Goal: Information Seeking & Learning: Learn about a topic

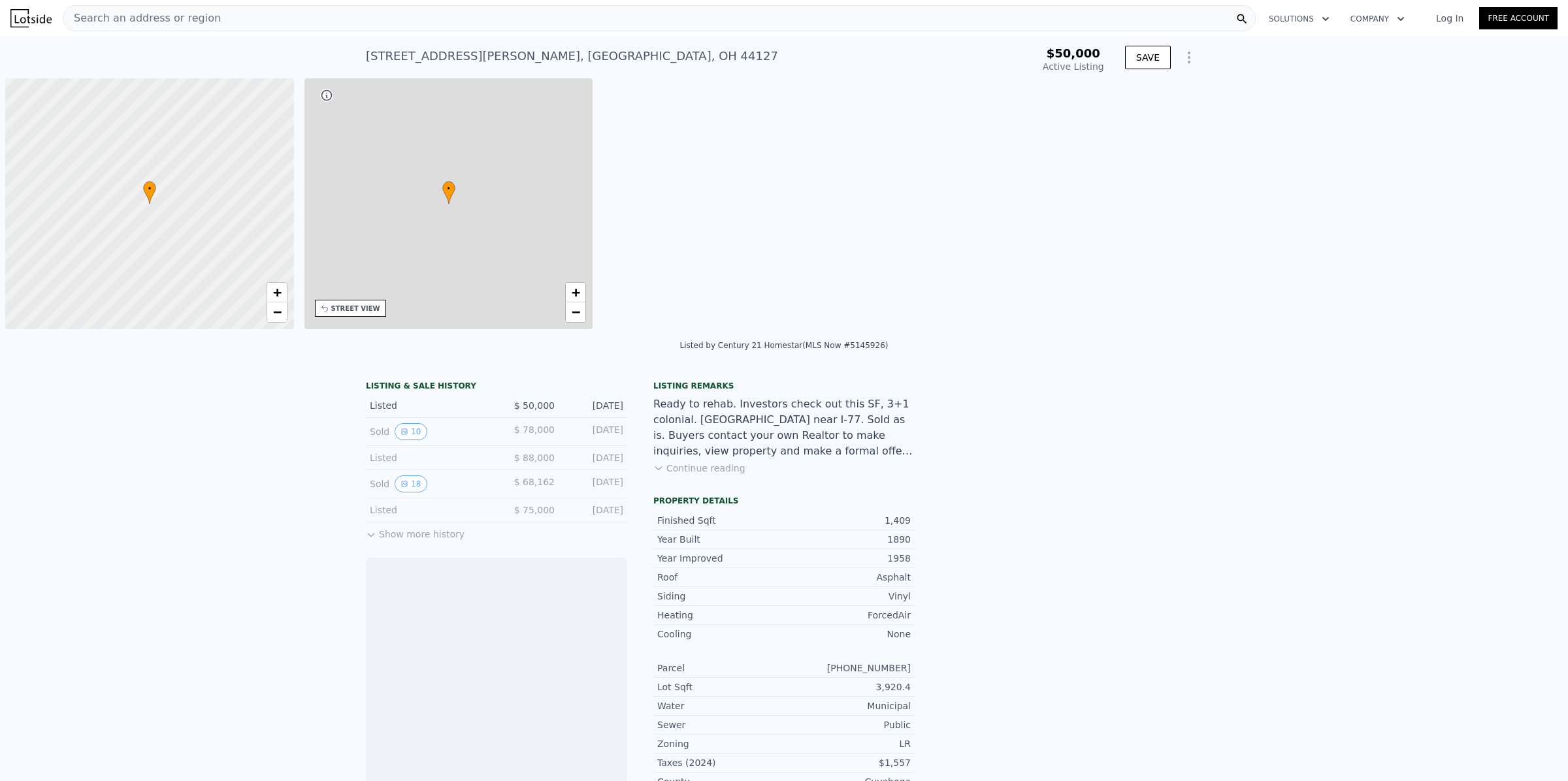
scroll to position [0, 5]
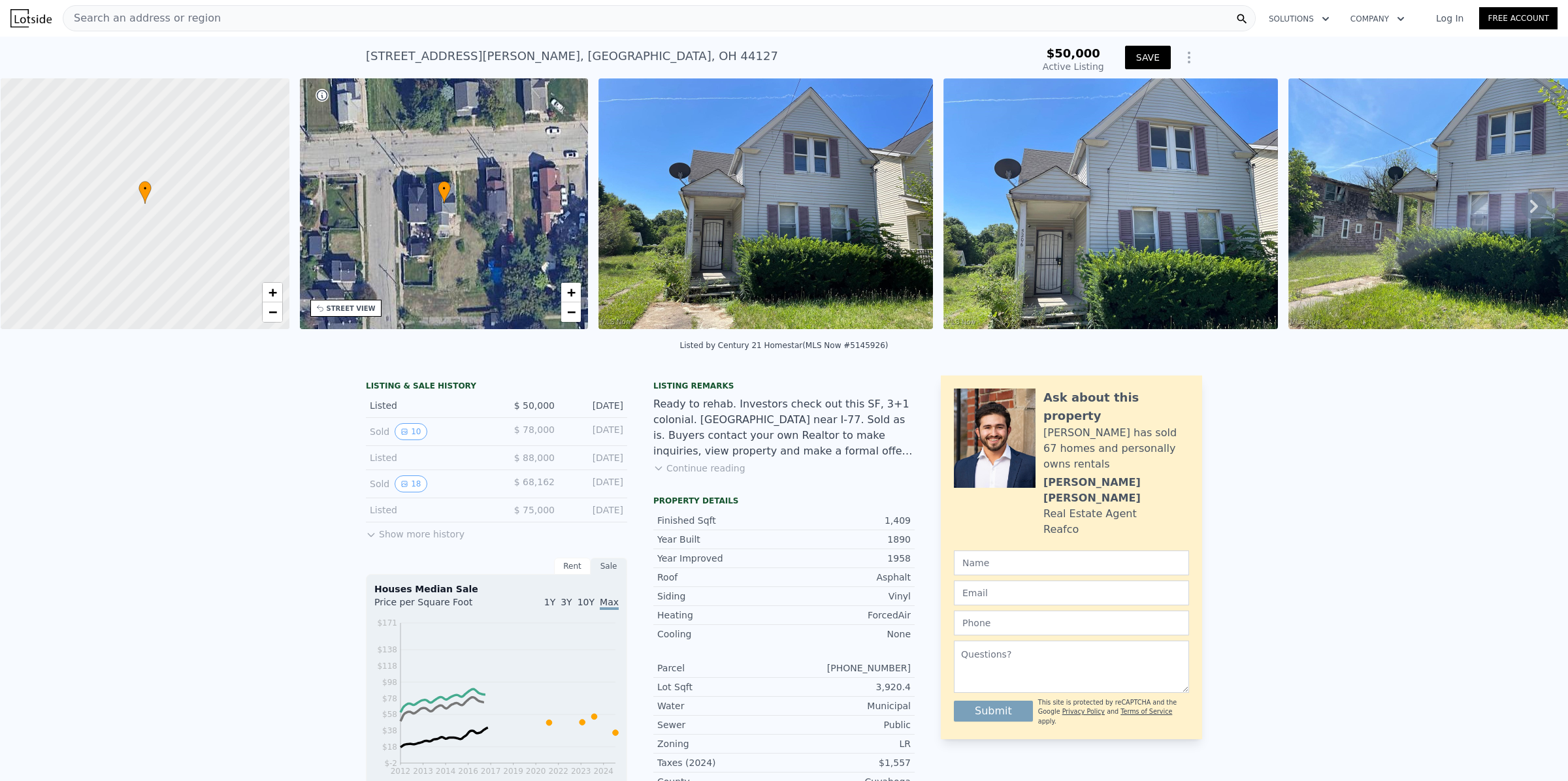
click at [1139, 64] on button "SAVE" at bounding box center [1148, 58] width 46 height 24
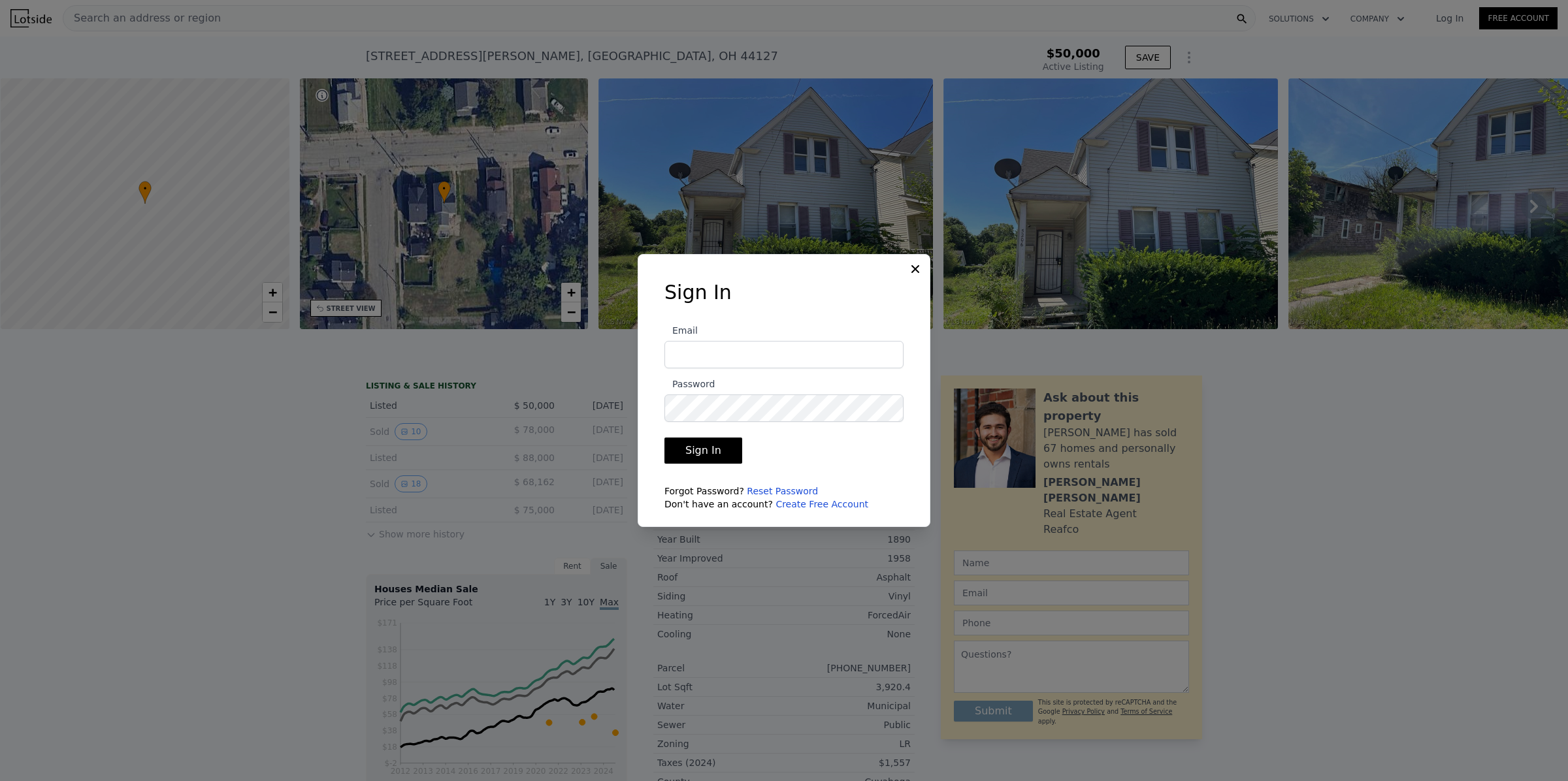
type input "[PERSON_NAME][EMAIL_ADDRESS][DOMAIN_NAME]"
click at [722, 451] on button "Sign In" at bounding box center [703, 450] width 77 height 26
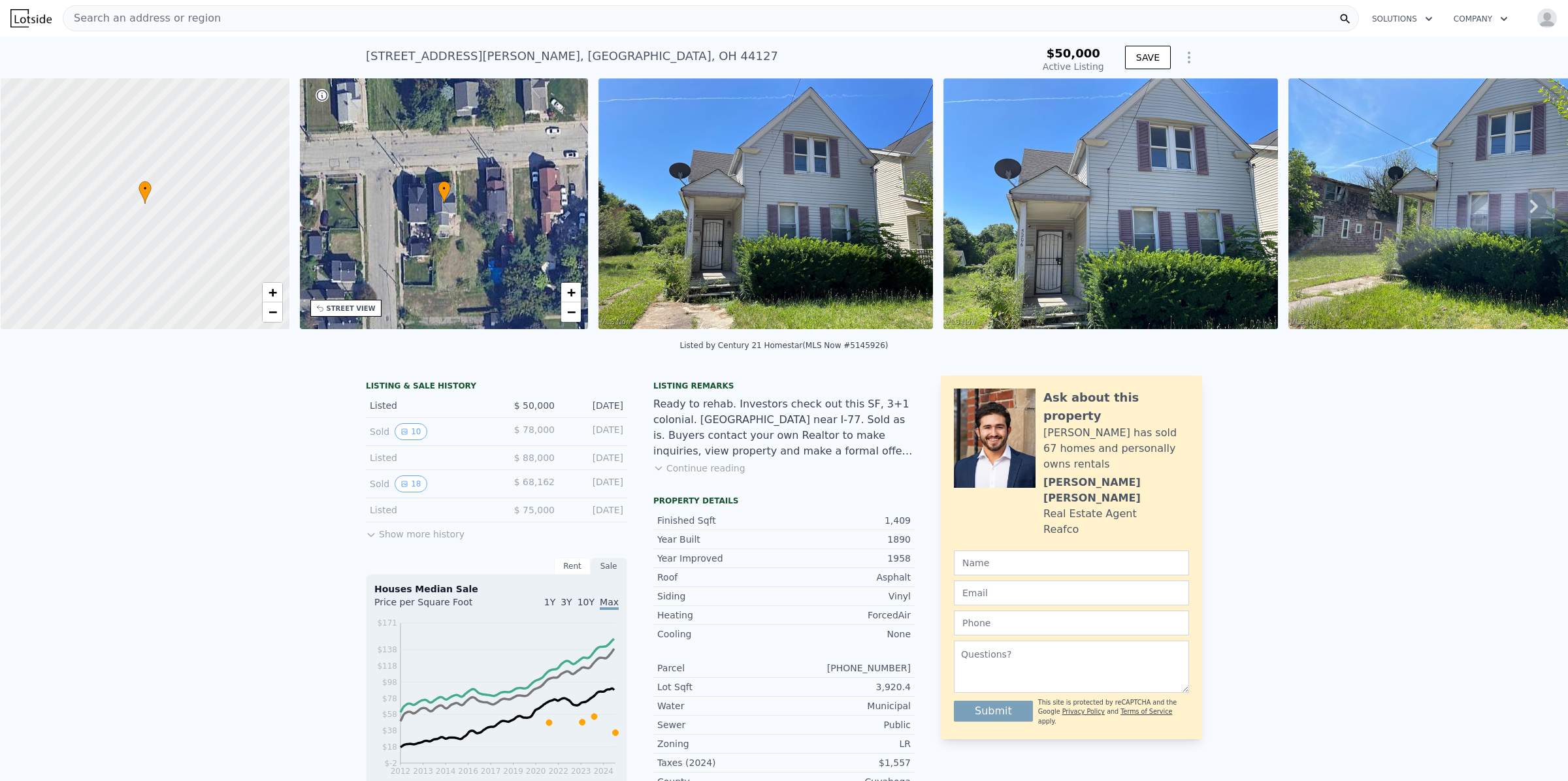
click at [709, 246] on img at bounding box center [765, 203] width 334 height 251
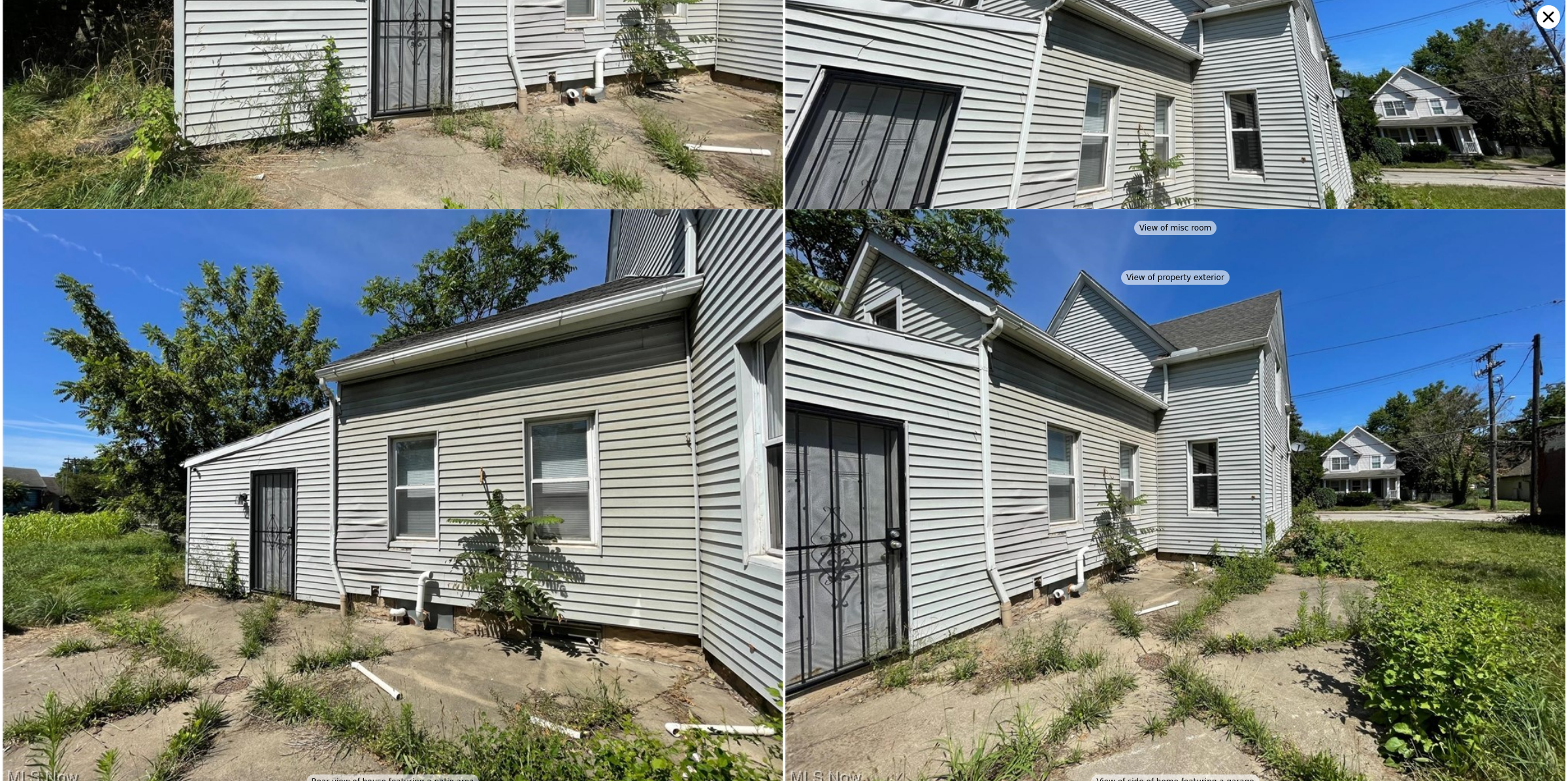
scroll to position [7864, 0]
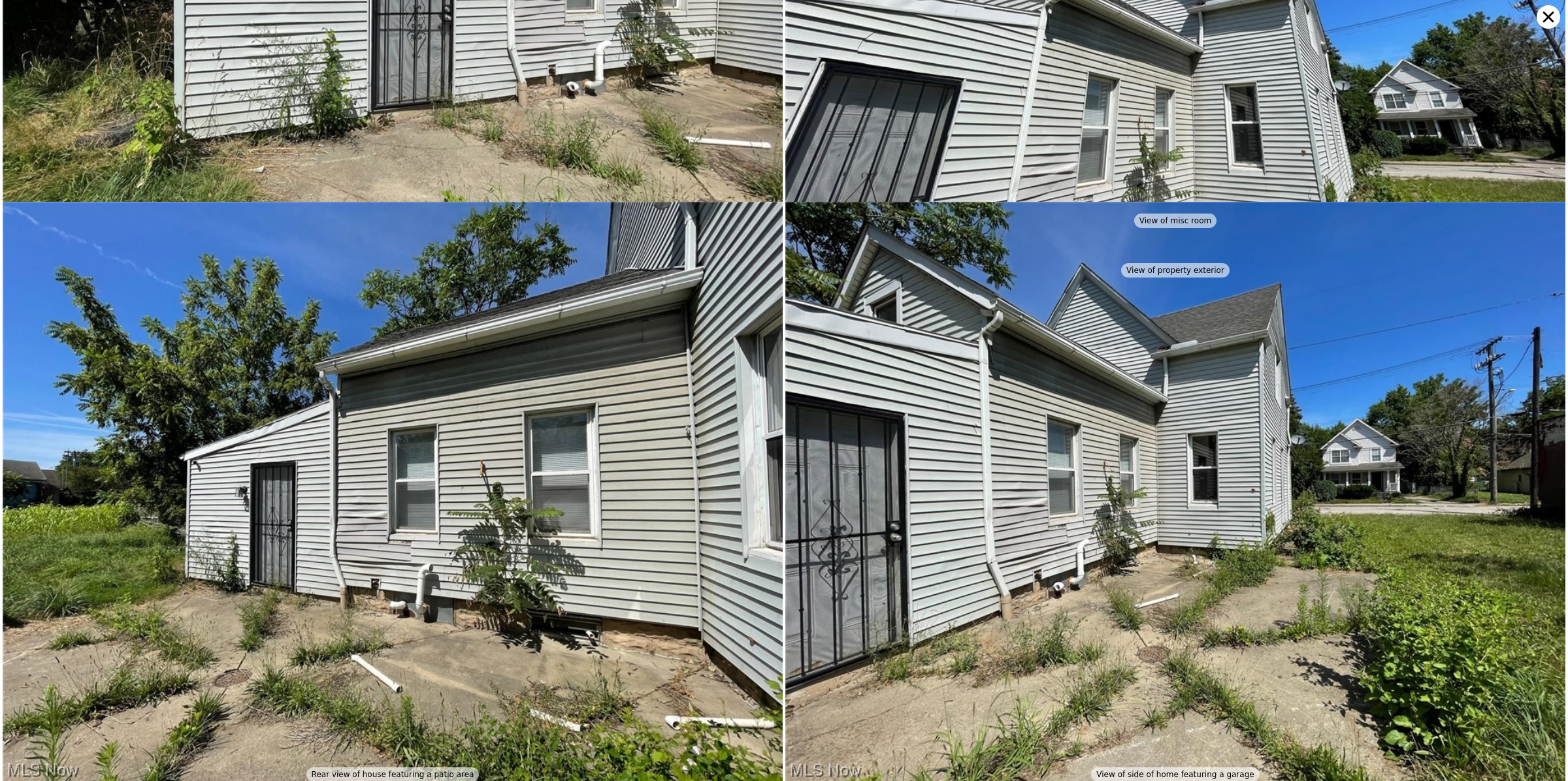
click at [1544, 14] on icon at bounding box center [1548, 17] width 11 height 11
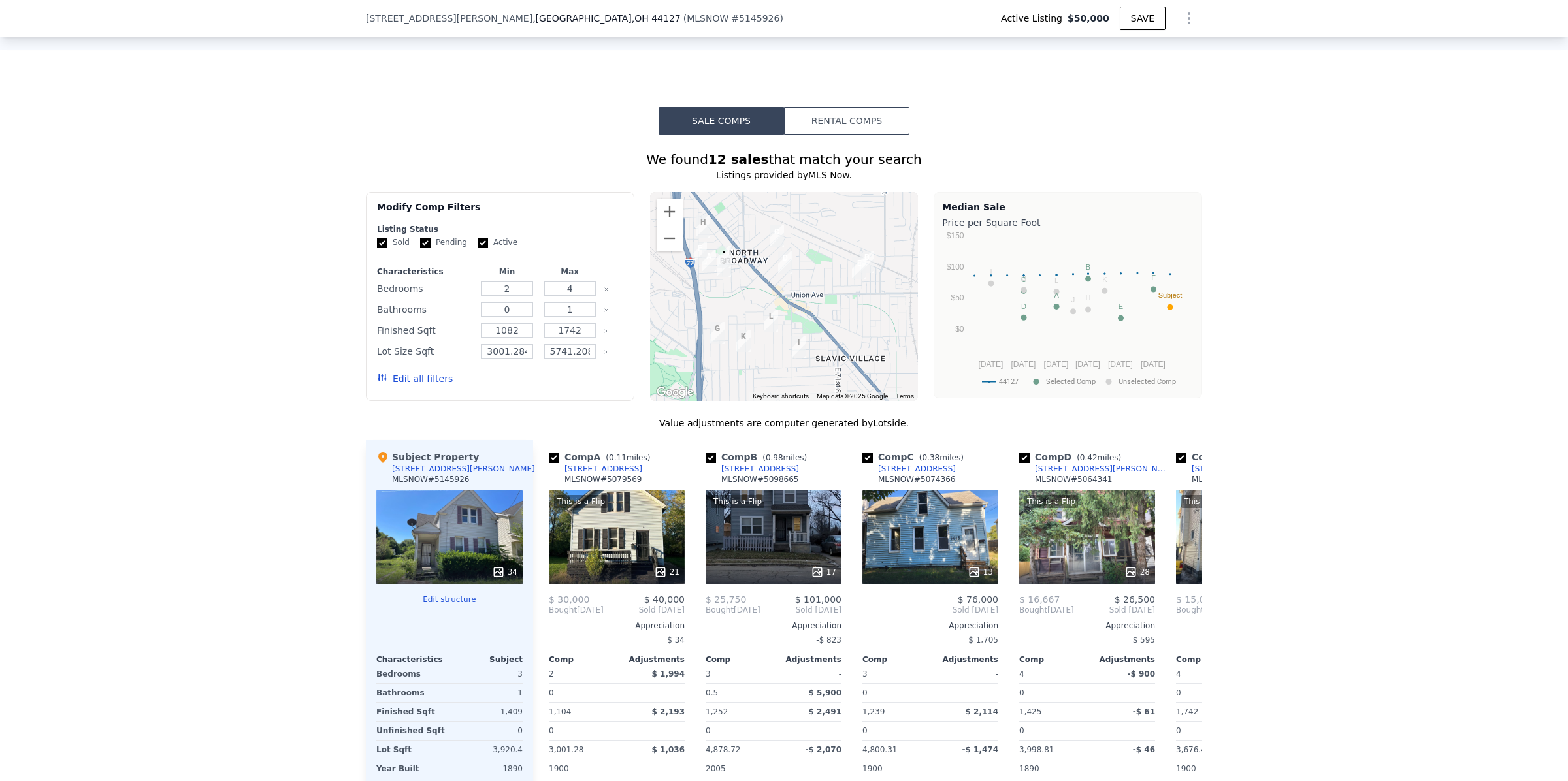
scroll to position [1062, 0]
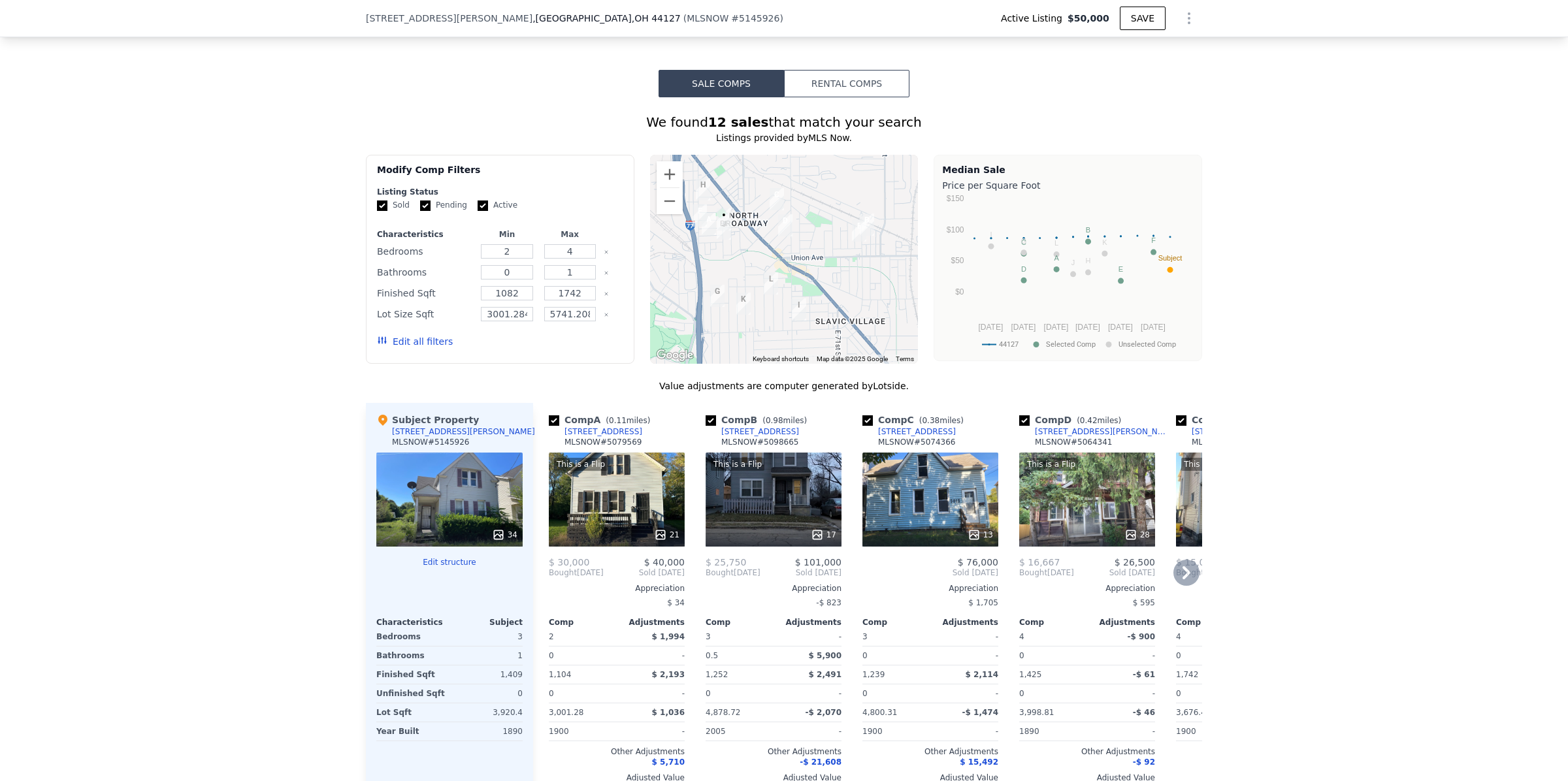
click at [706, 426] on input "checkbox" at bounding box center [710, 420] width 11 height 11
checkbox input "false"
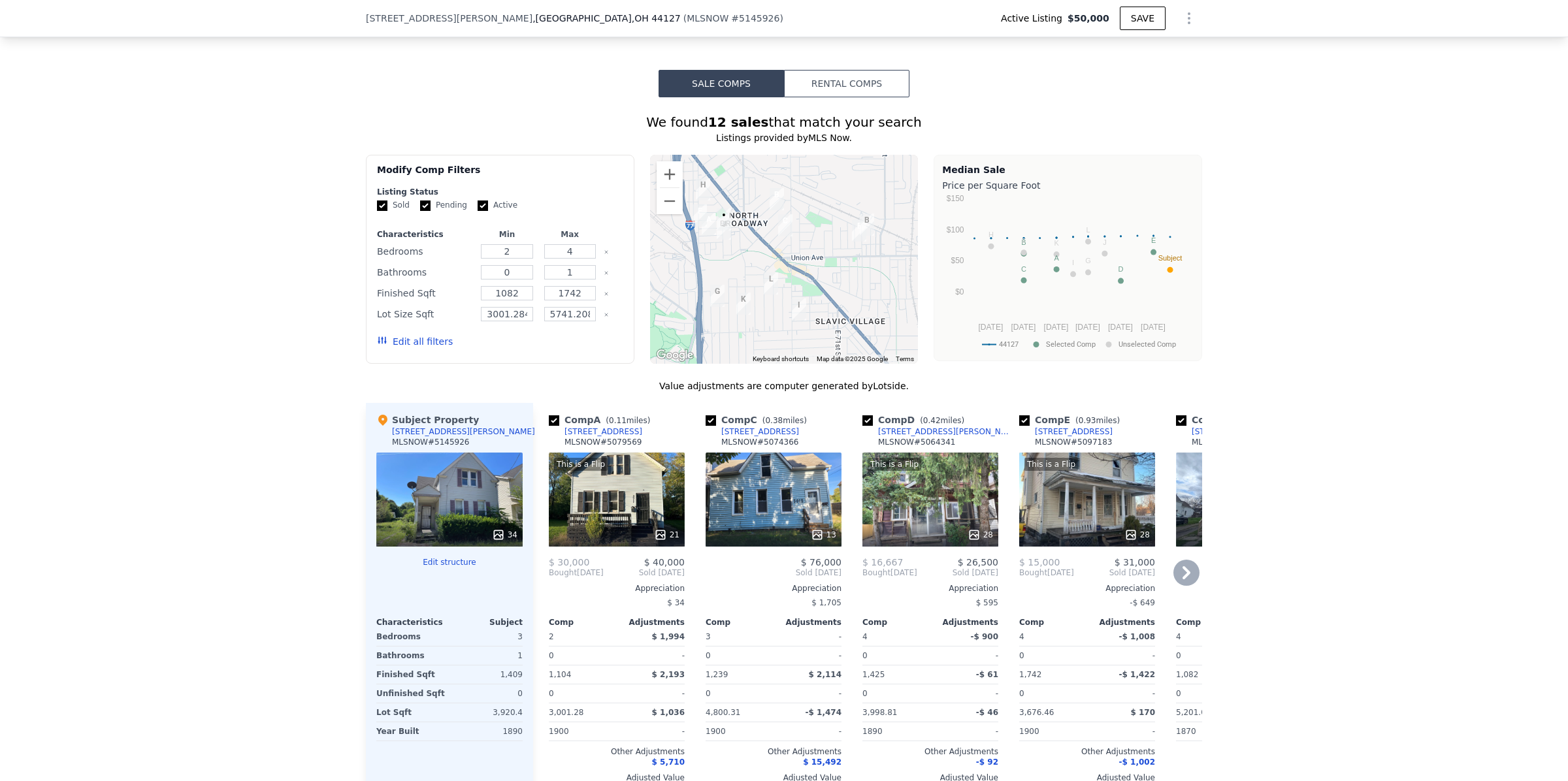
click at [705, 426] on input "checkbox" at bounding box center [710, 420] width 11 height 11
checkbox input "false"
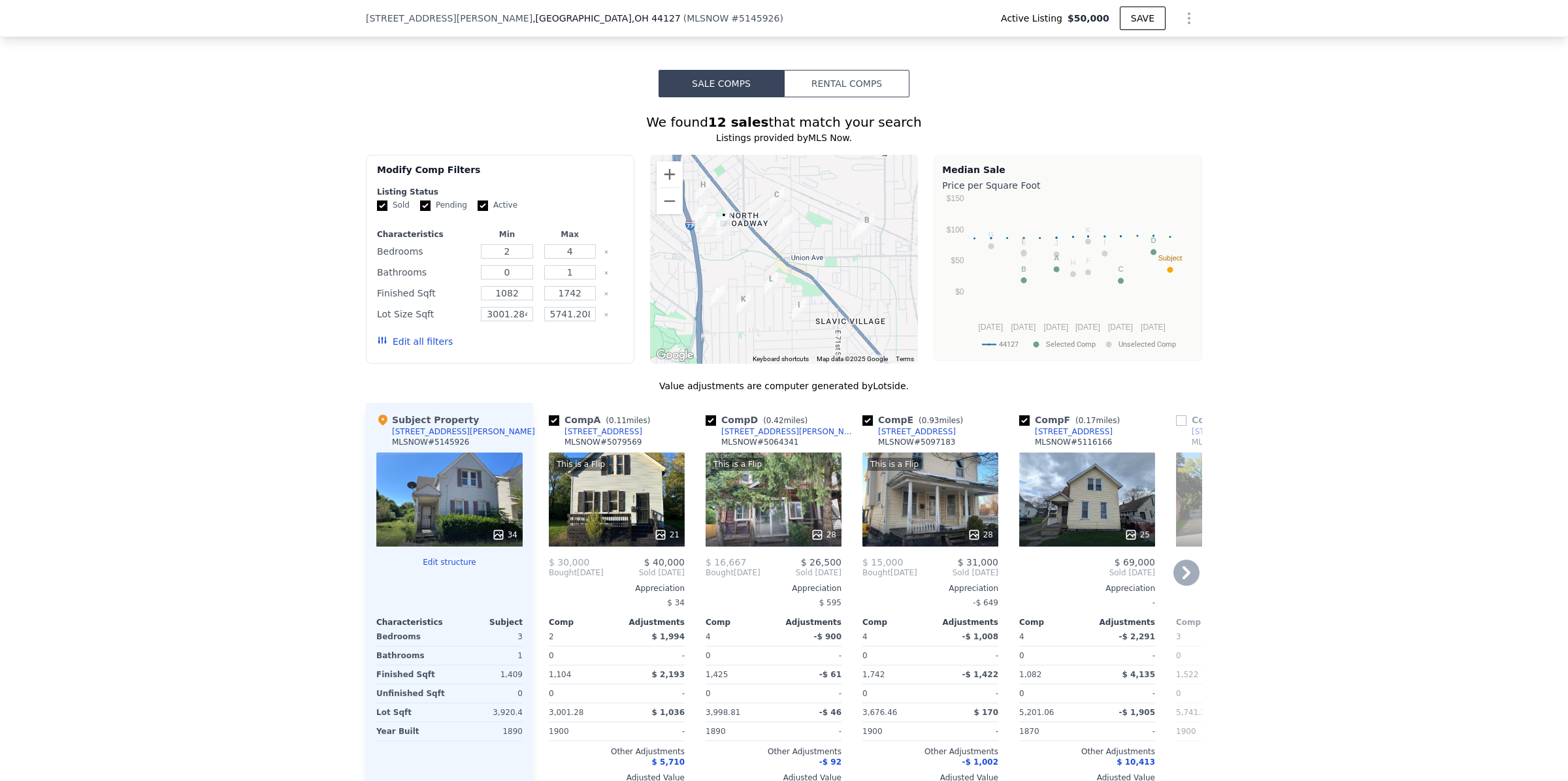
click at [862, 426] on input "checkbox" at bounding box center [867, 420] width 11 height 11
checkbox input "false"
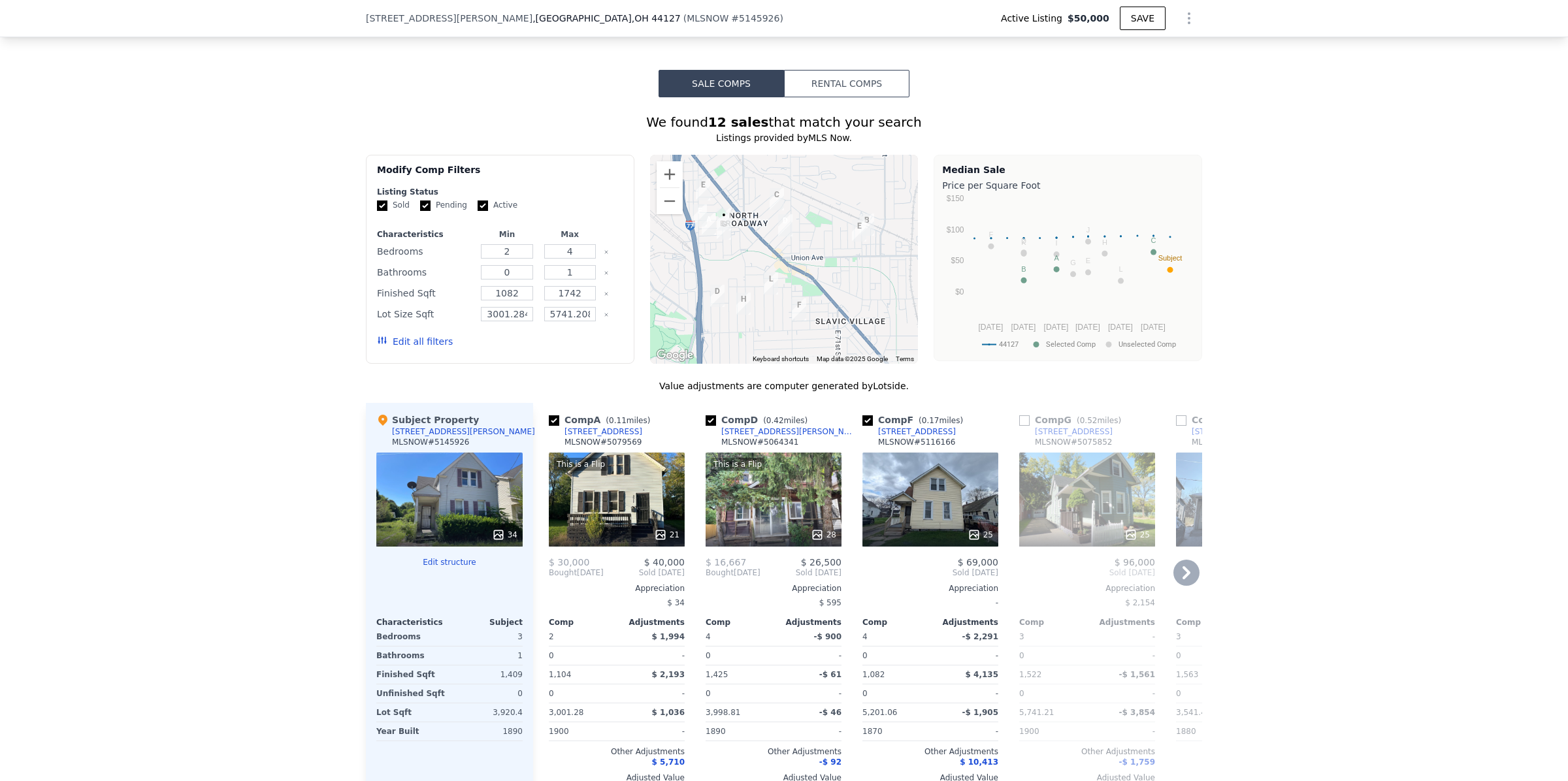
click at [1187, 576] on icon at bounding box center [1186, 572] width 26 height 26
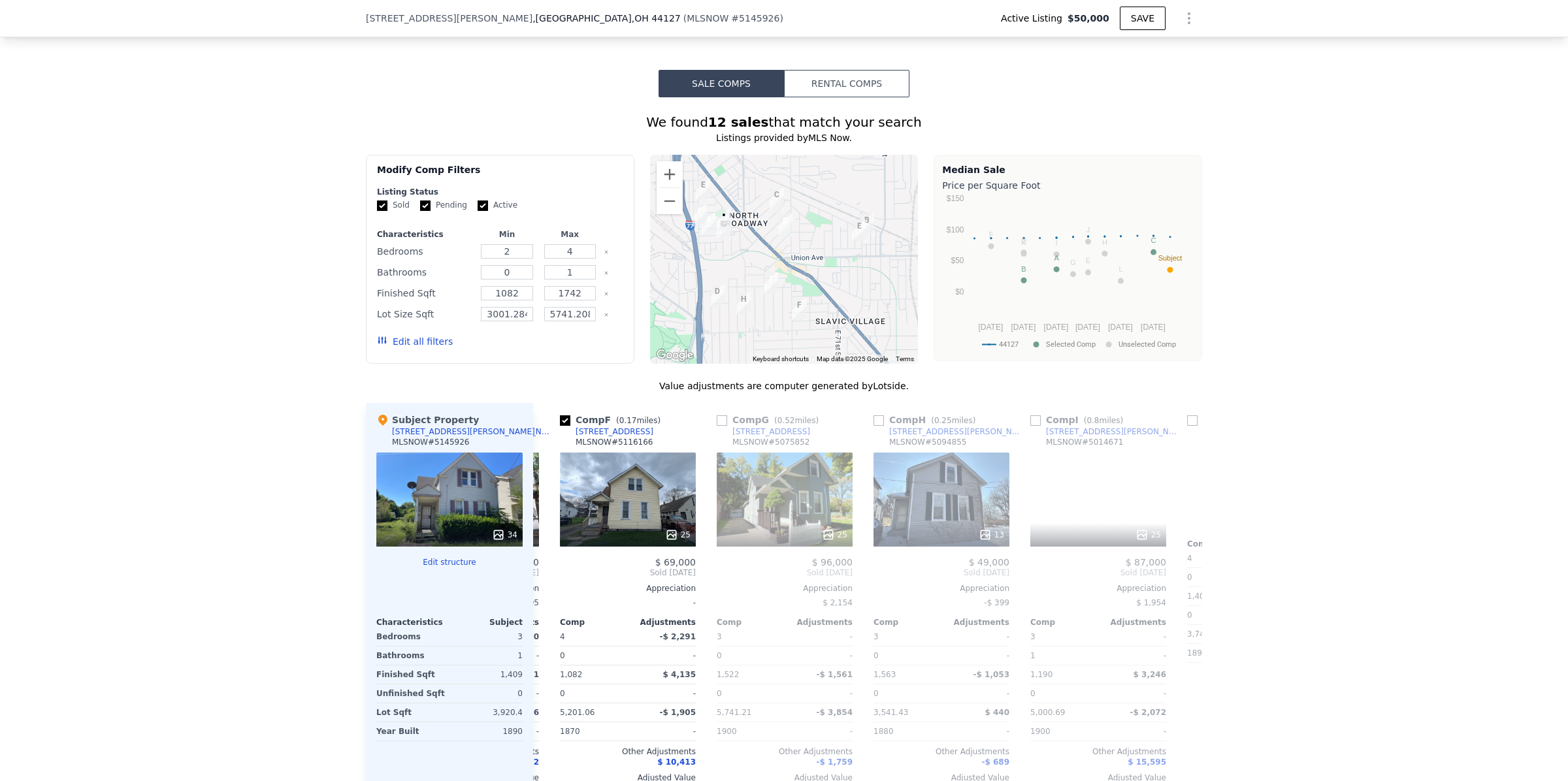
scroll to position [0, 314]
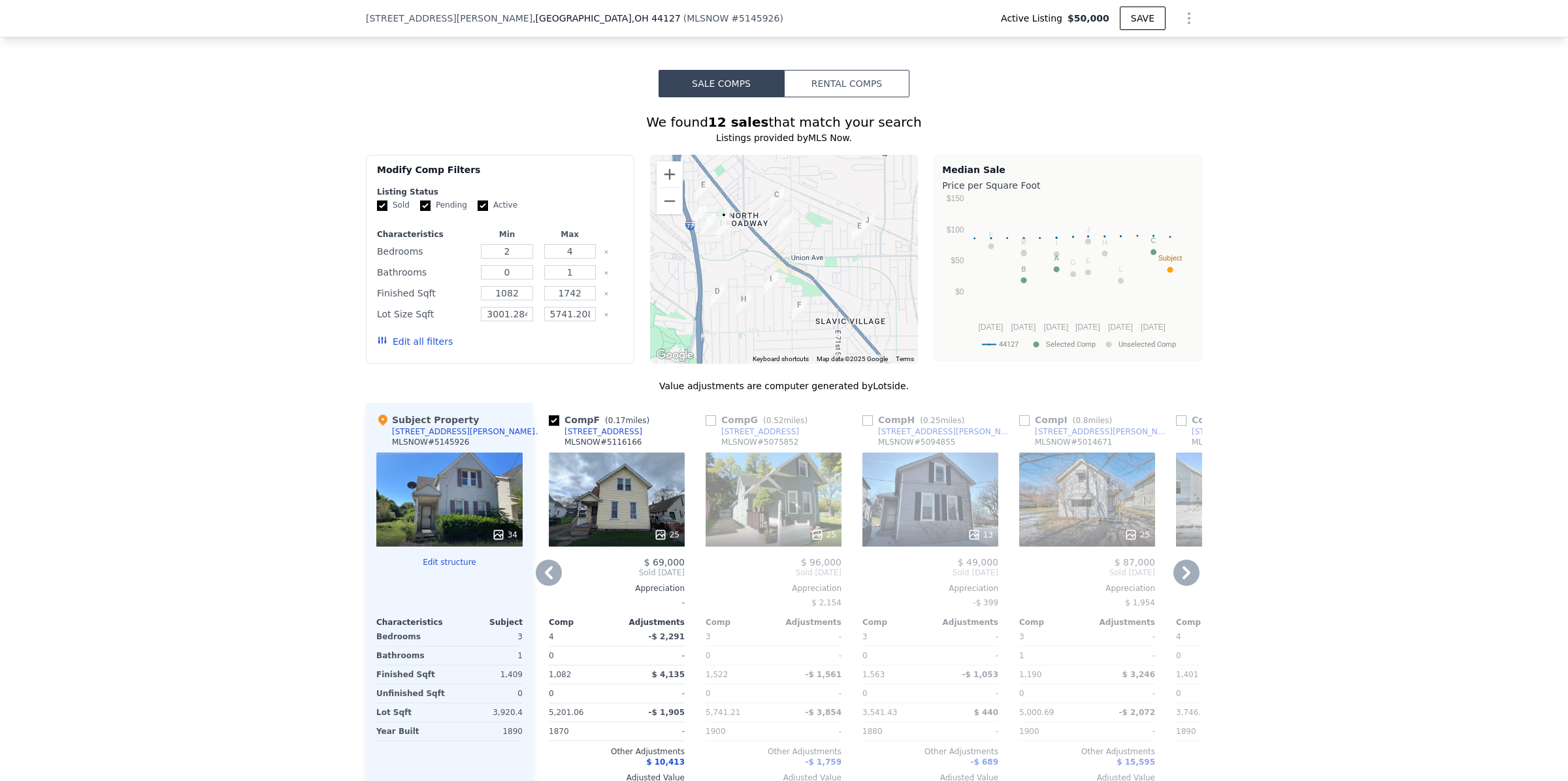
click at [705, 426] on input "checkbox" at bounding box center [710, 420] width 11 height 11
checkbox input "true"
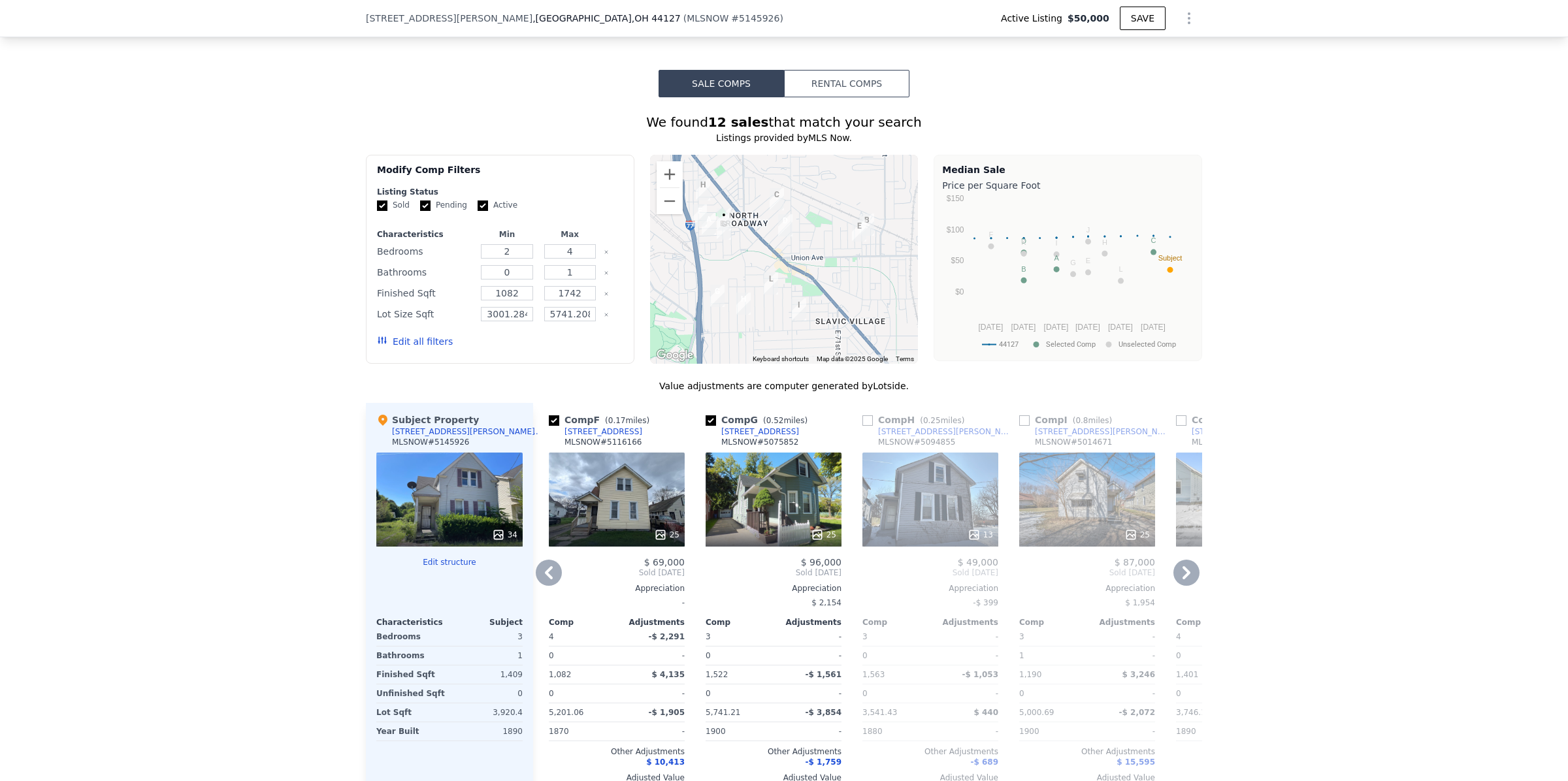
click at [862, 426] on input "checkbox" at bounding box center [867, 420] width 11 height 11
checkbox input "true"
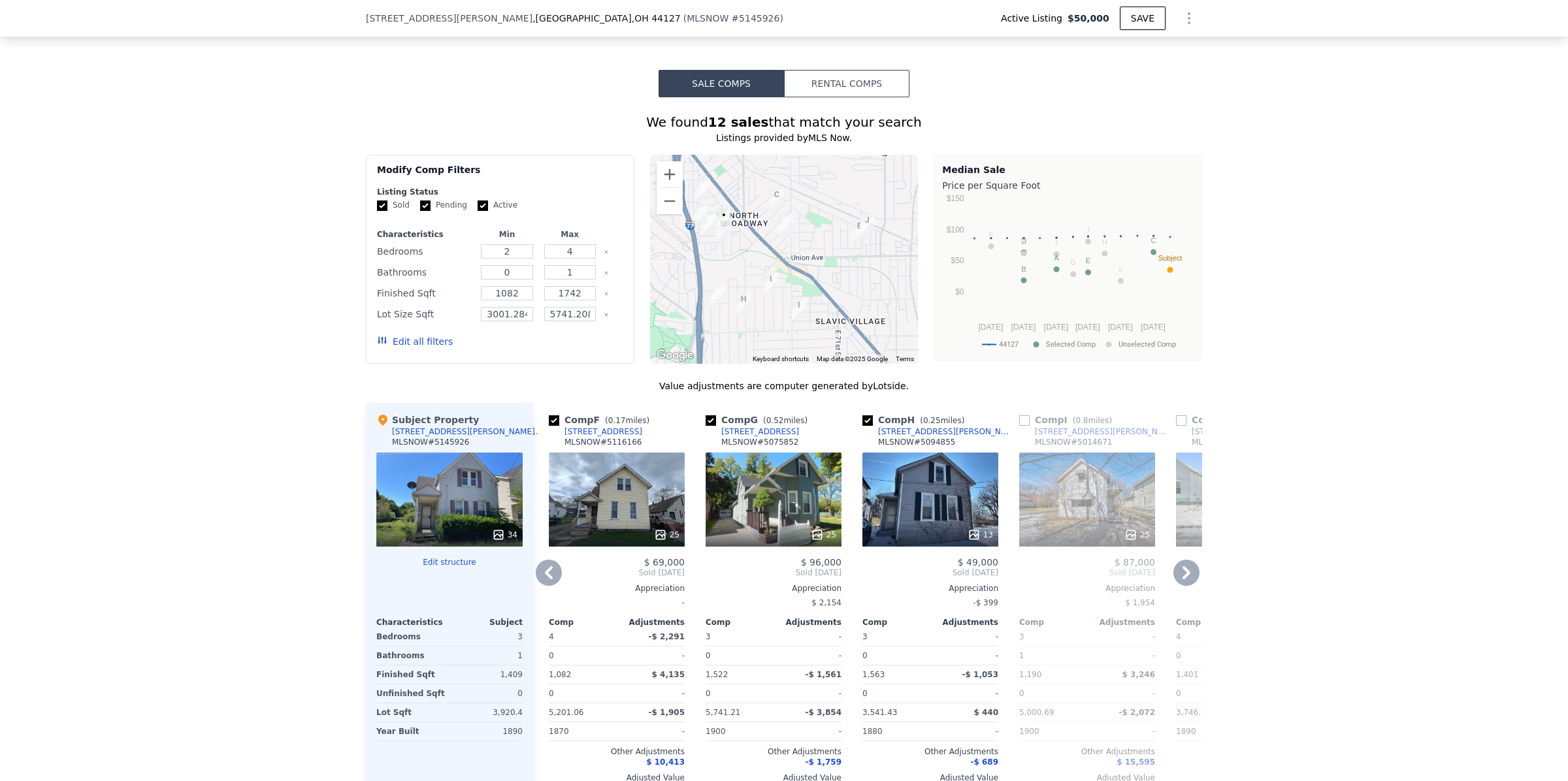
click at [1180, 578] on icon at bounding box center [1186, 572] width 26 height 26
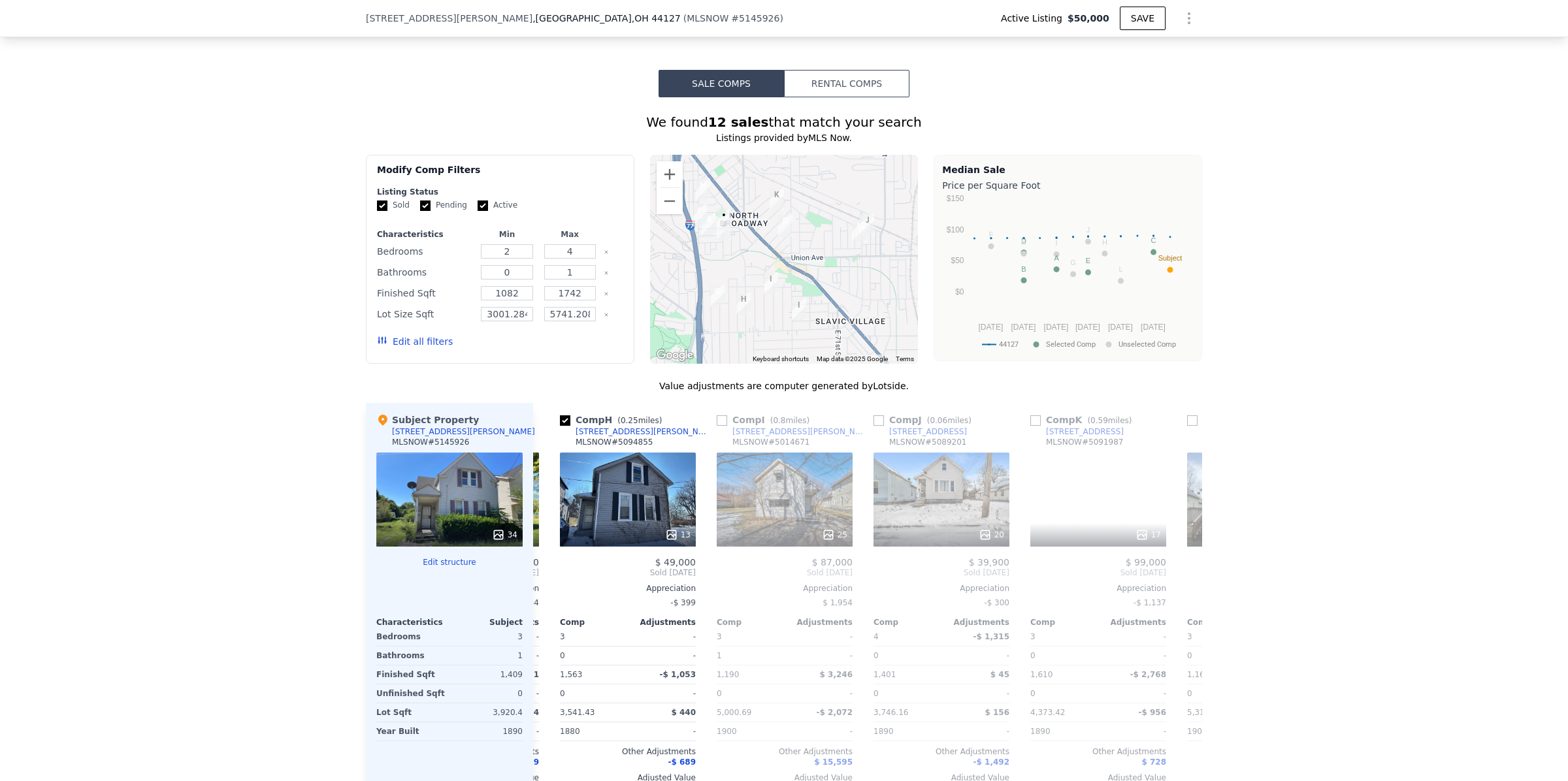
scroll to position [0, 627]
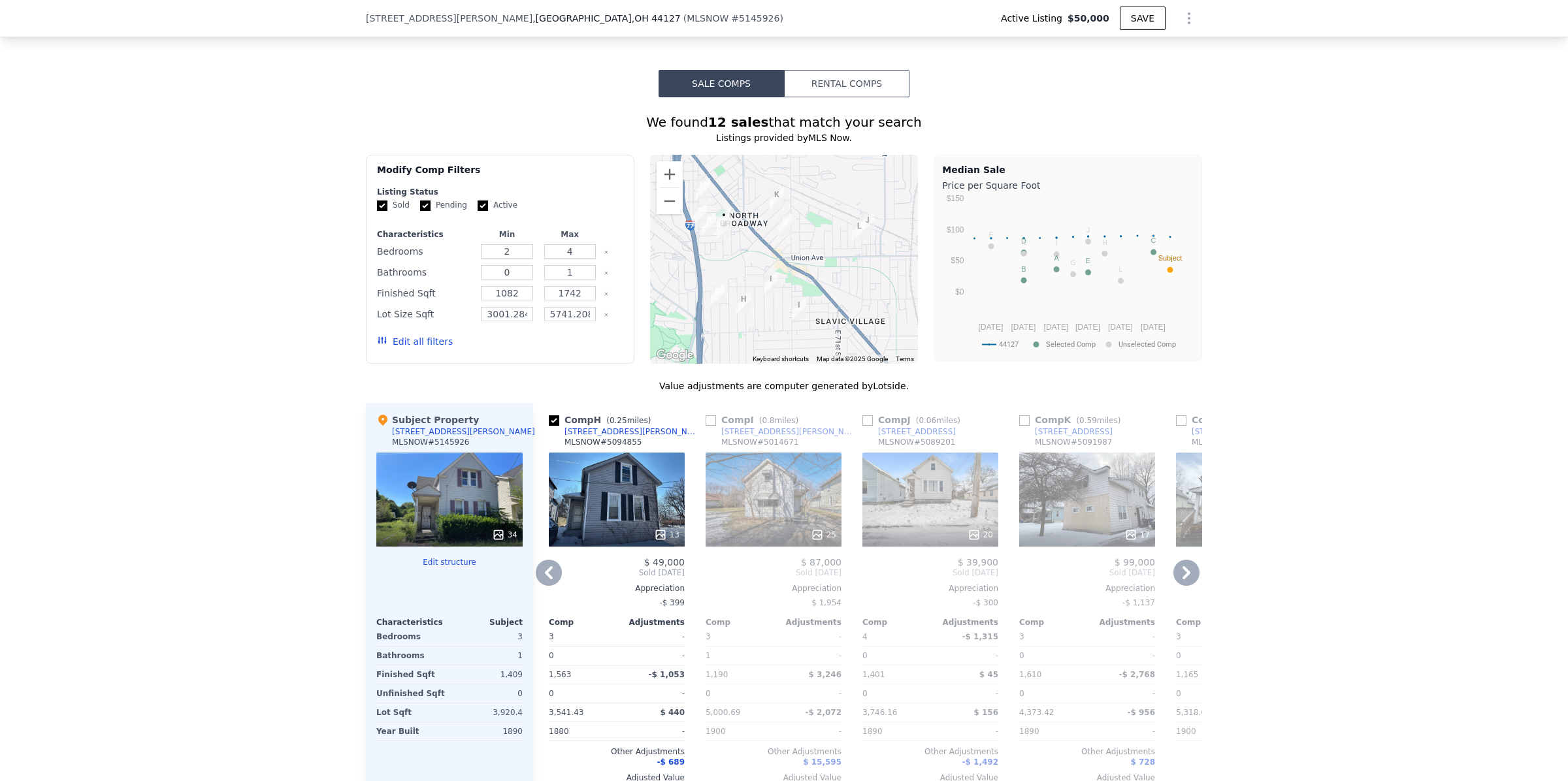
click at [1187, 586] on icon at bounding box center [1186, 572] width 26 height 26
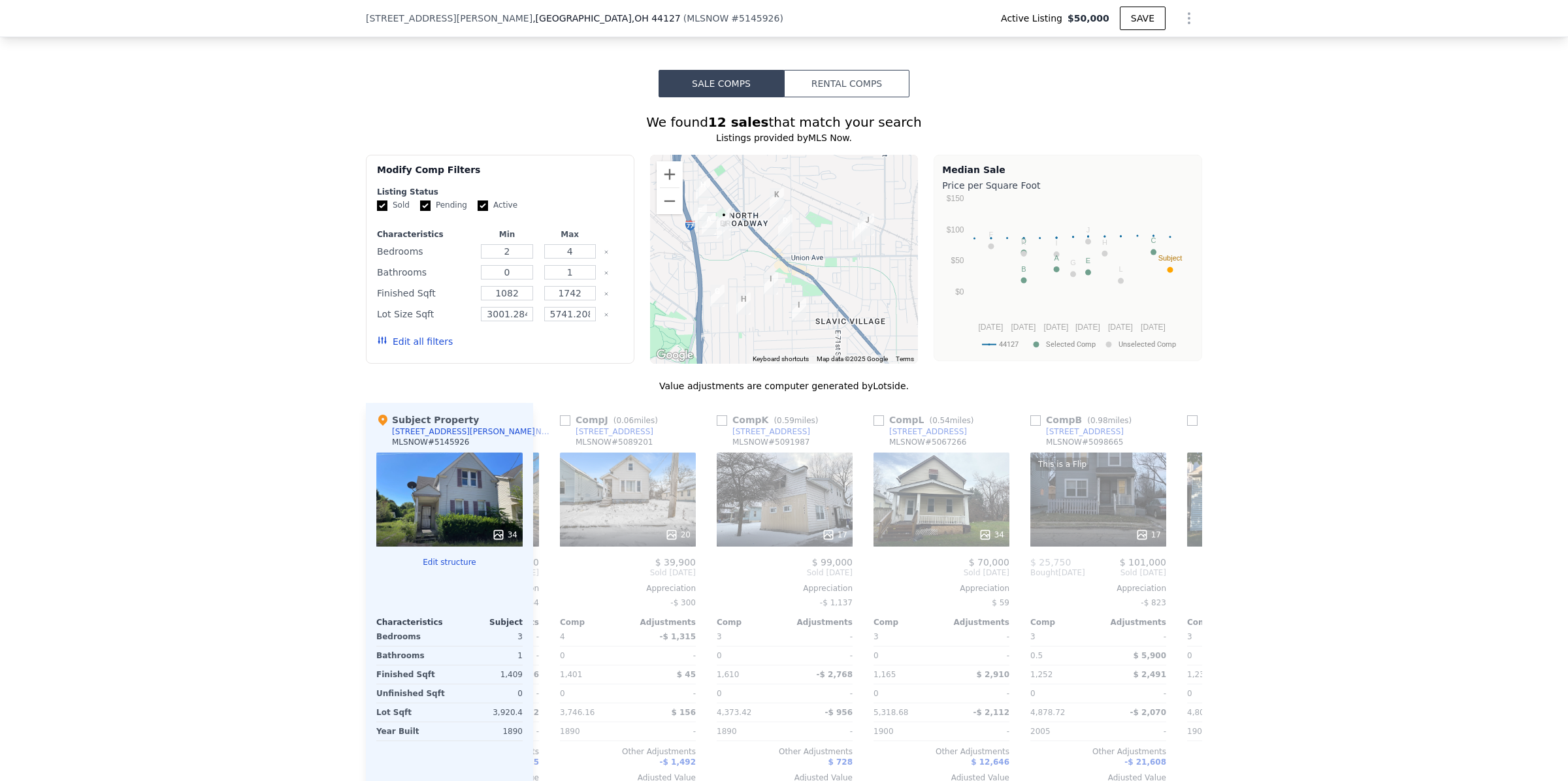
scroll to position [0, 941]
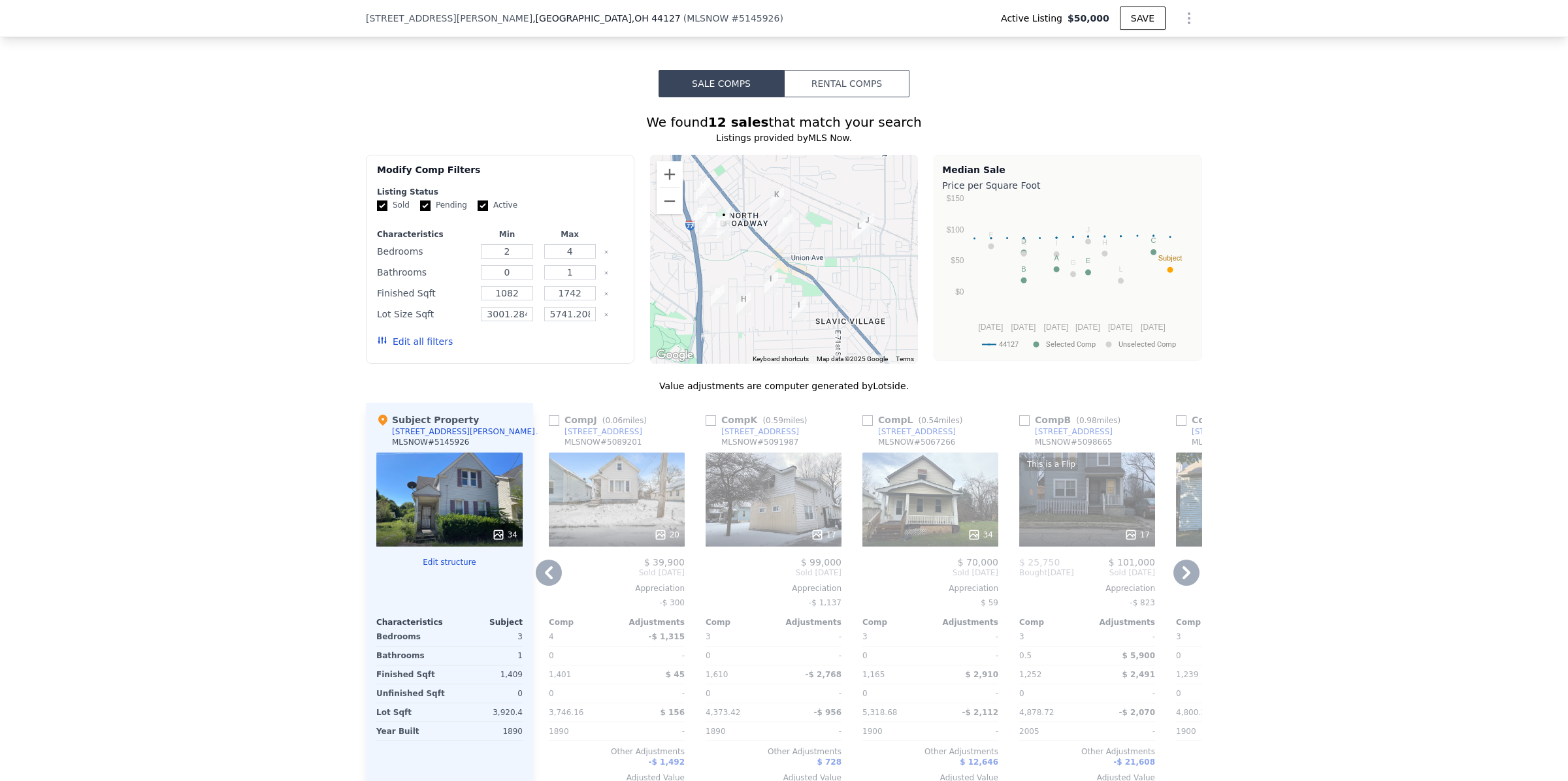
click at [1020, 426] on input "checkbox" at bounding box center [1024, 420] width 11 height 11
checkbox input "true"
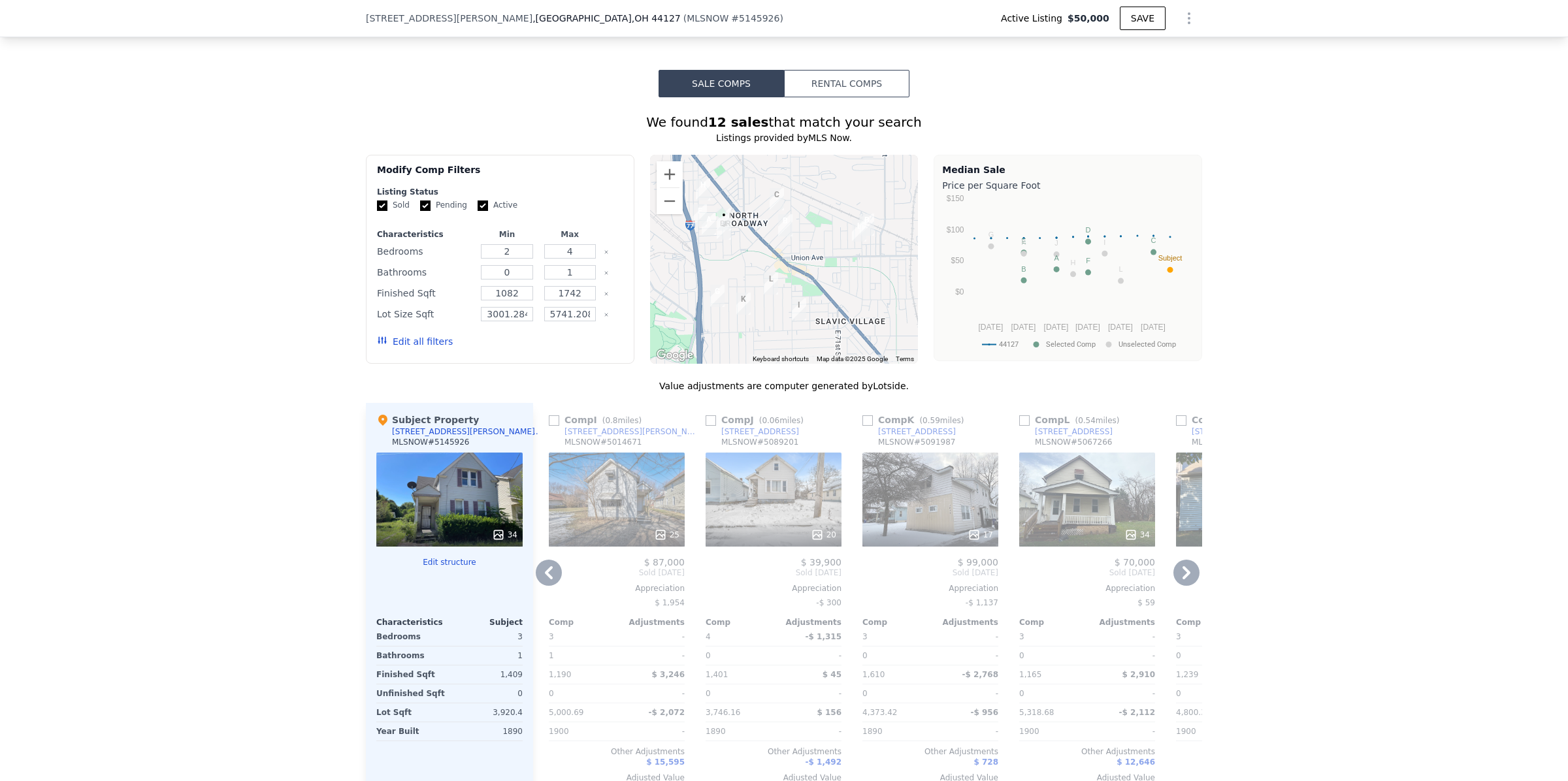
click at [1020, 426] on input "checkbox" at bounding box center [1024, 420] width 11 height 11
checkbox input "true"
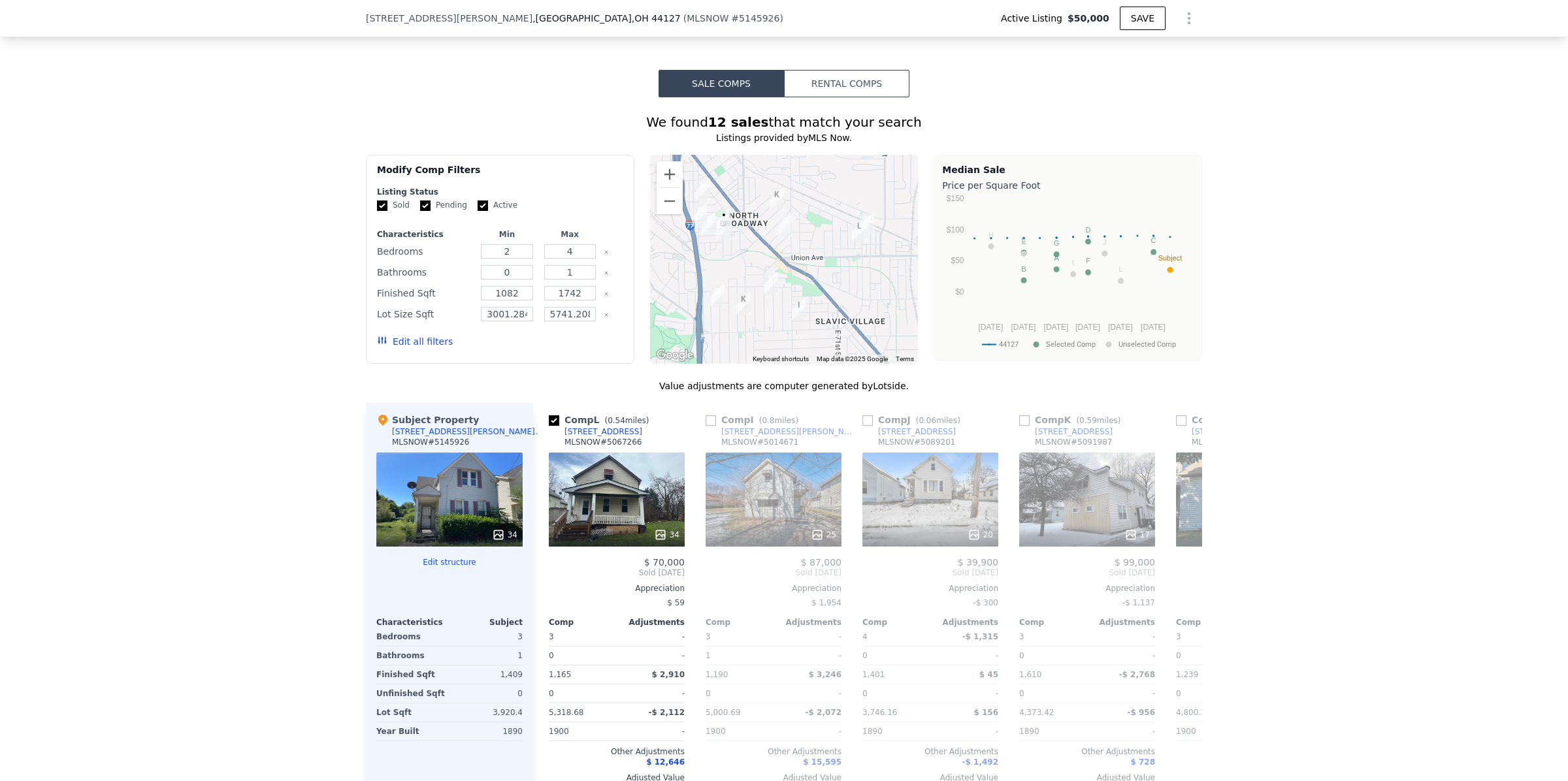
click at [1336, 510] on div "We found 12 sales that match your search Listings provided by MLS Now . Filters…" at bounding box center [784, 462] width 1568 height 730
click at [1183, 586] on icon at bounding box center [1186, 572] width 26 height 26
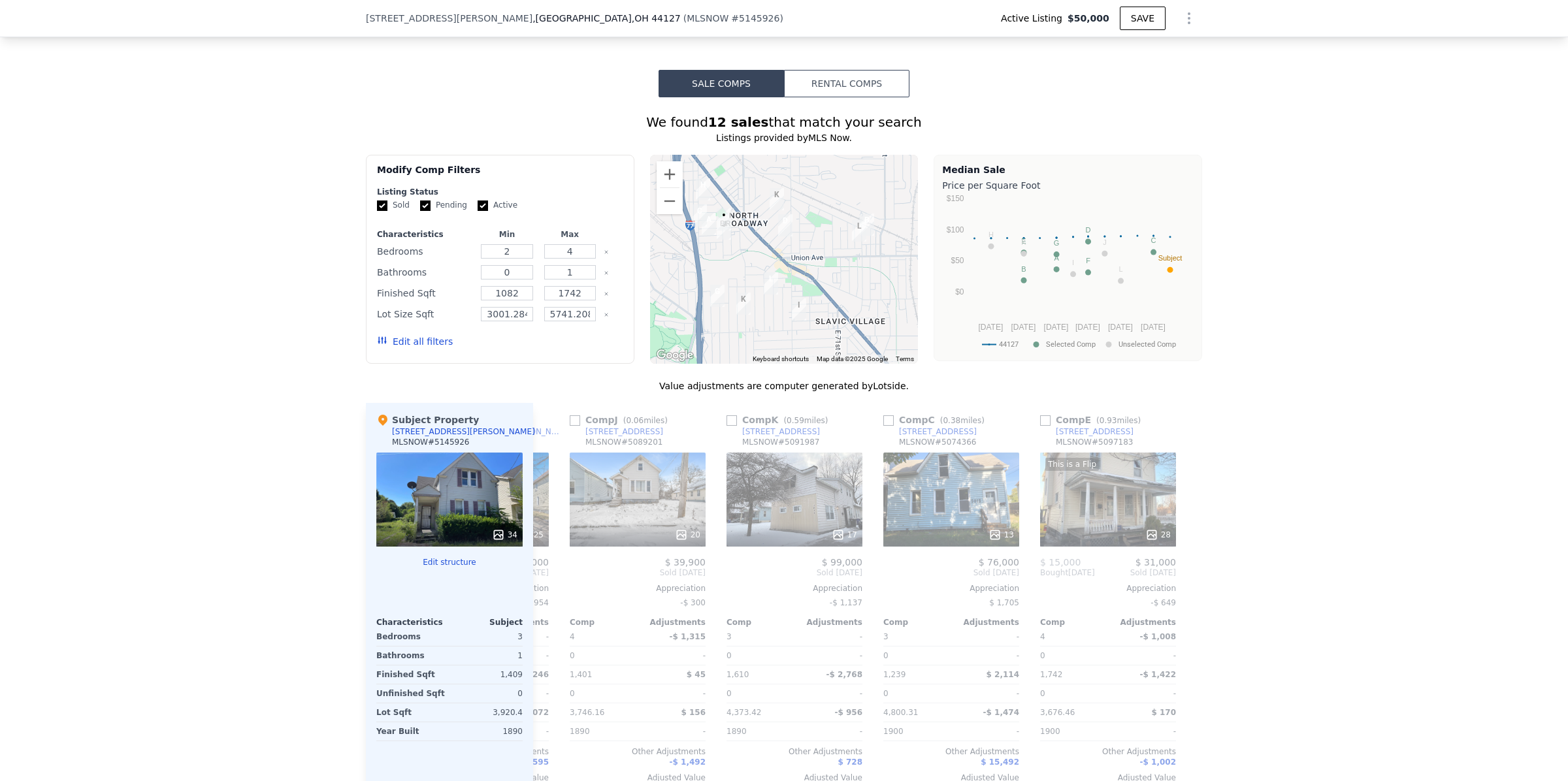
scroll to position [0, 1243]
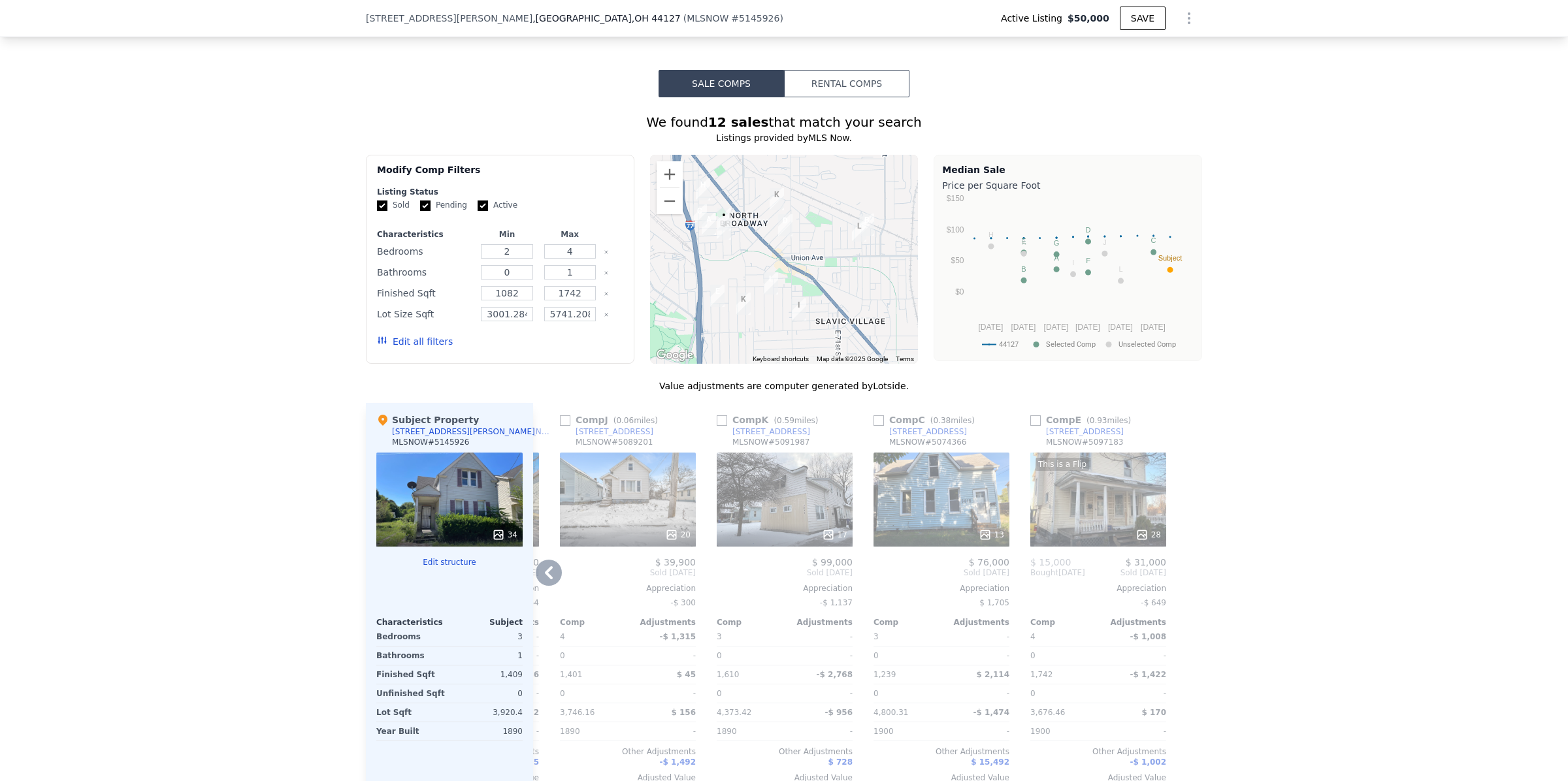
click at [873, 426] on input "checkbox" at bounding box center [879, 420] width 11 height 11
checkbox input "true"
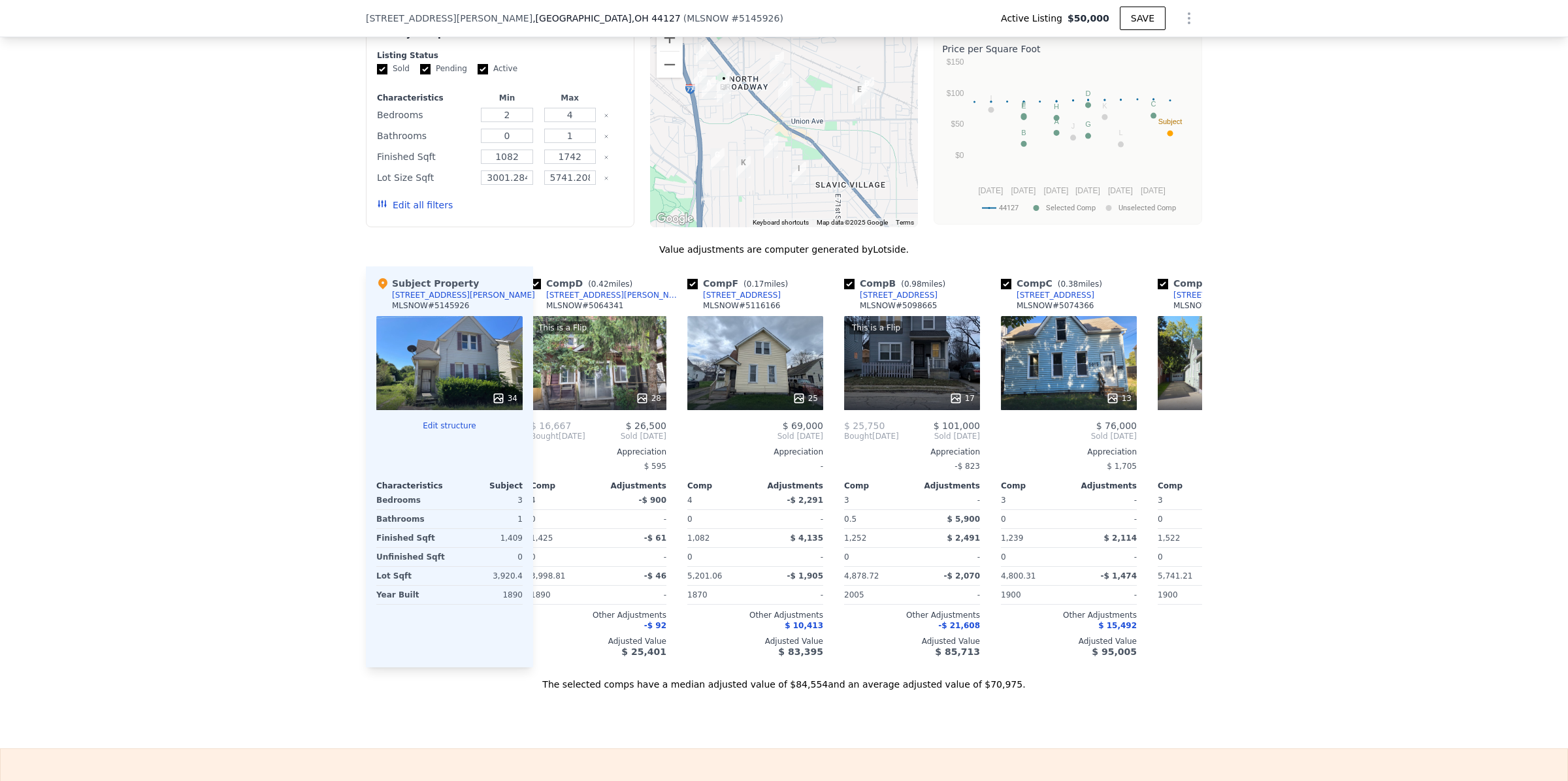
scroll to position [0, 0]
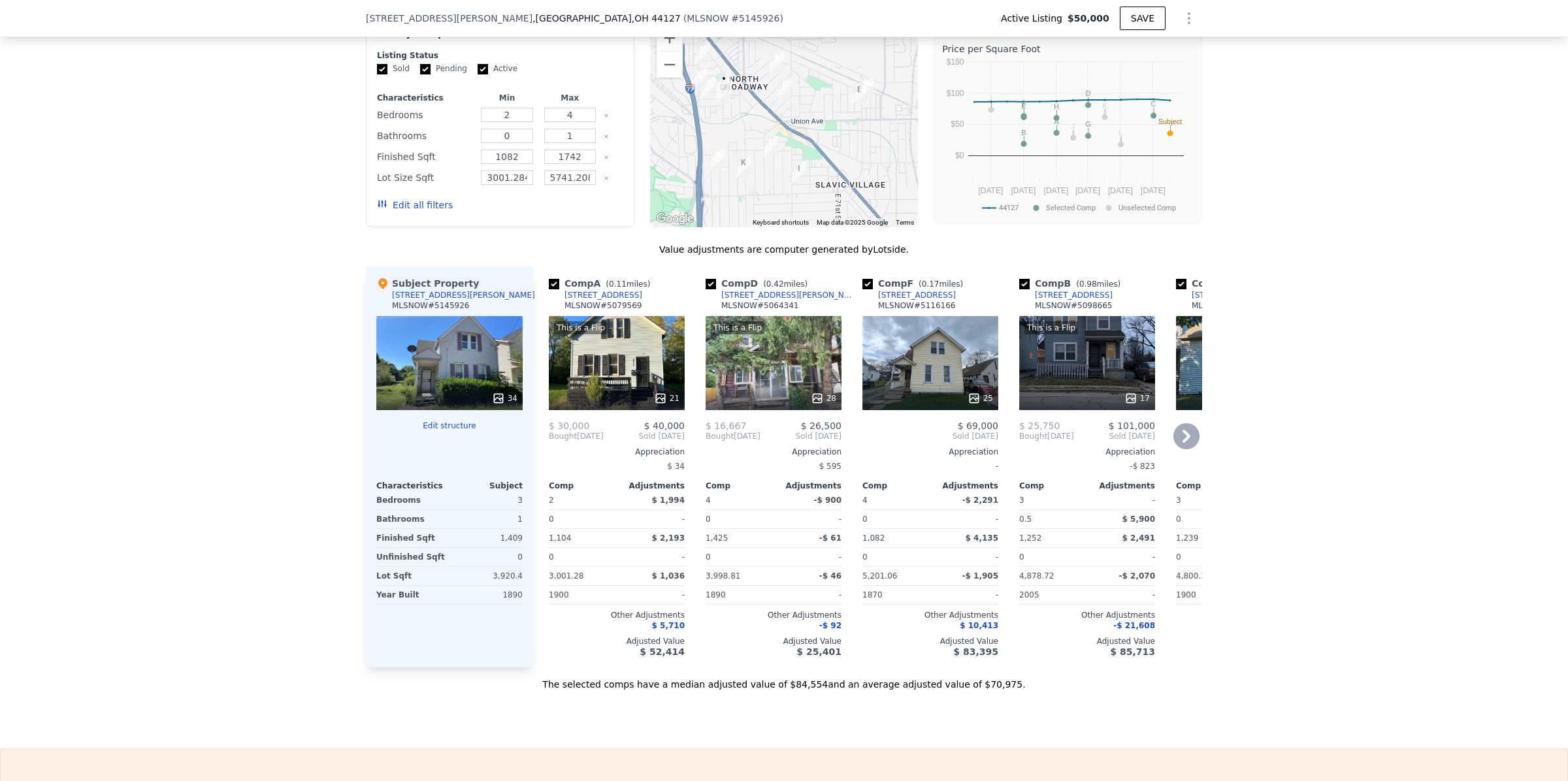
click at [707, 289] on input "checkbox" at bounding box center [710, 284] width 11 height 11
checkbox input "false"
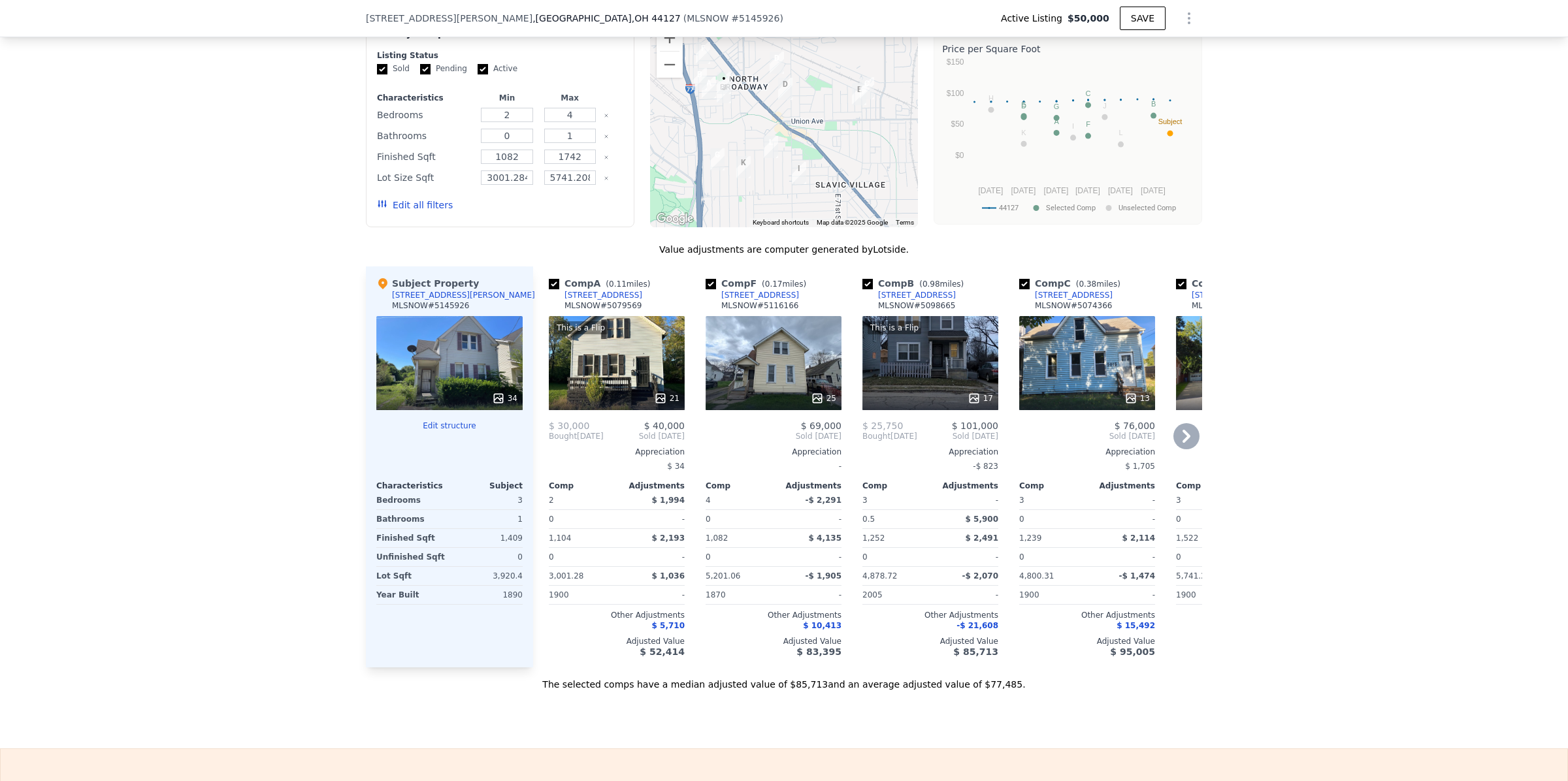
click at [1019, 289] on input "checkbox" at bounding box center [1024, 284] width 11 height 11
checkbox input "false"
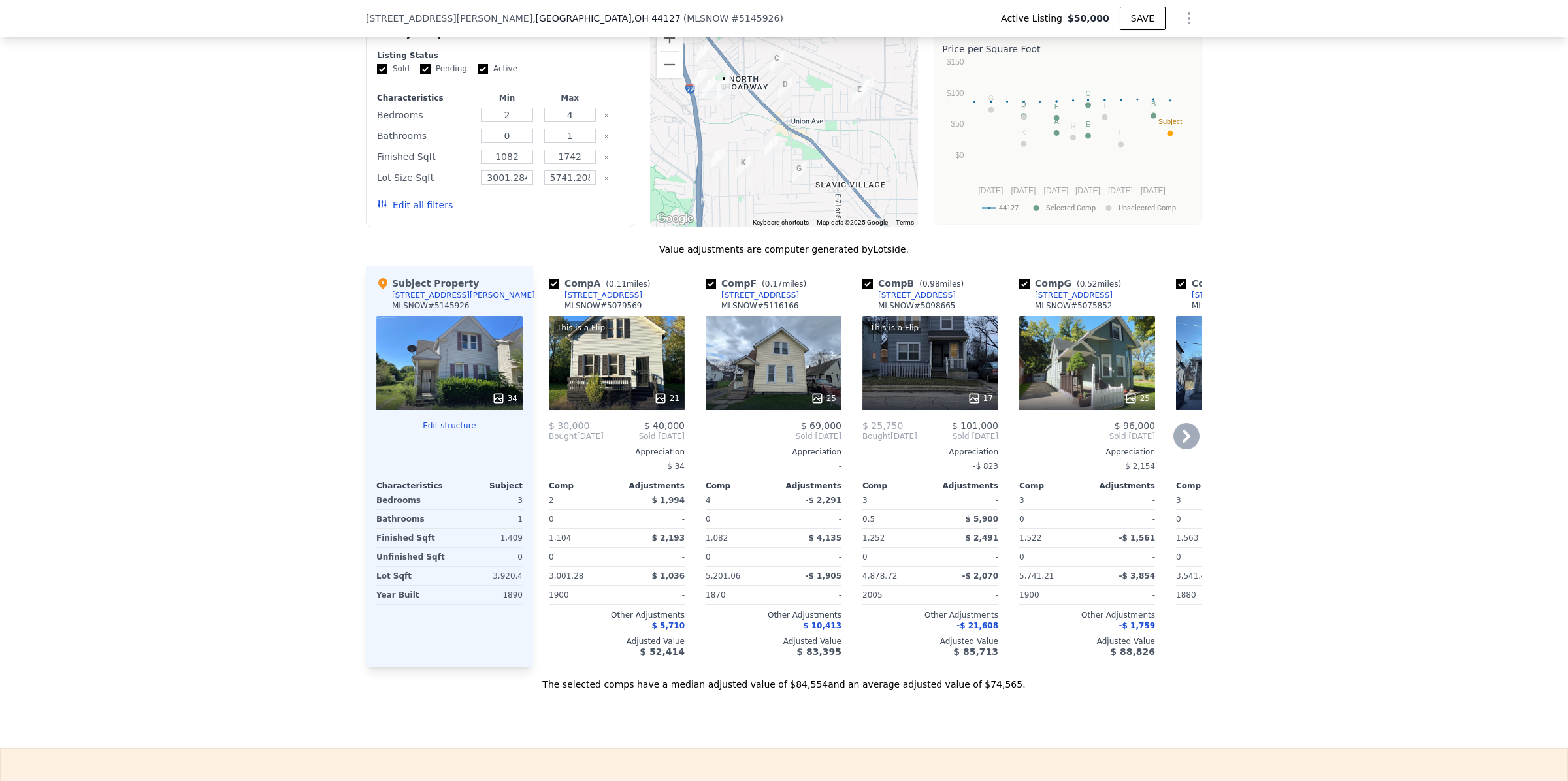
click at [1377, 334] on div "We found 12 sales that match your search Listings provided by MLS Now . Filters…" at bounding box center [784, 326] width 1568 height 730
click at [1183, 449] on icon at bounding box center [1186, 436] width 26 height 26
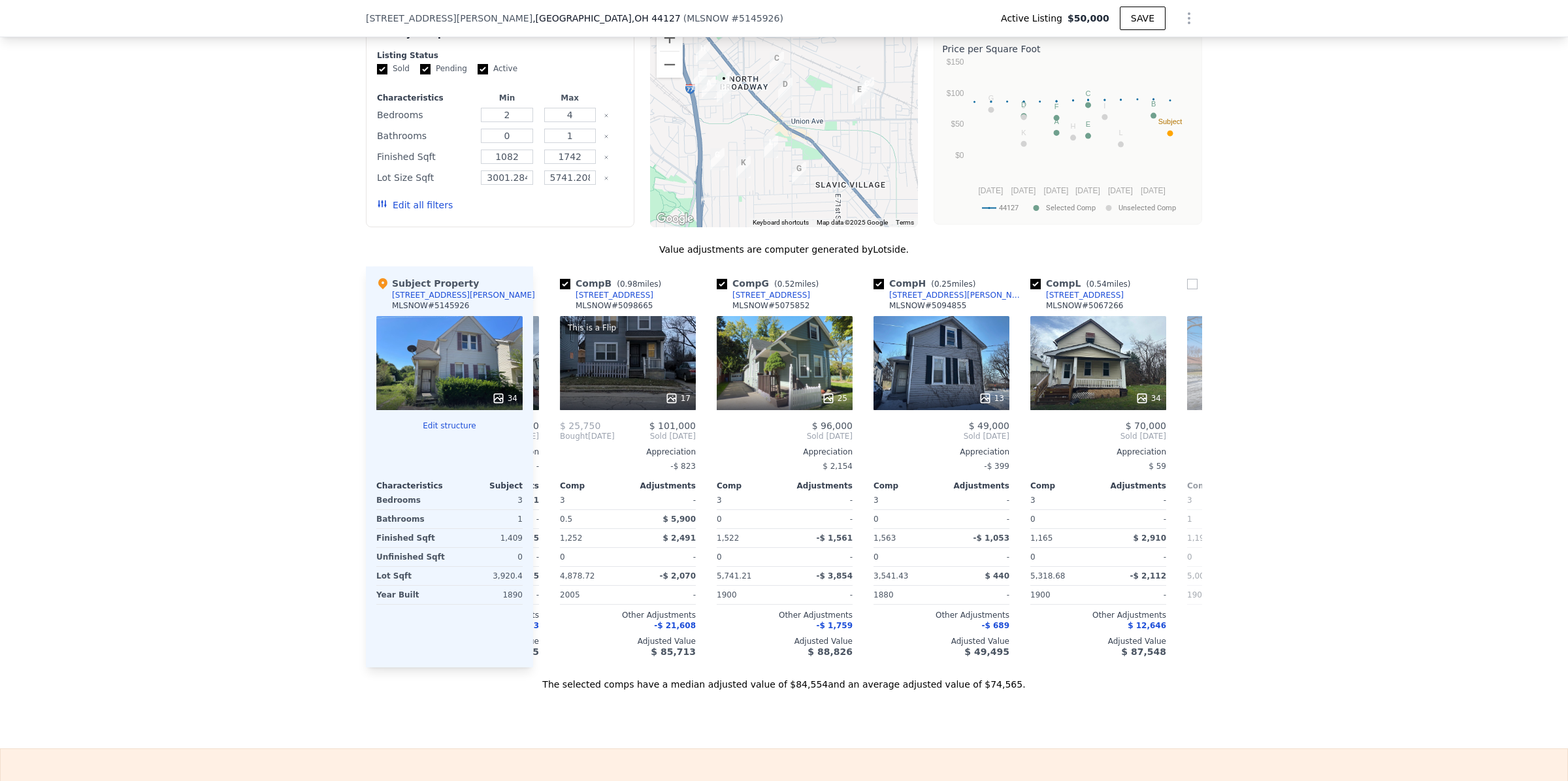
scroll to position [0, 314]
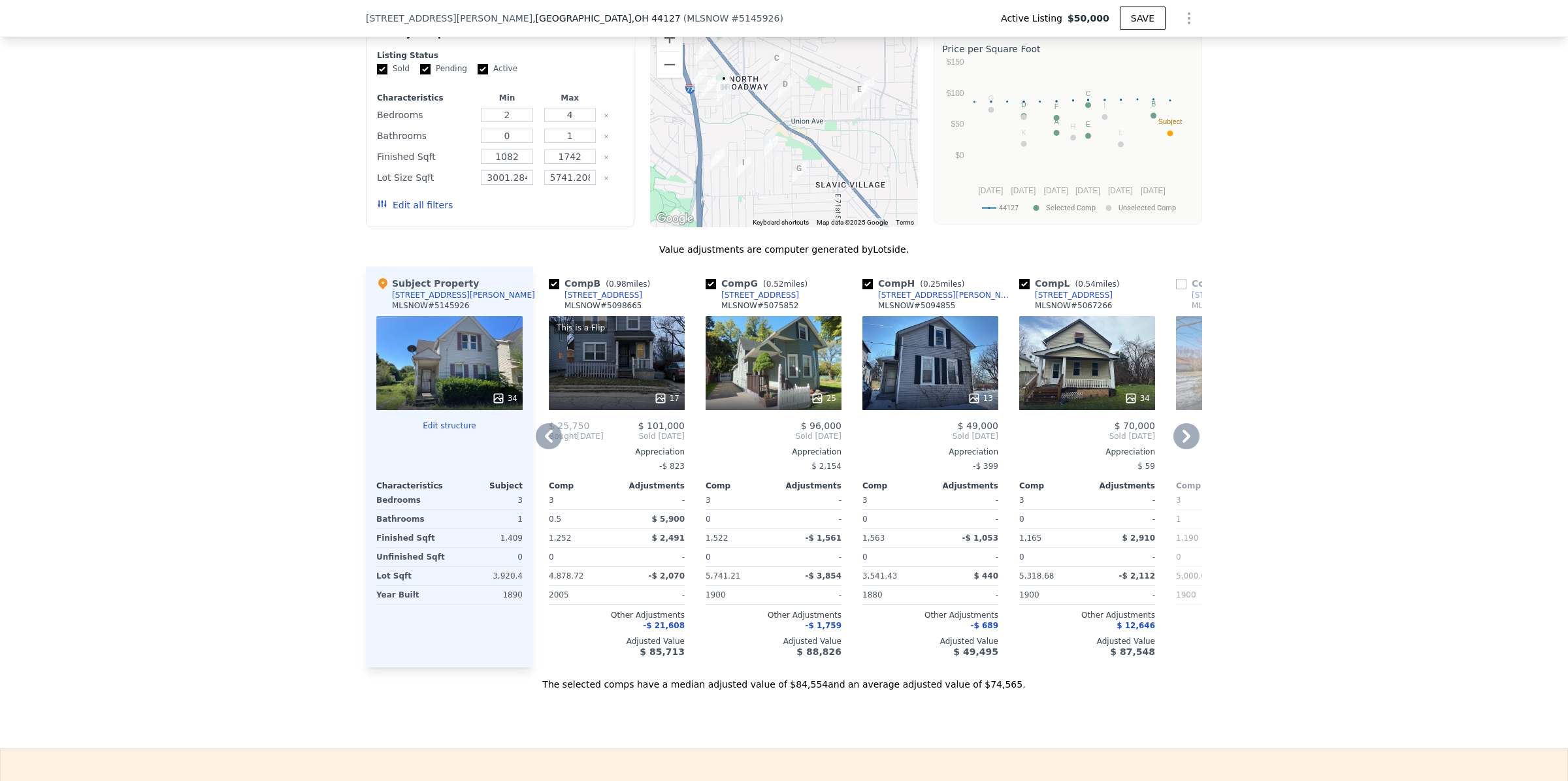
click at [1183, 449] on icon at bounding box center [1186, 436] width 26 height 26
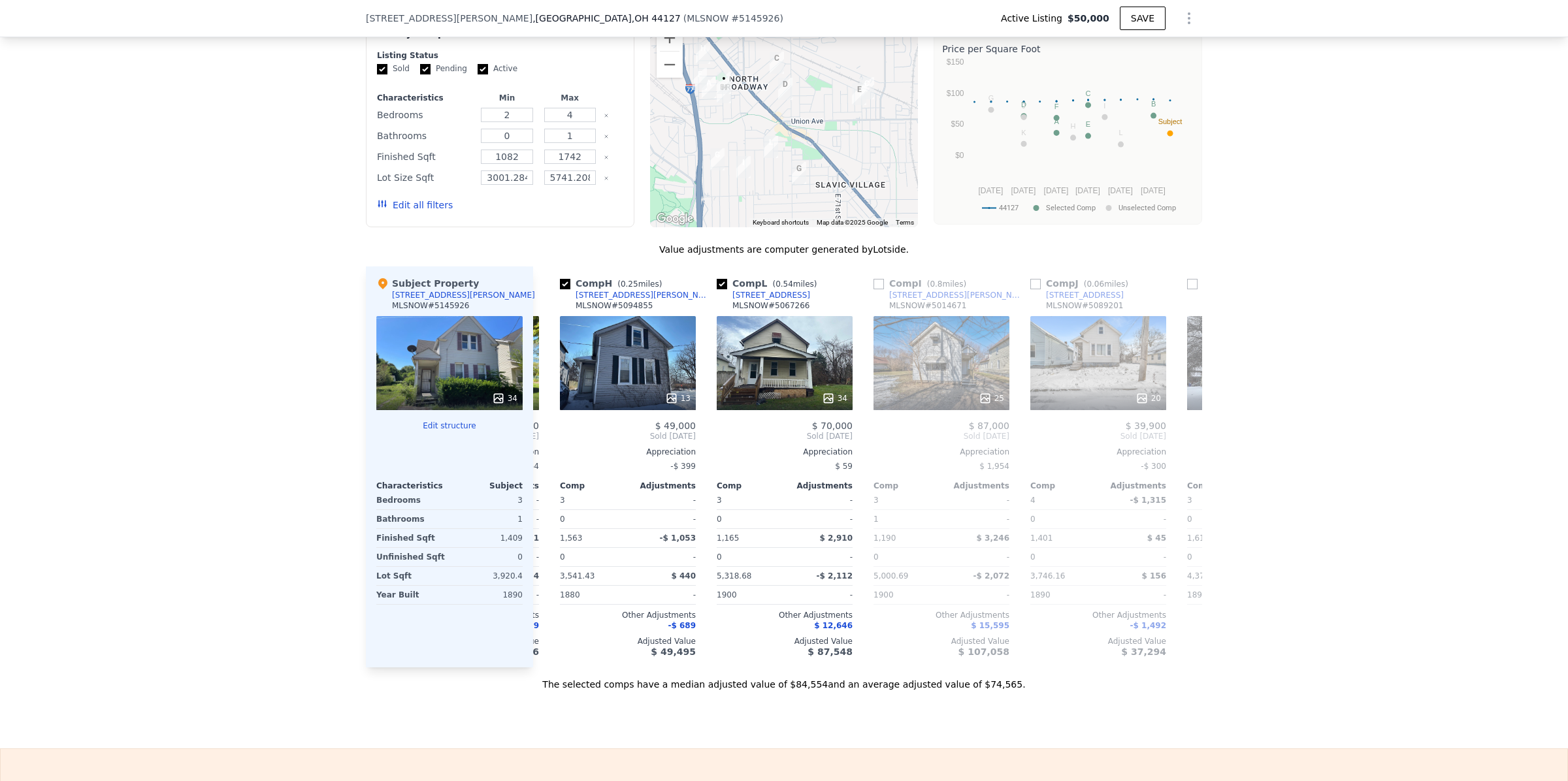
scroll to position [0, 627]
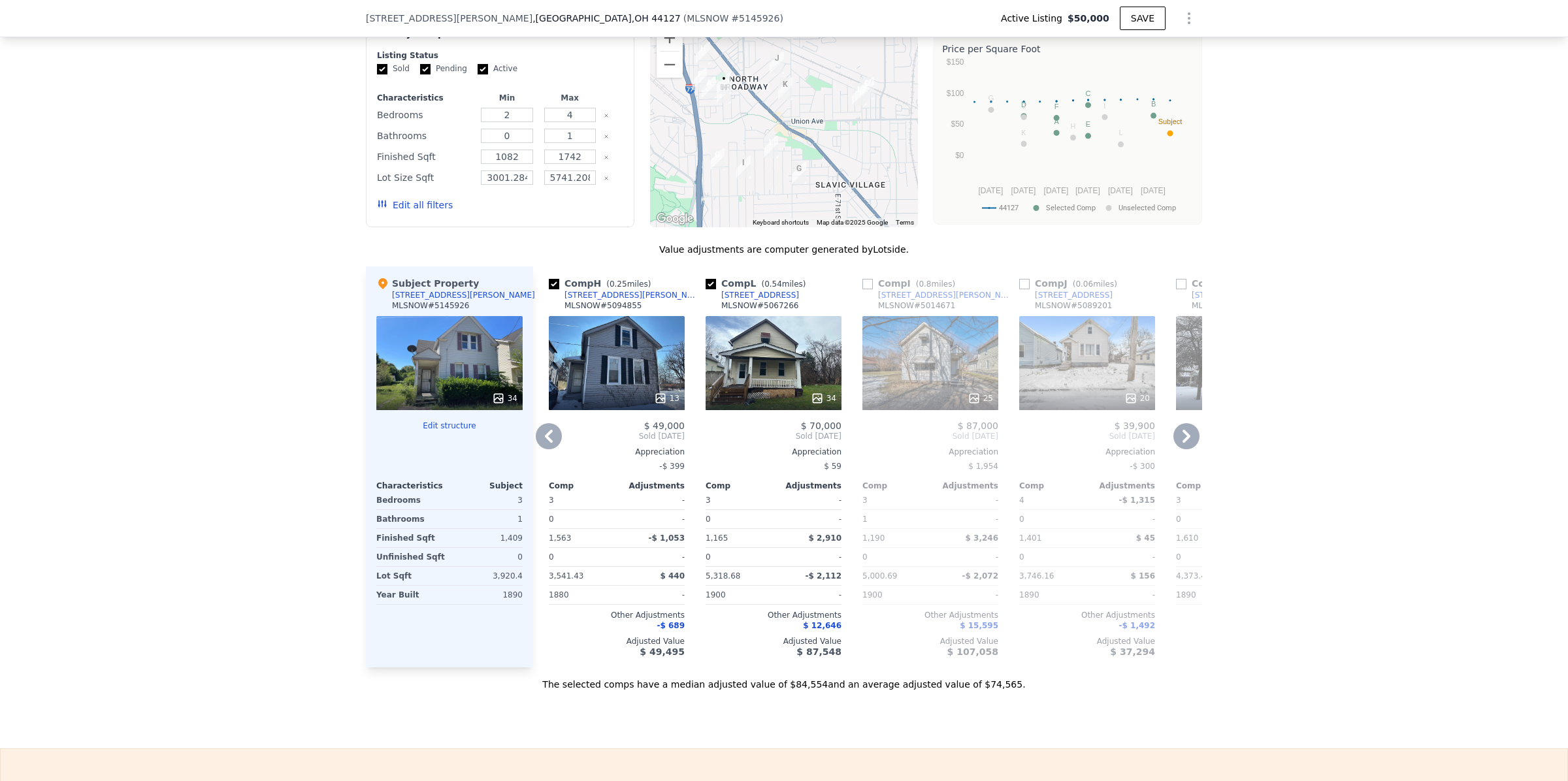
click at [706, 289] on input "checkbox" at bounding box center [710, 284] width 11 height 11
checkbox input "false"
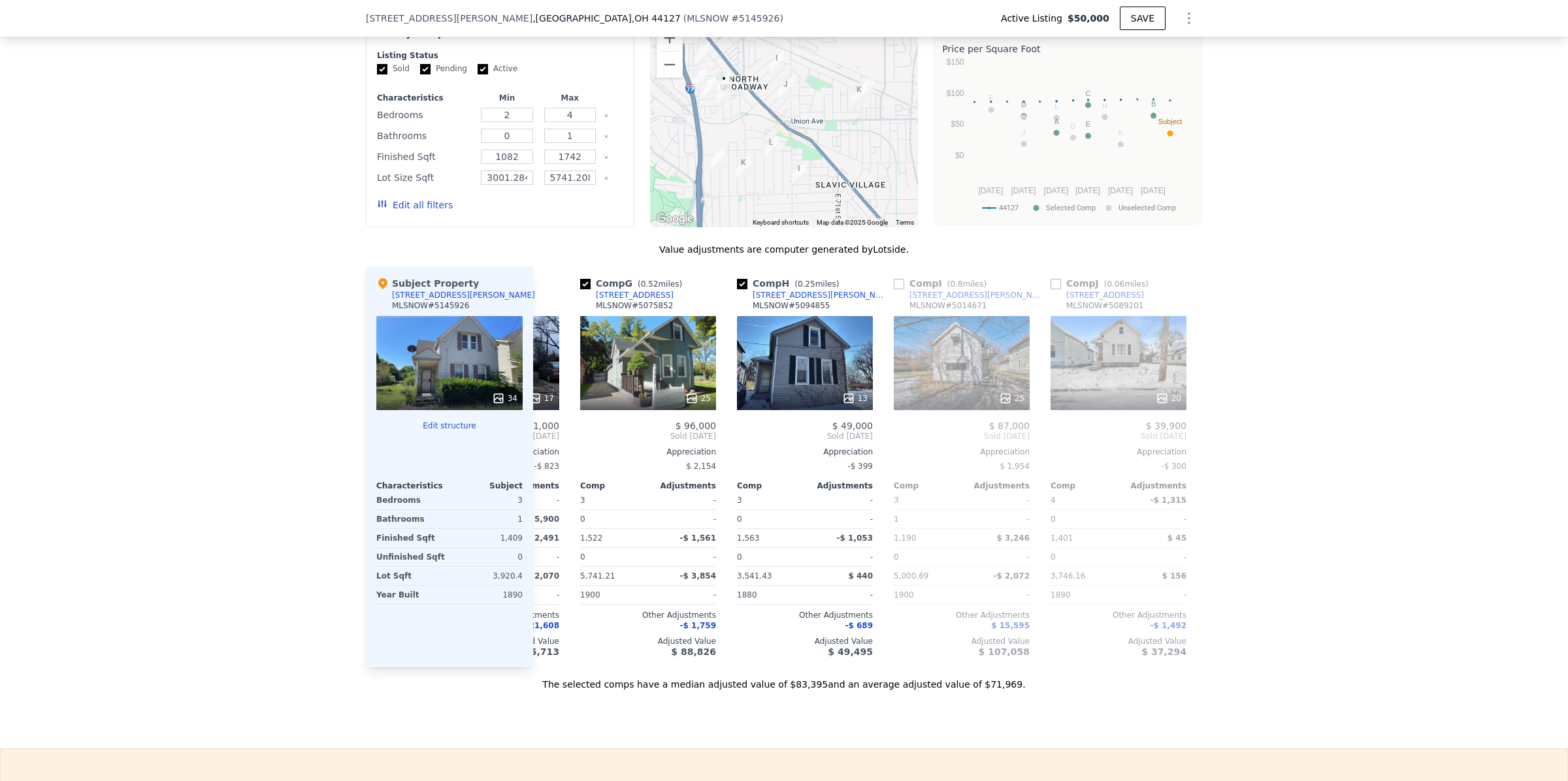
scroll to position [0, 0]
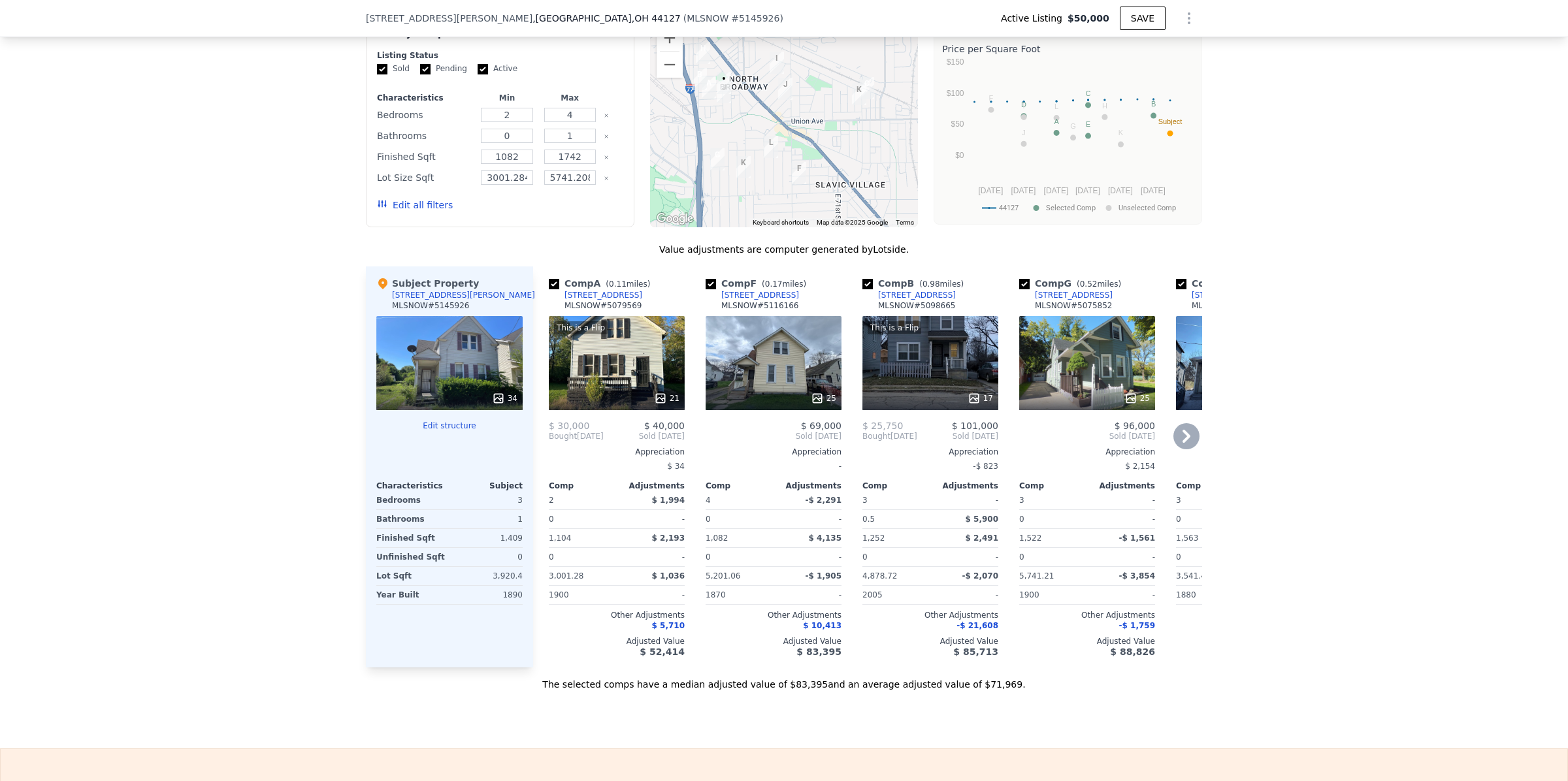
click at [862, 289] on input "checkbox" at bounding box center [867, 284] width 11 height 11
checkbox input "false"
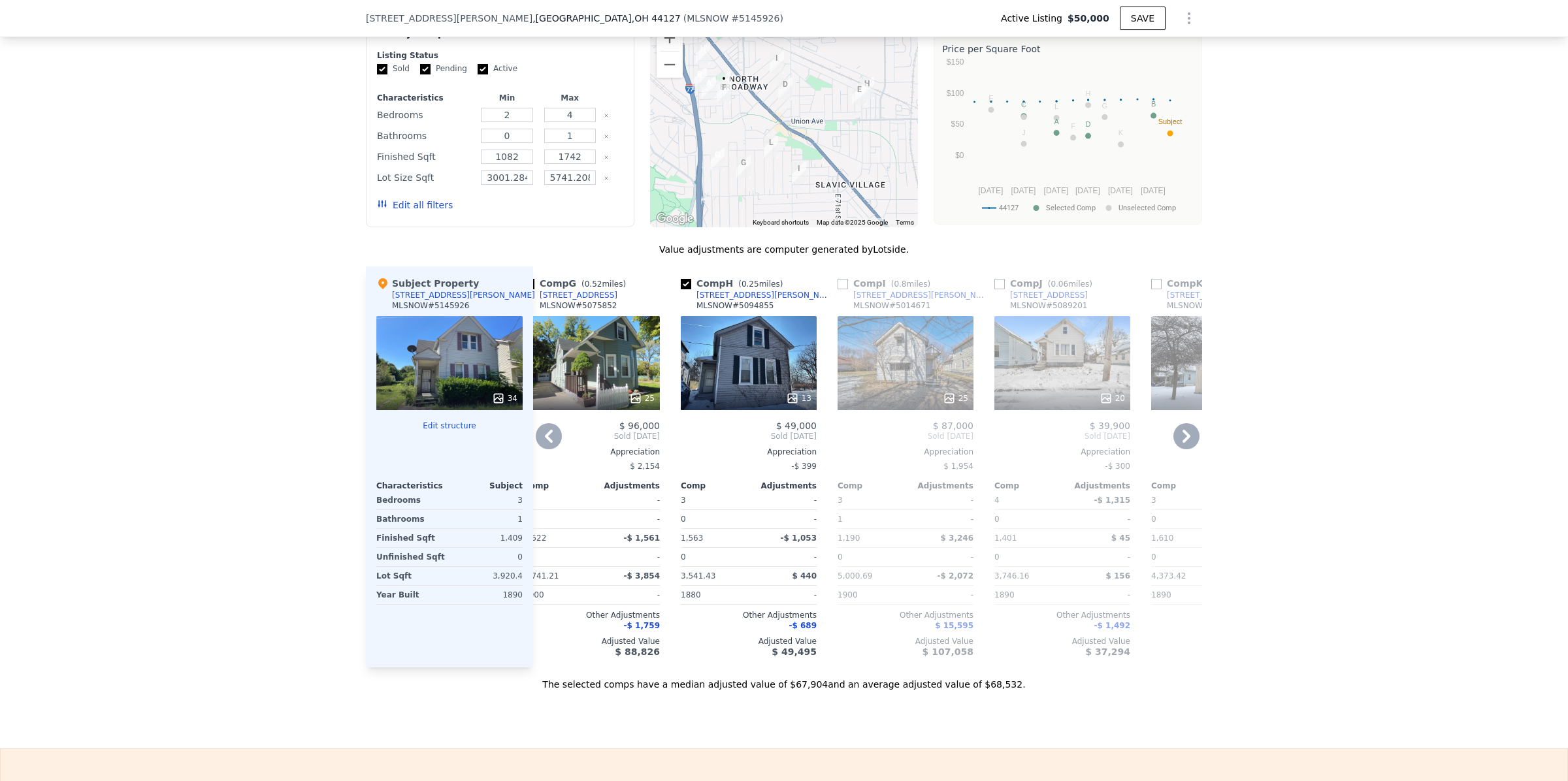
scroll to position [0, 364]
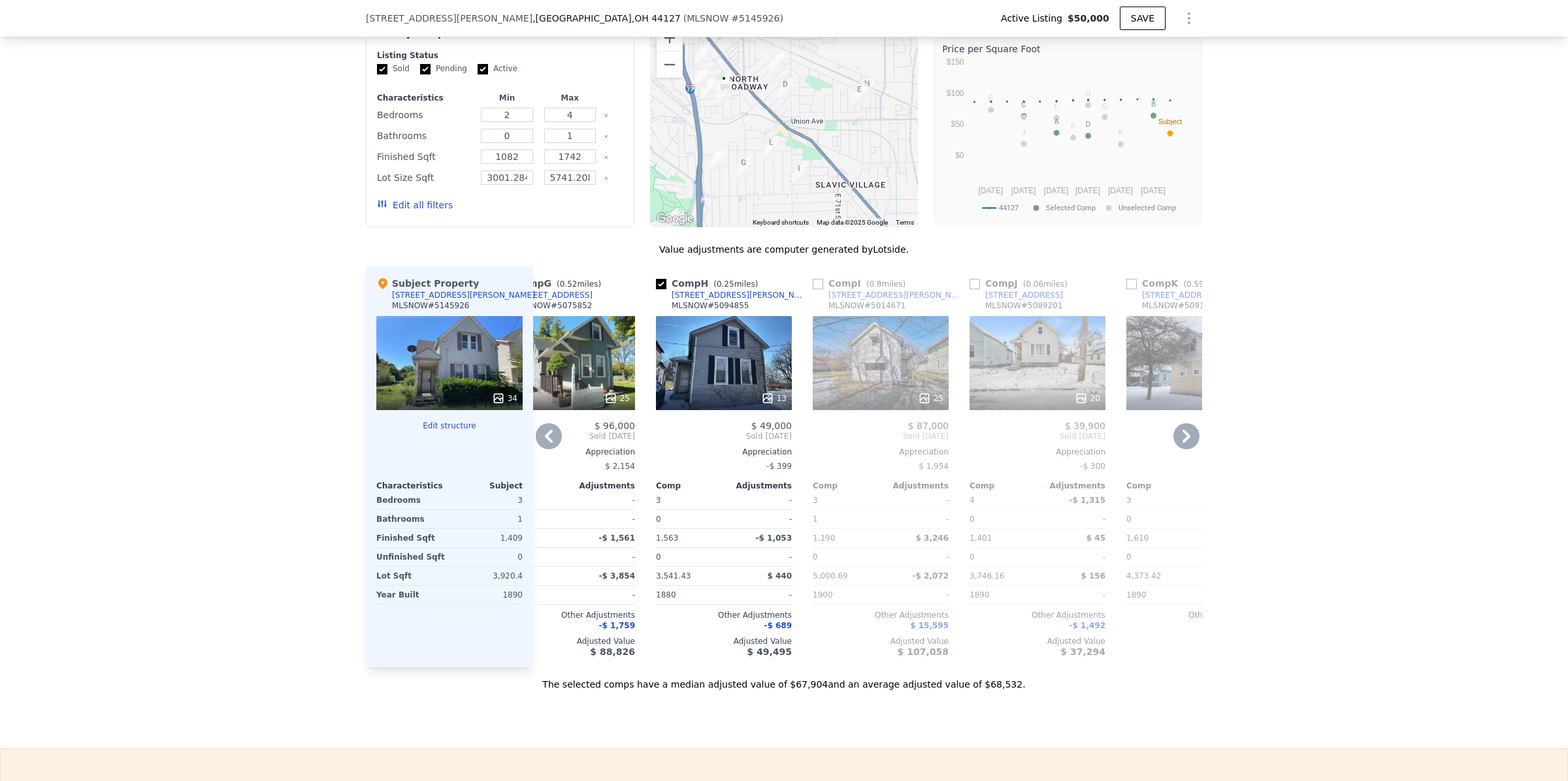
click at [812, 289] on input "checkbox" at bounding box center [818, 284] width 11 height 11
checkbox input "true"
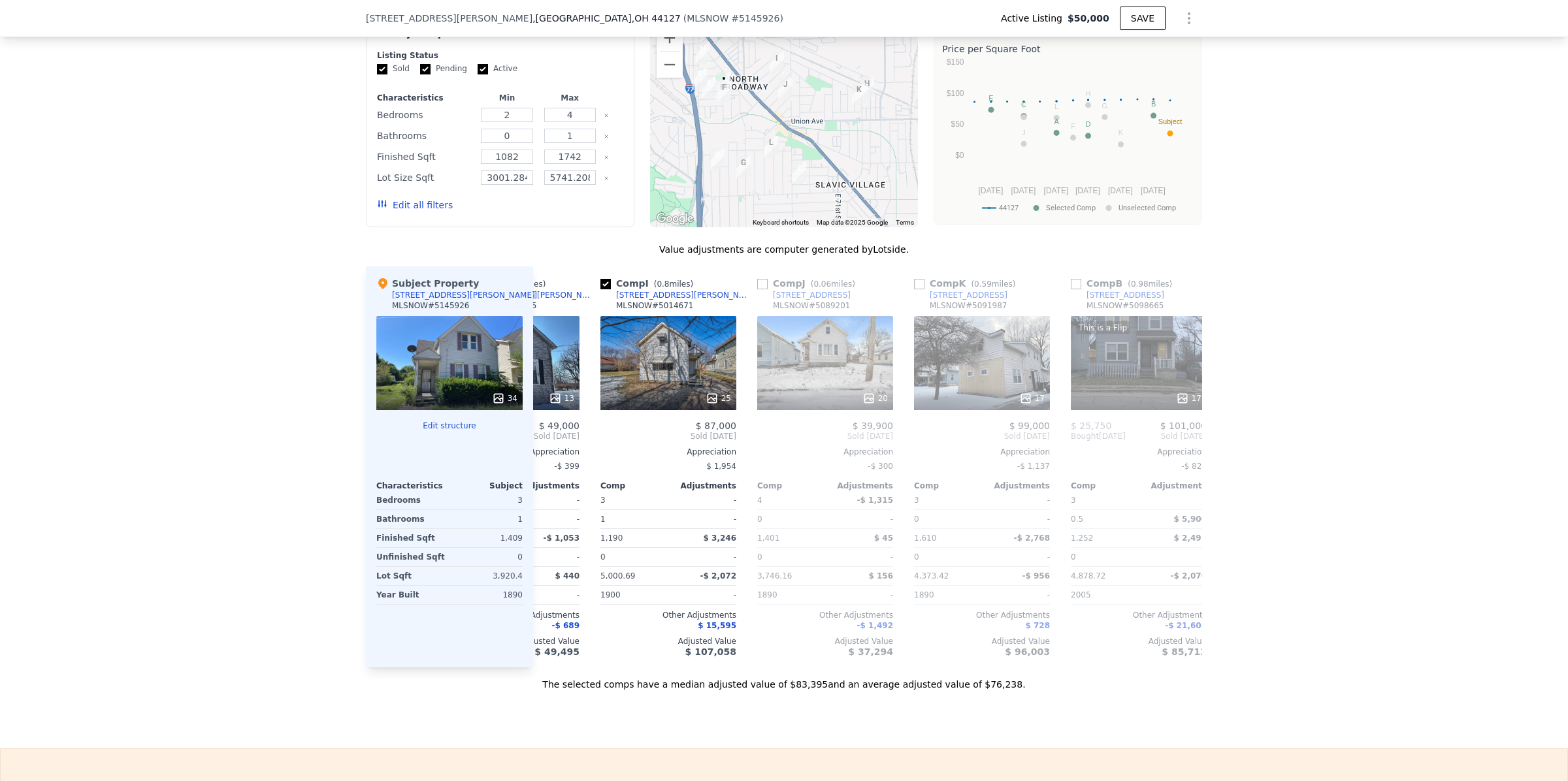
scroll to position [0, 598]
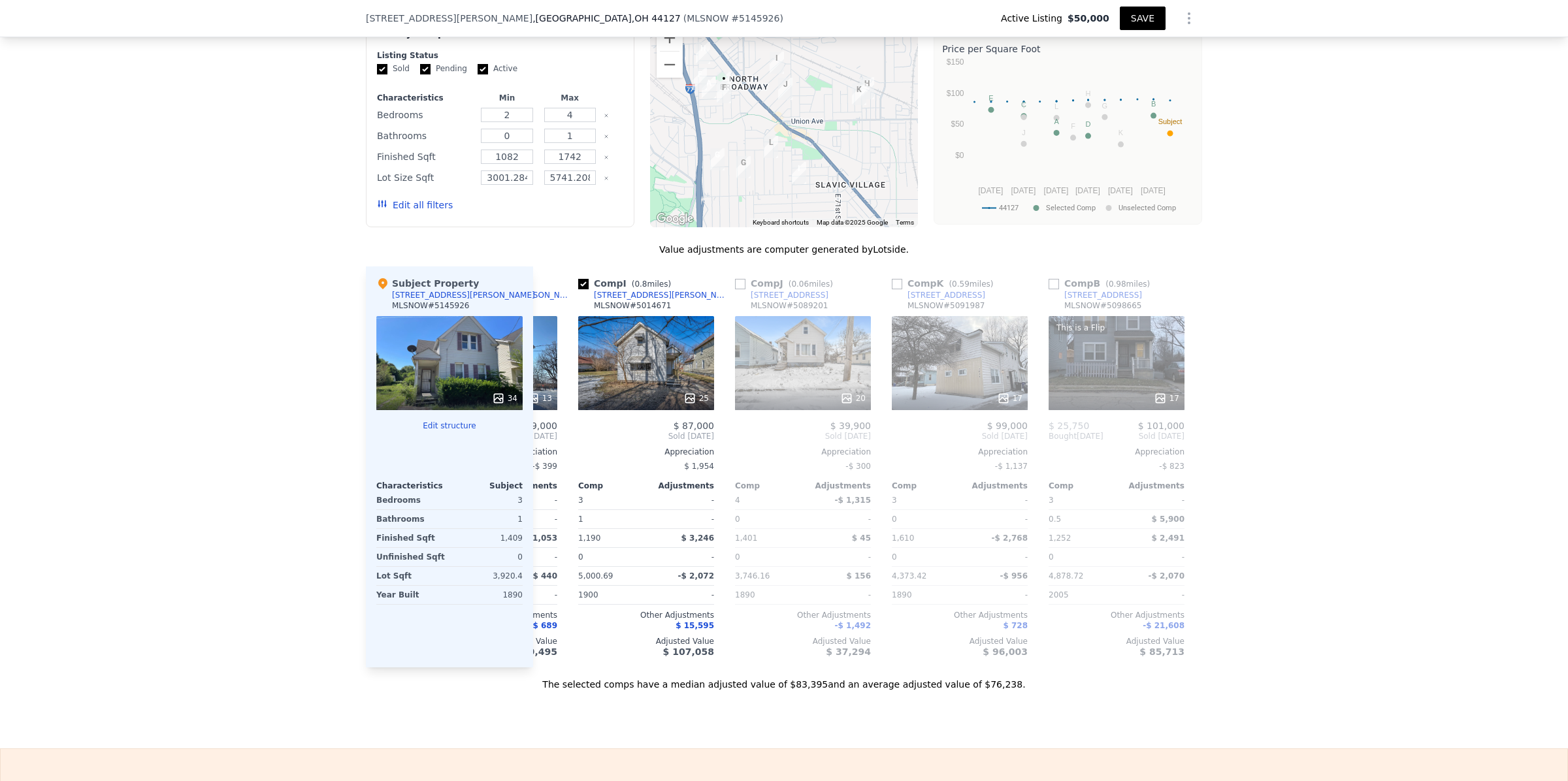
click at [1143, 20] on button "SAVE" at bounding box center [1142, 19] width 46 height 24
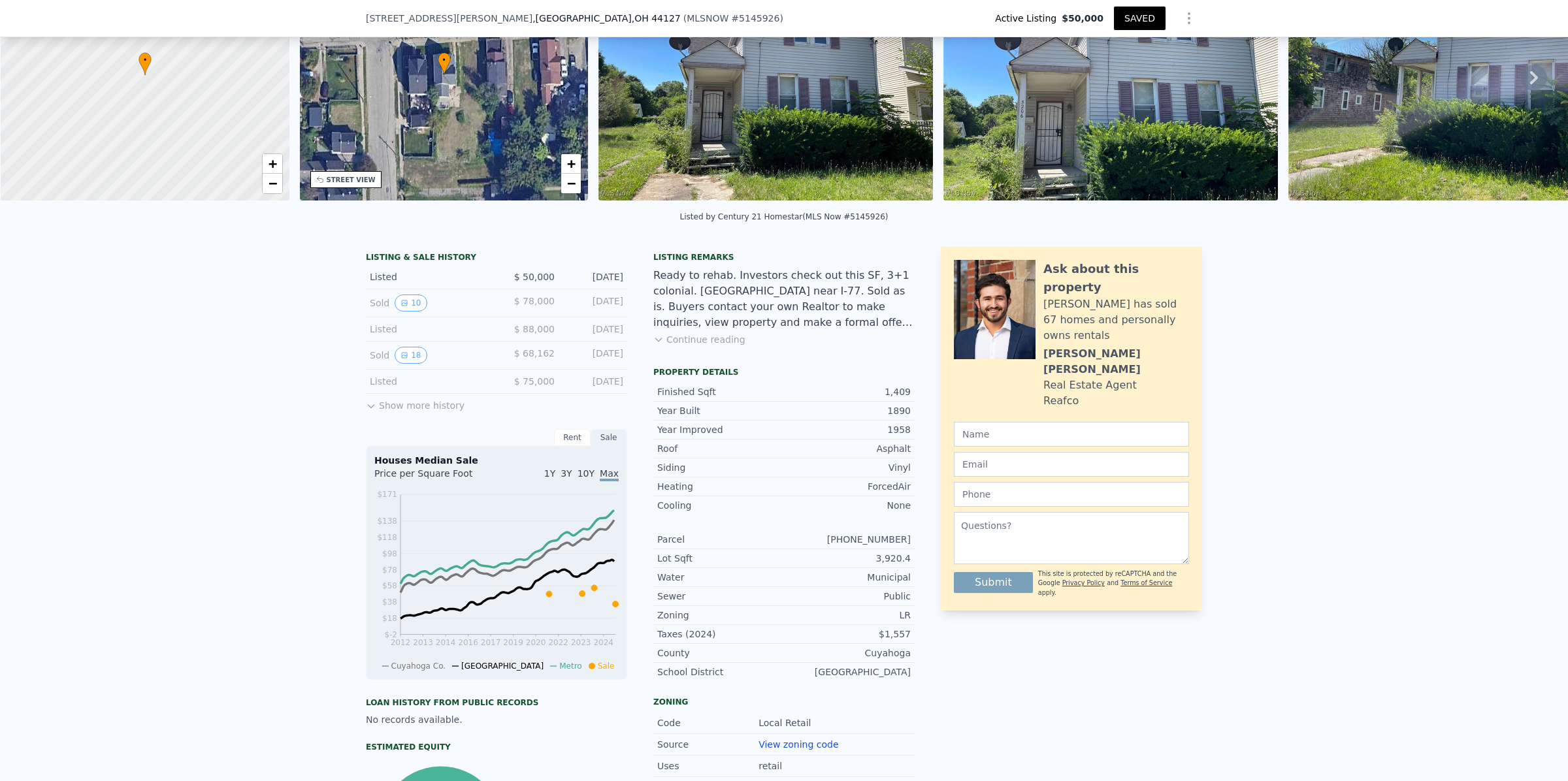
scroll to position [4, 0]
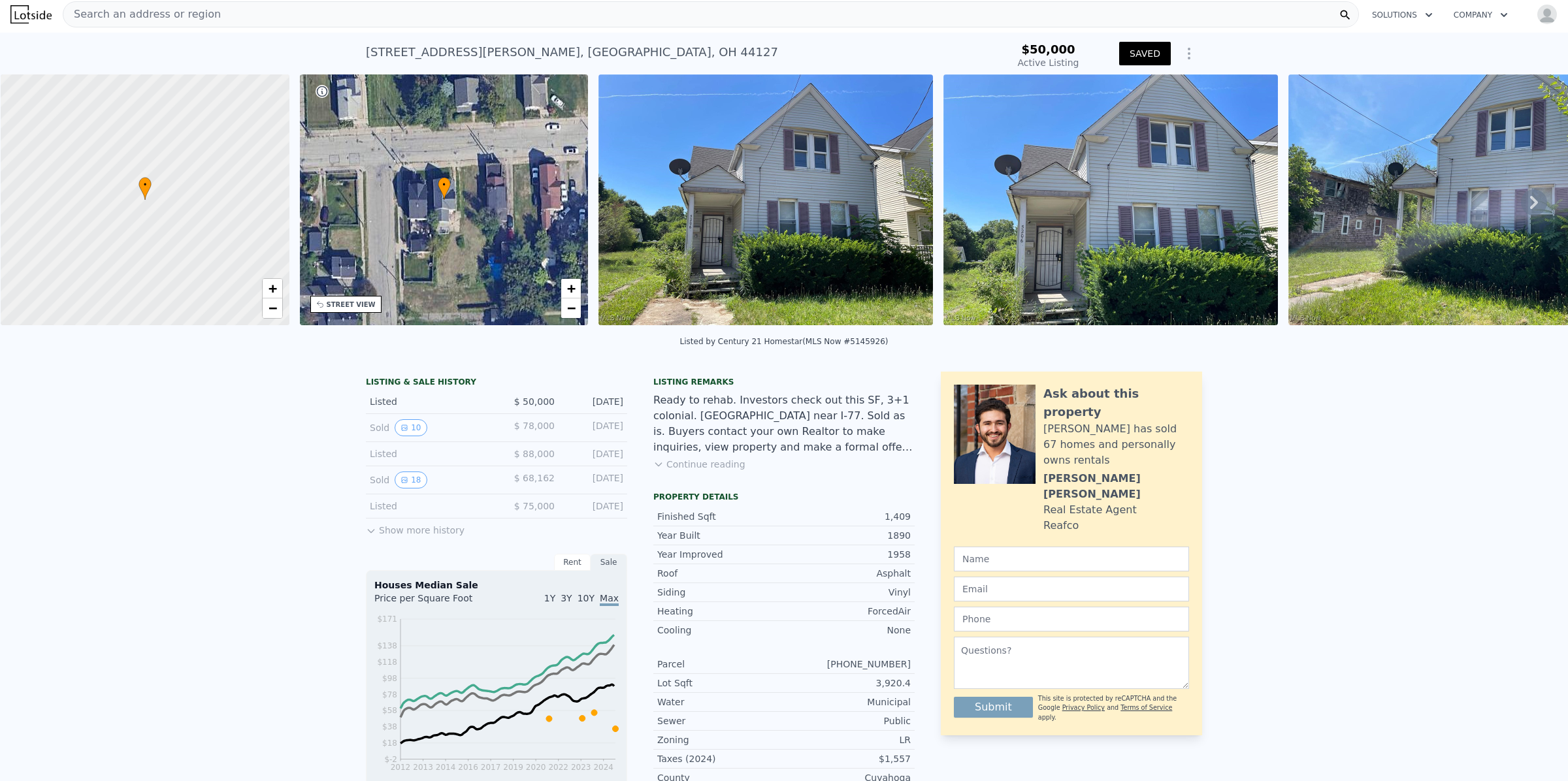
click at [289, 13] on div "Search an address or region" at bounding box center [710, 14] width 1296 height 26
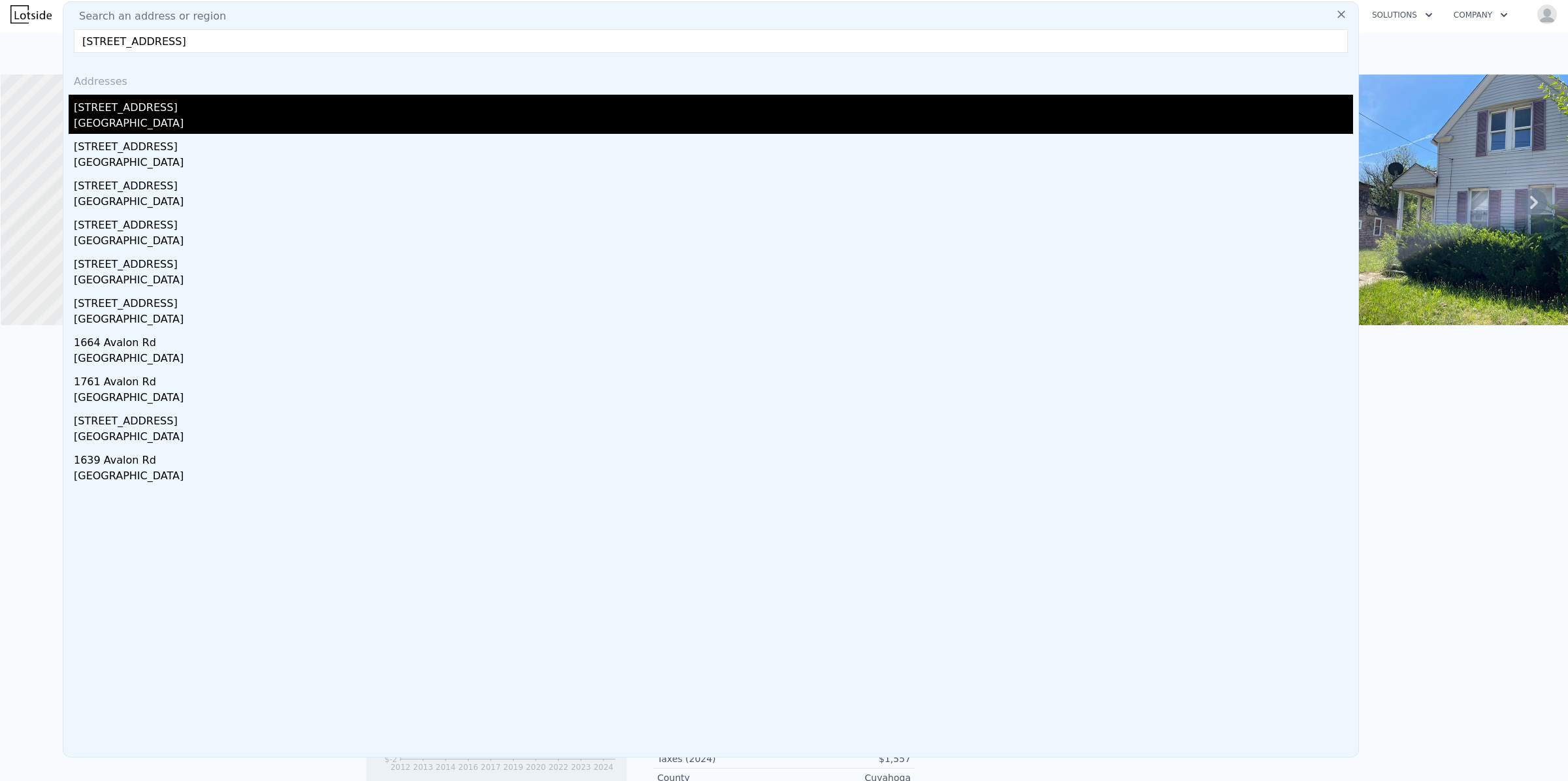
type input "[STREET_ADDRESS]"
click at [134, 112] on div "[STREET_ADDRESS]" at bounding box center [713, 105] width 1279 height 21
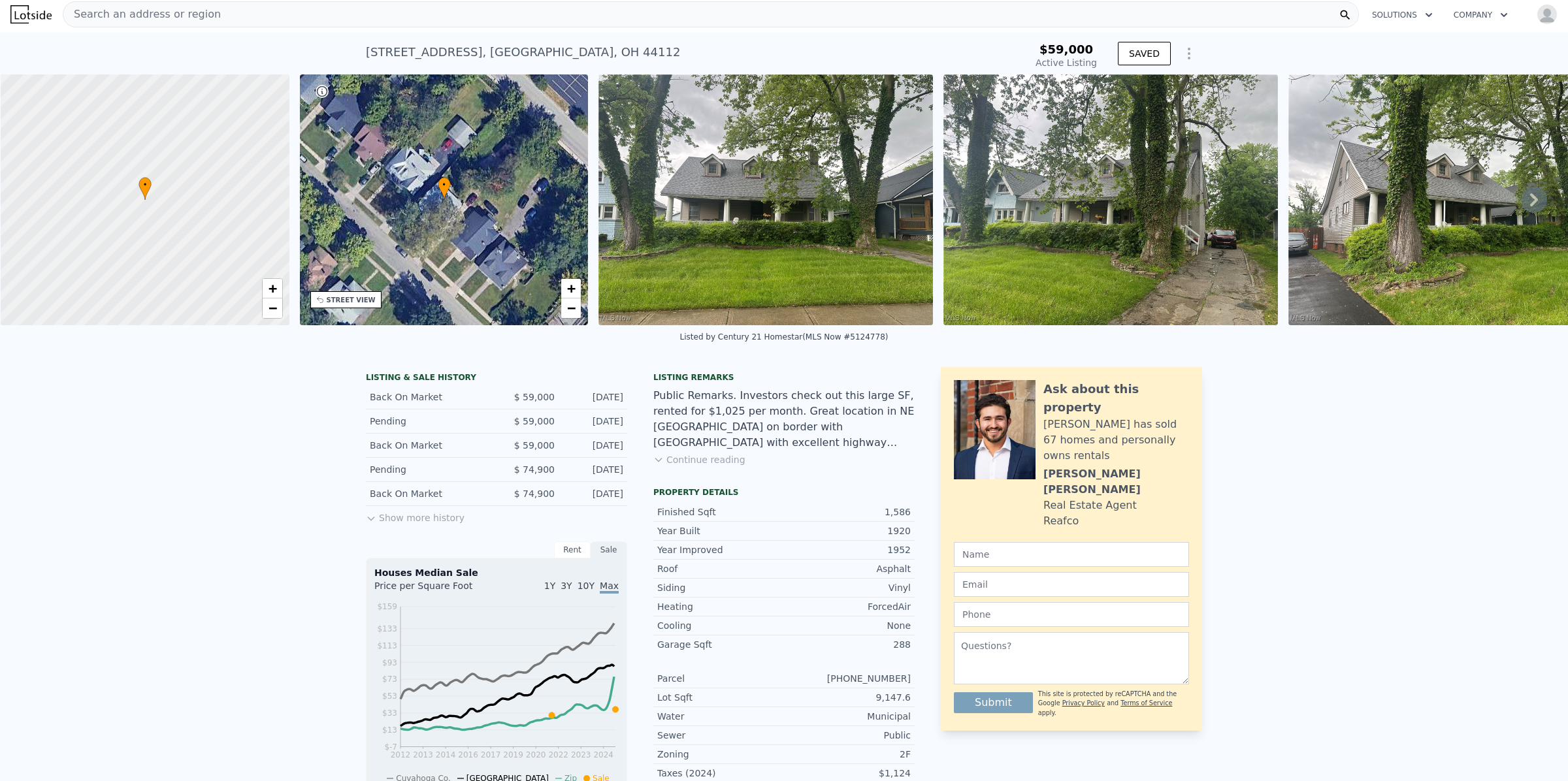
click at [771, 244] on img at bounding box center [765, 199] width 334 height 251
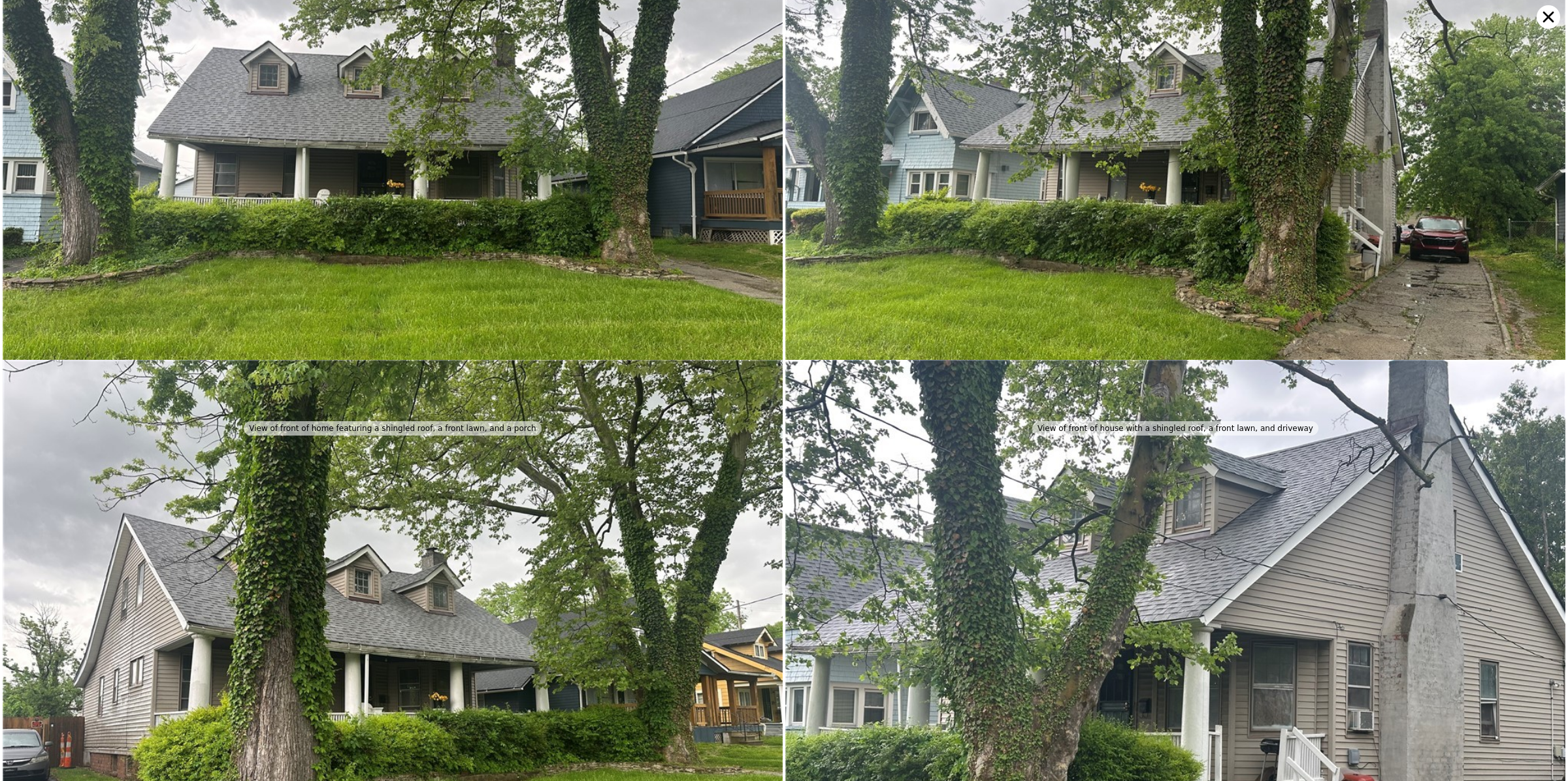
scroll to position [302, 0]
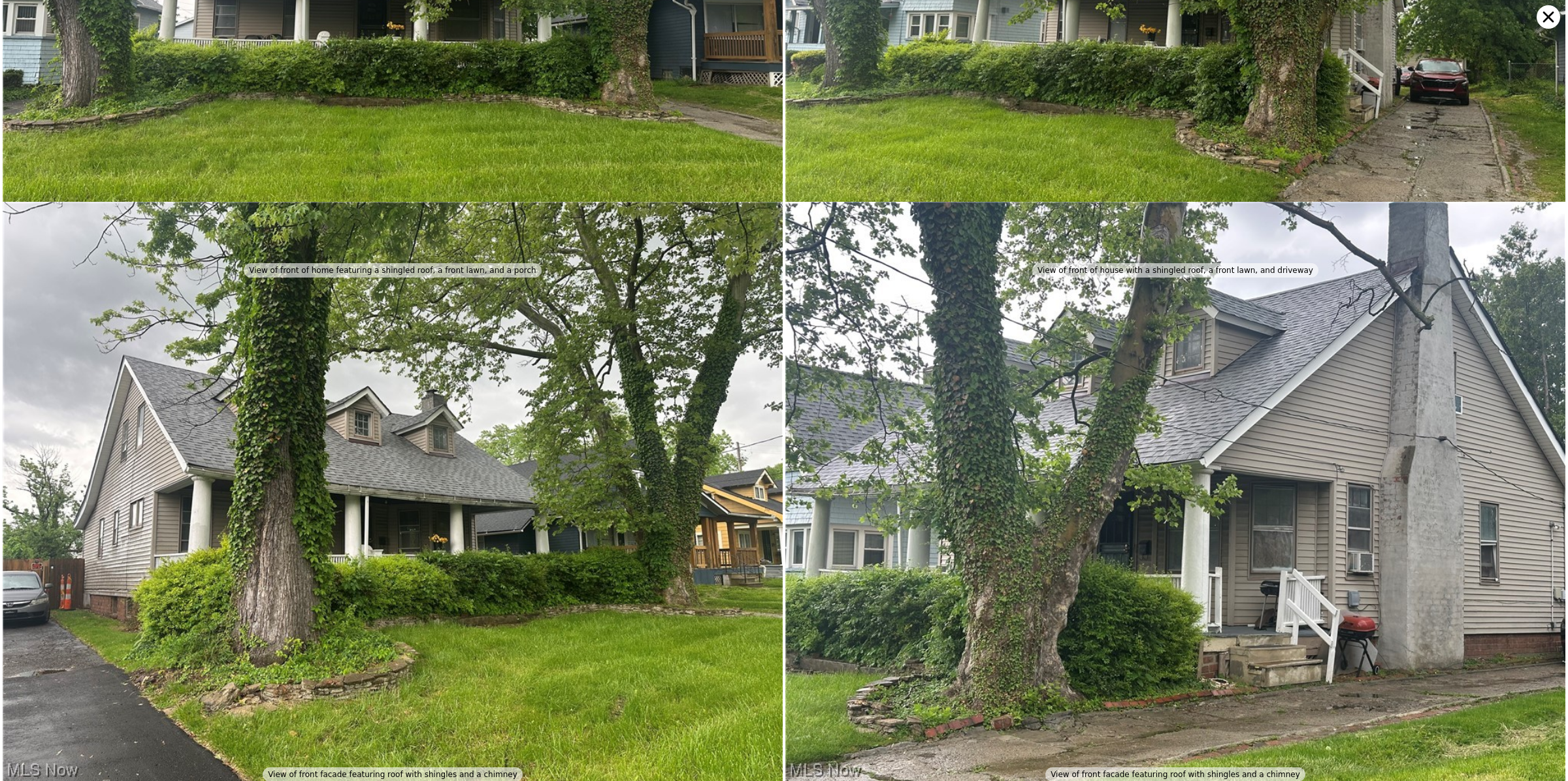
click at [1555, 15] on icon at bounding box center [1548, 17] width 24 height 24
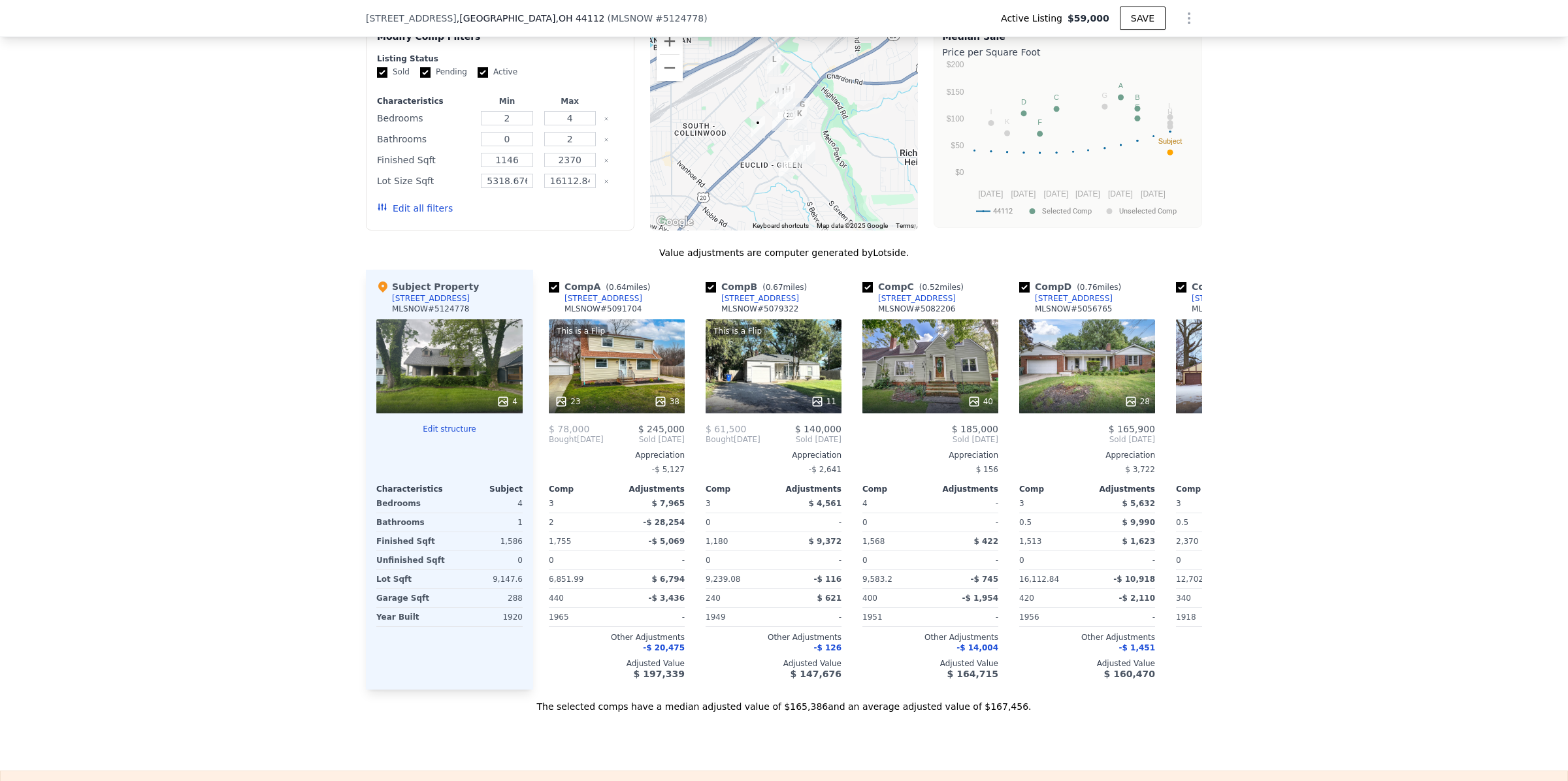
scroll to position [1247, 0]
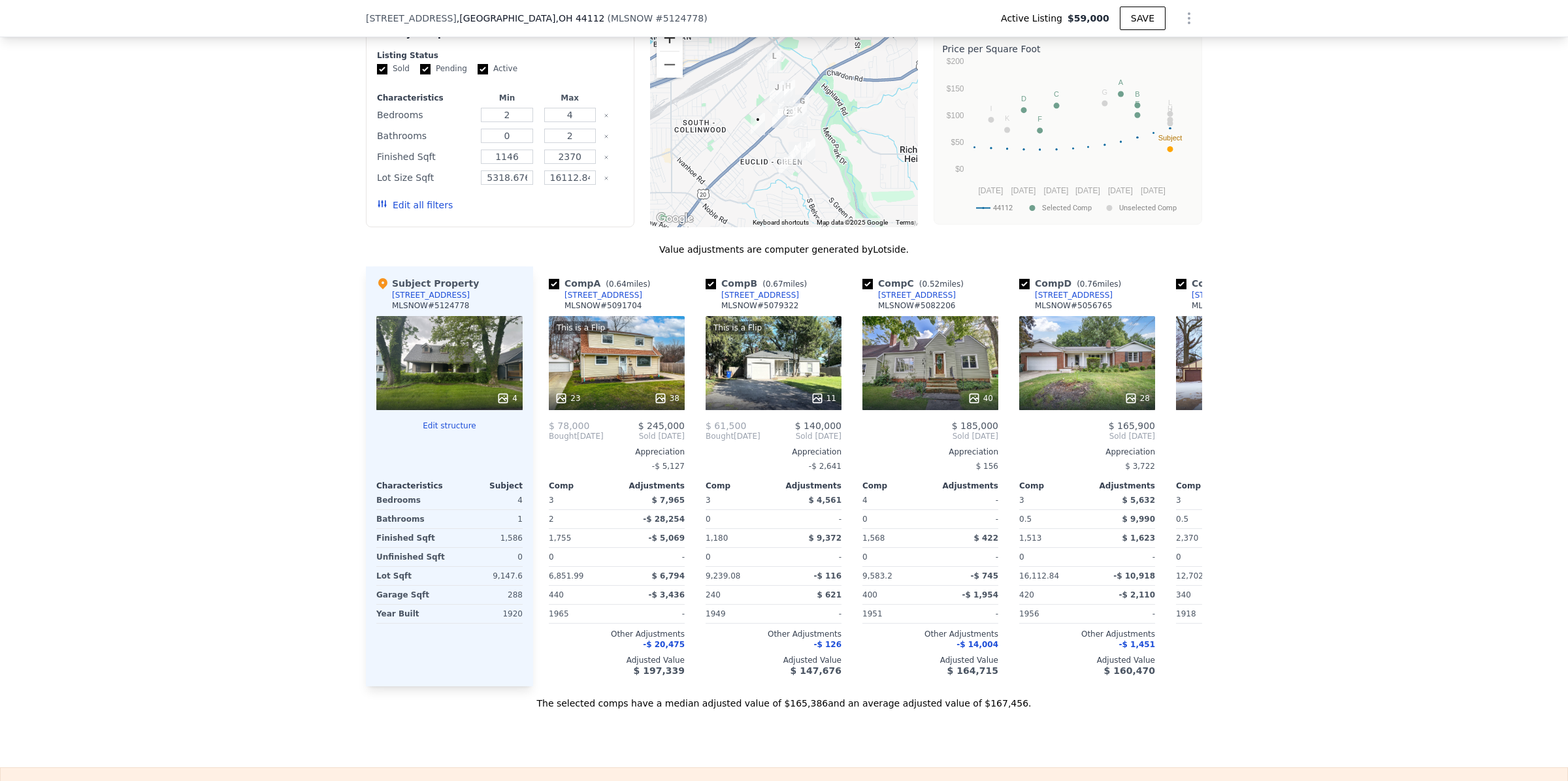
click at [666, 51] on button "Zoom in" at bounding box center [669, 37] width 26 height 26
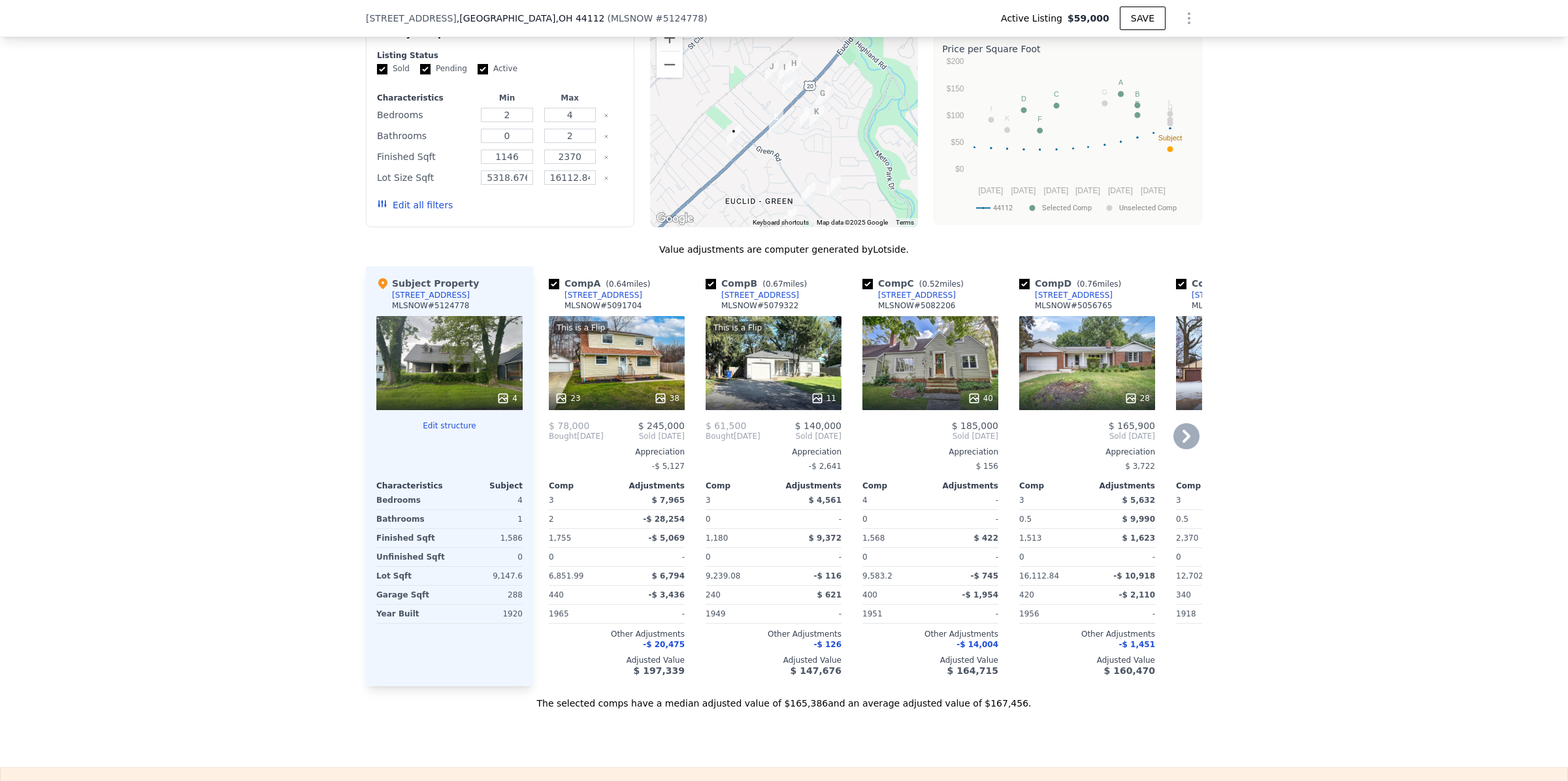
click at [1019, 289] on input "checkbox" at bounding box center [1024, 284] width 11 height 11
checkbox input "false"
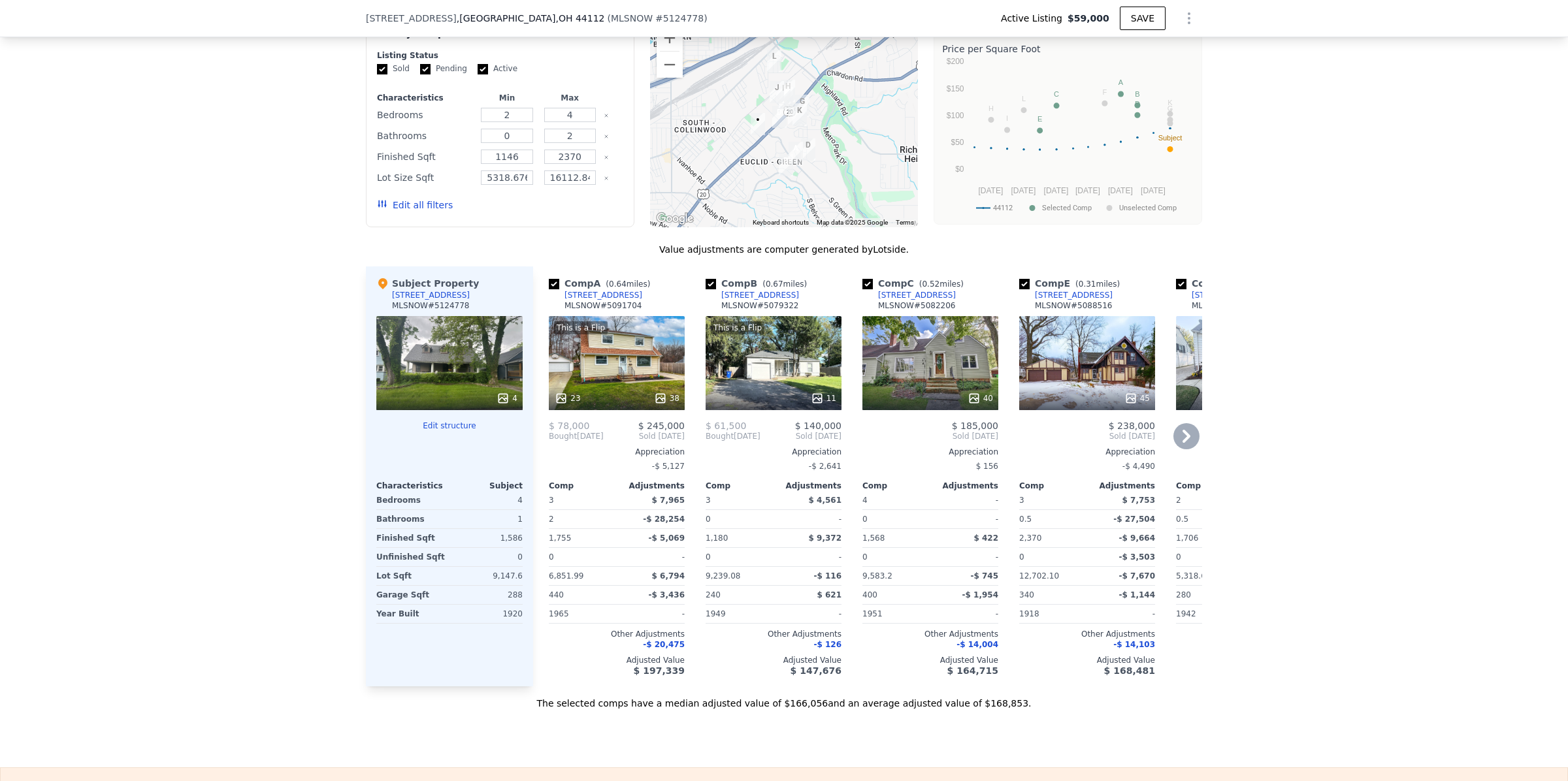
click at [549, 289] on input "checkbox" at bounding box center [554, 284] width 11 height 11
checkbox input "false"
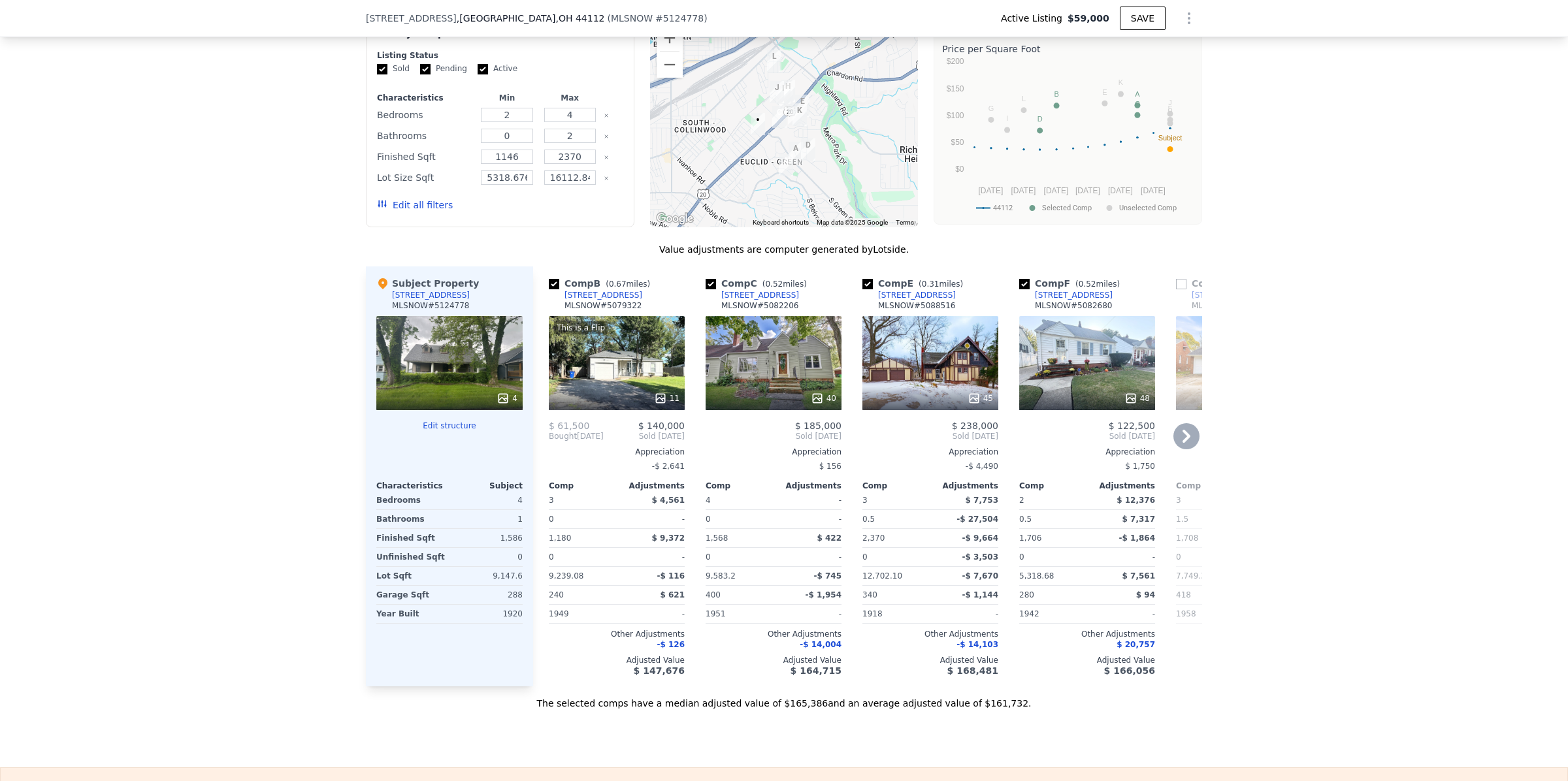
click at [420, 74] on input "Pending" at bounding box center [425, 69] width 11 height 11
checkbox input "false"
click at [477, 74] on input "Active" at bounding box center [483, 69] width 11 height 11
checkbox input "false"
click at [550, 214] on button "Update Search" at bounding box center [573, 205] width 99 height 19
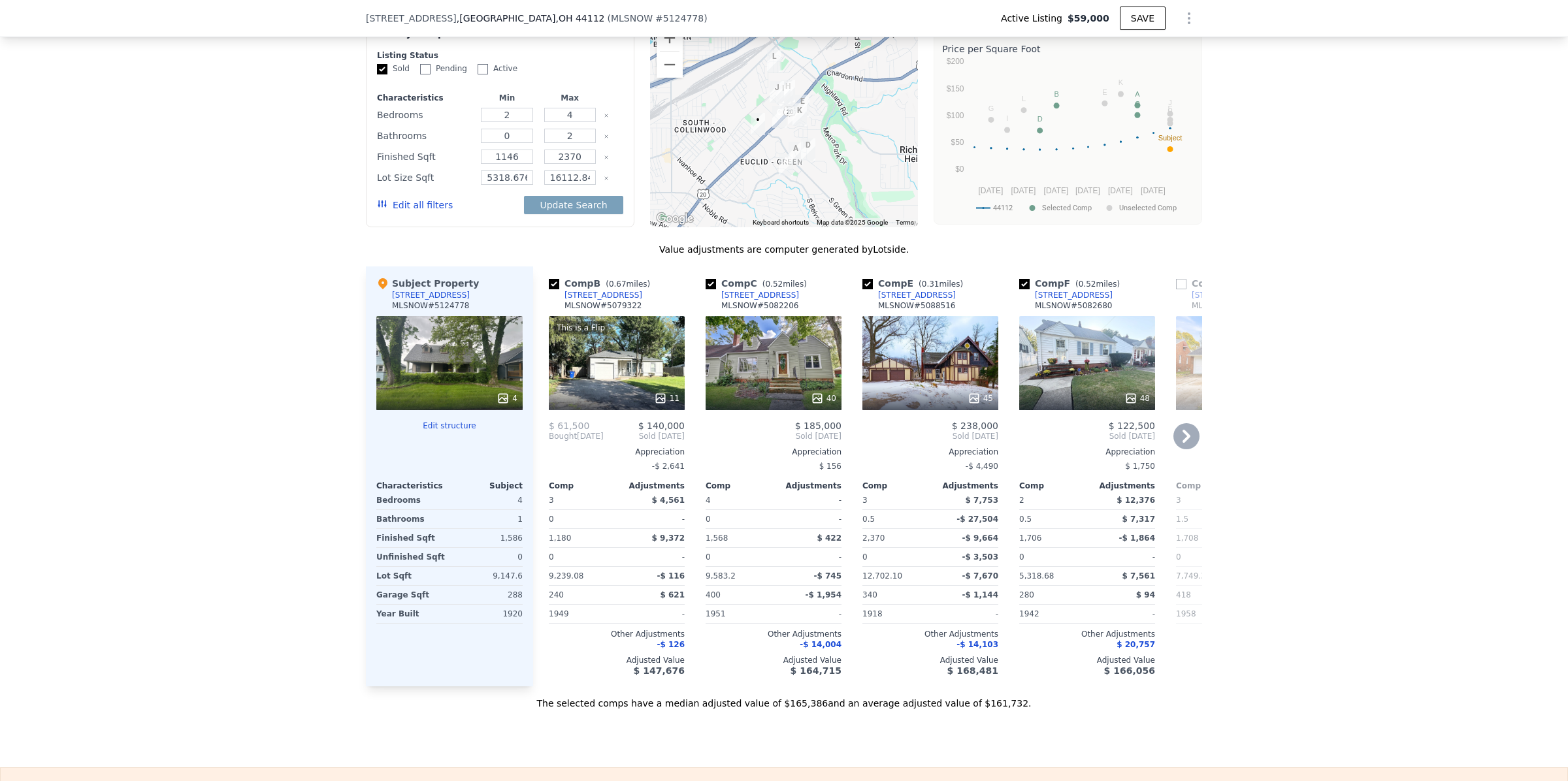
click at [1393, 316] on div "We found 12 sales that match your search Listings provided by MLS Now . Filters…" at bounding box center [784, 336] width 1568 height 749
drag, startPoint x: 520, startPoint y: 207, endPoint x: 536, endPoint y: 207, distance: 16.0
click at [520, 185] on input "5318.676" at bounding box center [507, 177] width 52 height 15
type input "5318"
click at [568, 185] on input "16112.844000000001" at bounding box center [570, 177] width 52 height 15
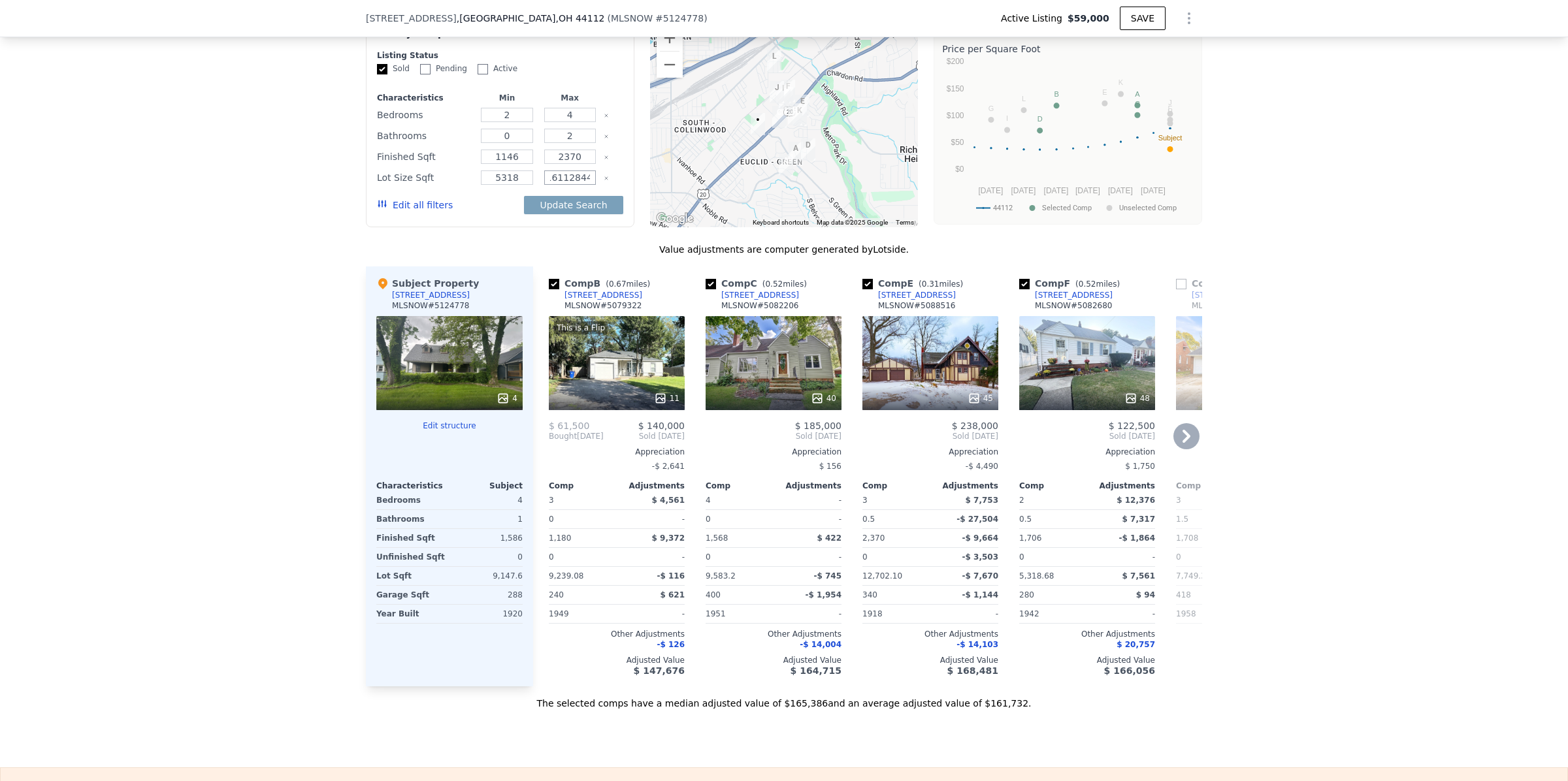
scroll to position [0, 0]
type input "16112"
click at [1389, 332] on div "We found 12 sales that match your search Listings provided by MLS Now . Filters…" at bounding box center [784, 336] width 1568 height 749
click at [573, 214] on button "Update Search" at bounding box center [573, 205] width 99 height 19
checkbox input "false"
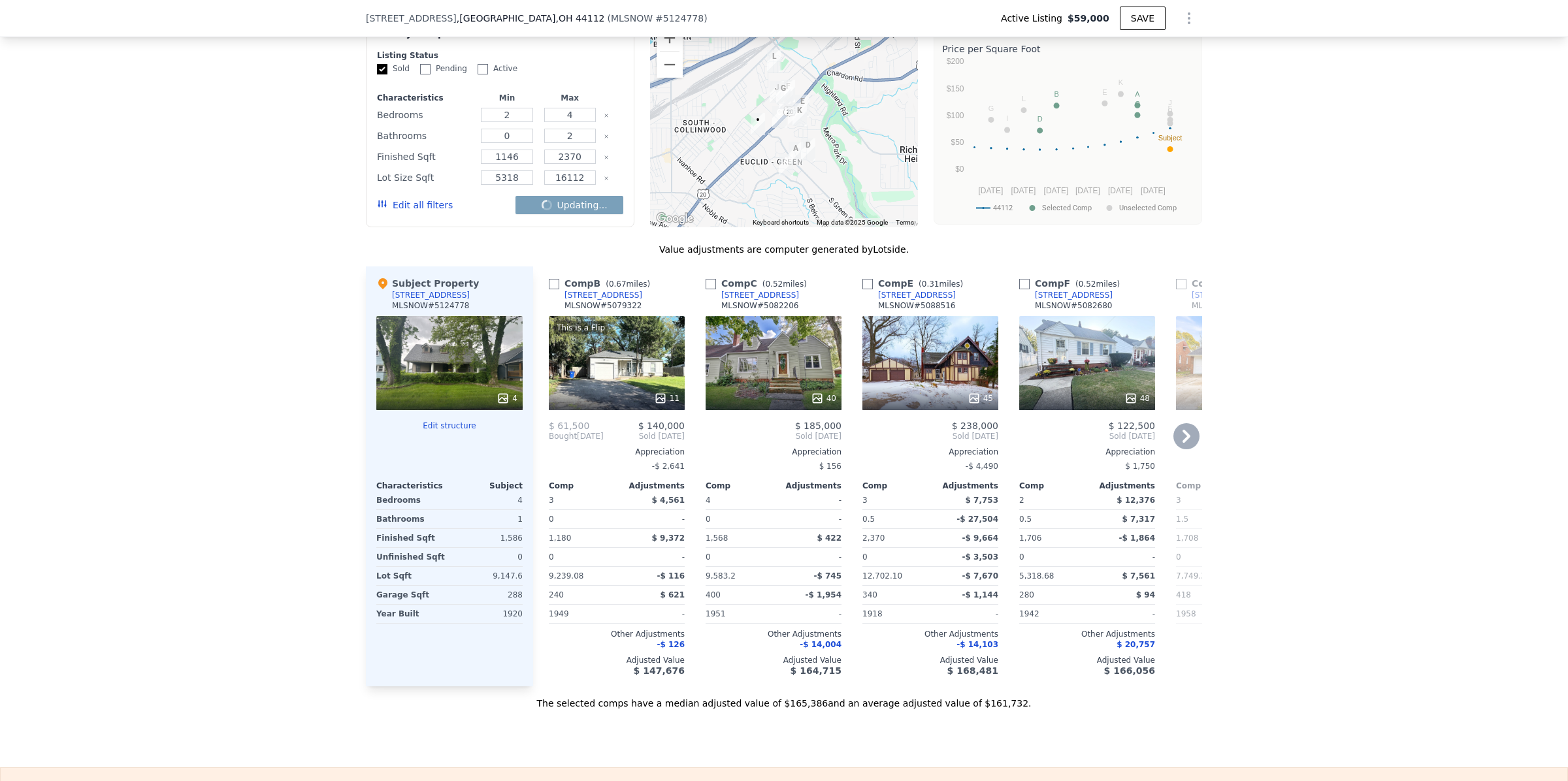
checkbox input "false"
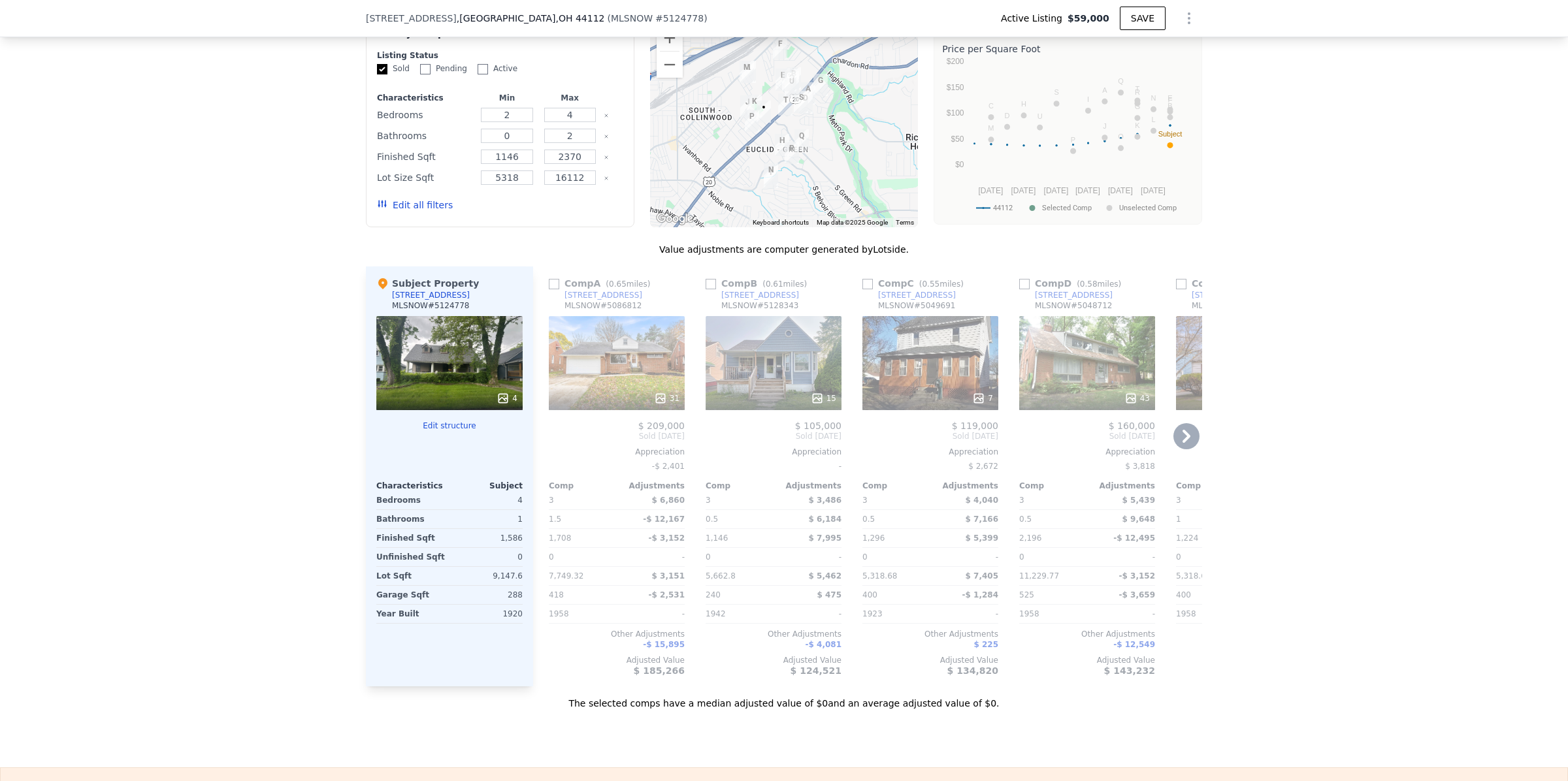
click at [863, 289] on input "checkbox" at bounding box center [867, 284] width 11 height 11
checkbox input "true"
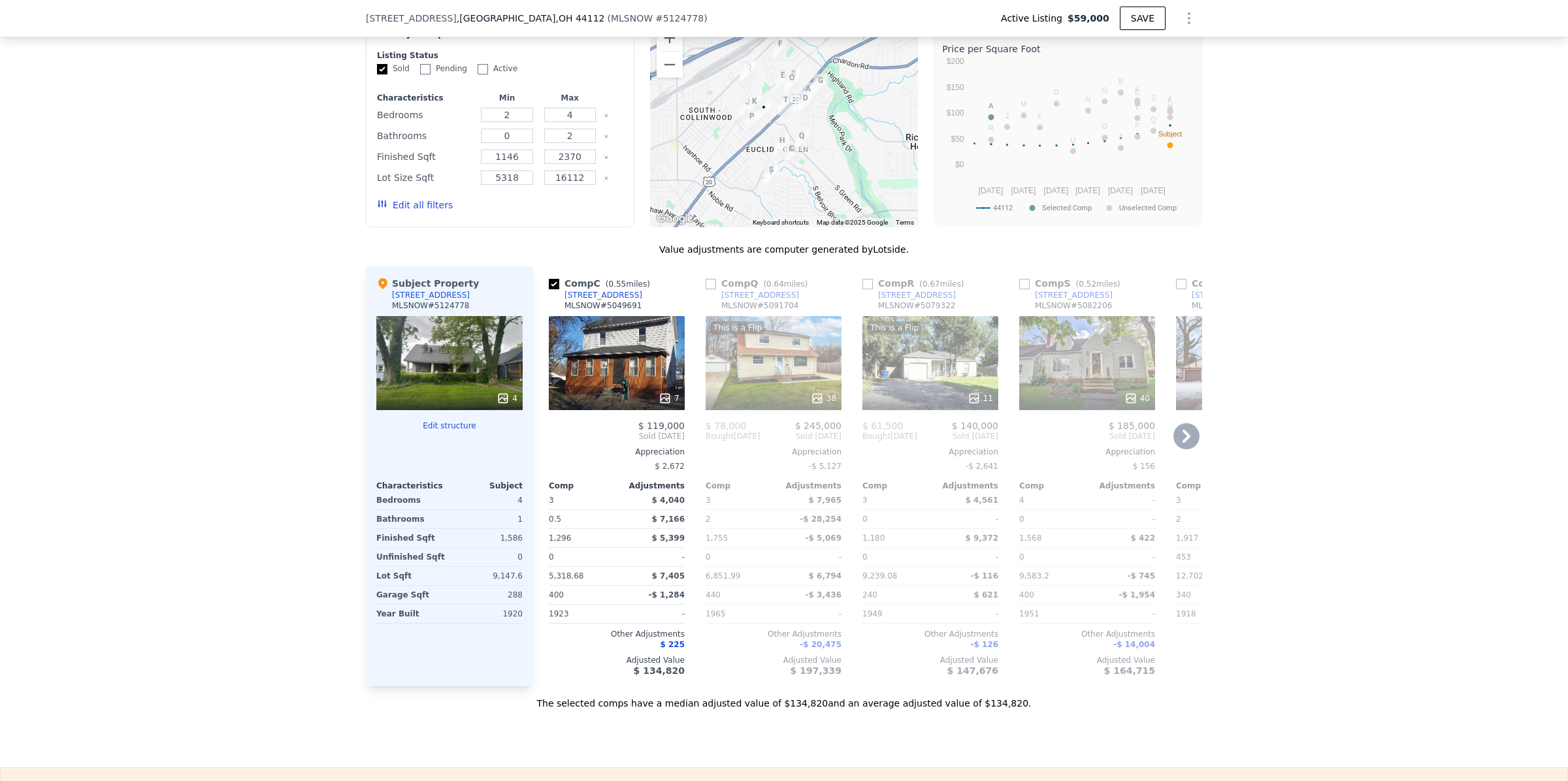
click at [863, 289] on input "checkbox" at bounding box center [867, 284] width 11 height 11
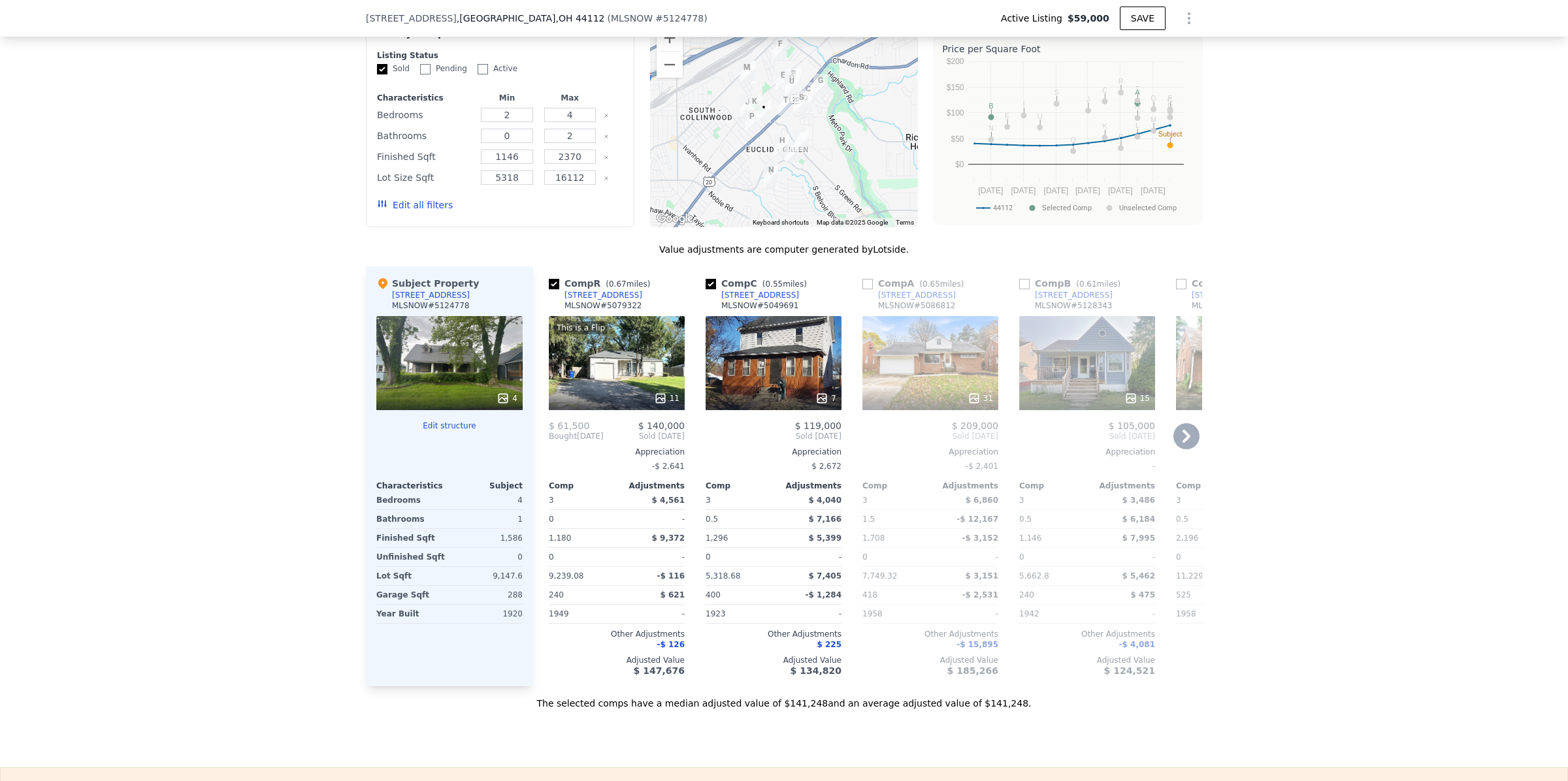
click at [549, 289] on input "checkbox" at bounding box center [554, 284] width 11 height 11
checkbox input "false"
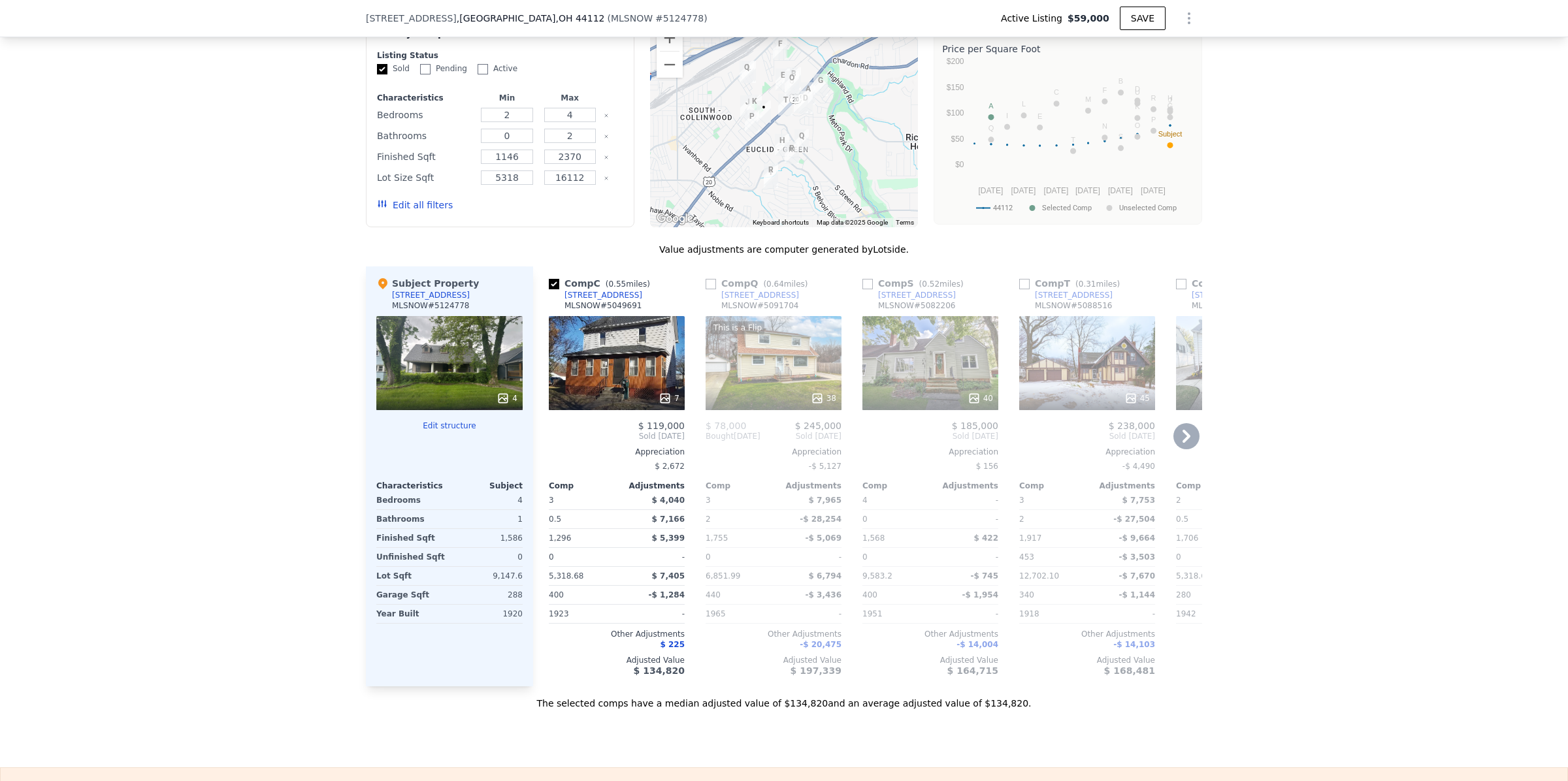
click at [549, 289] on input "checkbox" at bounding box center [554, 284] width 11 height 11
click at [550, 289] on input "checkbox" at bounding box center [554, 284] width 11 height 11
click at [549, 289] on input "checkbox" at bounding box center [554, 284] width 11 height 11
checkbox input "true"
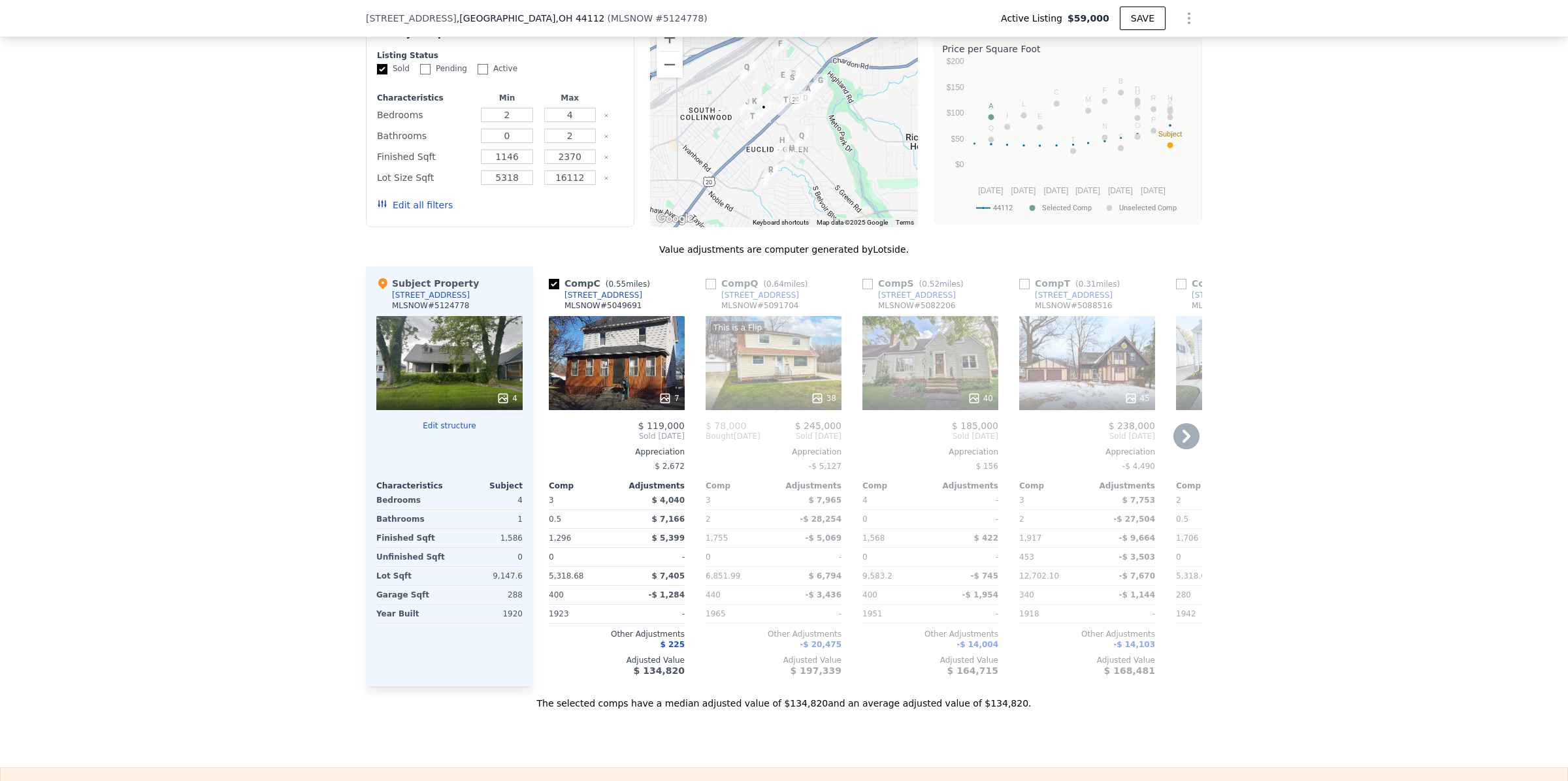
click at [585, 300] on div "[STREET_ADDRESS]" at bounding box center [603, 295] width 77 height 11
click at [1020, 289] on input "checkbox" at bounding box center [1024, 284] width 11 height 11
checkbox input "true"
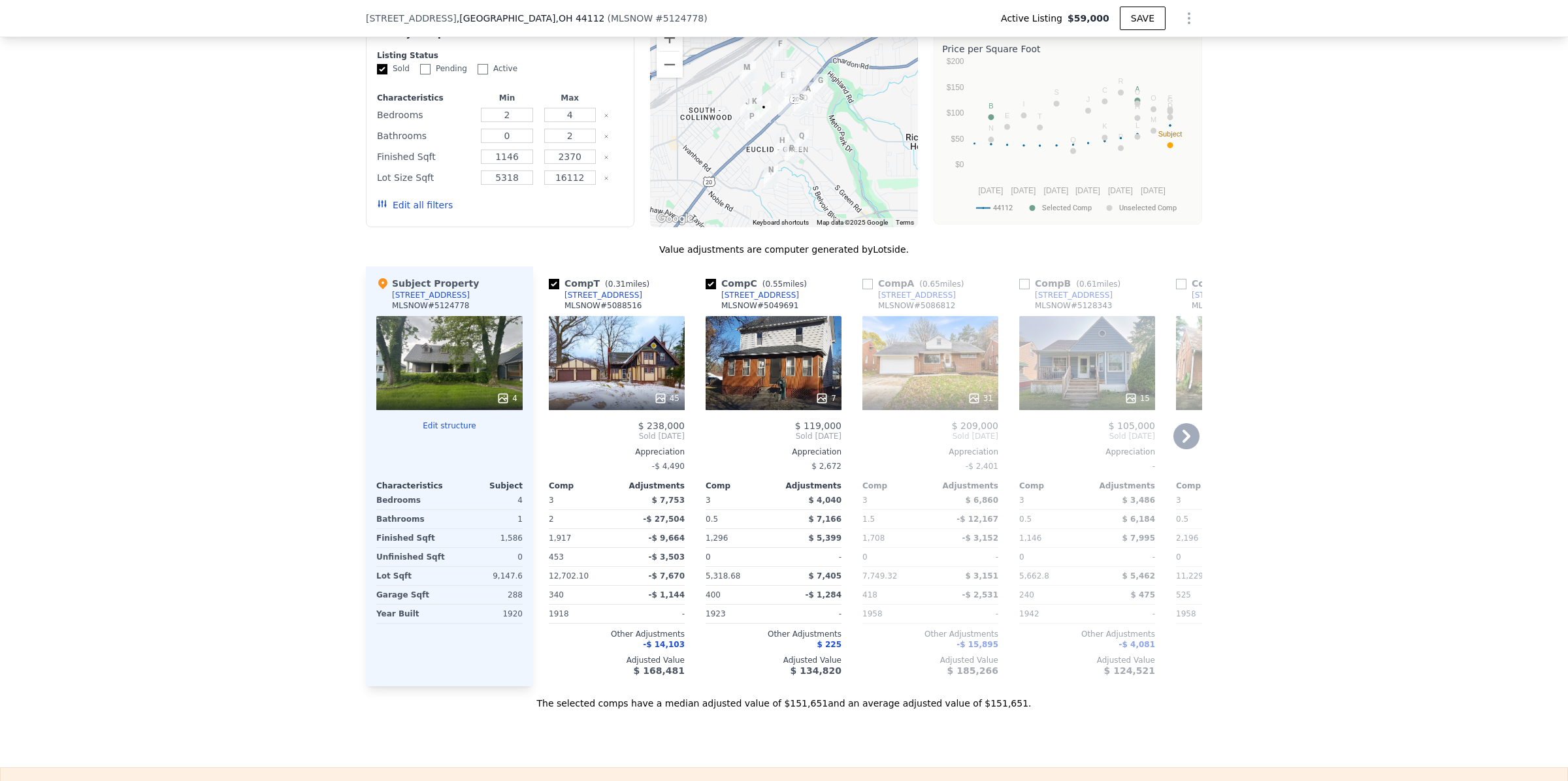
click at [1019, 289] on input "checkbox" at bounding box center [1024, 284] width 11 height 11
checkbox input "true"
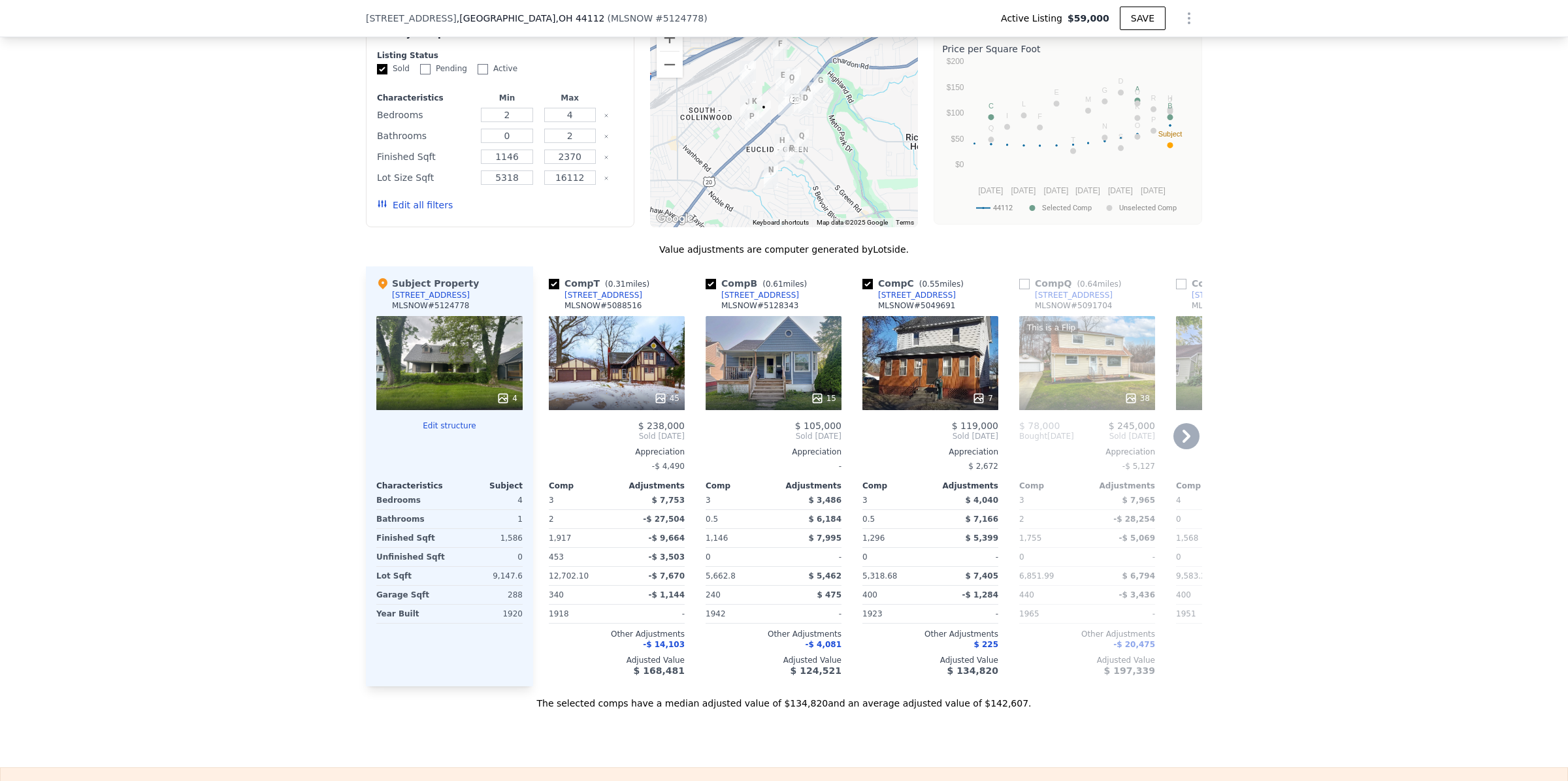
click at [1019, 289] on input "checkbox" at bounding box center [1024, 284] width 11 height 11
checkbox input "true"
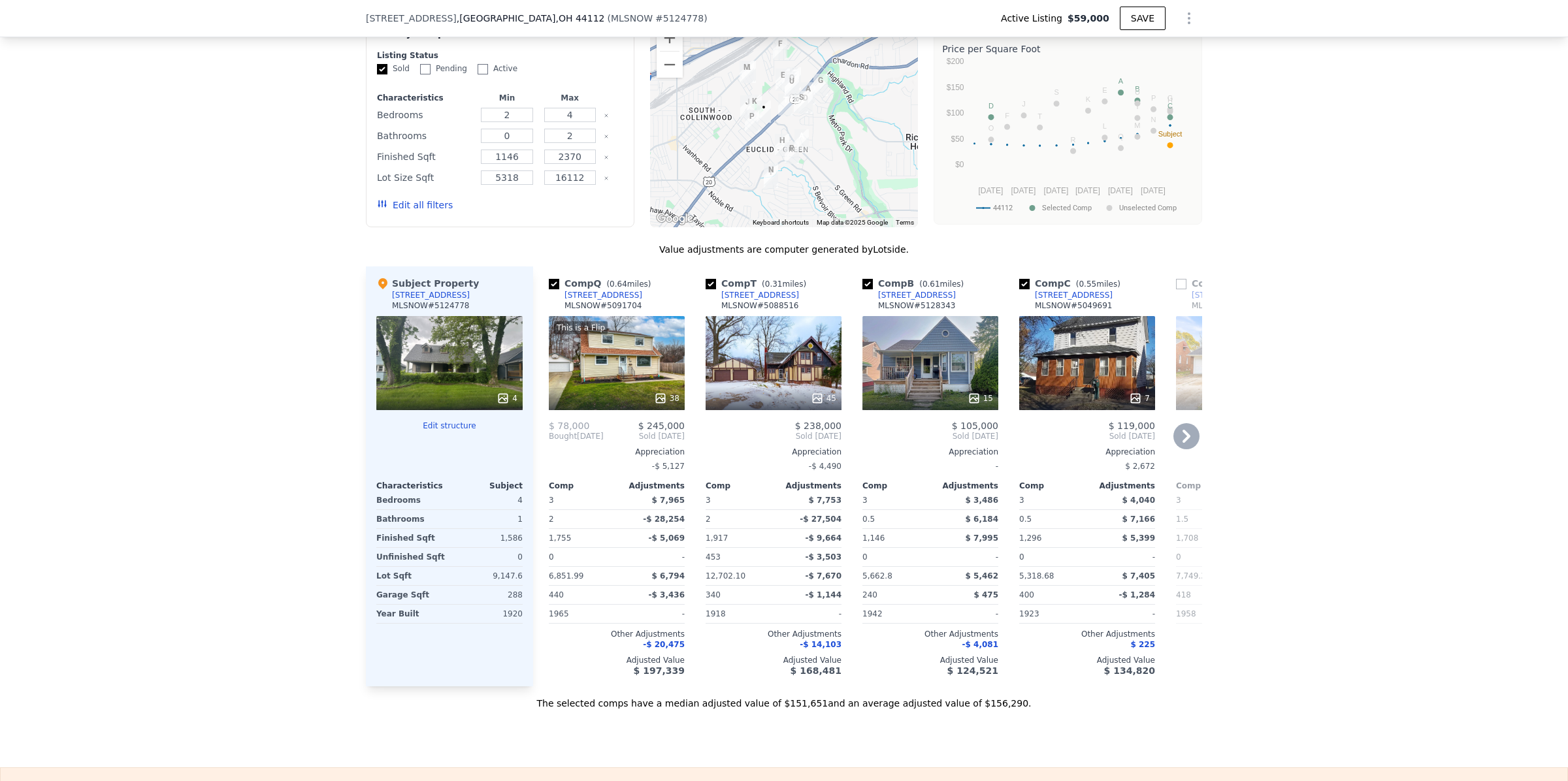
click at [1178, 449] on icon at bounding box center [1186, 436] width 26 height 26
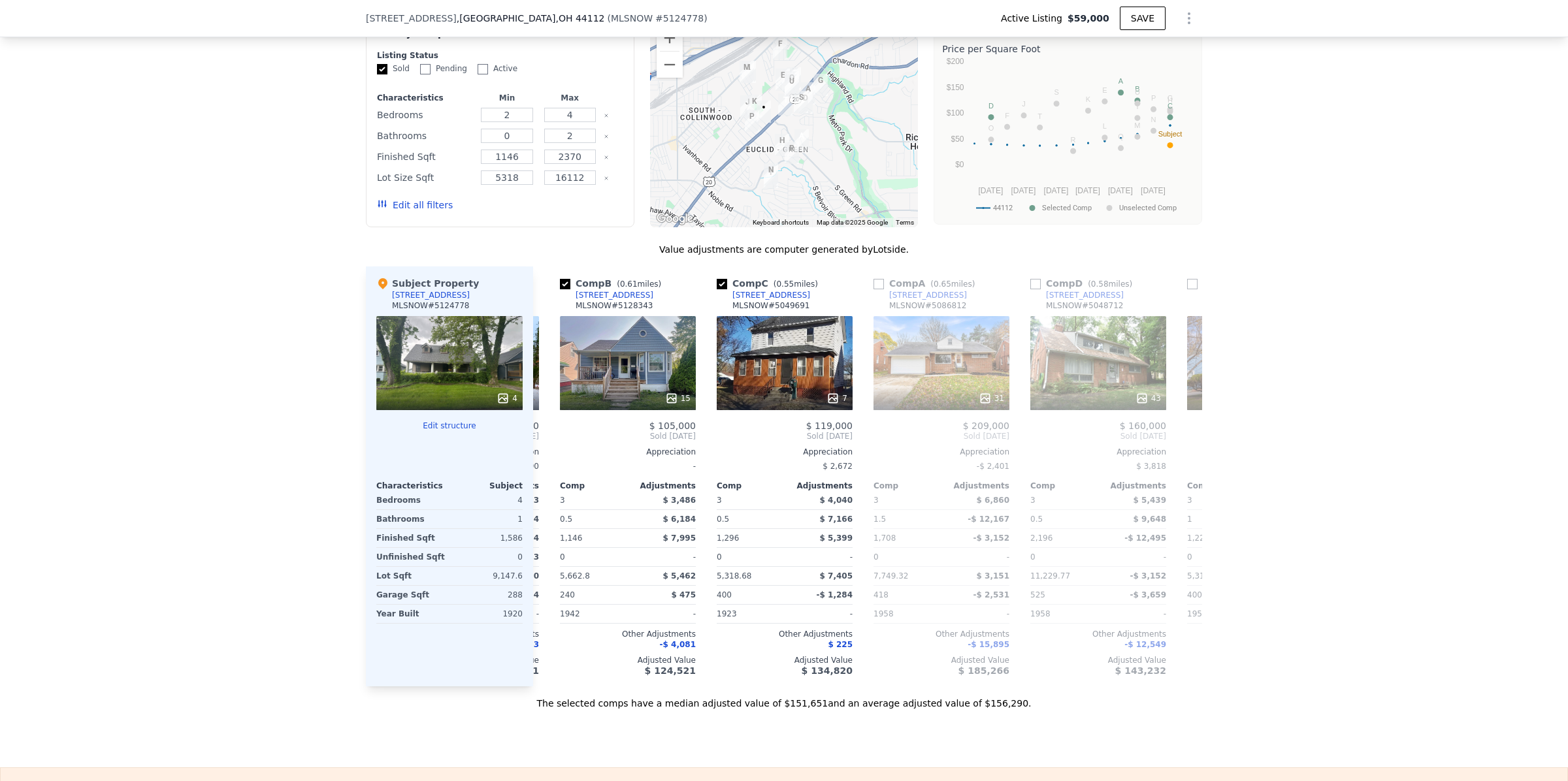
scroll to position [0, 314]
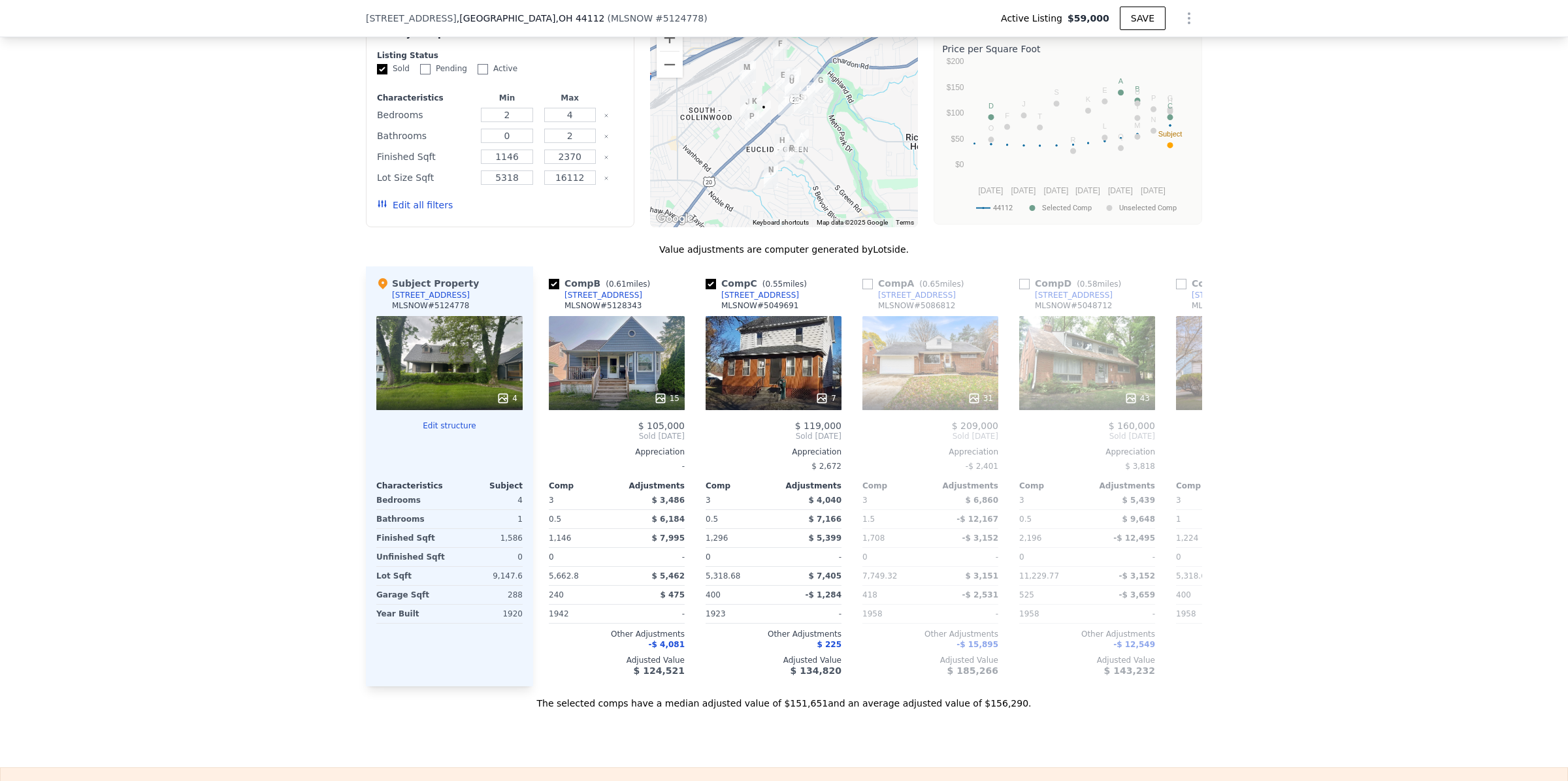
click at [1178, 441] on span "Sold [DATE]" at bounding box center [1244, 436] width 136 height 11
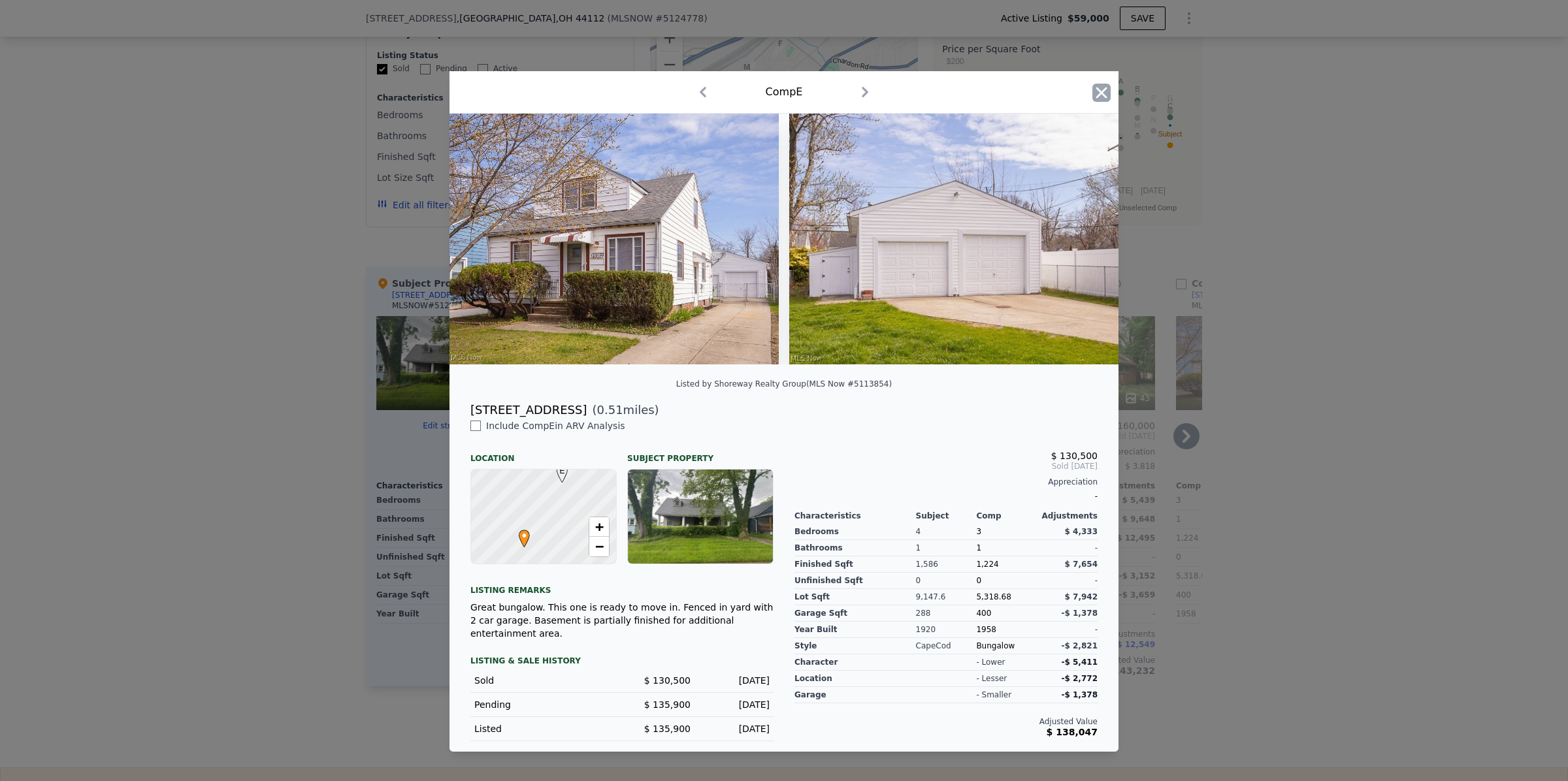
click at [1099, 96] on icon "button" at bounding box center [1101, 93] width 19 height 19
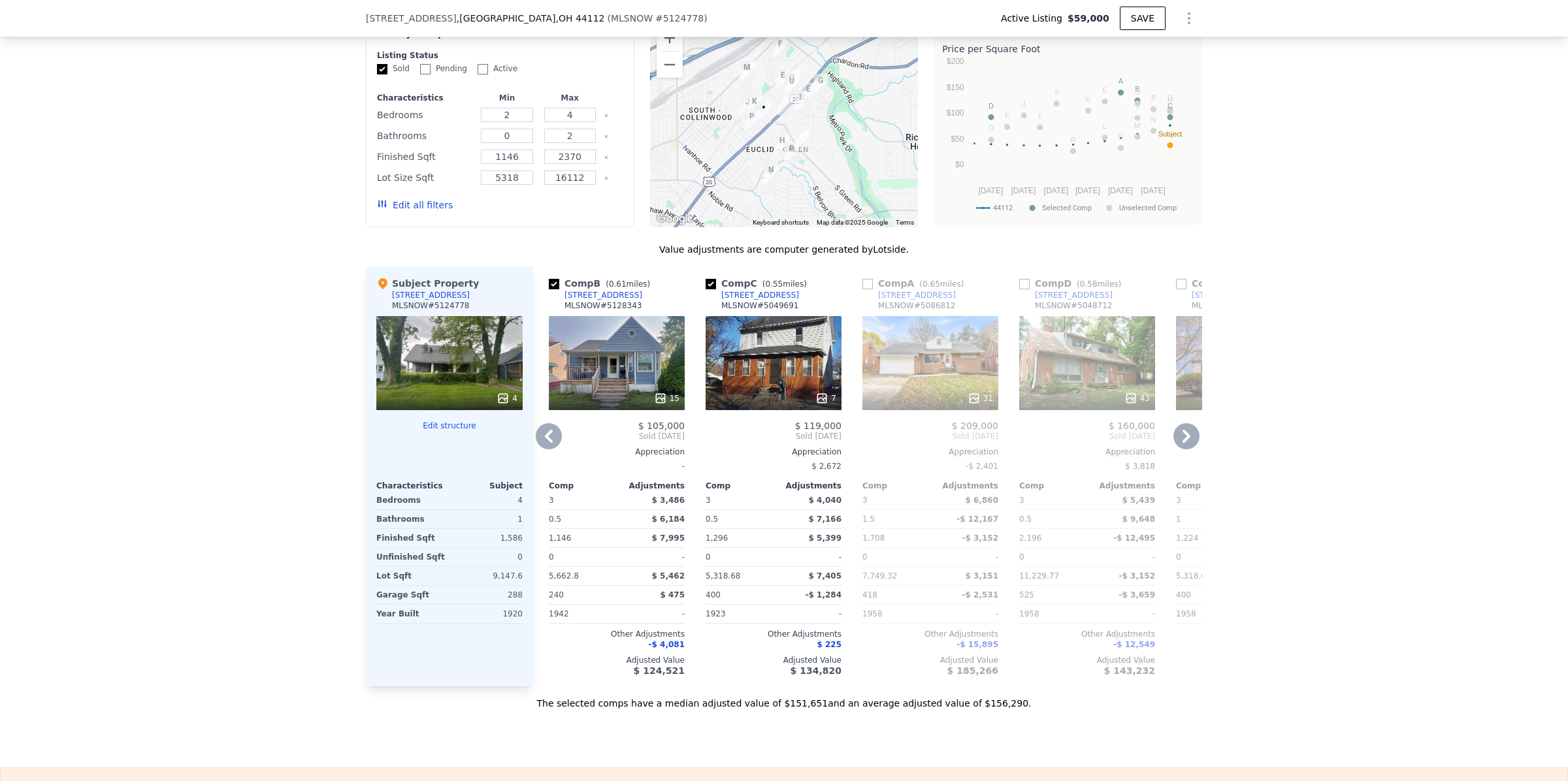
click at [1186, 449] on icon at bounding box center [1186, 436] width 26 height 26
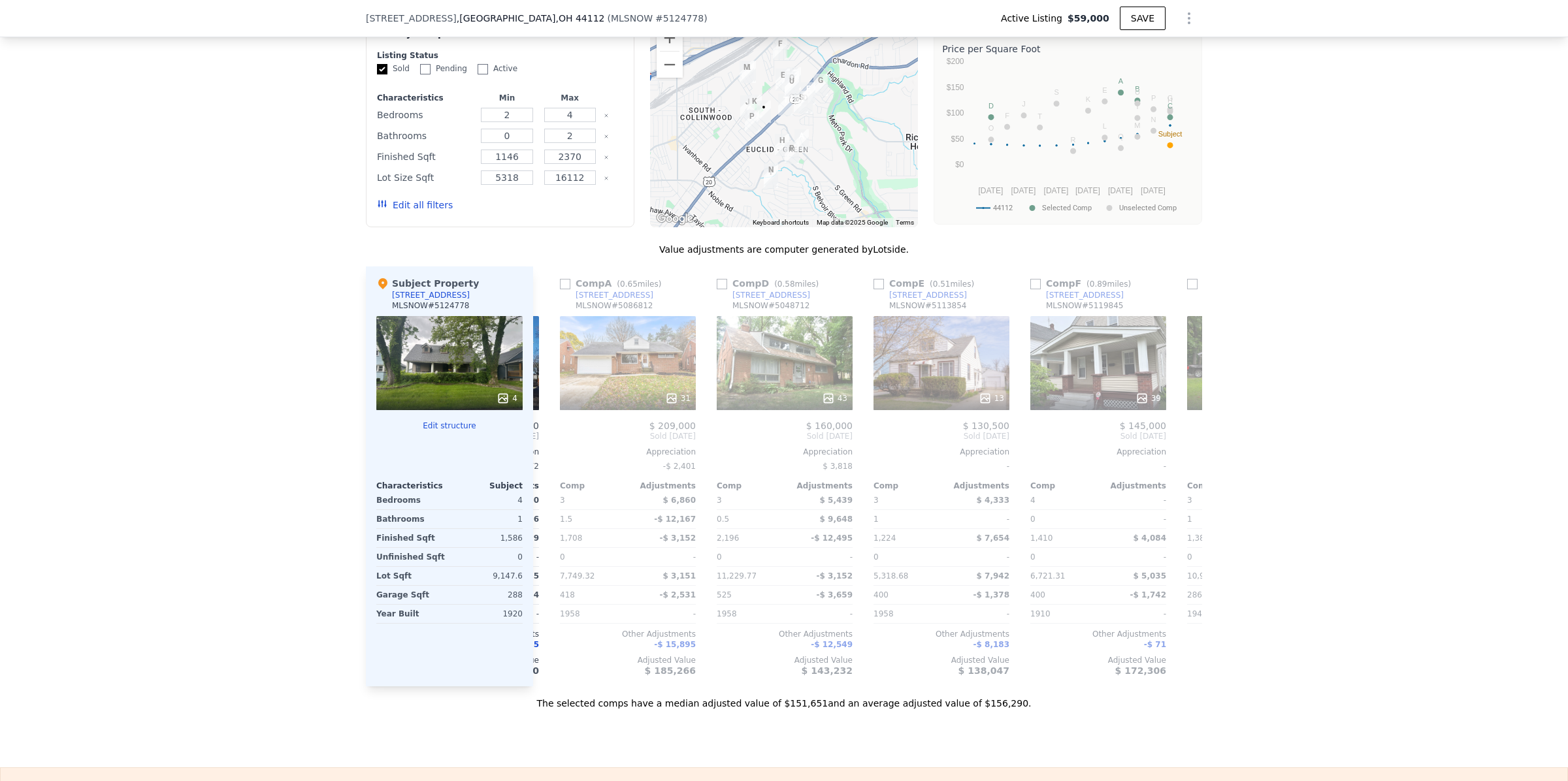
scroll to position [0, 627]
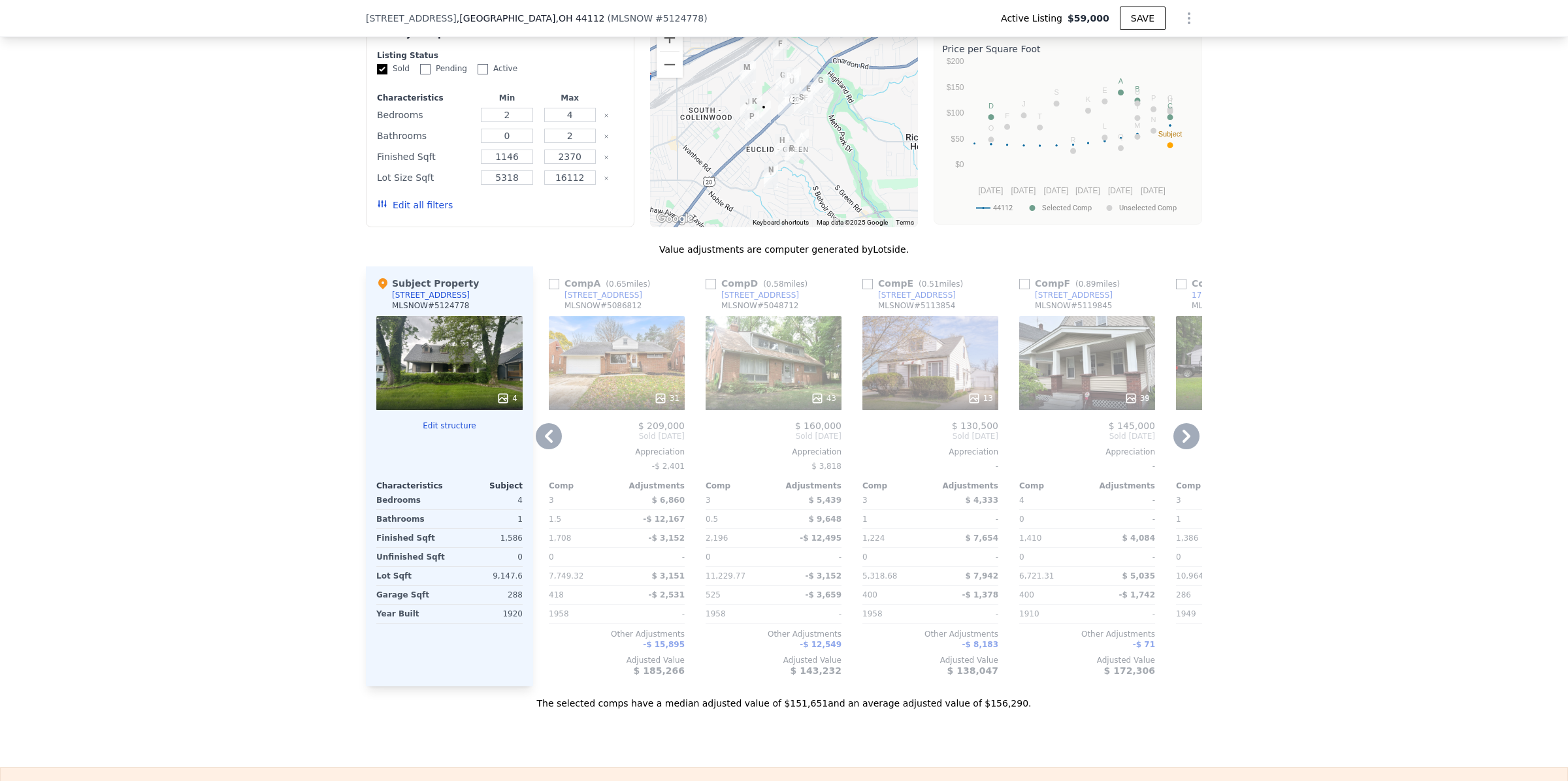
click at [706, 289] on input "checkbox" at bounding box center [710, 284] width 11 height 11
checkbox input "true"
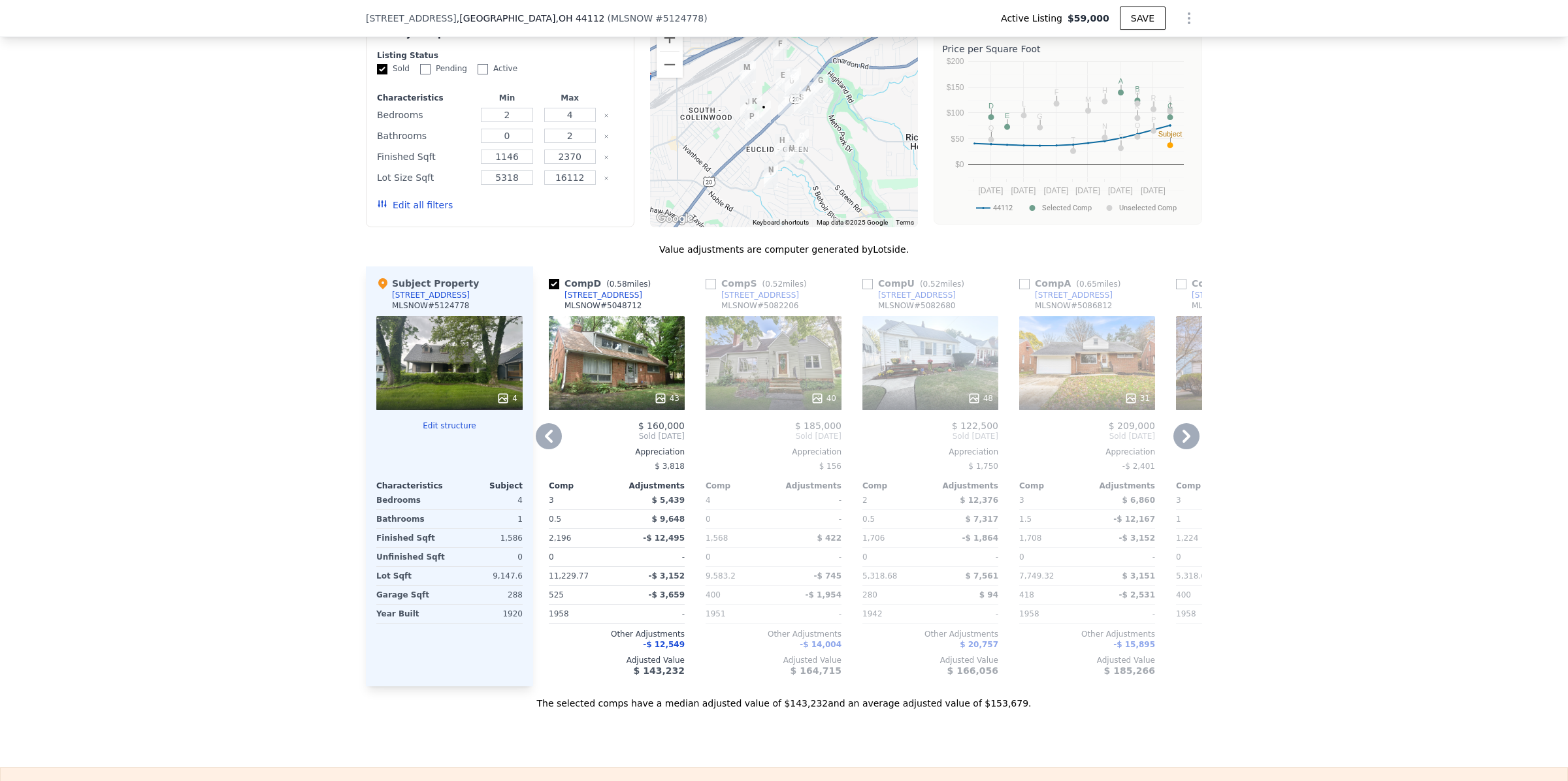
click at [705, 289] on input "checkbox" at bounding box center [710, 284] width 11 height 11
checkbox input "true"
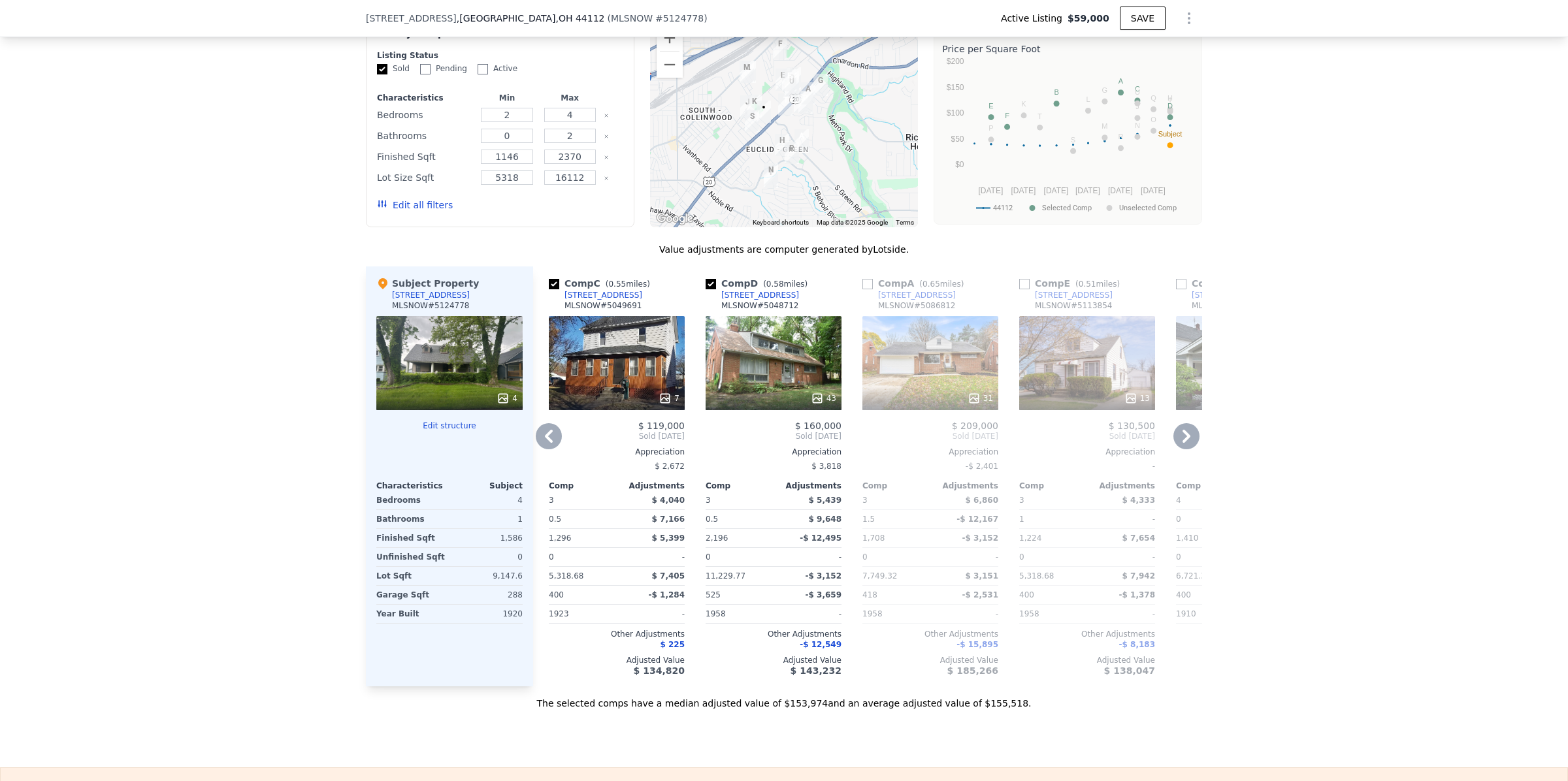
click at [1019, 289] on input "checkbox" at bounding box center [1024, 284] width 11 height 11
checkbox input "true"
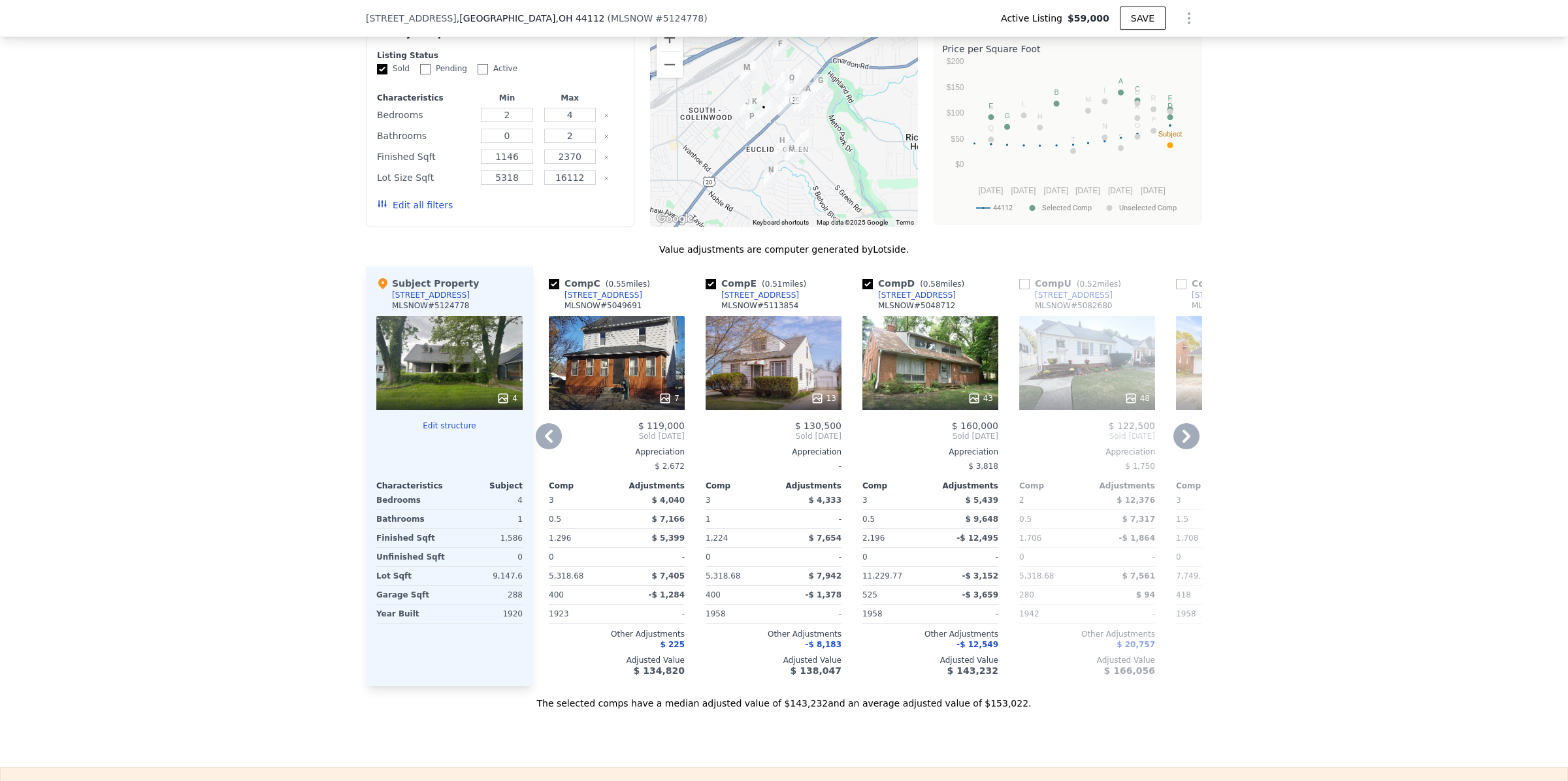
click at [1185, 449] on icon at bounding box center [1186, 436] width 26 height 26
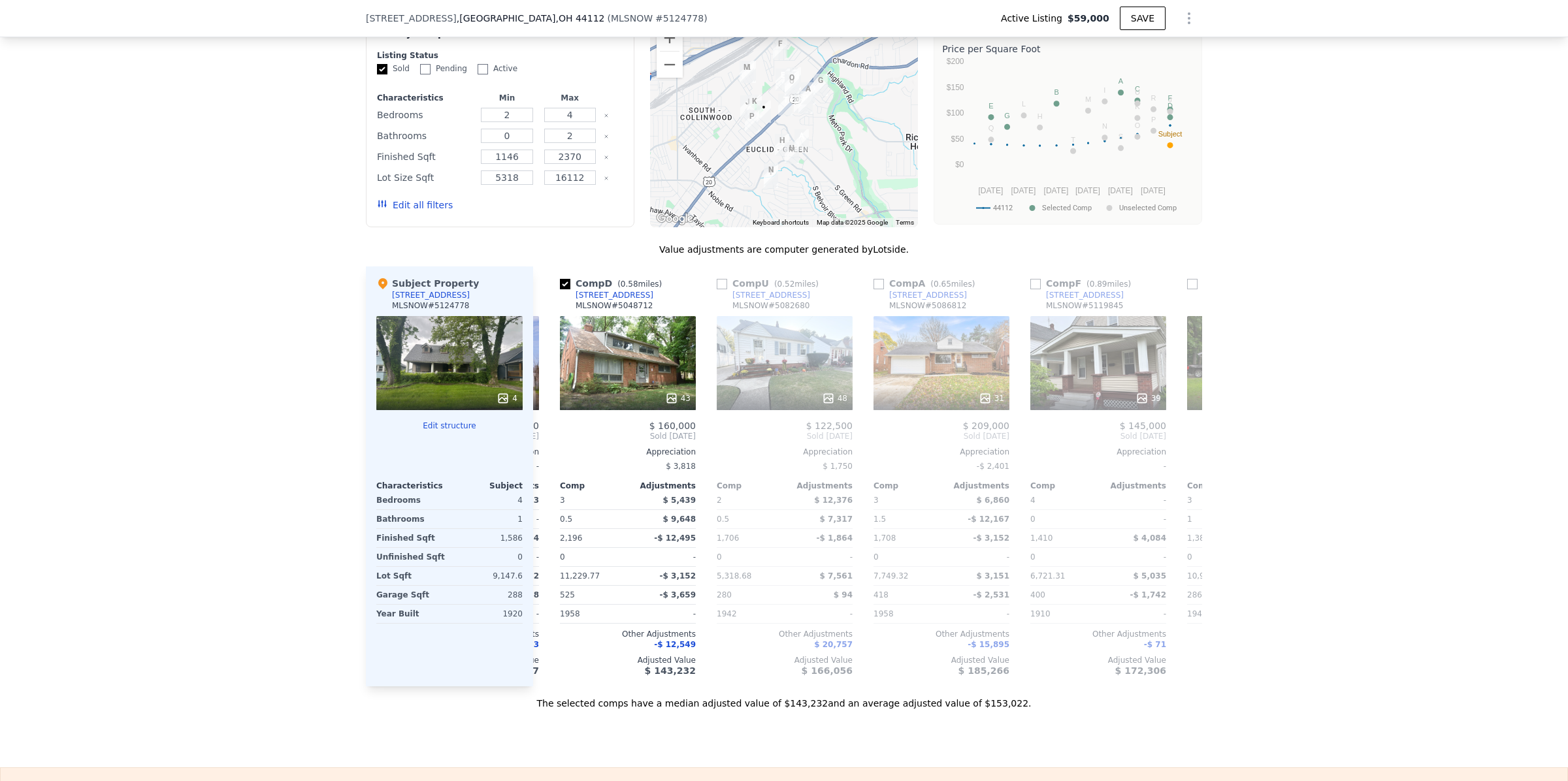
scroll to position [0, 941]
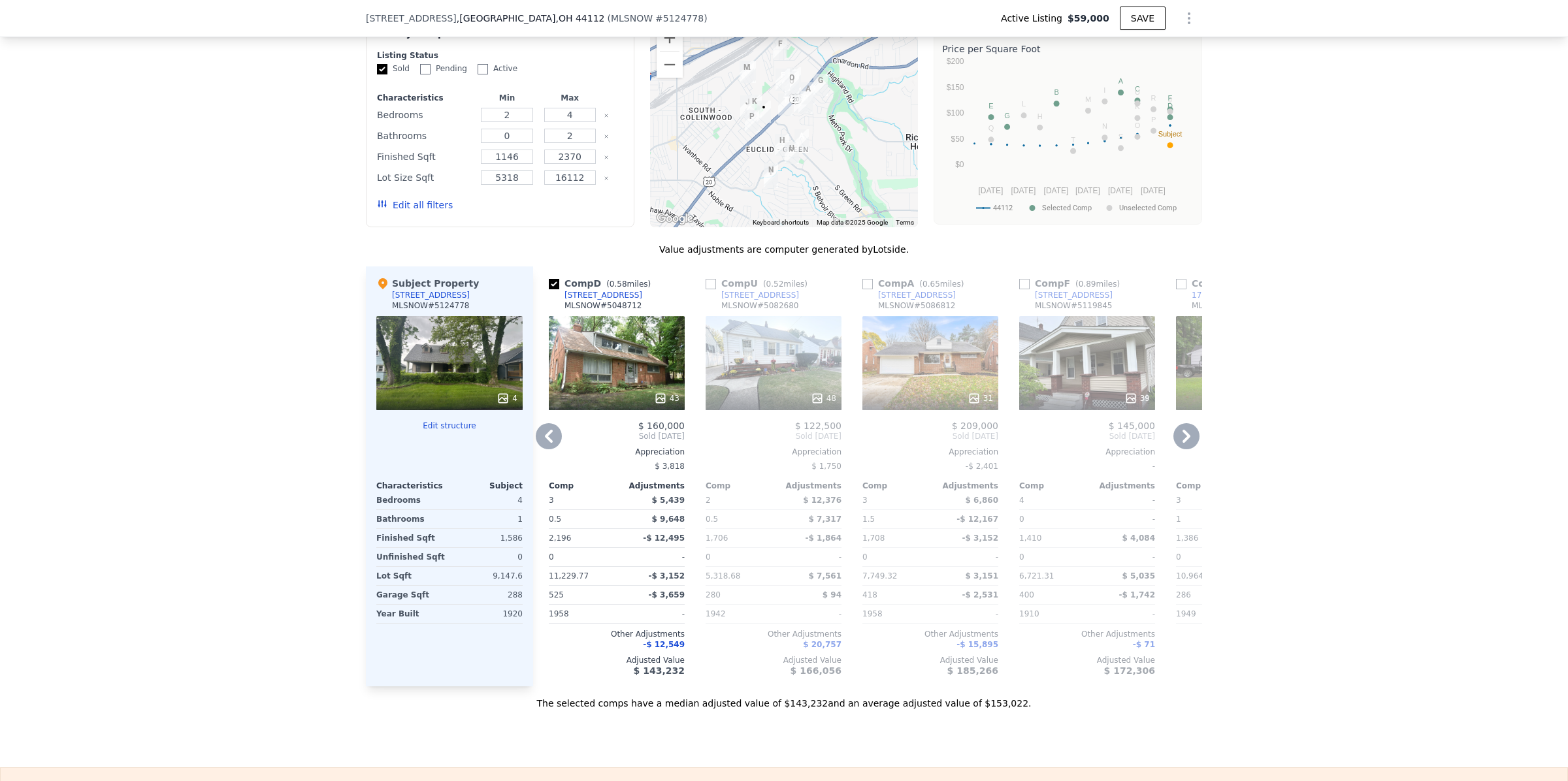
click at [1020, 289] on input "checkbox" at bounding box center [1024, 284] width 11 height 11
checkbox input "true"
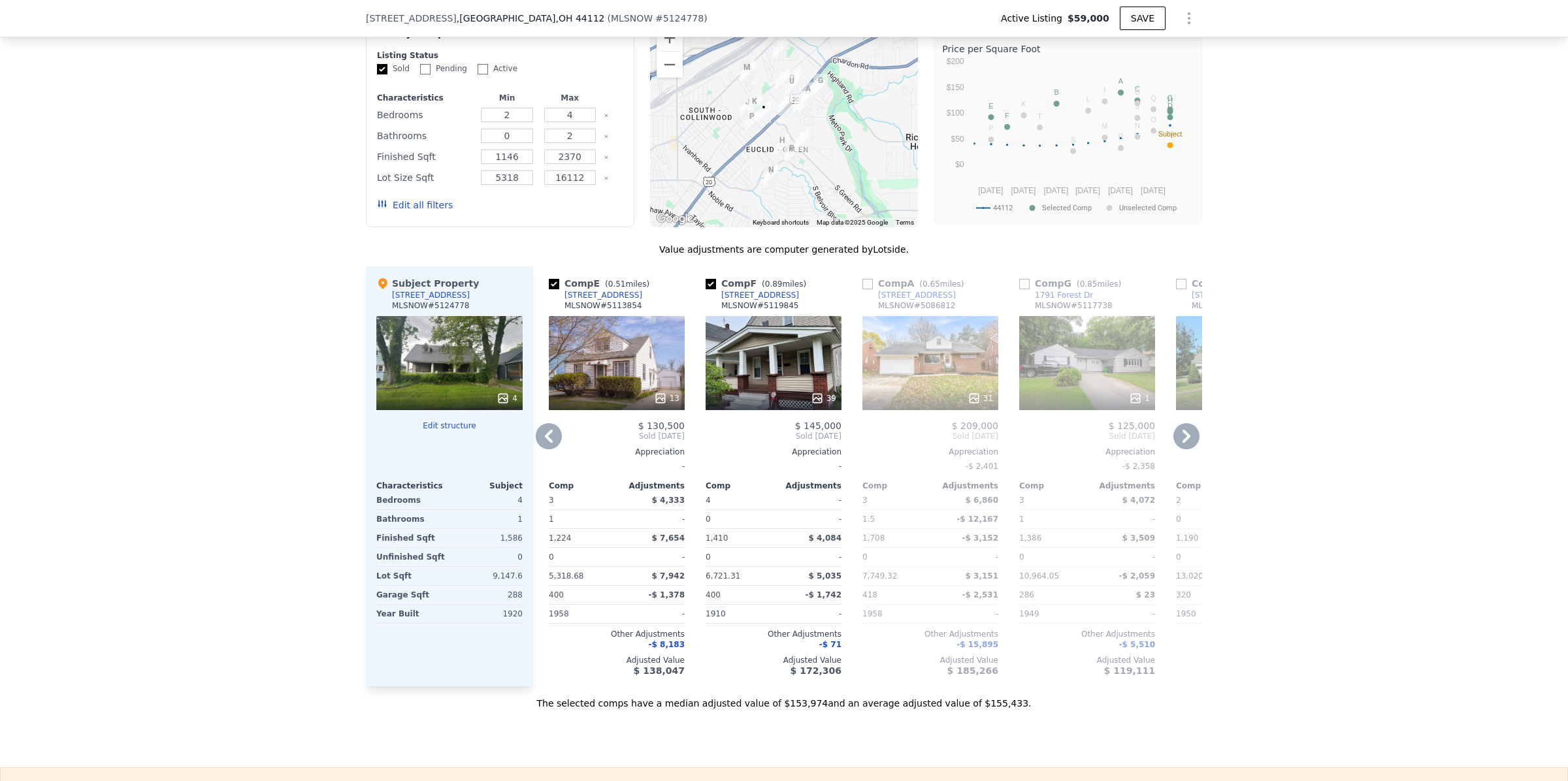
click at [1019, 289] on input "checkbox" at bounding box center [1024, 284] width 11 height 11
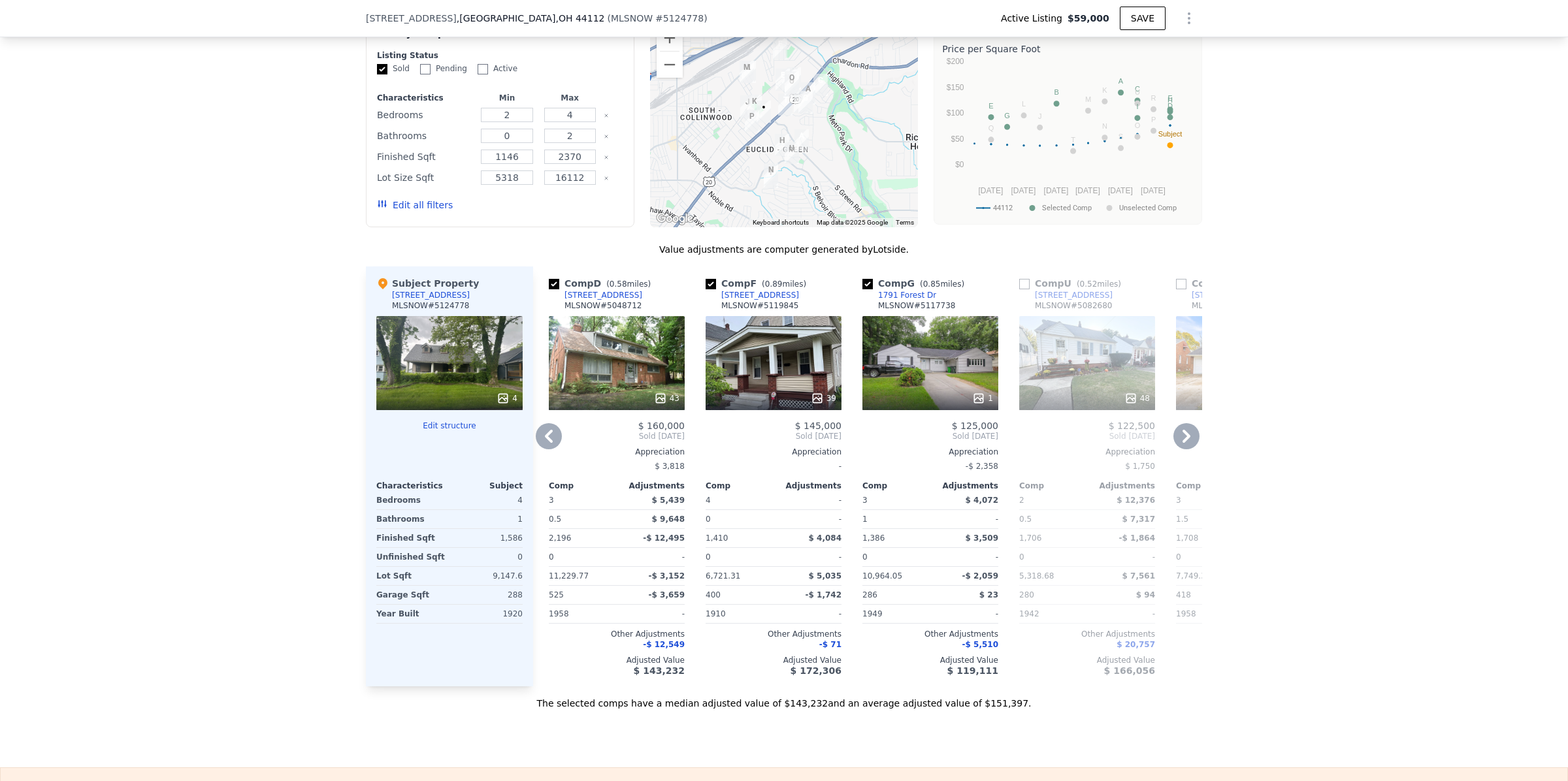
drag, startPoint x: 860, startPoint y: 309, endPoint x: 879, endPoint y: 309, distance: 19.0
click at [862, 289] on input "checkbox" at bounding box center [867, 284] width 11 height 11
checkbox input "false"
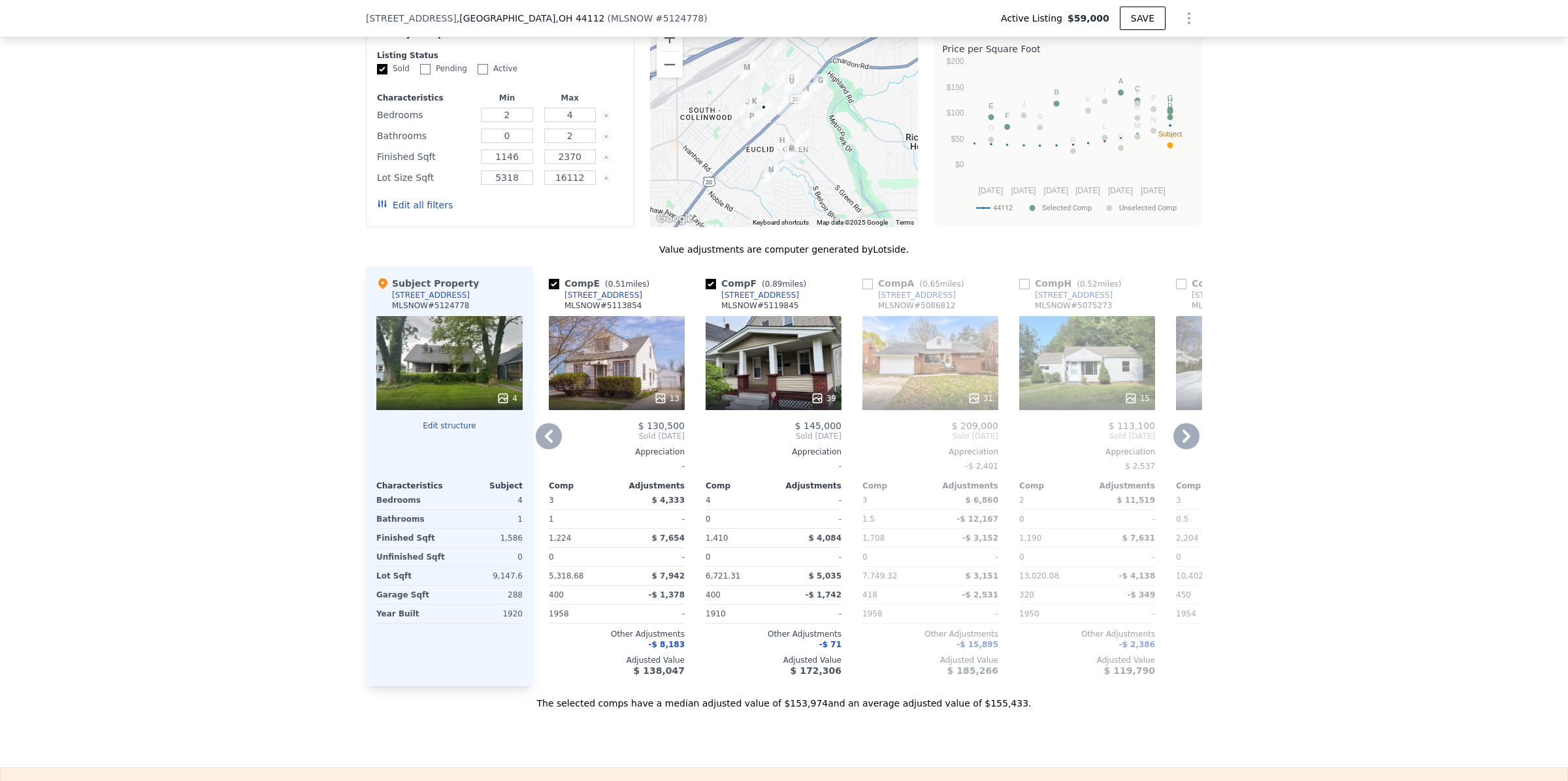
click at [1183, 443] on icon at bounding box center [1187, 436] width 8 height 13
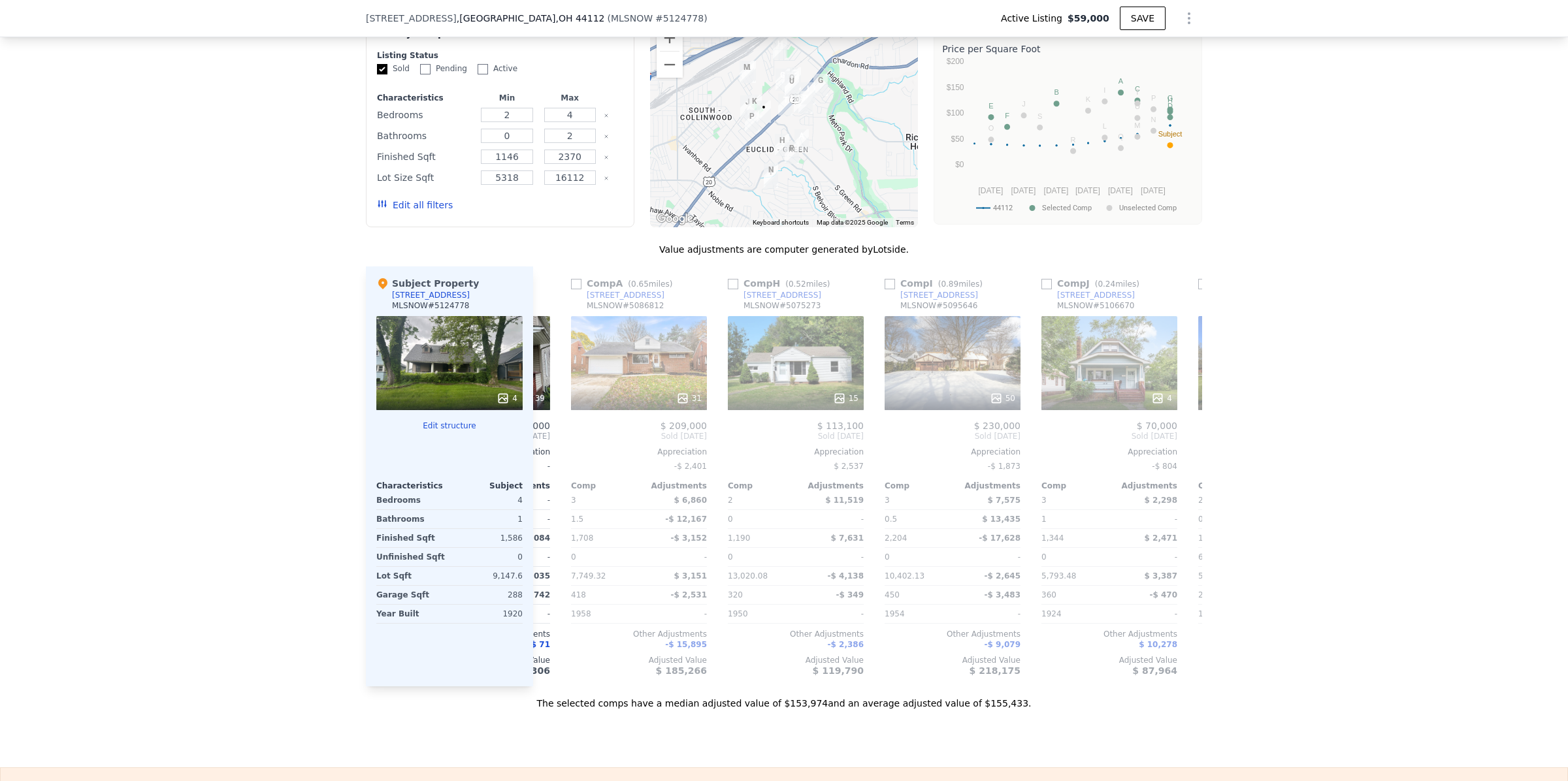
scroll to position [0, 1254]
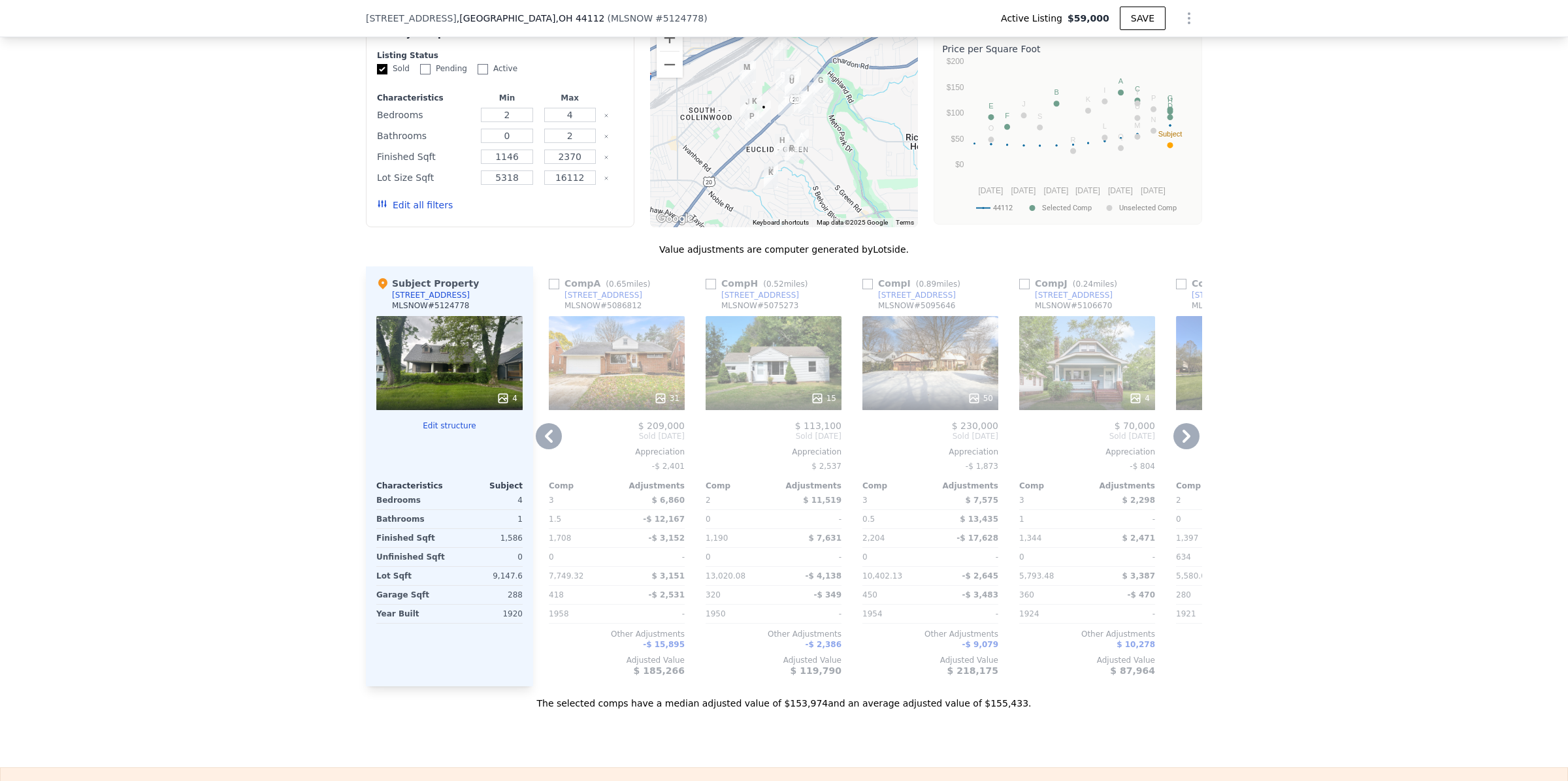
click at [1184, 449] on icon at bounding box center [1186, 436] width 26 height 26
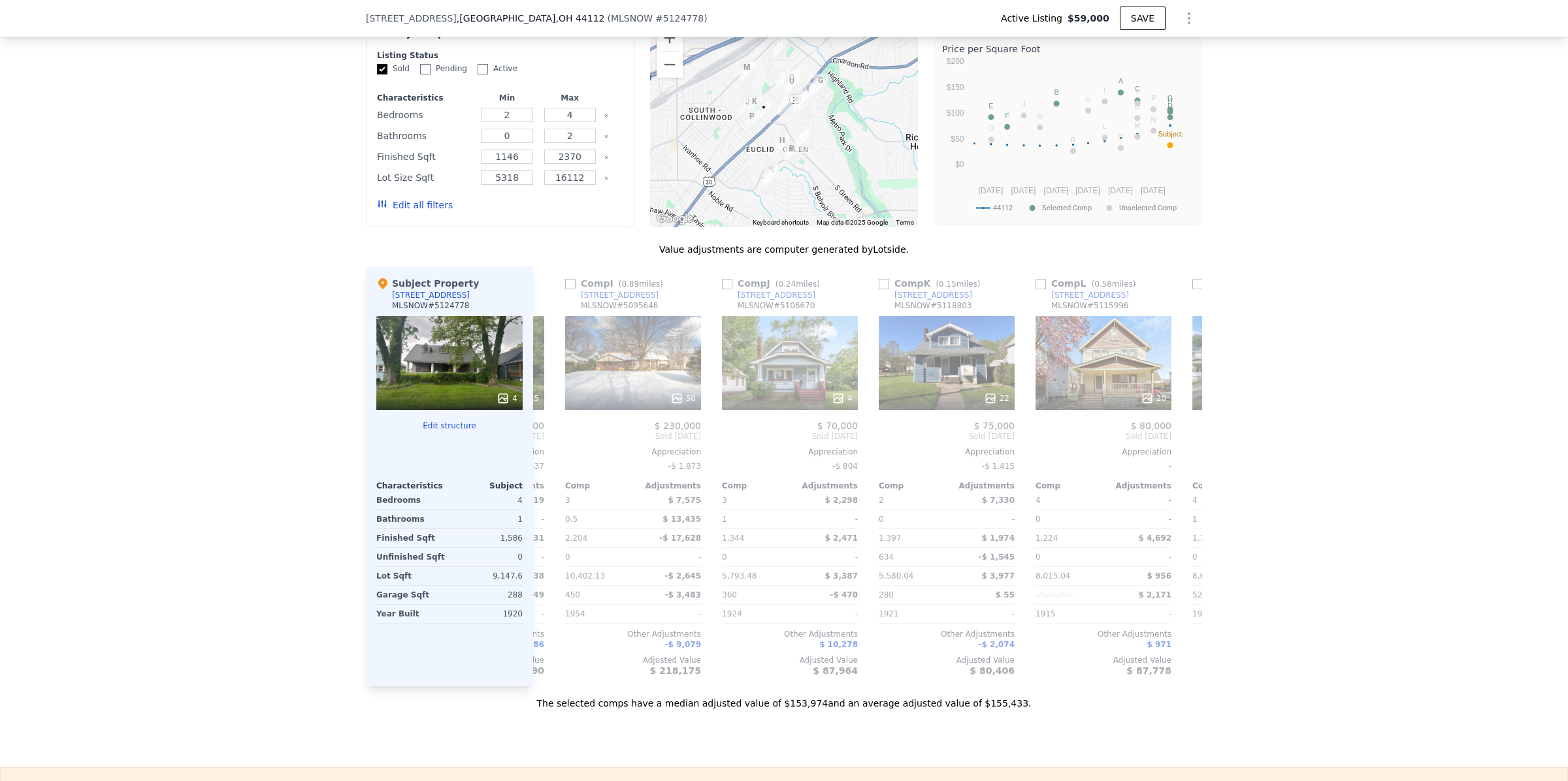
scroll to position [0, 1568]
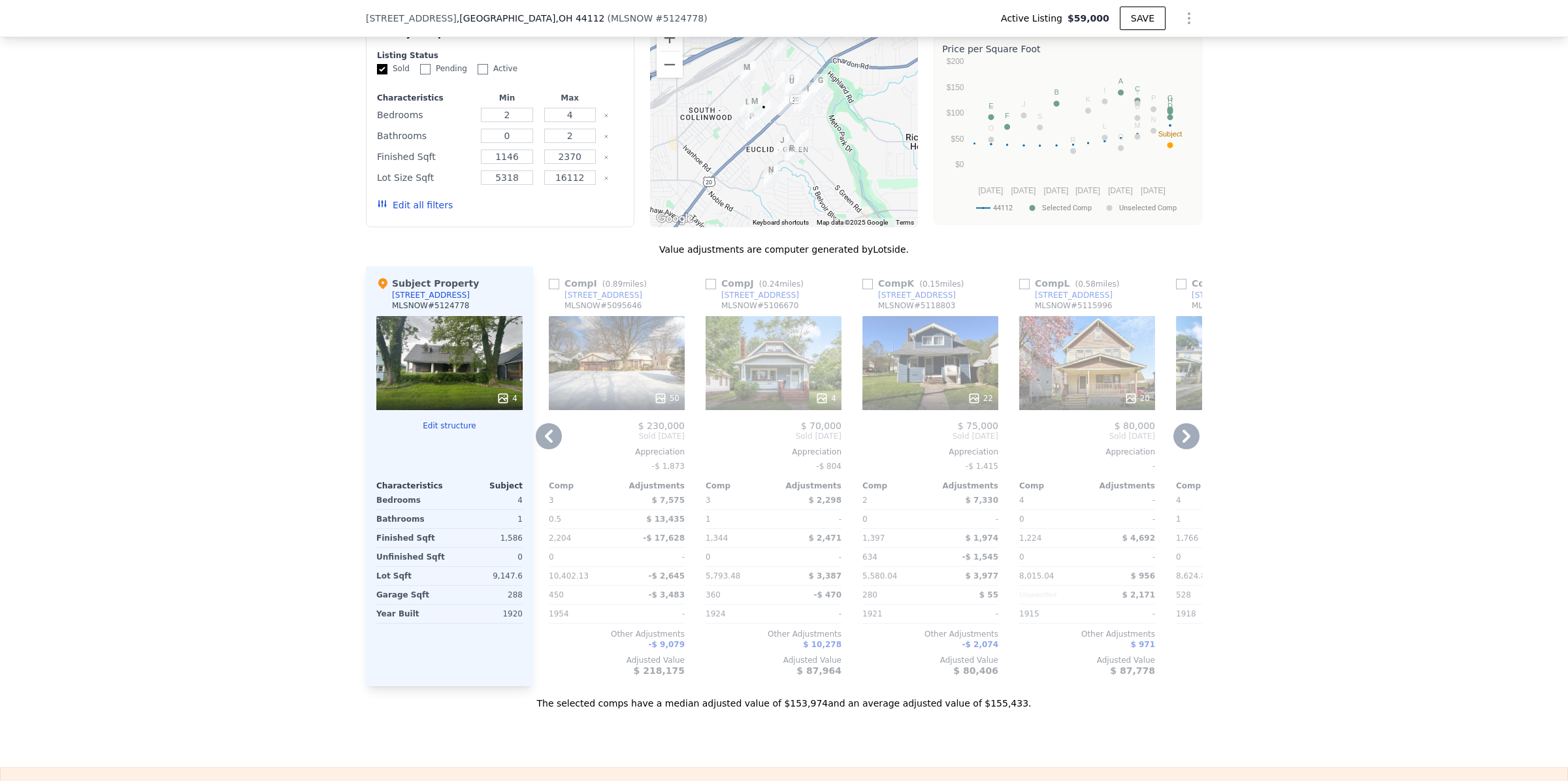
click at [1183, 443] on icon at bounding box center [1187, 436] width 8 height 13
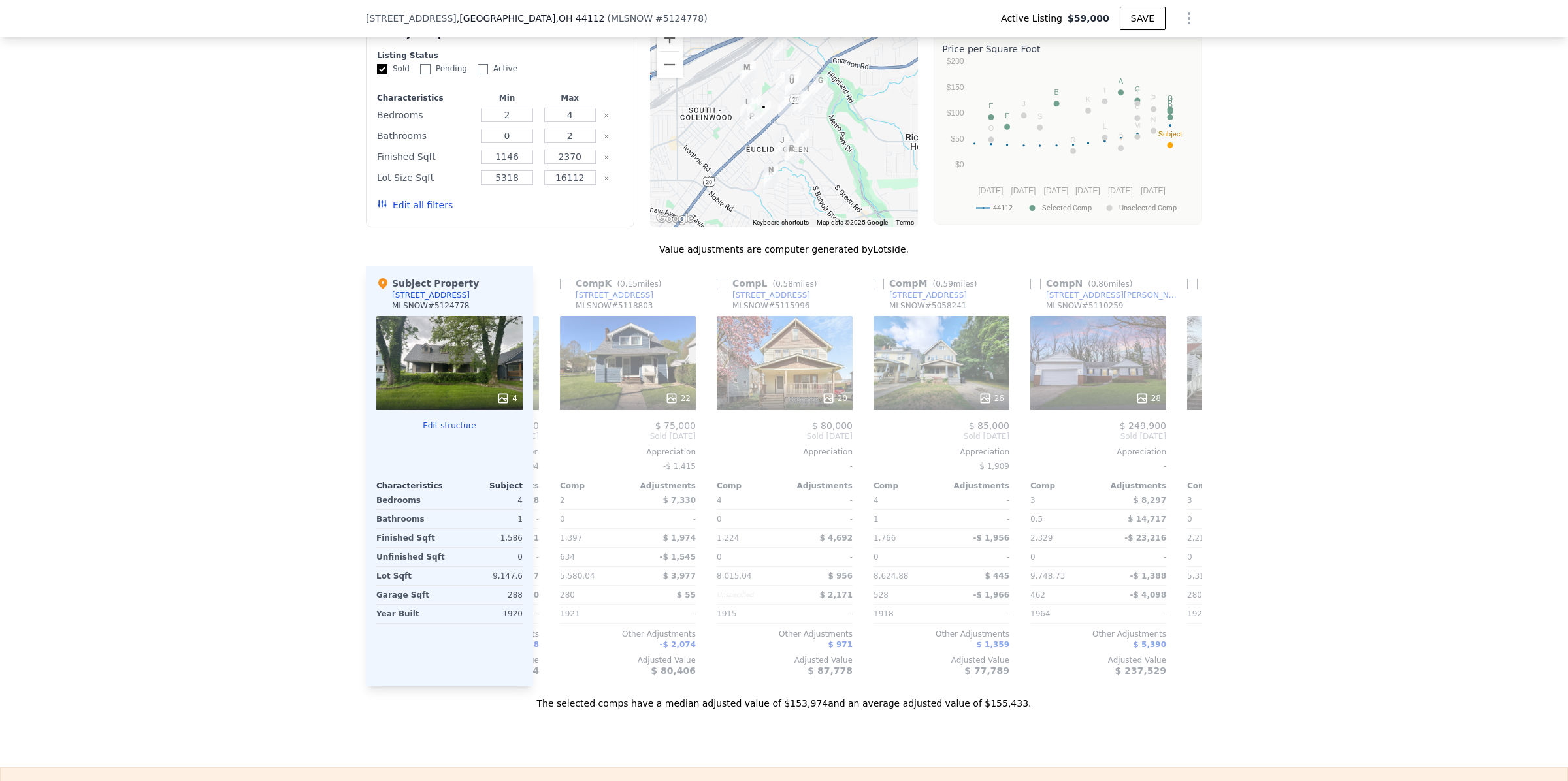
scroll to position [0, 1881]
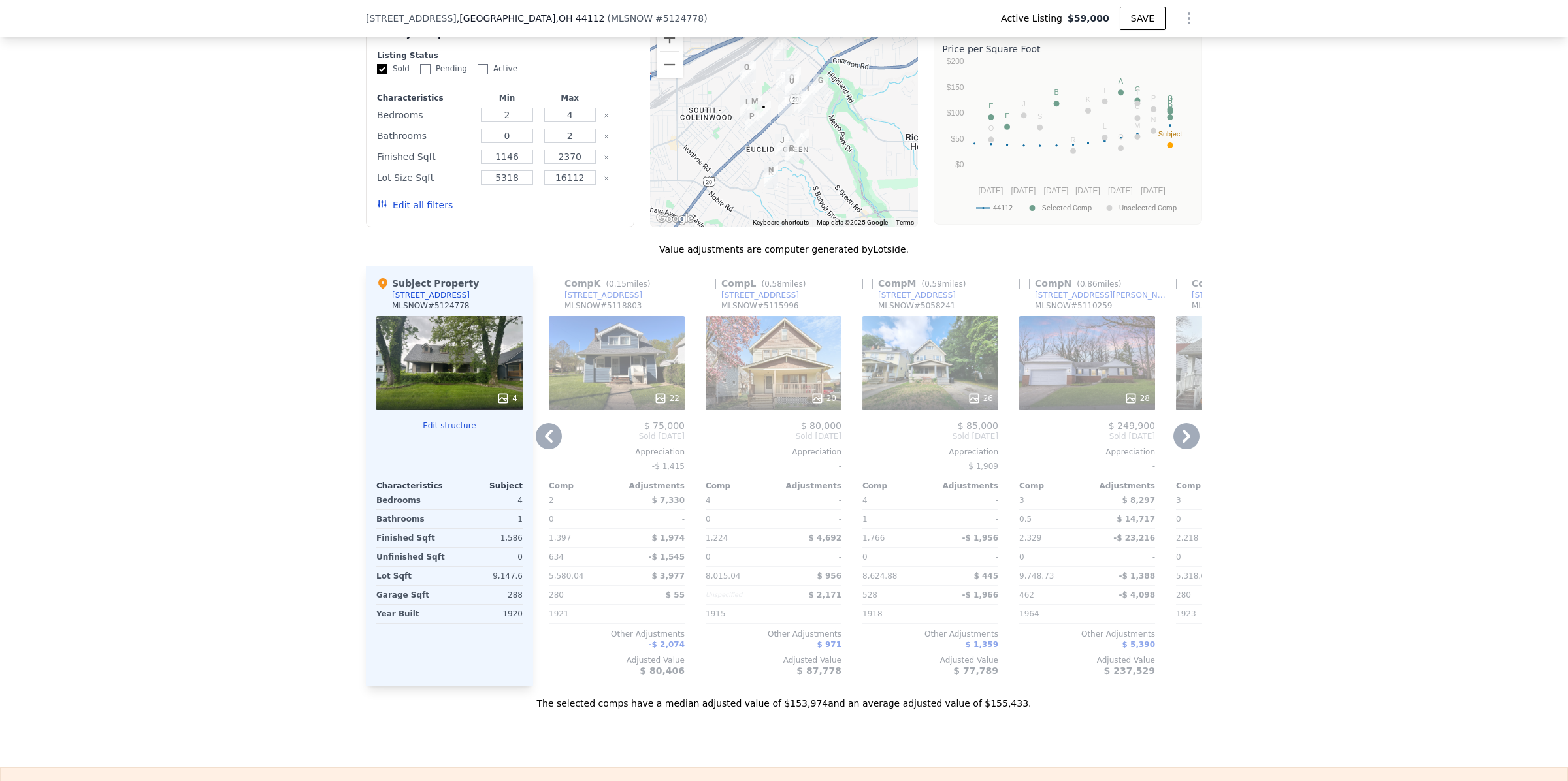
click at [1183, 443] on icon at bounding box center [1187, 436] width 8 height 13
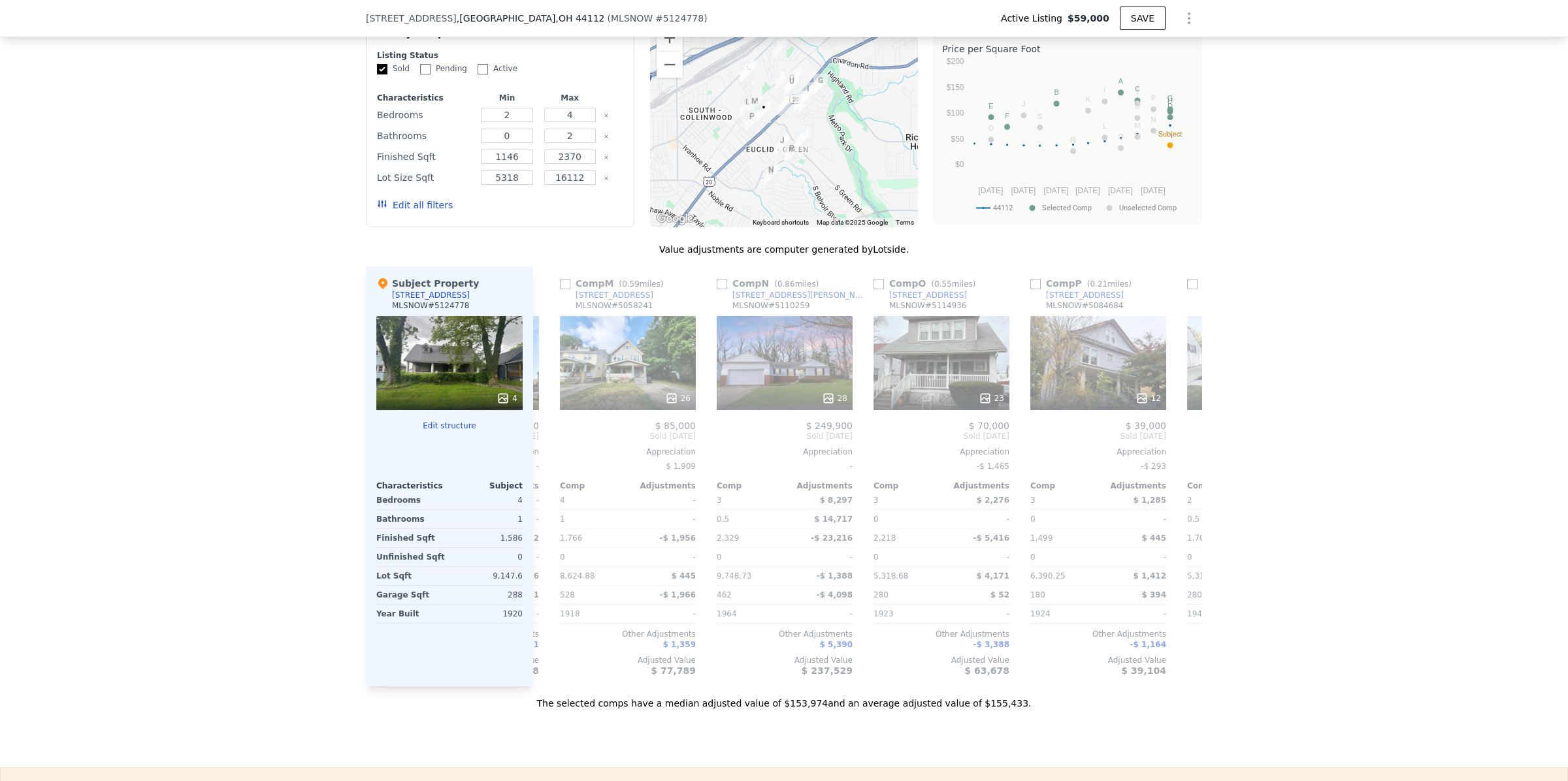
scroll to position [0, 2195]
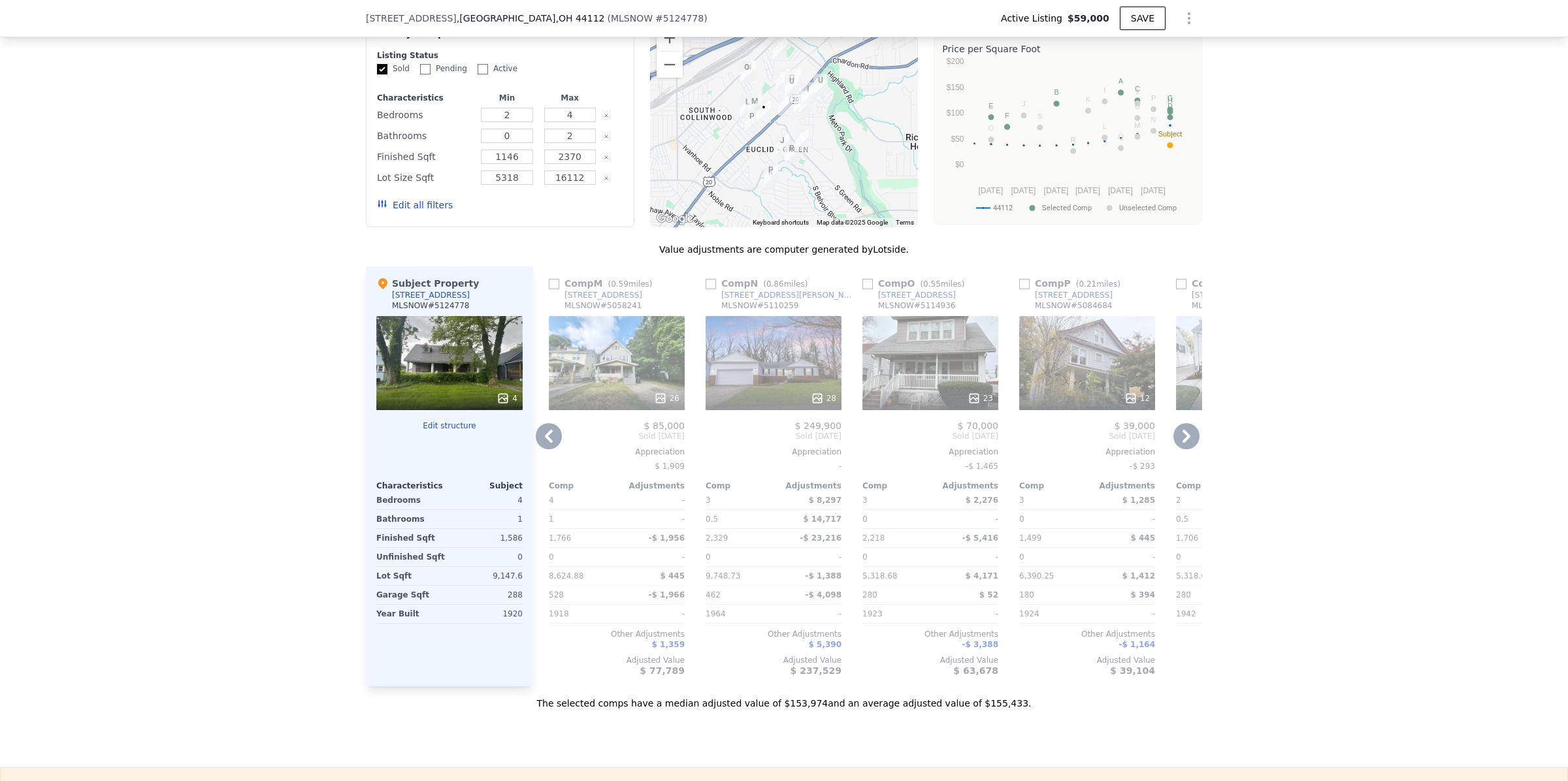
click at [1186, 449] on icon at bounding box center [1186, 436] width 26 height 26
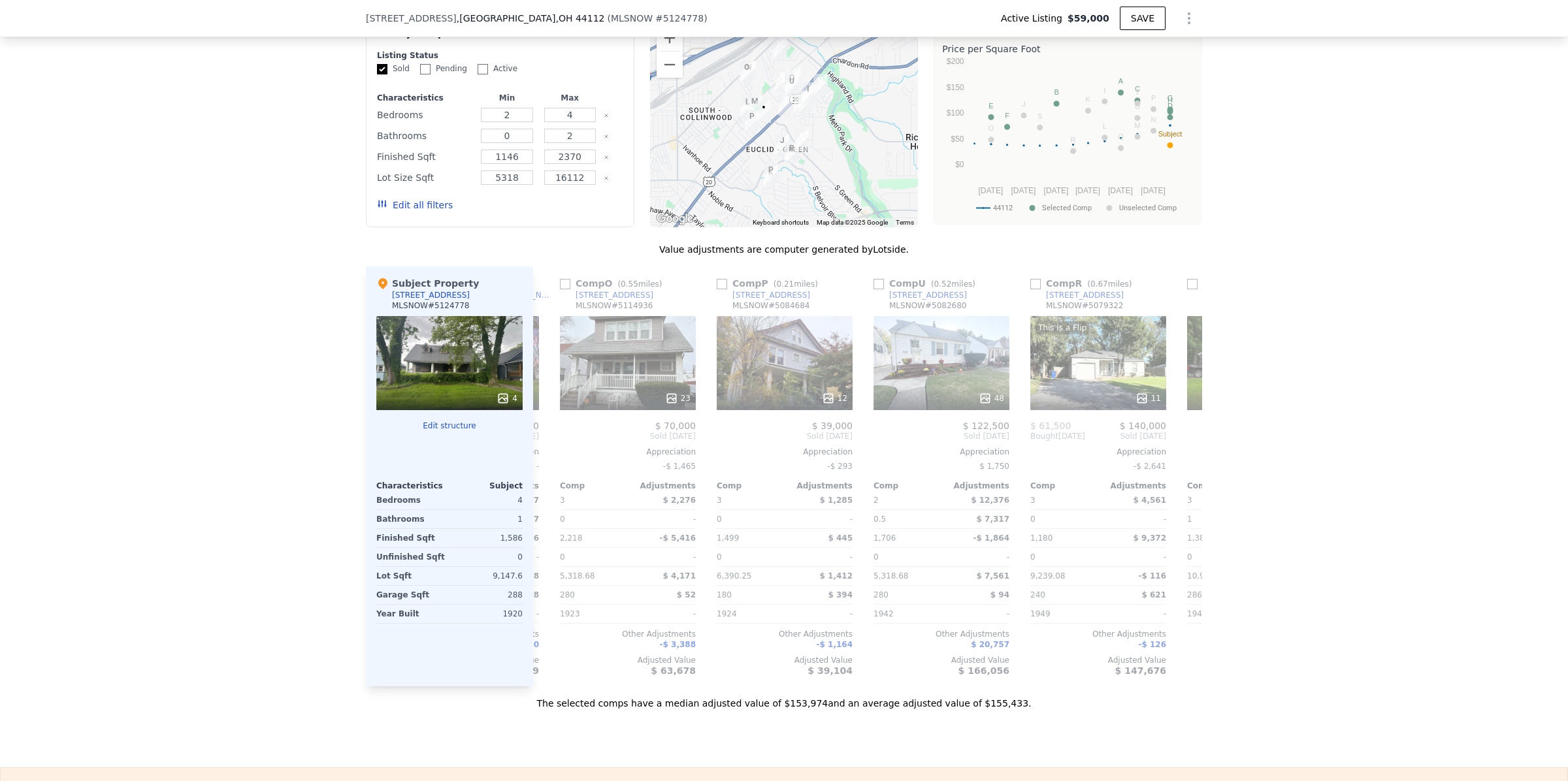
scroll to position [0, 2508]
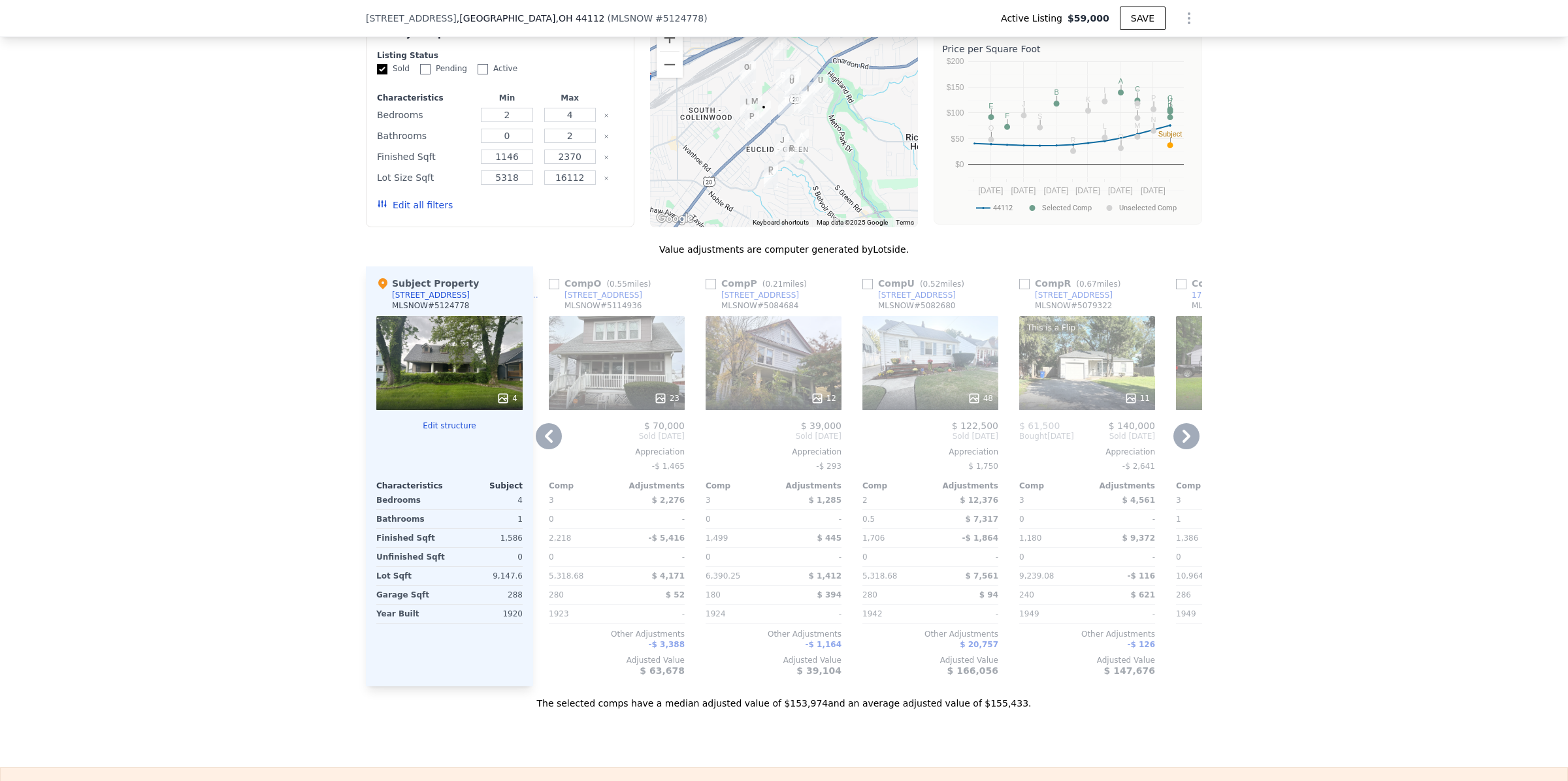
click at [1186, 449] on icon at bounding box center [1186, 436] width 26 height 26
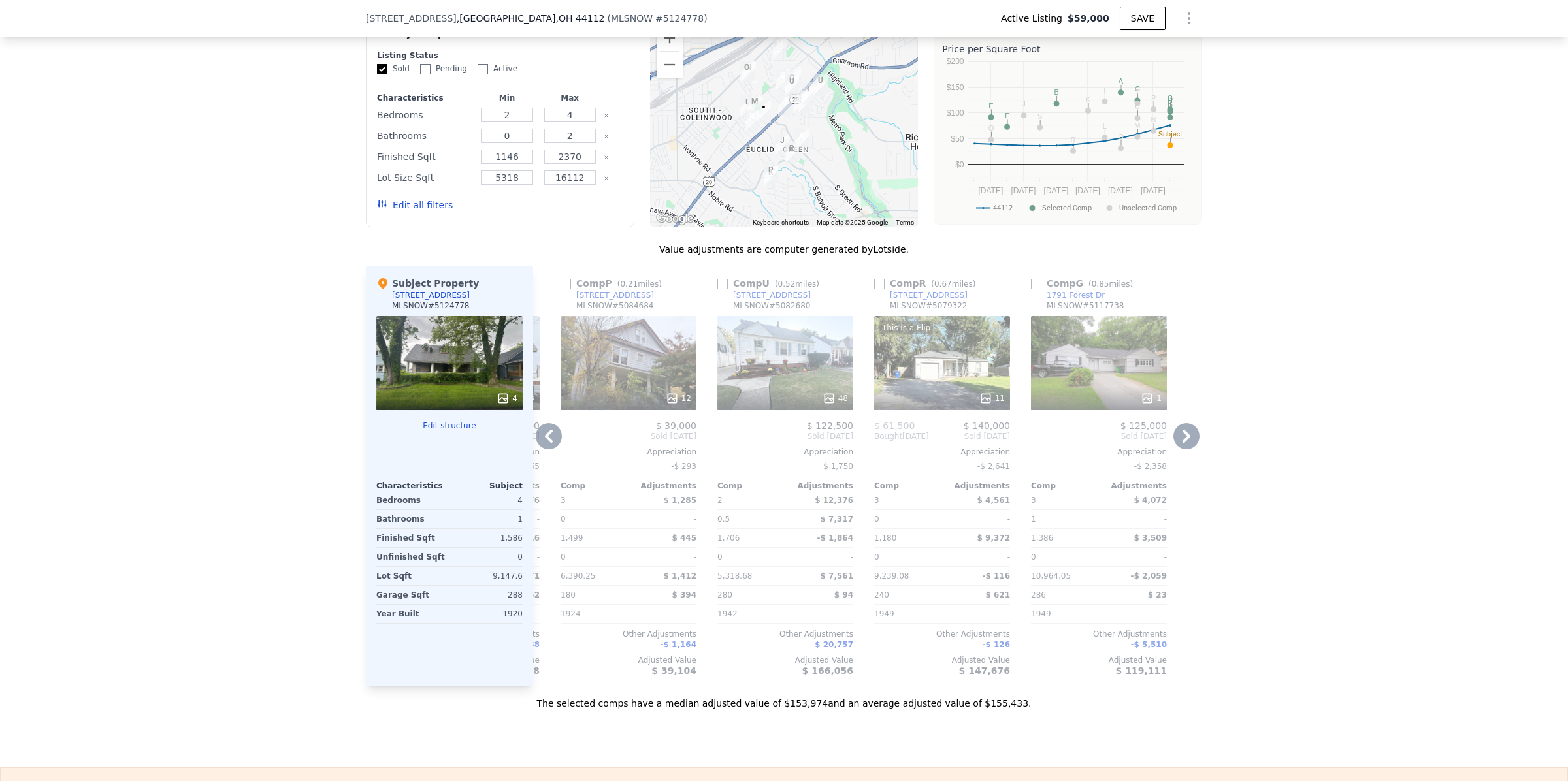
click at [877, 289] on input "checkbox" at bounding box center [879, 284] width 11 height 11
checkbox input "true"
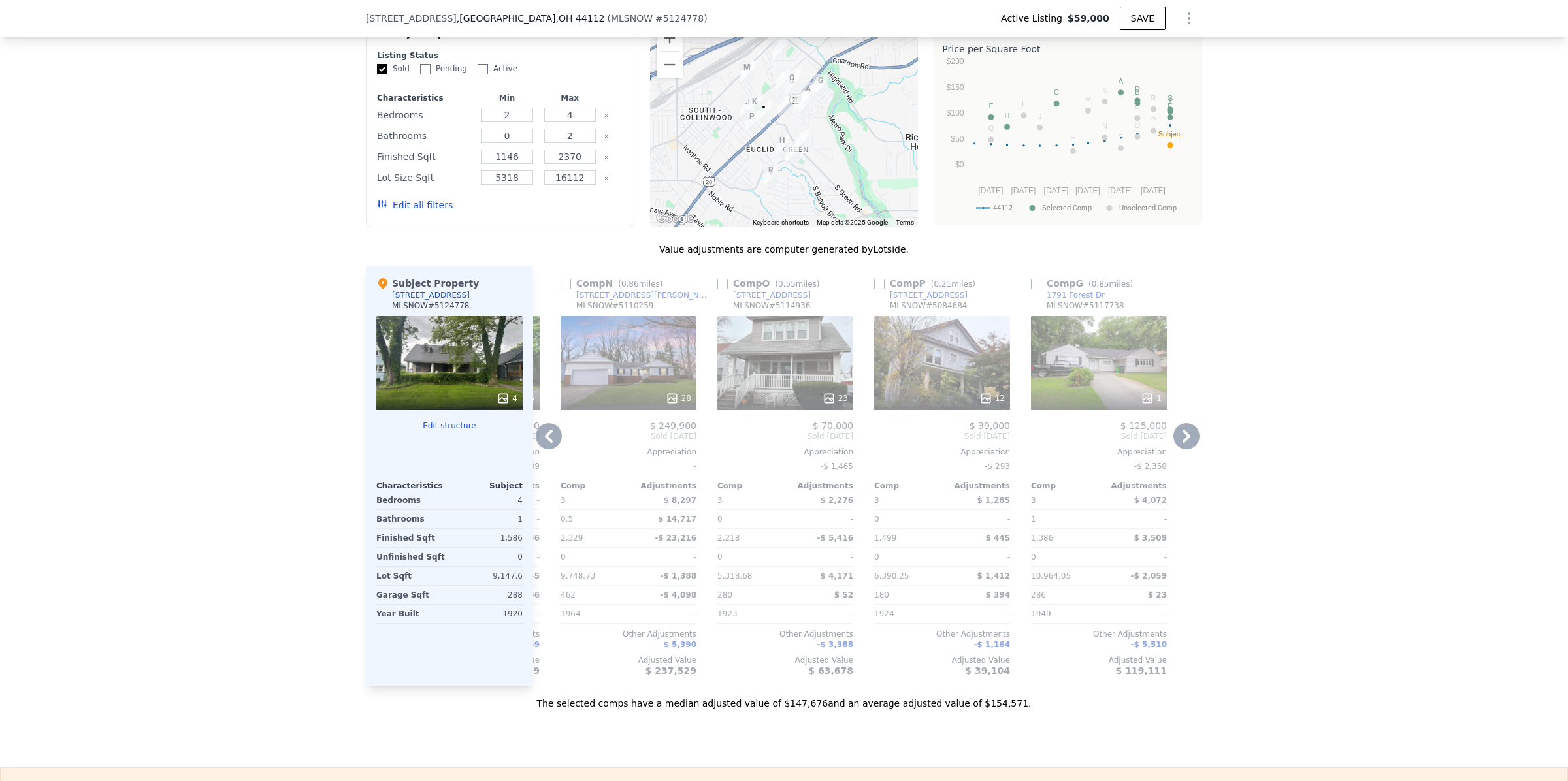
click at [1187, 449] on icon at bounding box center [1186, 436] width 26 height 26
click at [1173, 449] on icon at bounding box center [1186, 436] width 26 height 26
click at [1031, 289] on input "checkbox" at bounding box center [1036, 284] width 11 height 11
checkbox input "true"
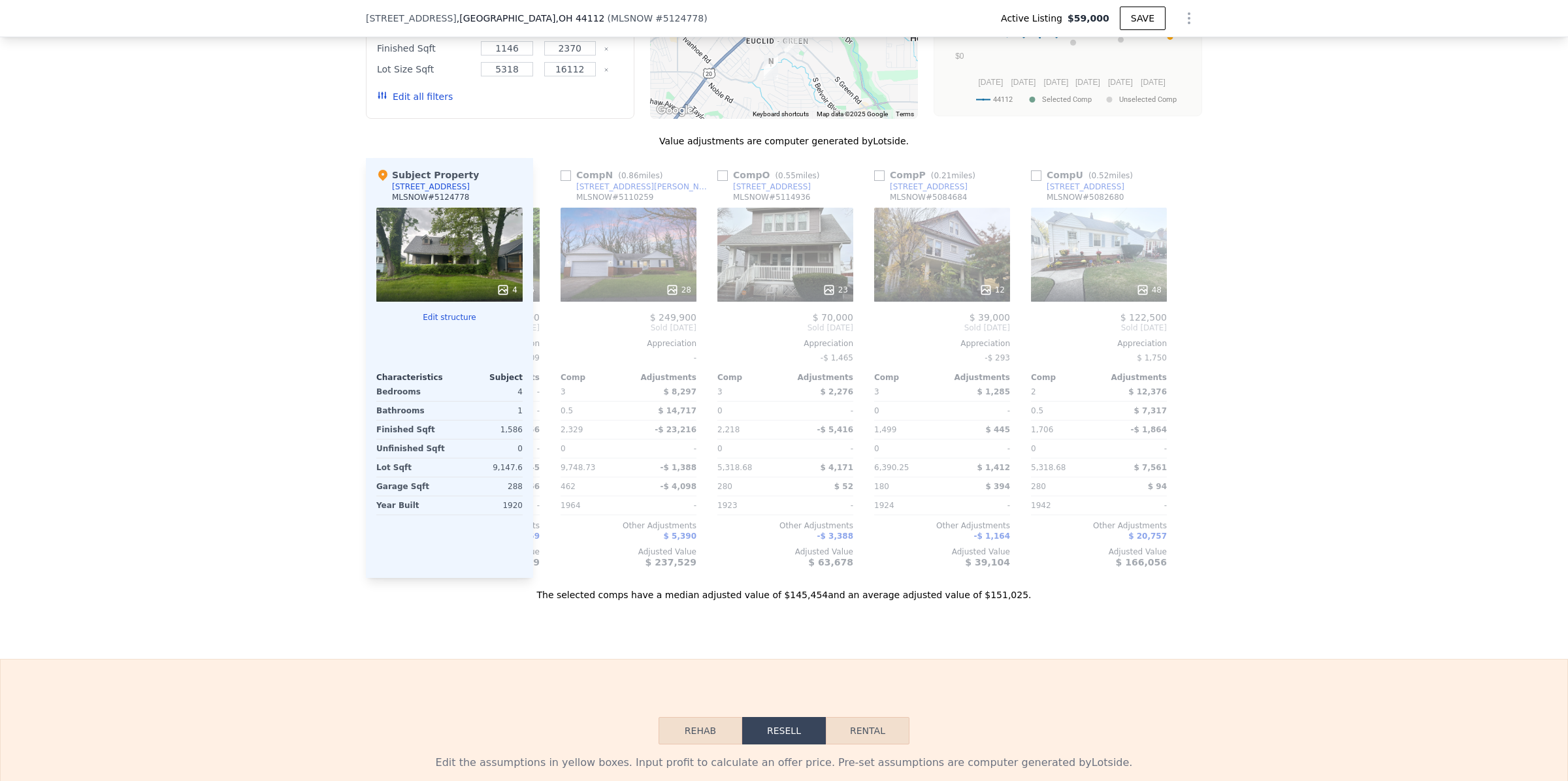
scroll to position [1356, 0]
drag, startPoint x: 1124, startPoint y: 21, endPoint x: 1136, endPoint y: 20, distance: 12.0
click at [1128, 21] on button "SAVE" at bounding box center [1142, 19] width 46 height 24
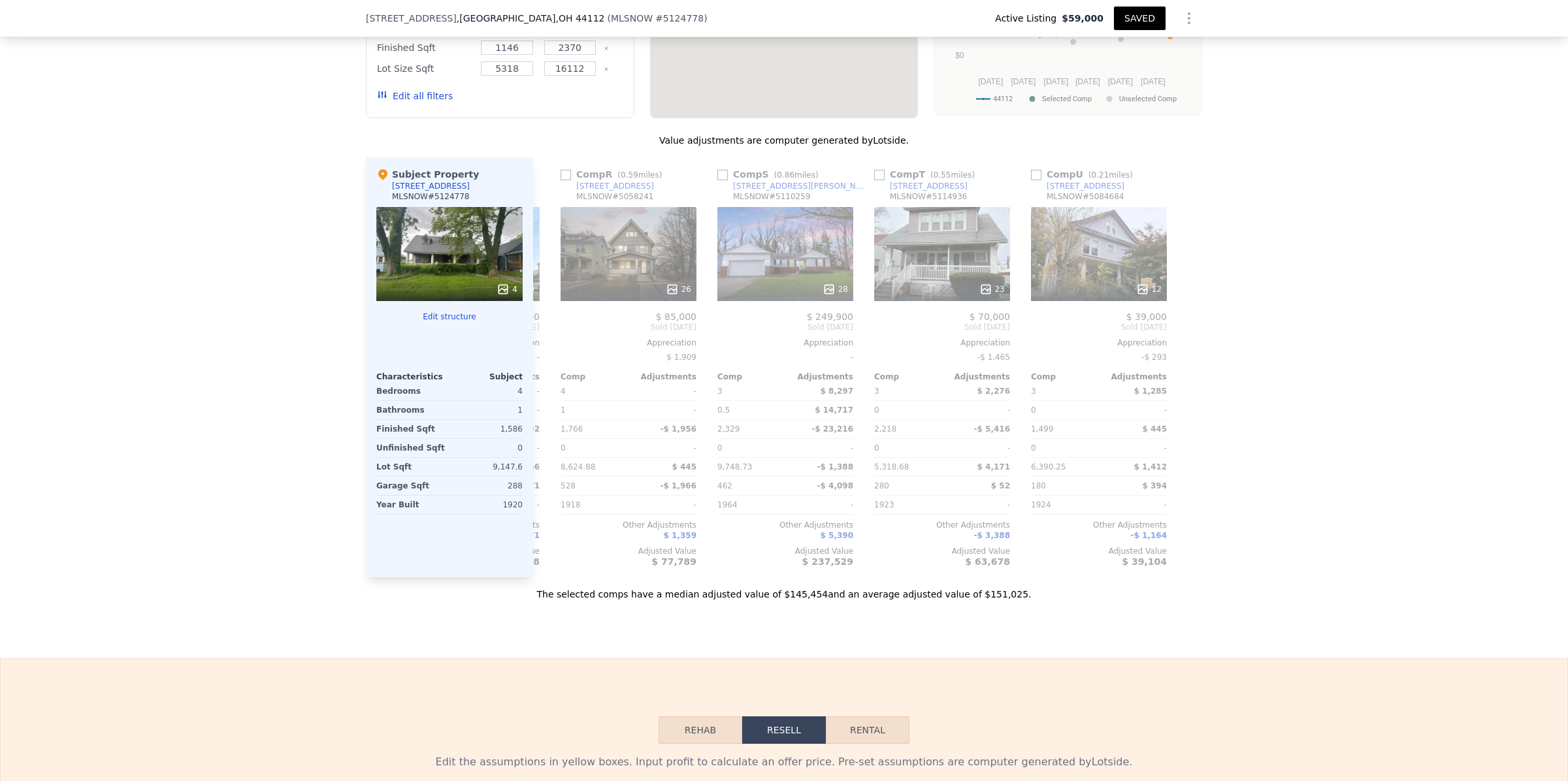
checkbox input "true"
type input "5318.676"
type input "13020.084"
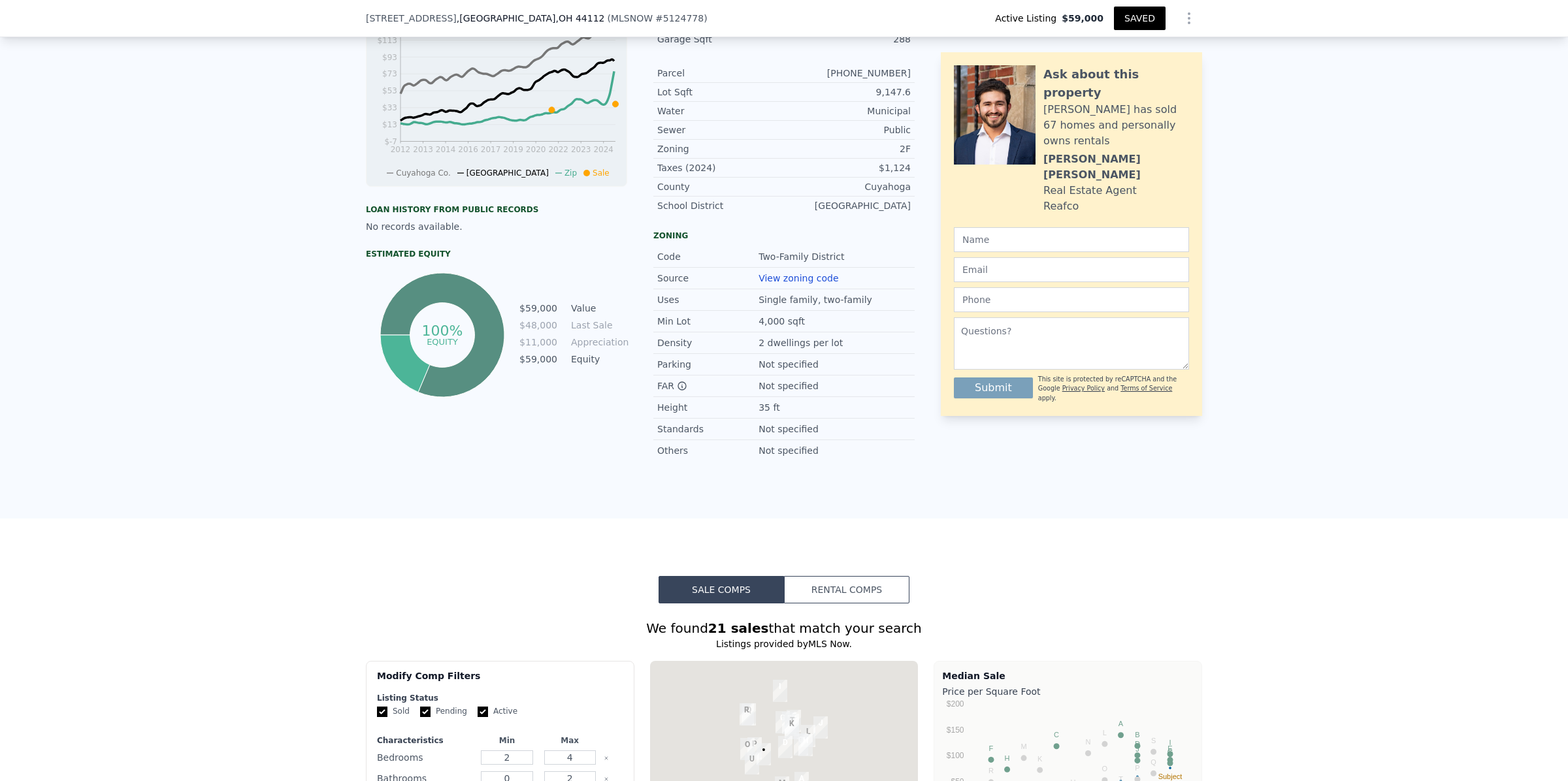
scroll to position [0, 0]
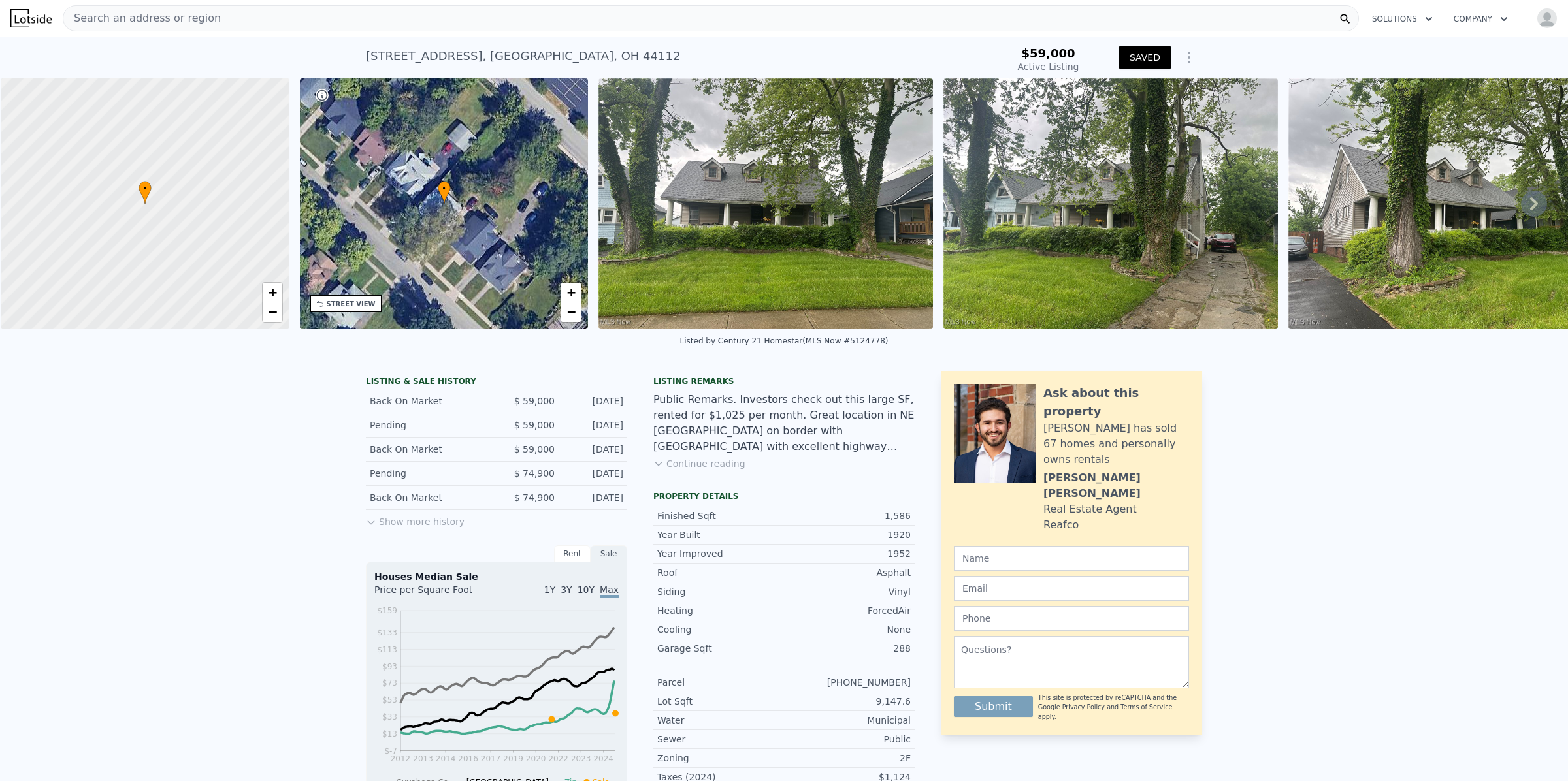
click at [265, 14] on div "Search an address or region" at bounding box center [710, 18] width 1296 height 26
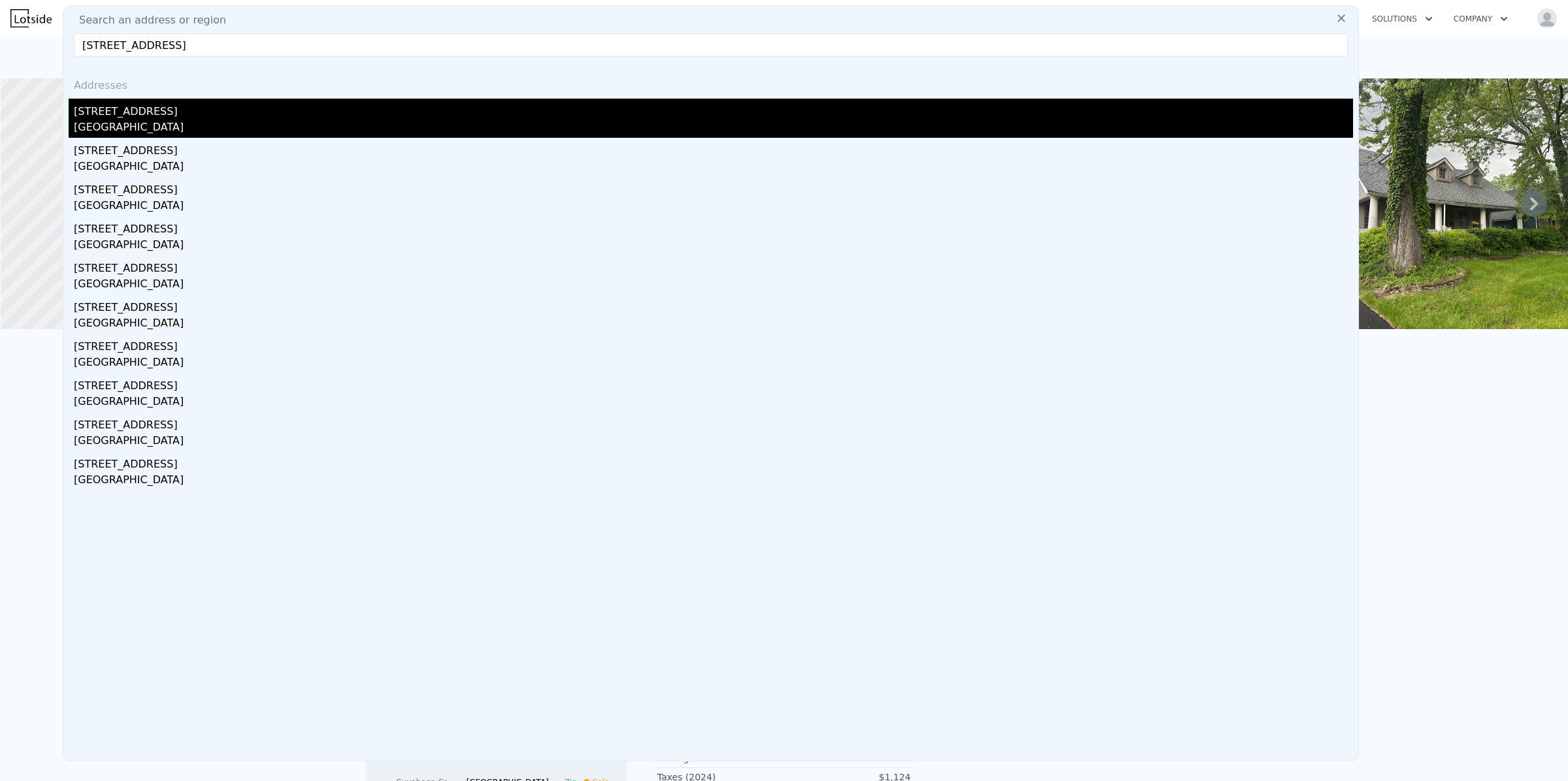
type input "[STREET_ADDRESS]"
click at [113, 115] on div "[STREET_ADDRESS]" at bounding box center [713, 109] width 1279 height 21
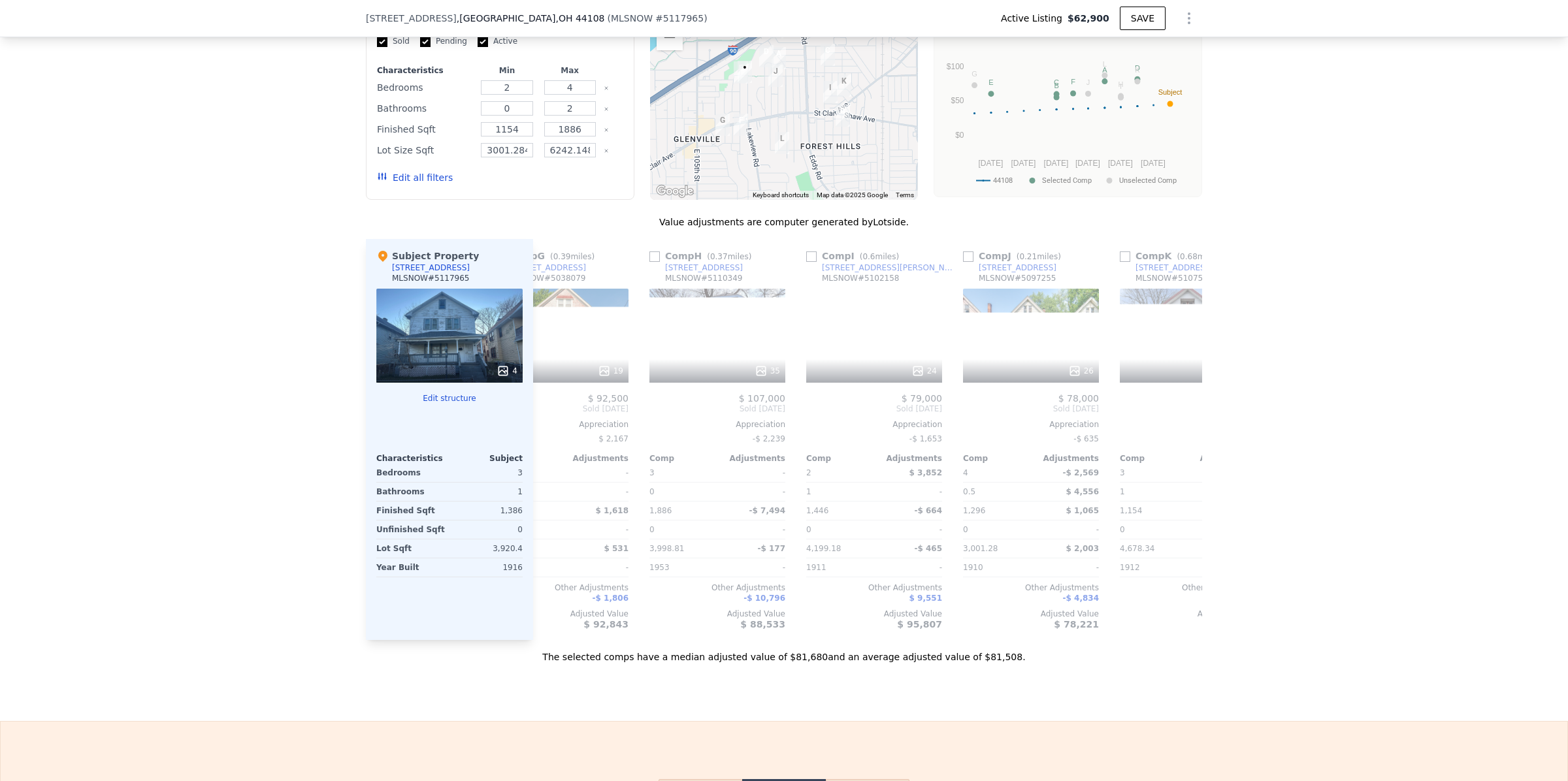
scroll to position [0, 1019]
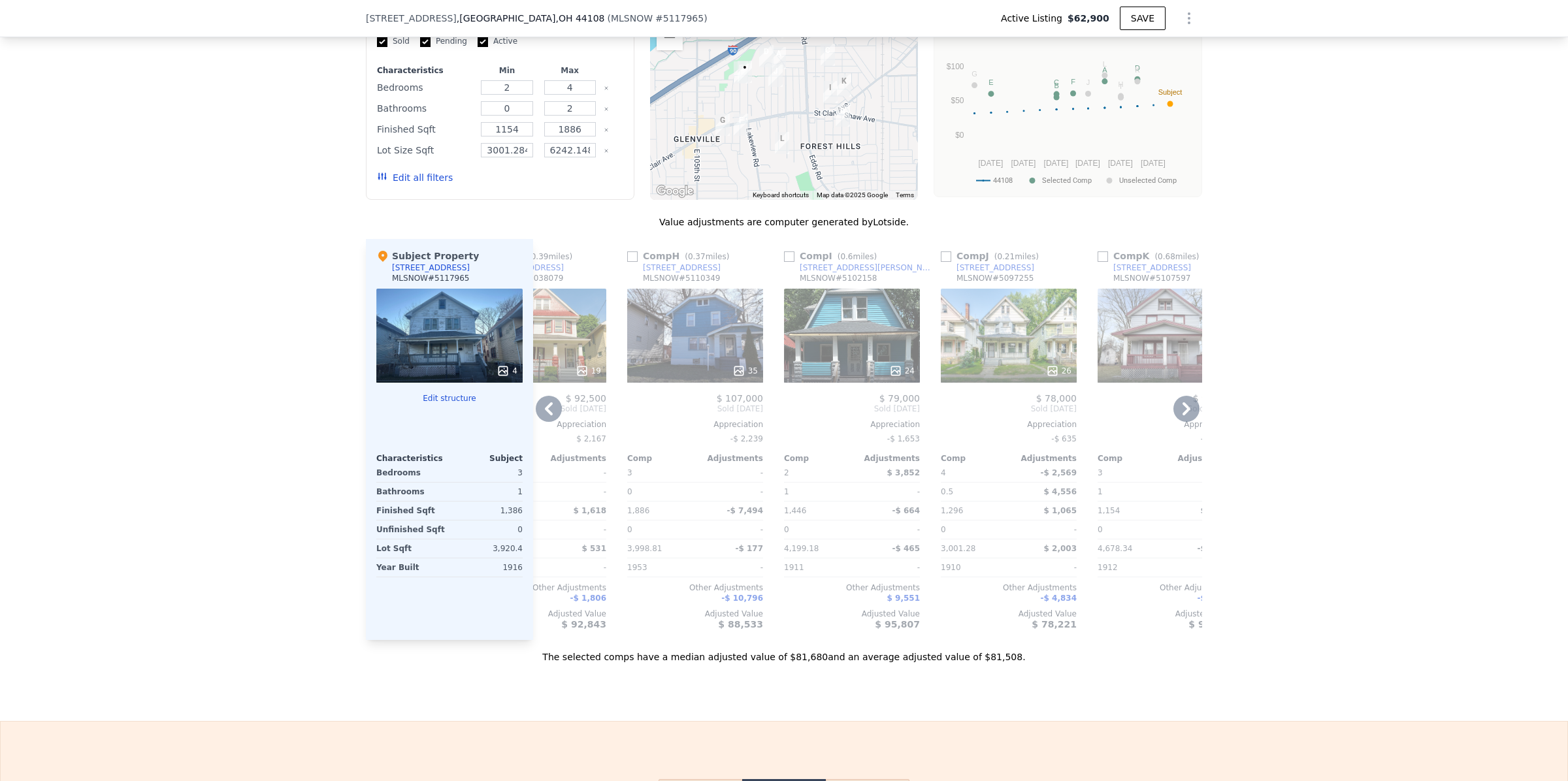
click at [942, 262] on input "checkbox" at bounding box center [946, 257] width 11 height 11
checkbox input "true"
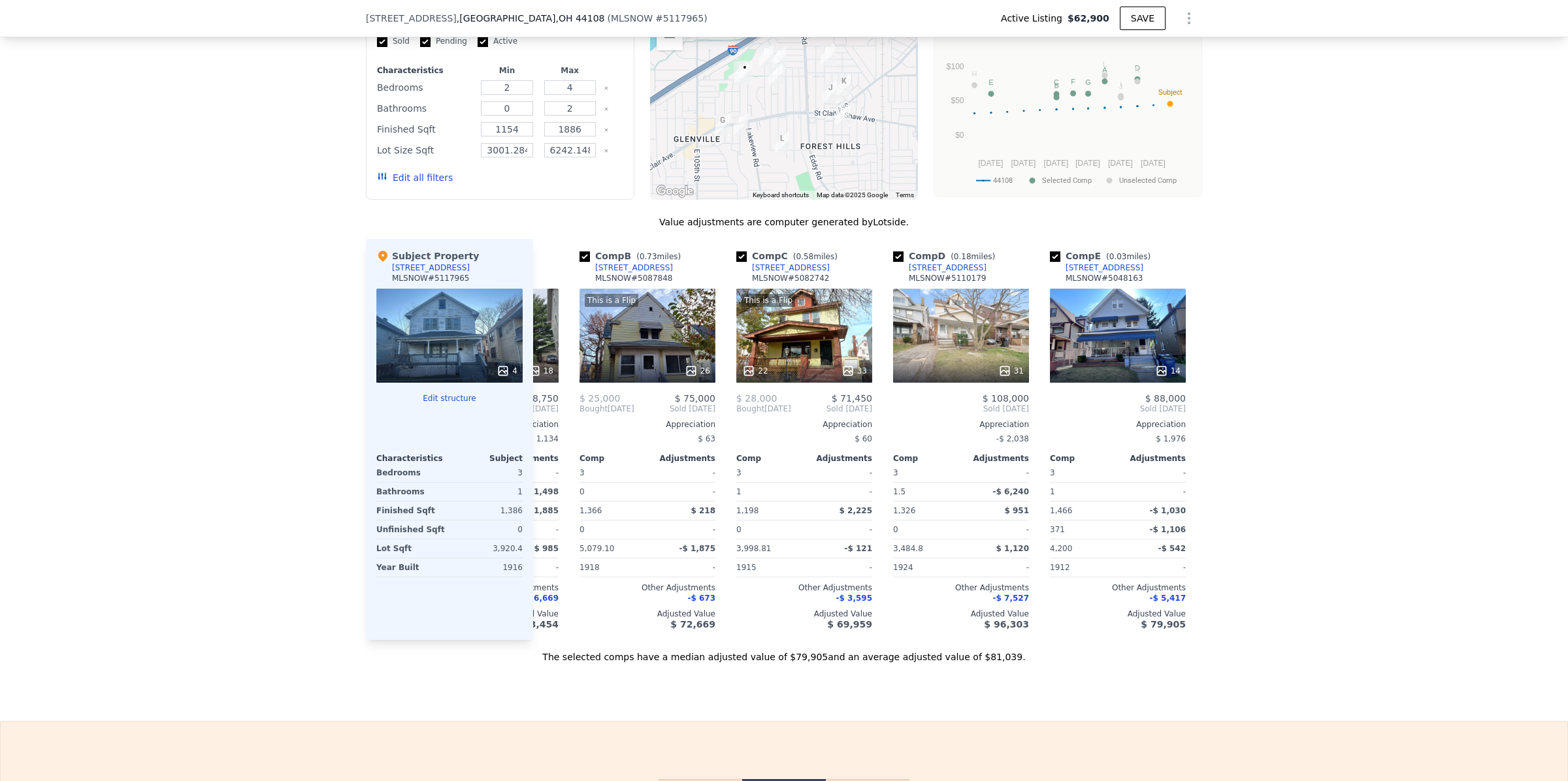
scroll to position [0, 0]
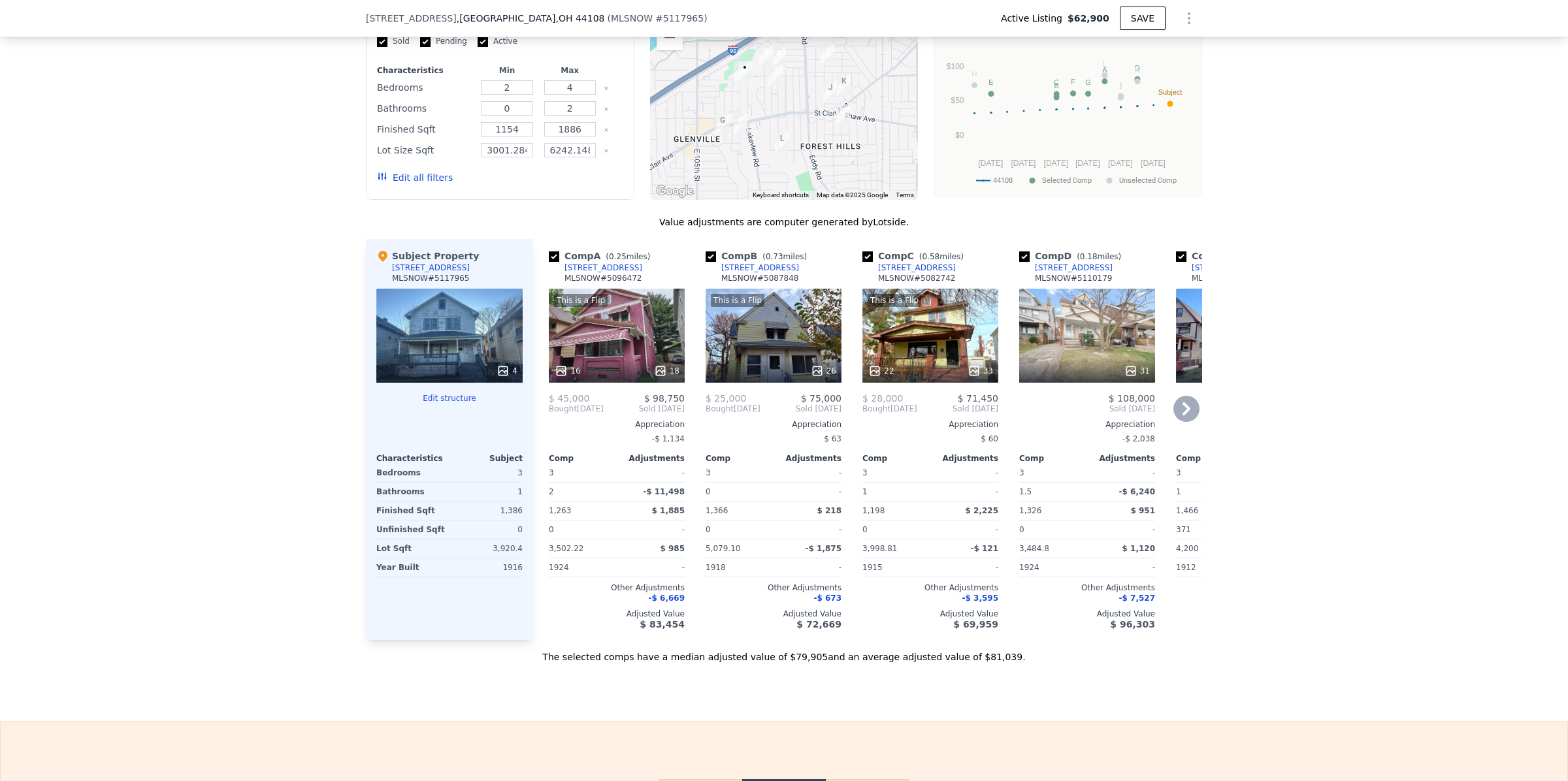
click at [862, 262] on input "checkbox" at bounding box center [867, 257] width 11 height 11
checkbox input "false"
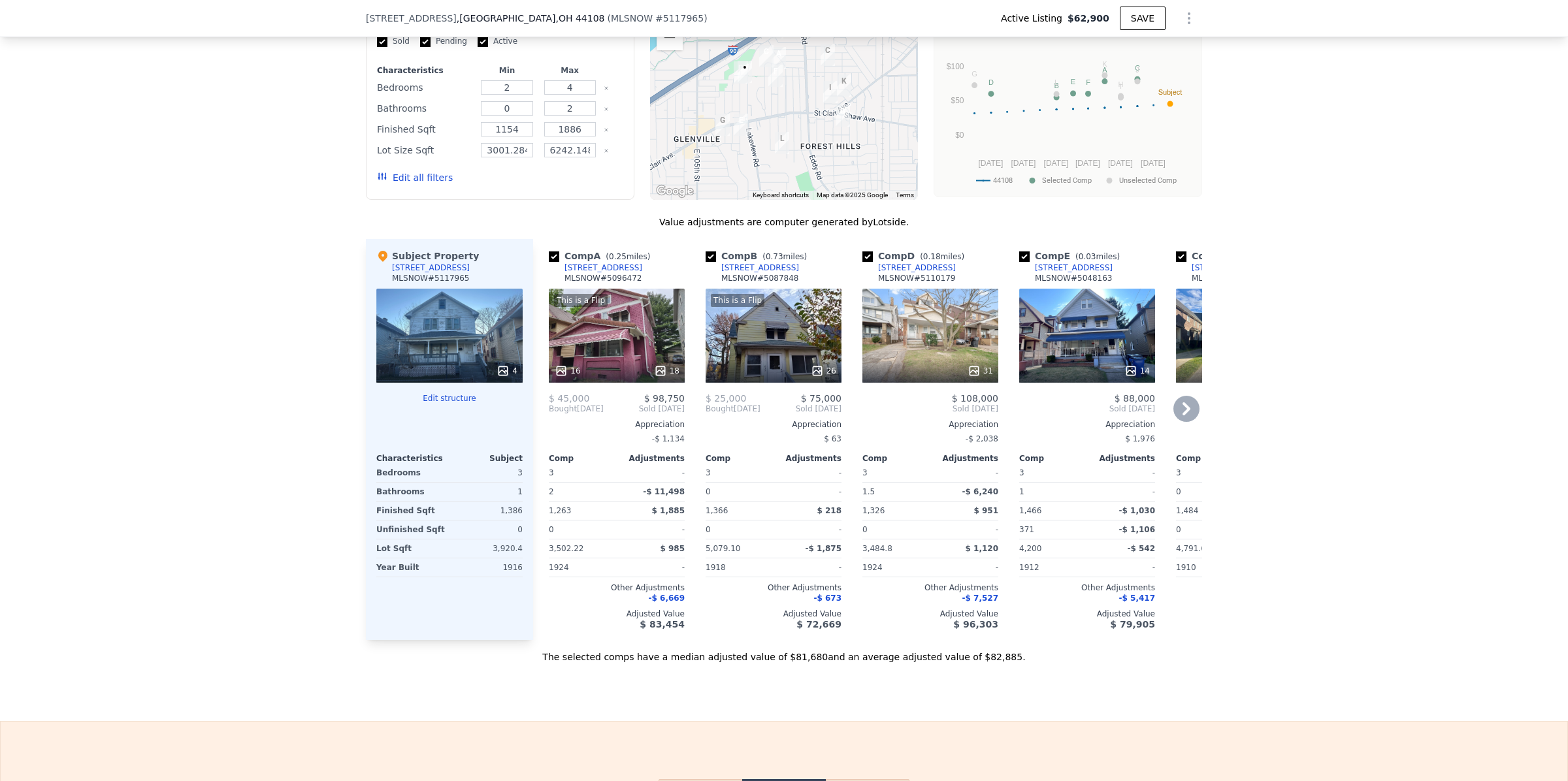
click at [705, 262] on input "checkbox" at bounding box center [710, 257] width 11 height 11
checkbox input "false"
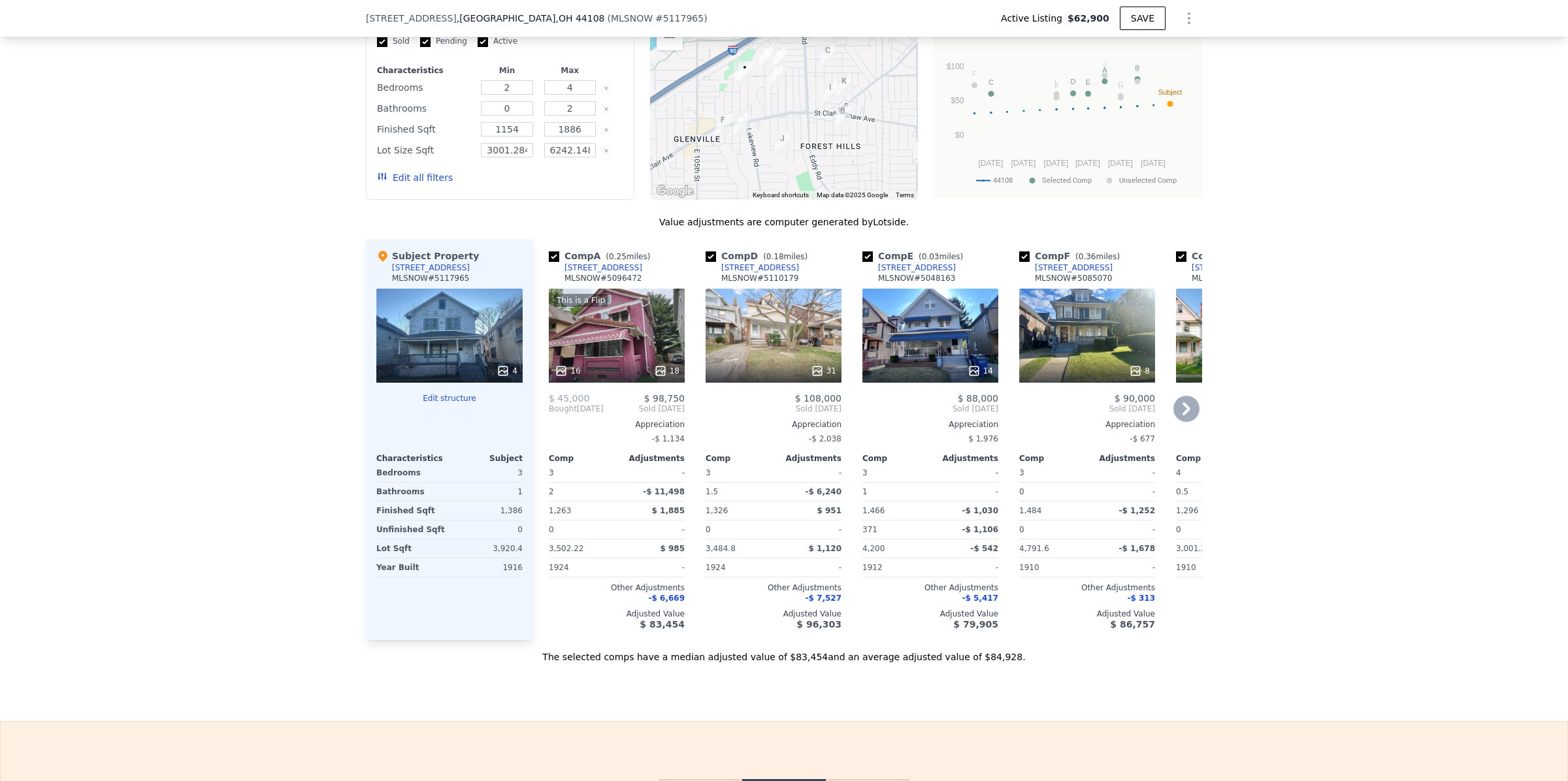
click at [705, 262] on input "checkbox" at bounding box center [710, 257] width 11 height 11
checkbox input "false"
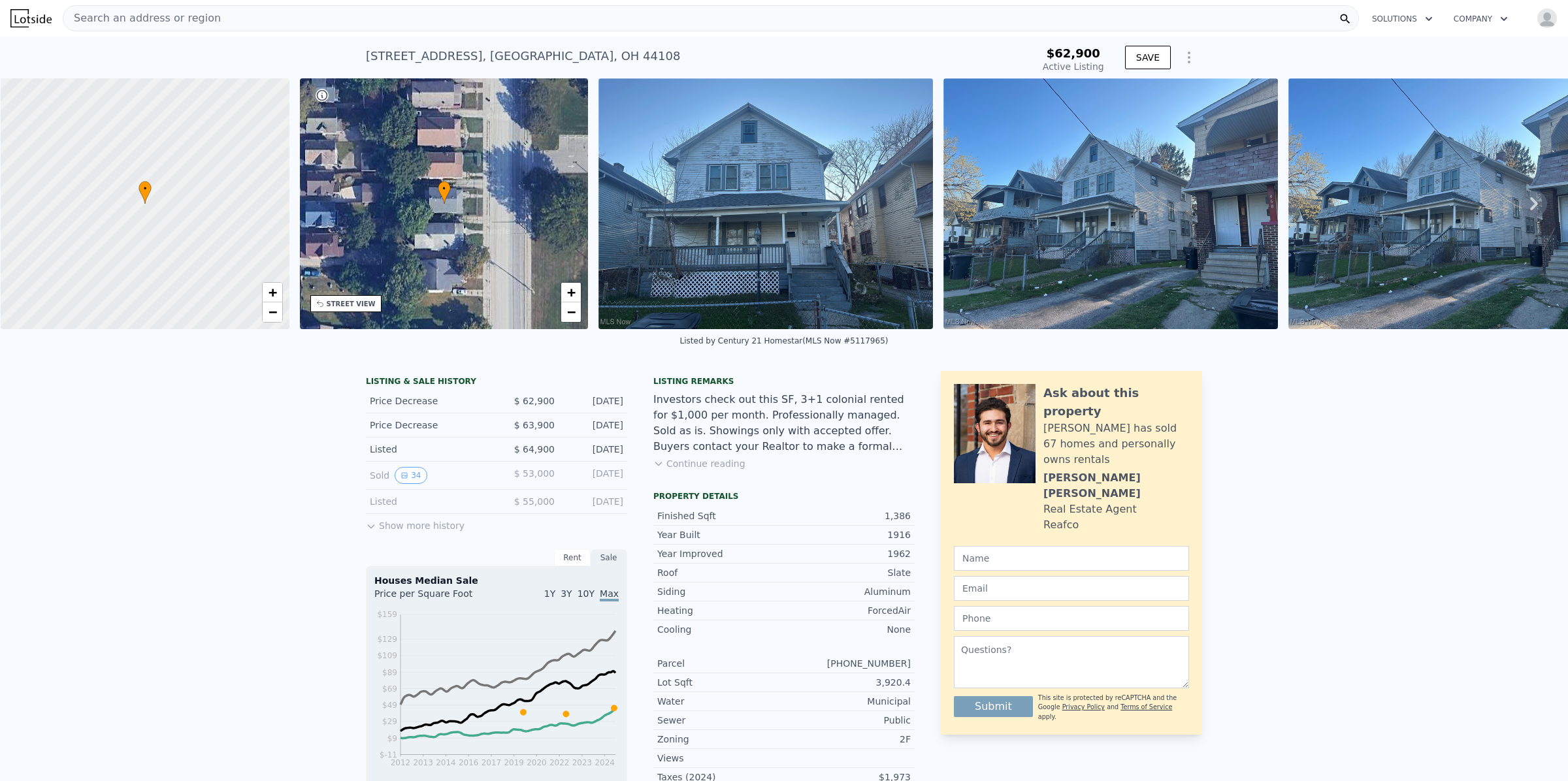
click at [798, 201] on img at bounding box center [765, 203] width 334 height 251
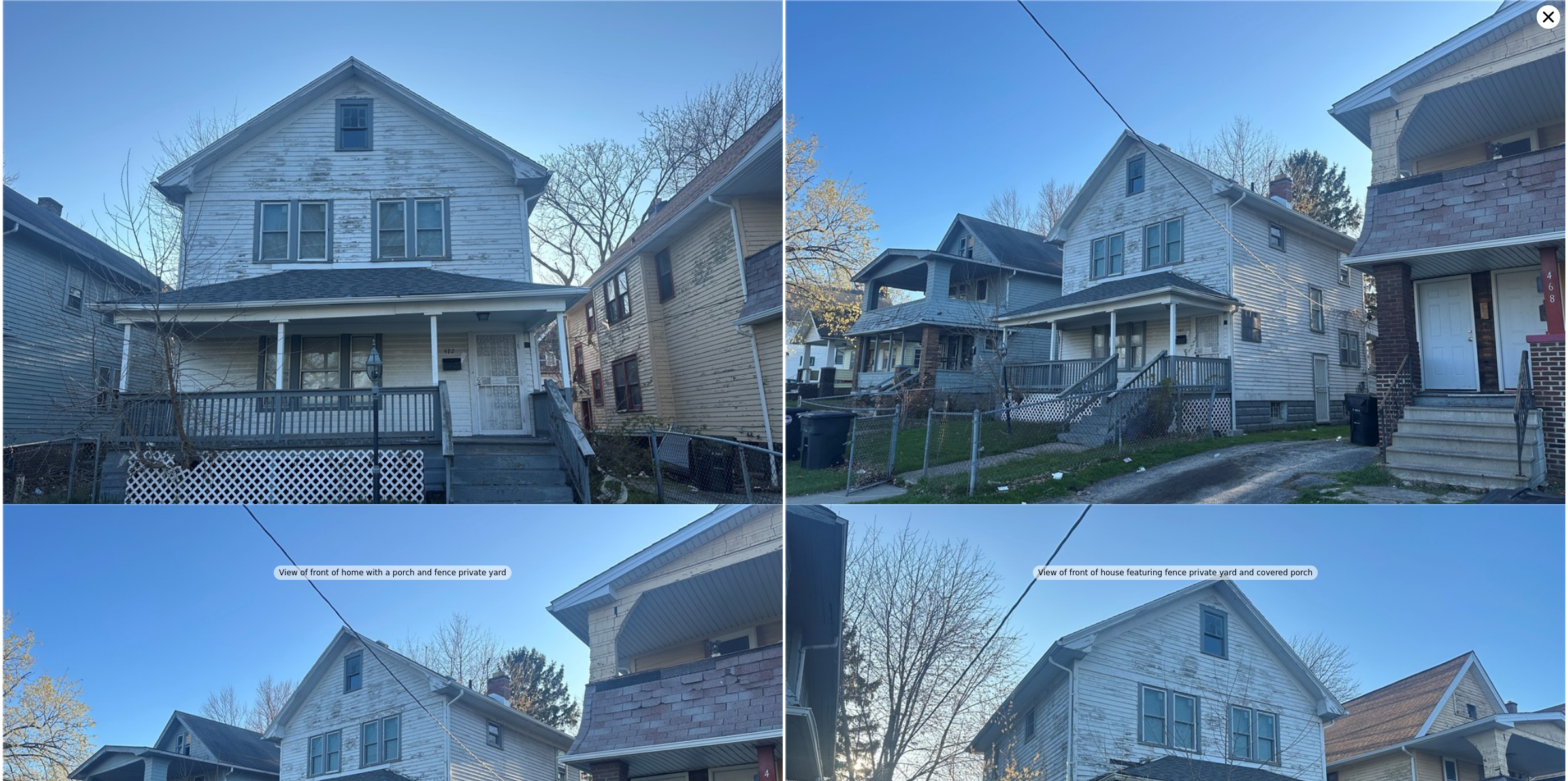
click at [1546, 17] on icon at bounding box center [1548, 17] width 24 height 24
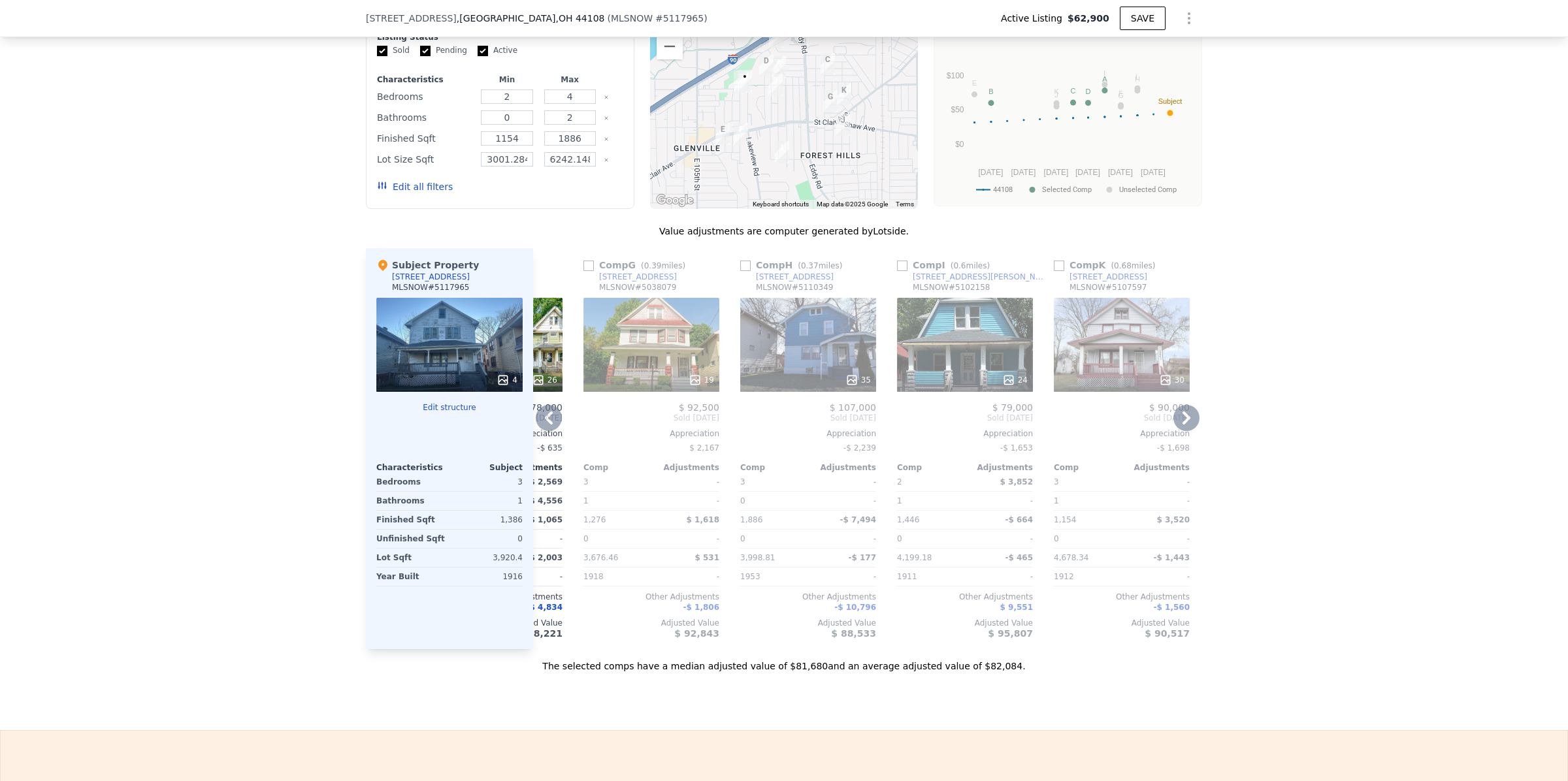
scroll to position [1247, 0]
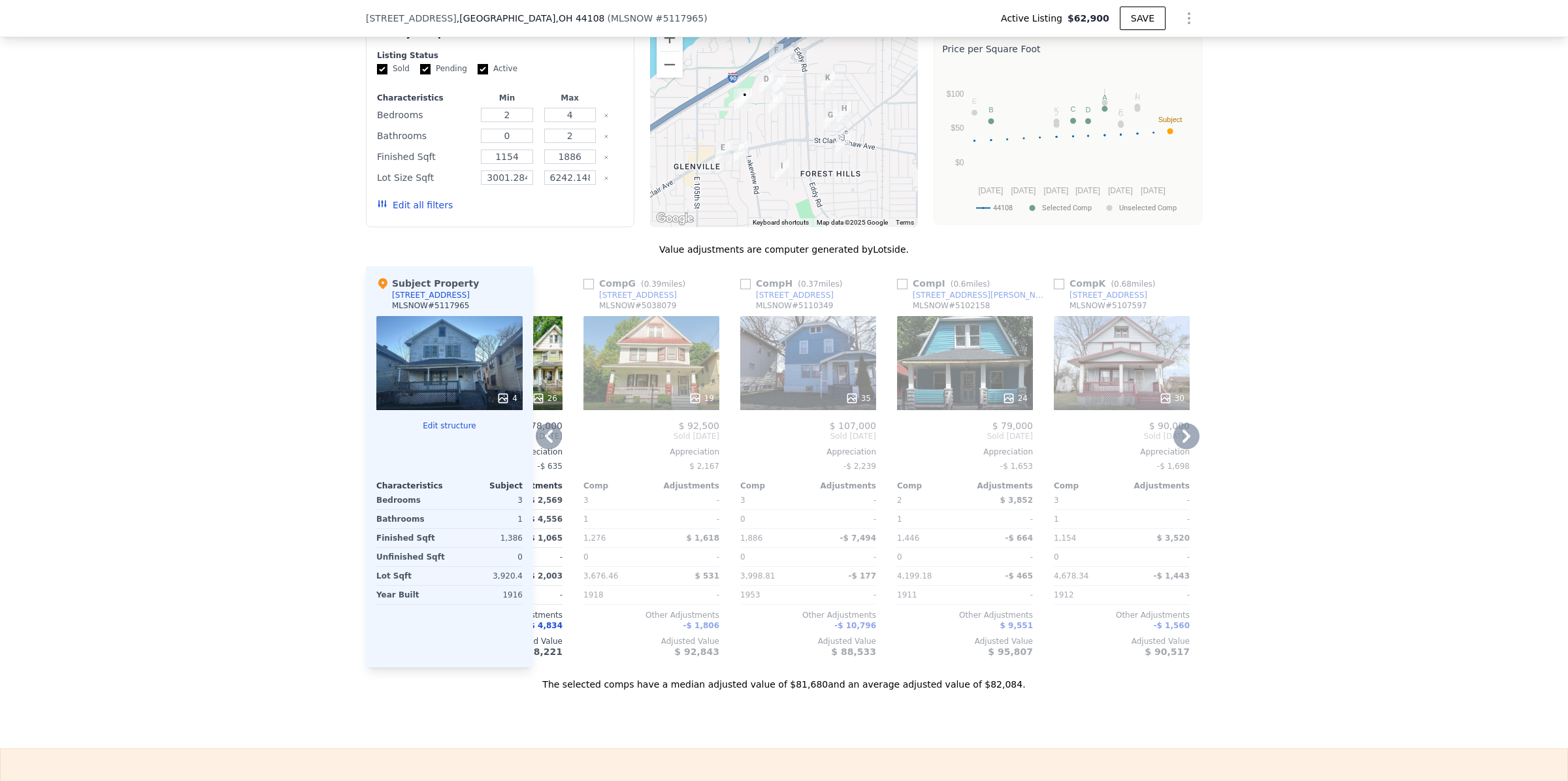
click at [1183, 449] on icon at bounding box center [1186, 436] width 26 height 26
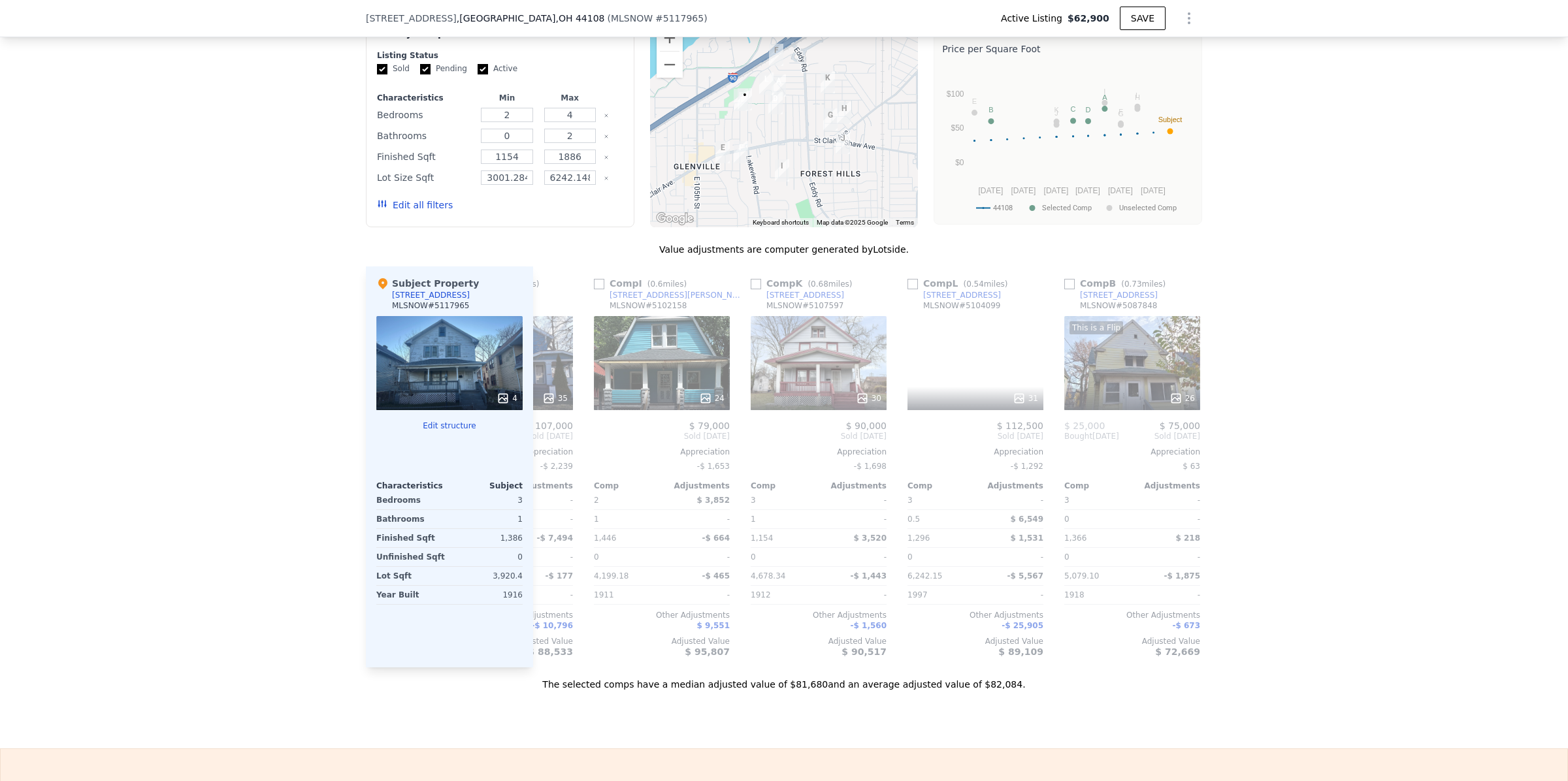
scroll to position [0, 906]
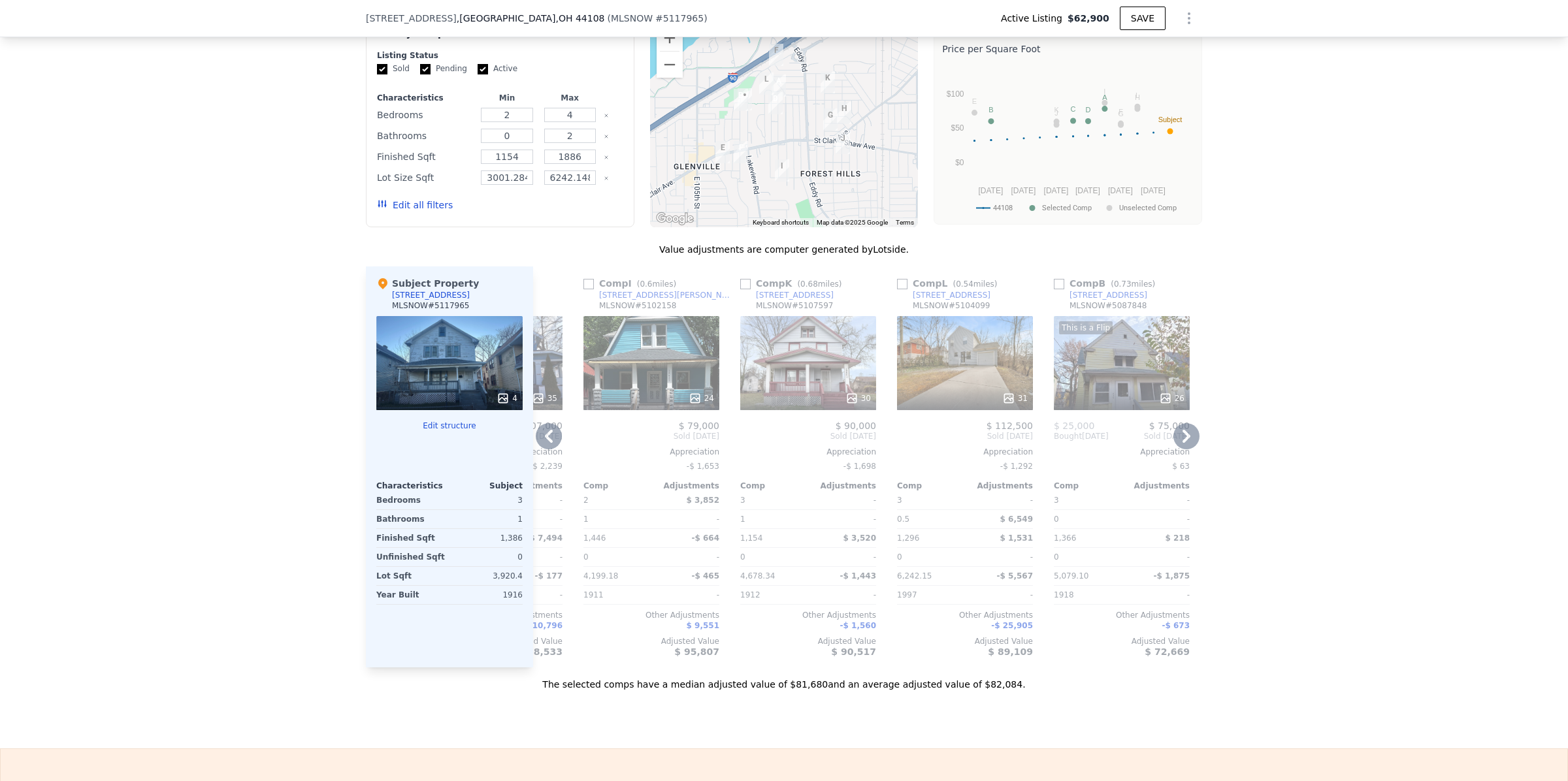
click at [1055, 289] on input "checkbox" at bounding box center [1059, 284] width 11 height 11
checkbox input "true"
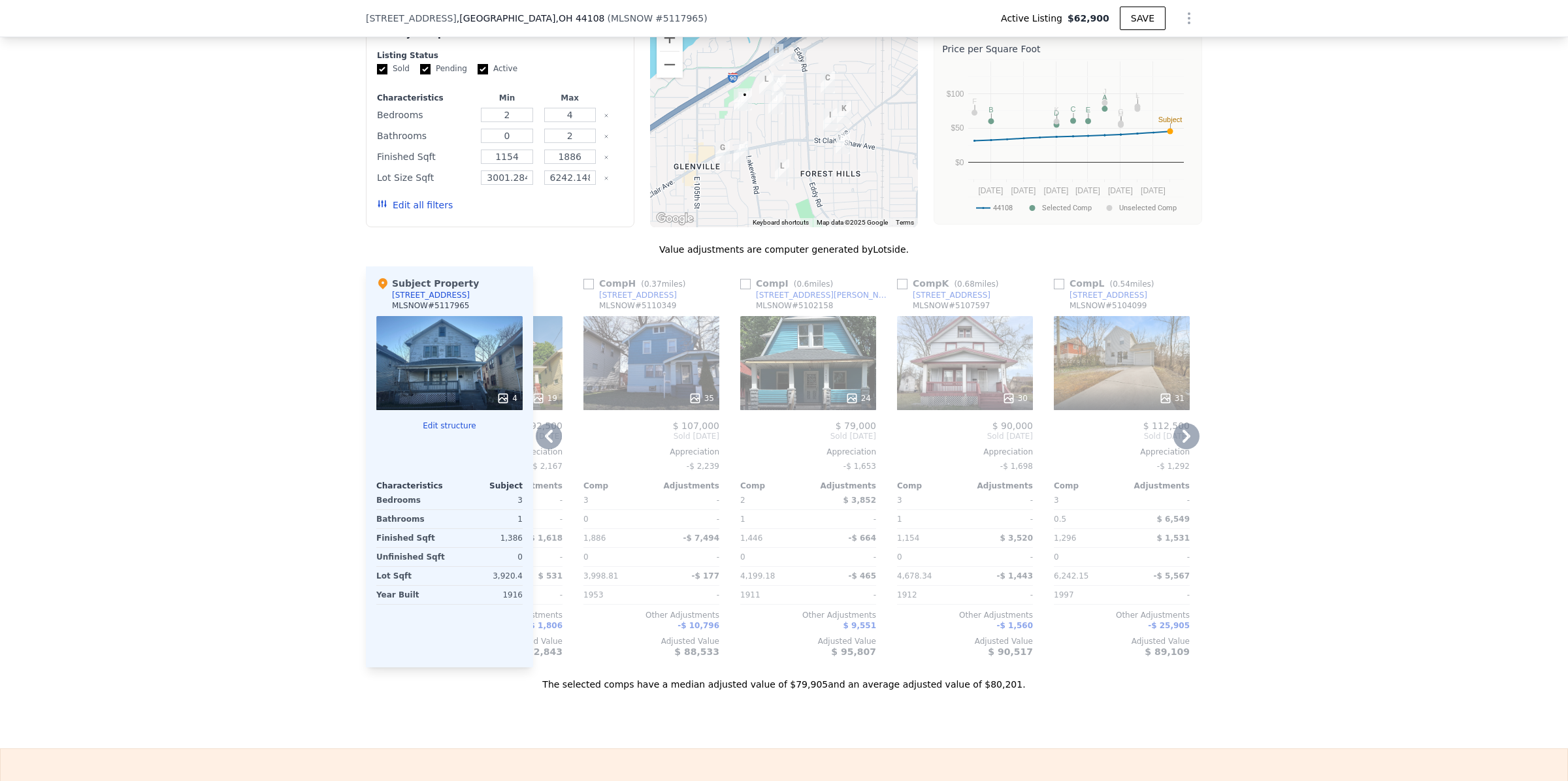
click at [1183, 443] on icon at bounding box center [1187, 436] width 8 height 13
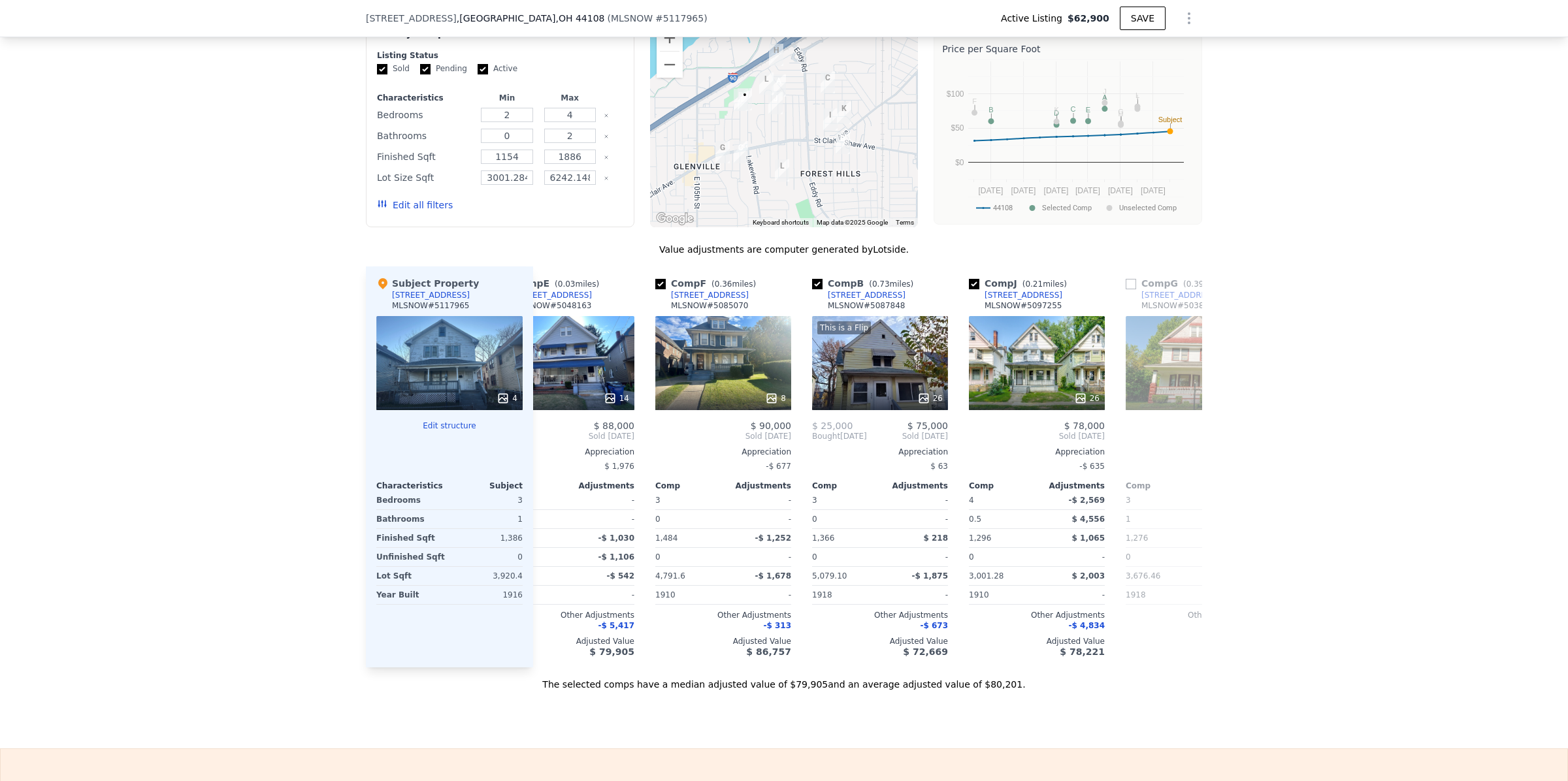
scroll to position [0, 0]
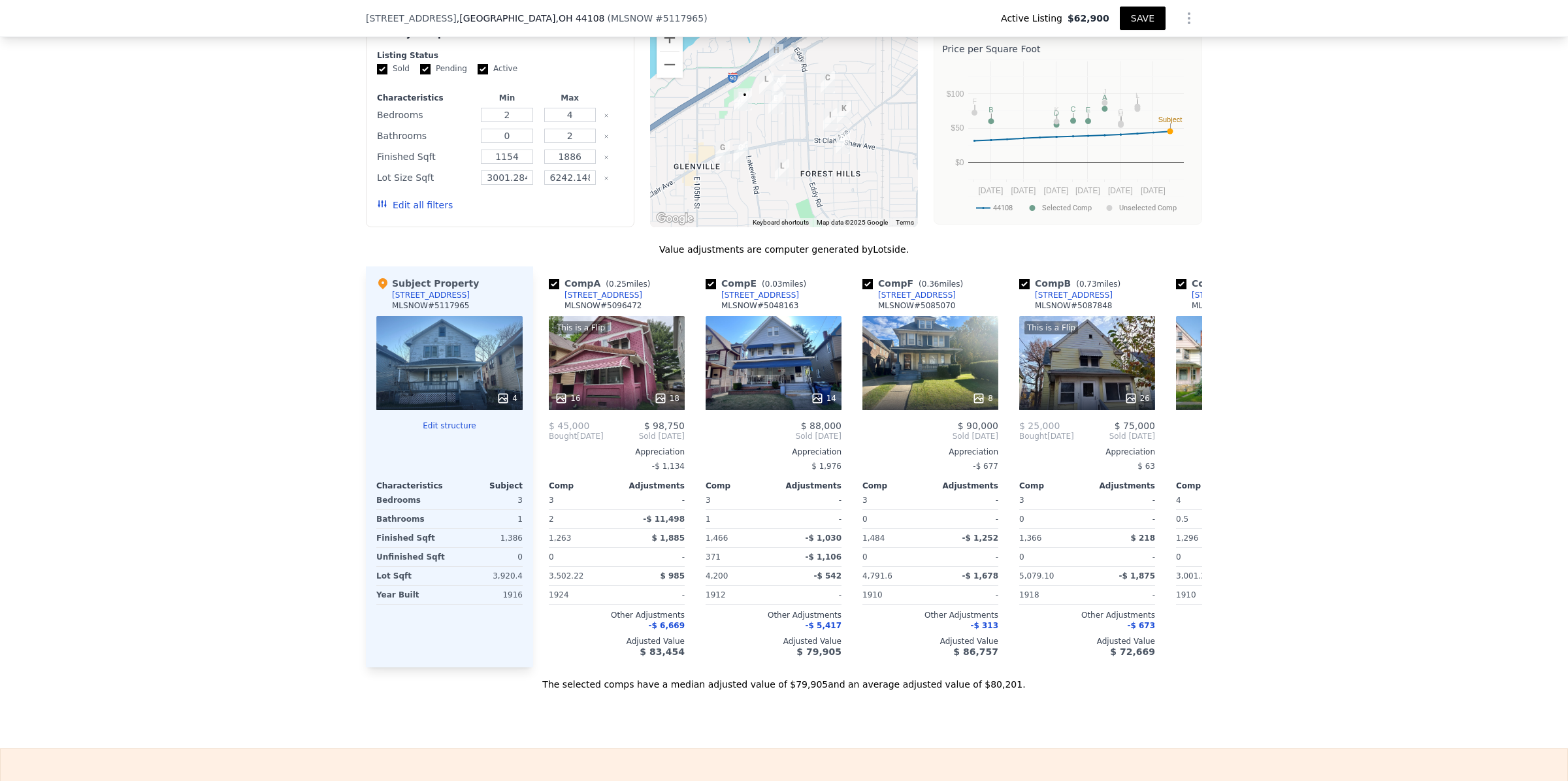
click at [1135, 21] on button "SAVE" at bounding box center [1142, 19] width 46 height 24
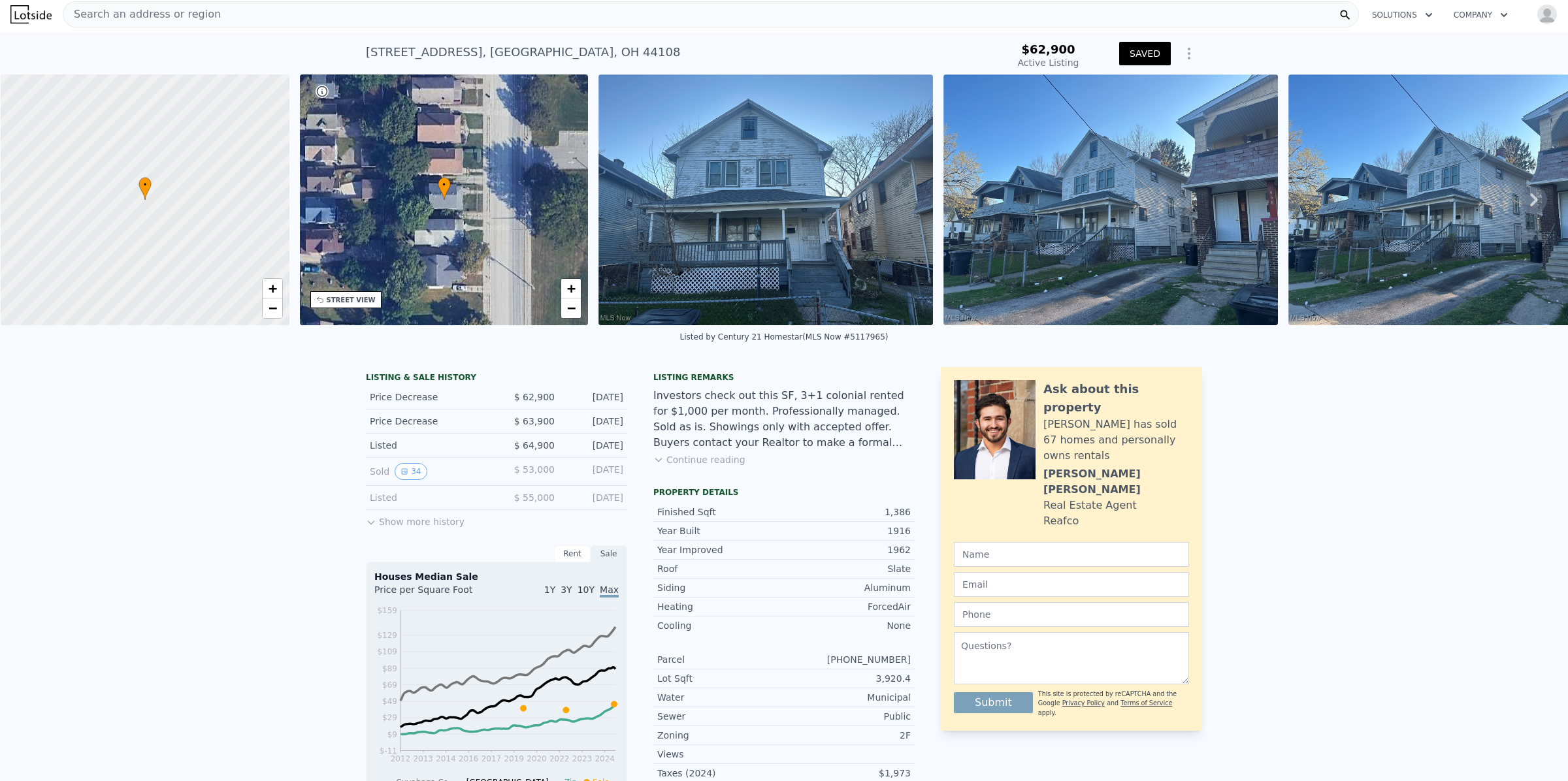
scroll to position [9, 0]
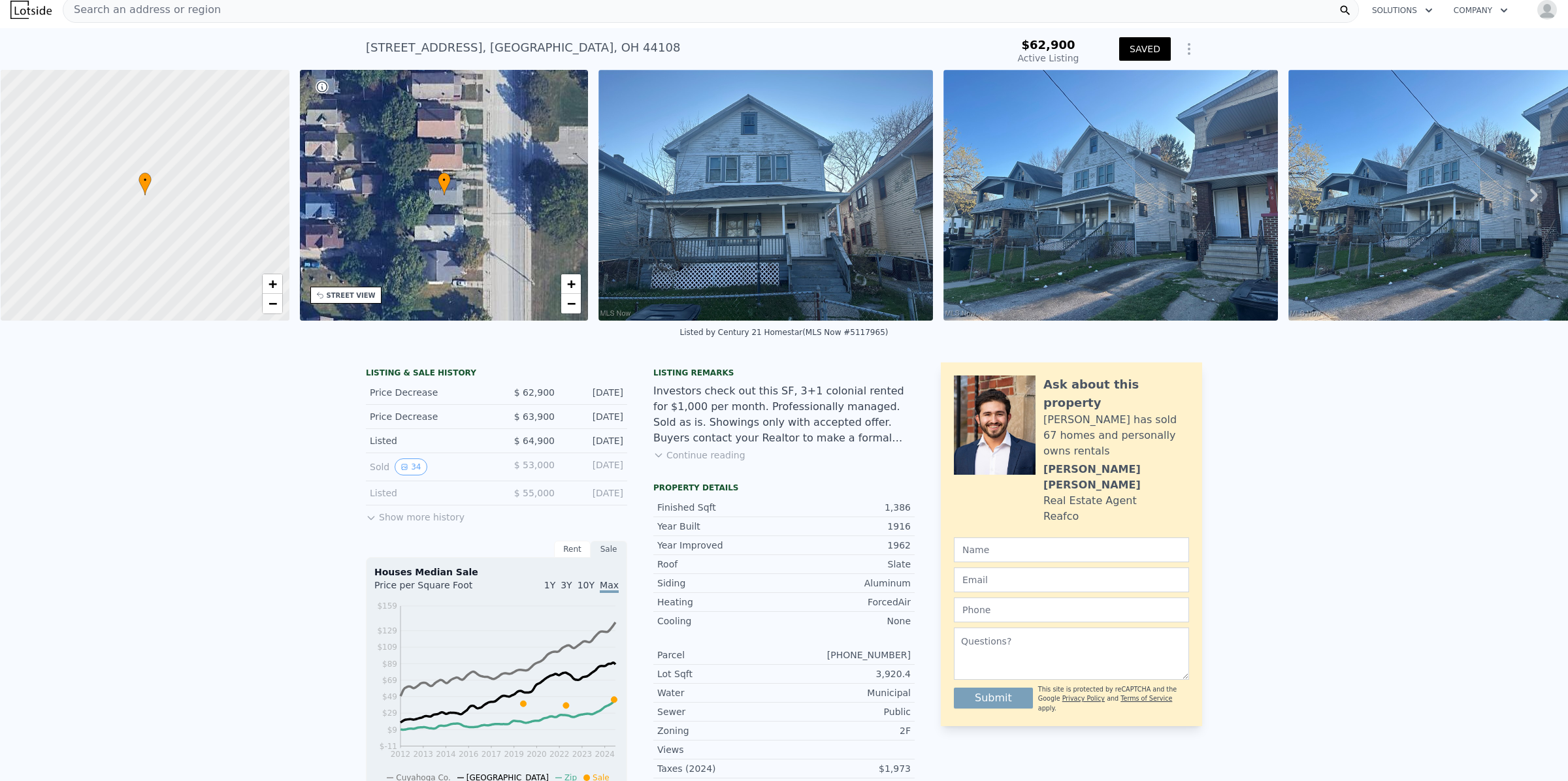
click at [217, 11] on div "Search an address or region" at bounding box center [710, 9] width 1296 height 26
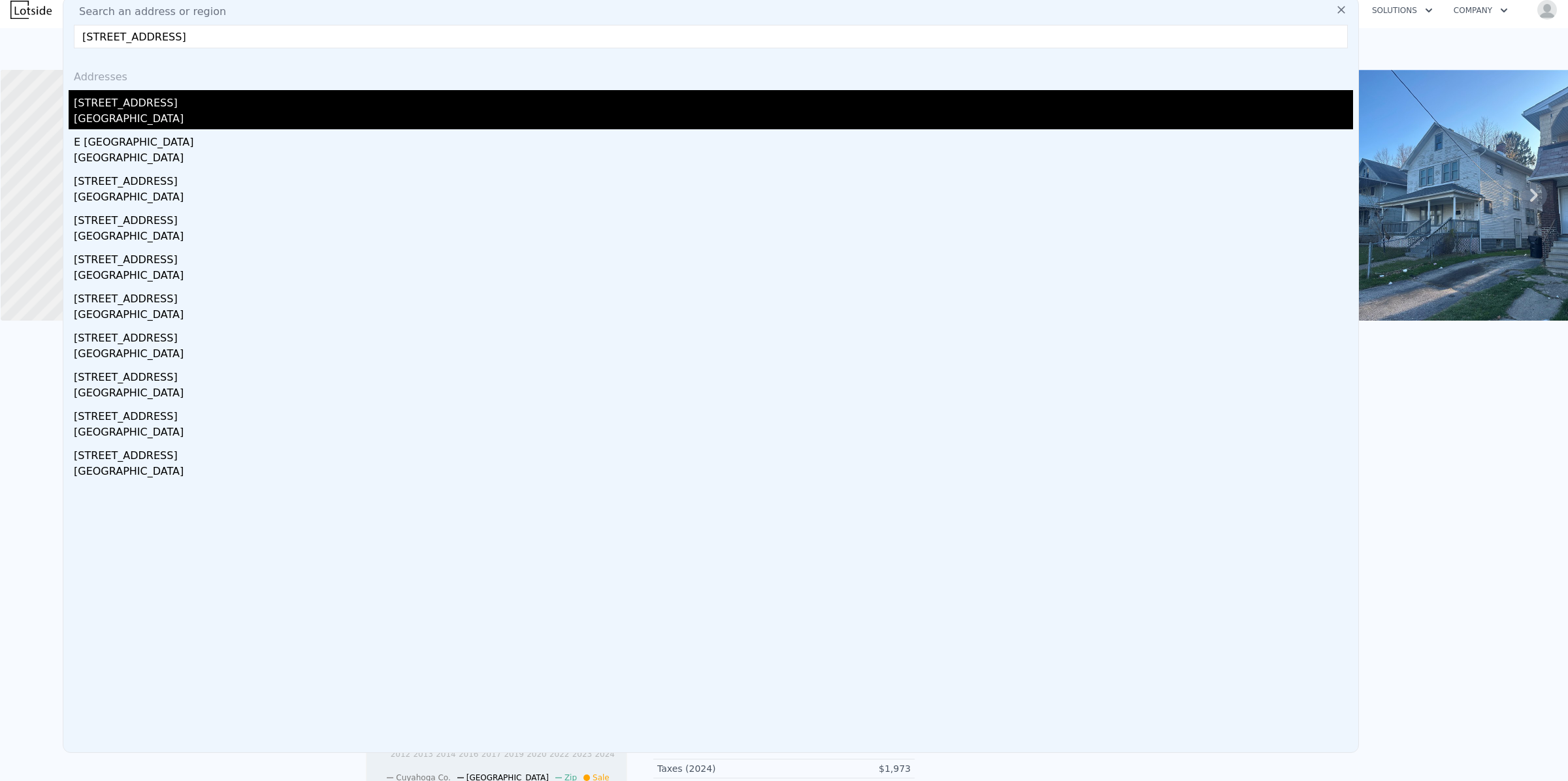
type input "[STREET_ADDRESS]"
click at [125, 118] on div "[GEOGRAPHIC_DATA]" at bounding box center [713, 120] width 1279 height 19
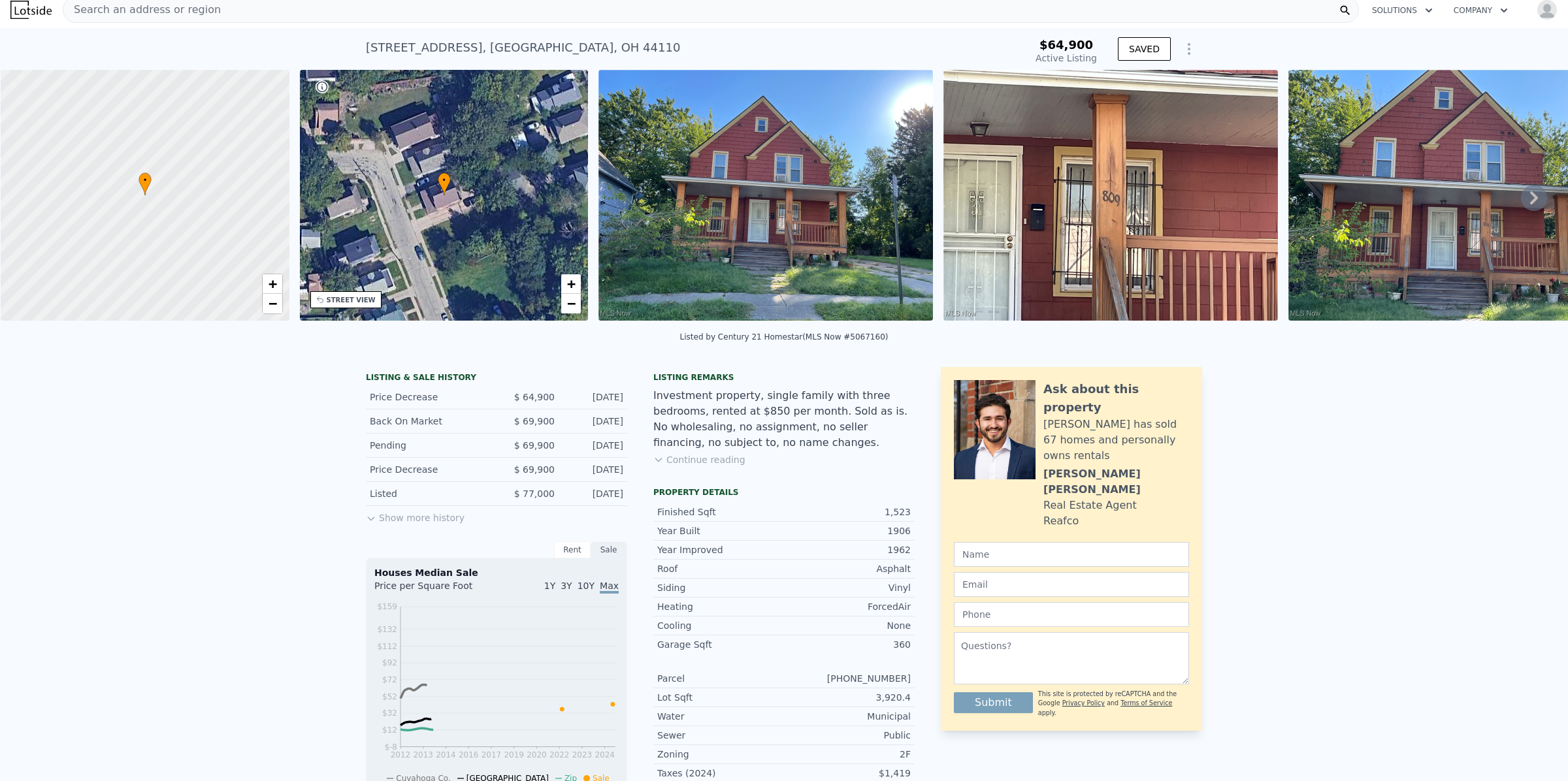
click at [811, 228] on img at bounding box center [765, 195] width 334 height 251
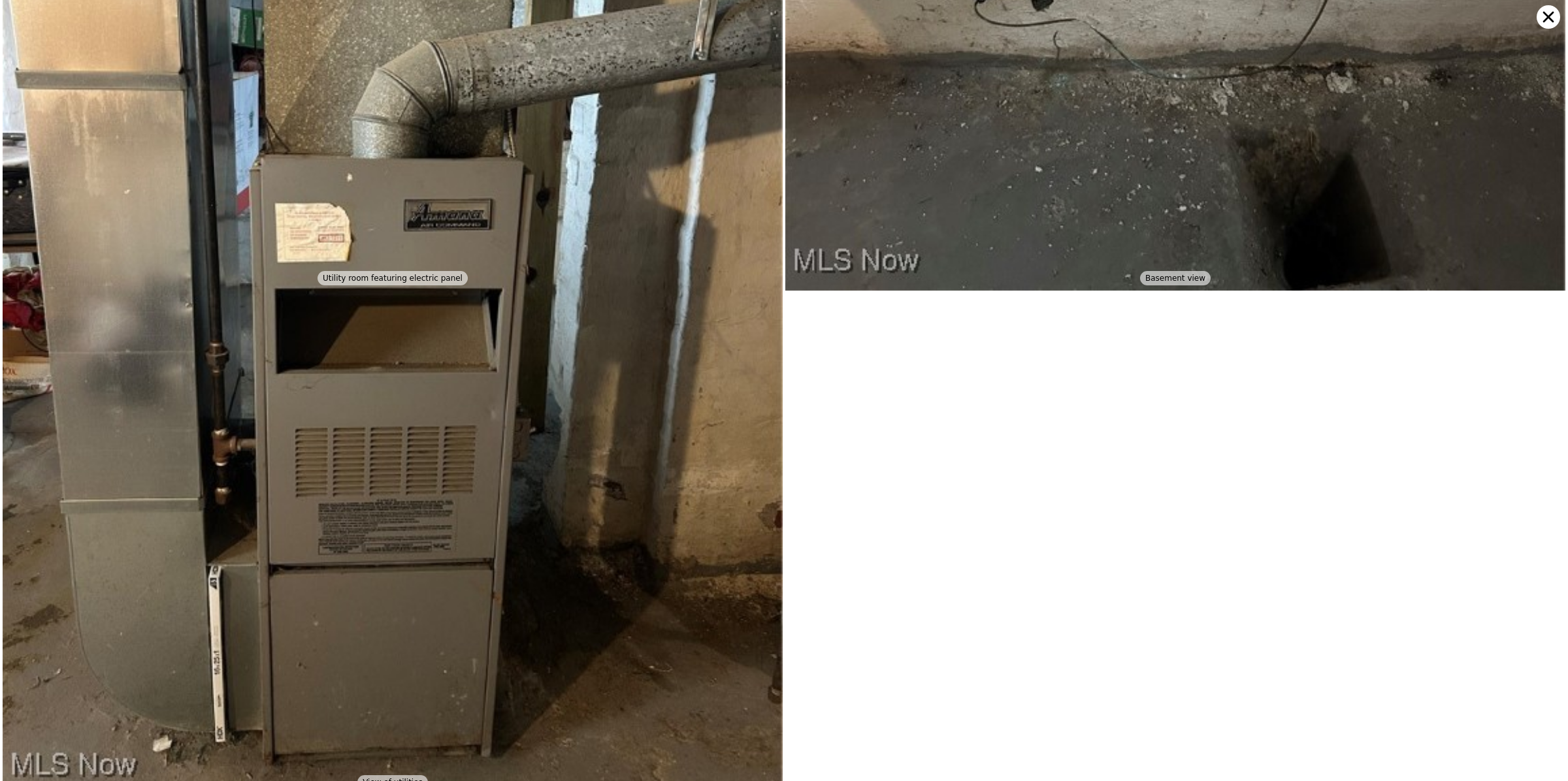
scroll to position [5795, 0]
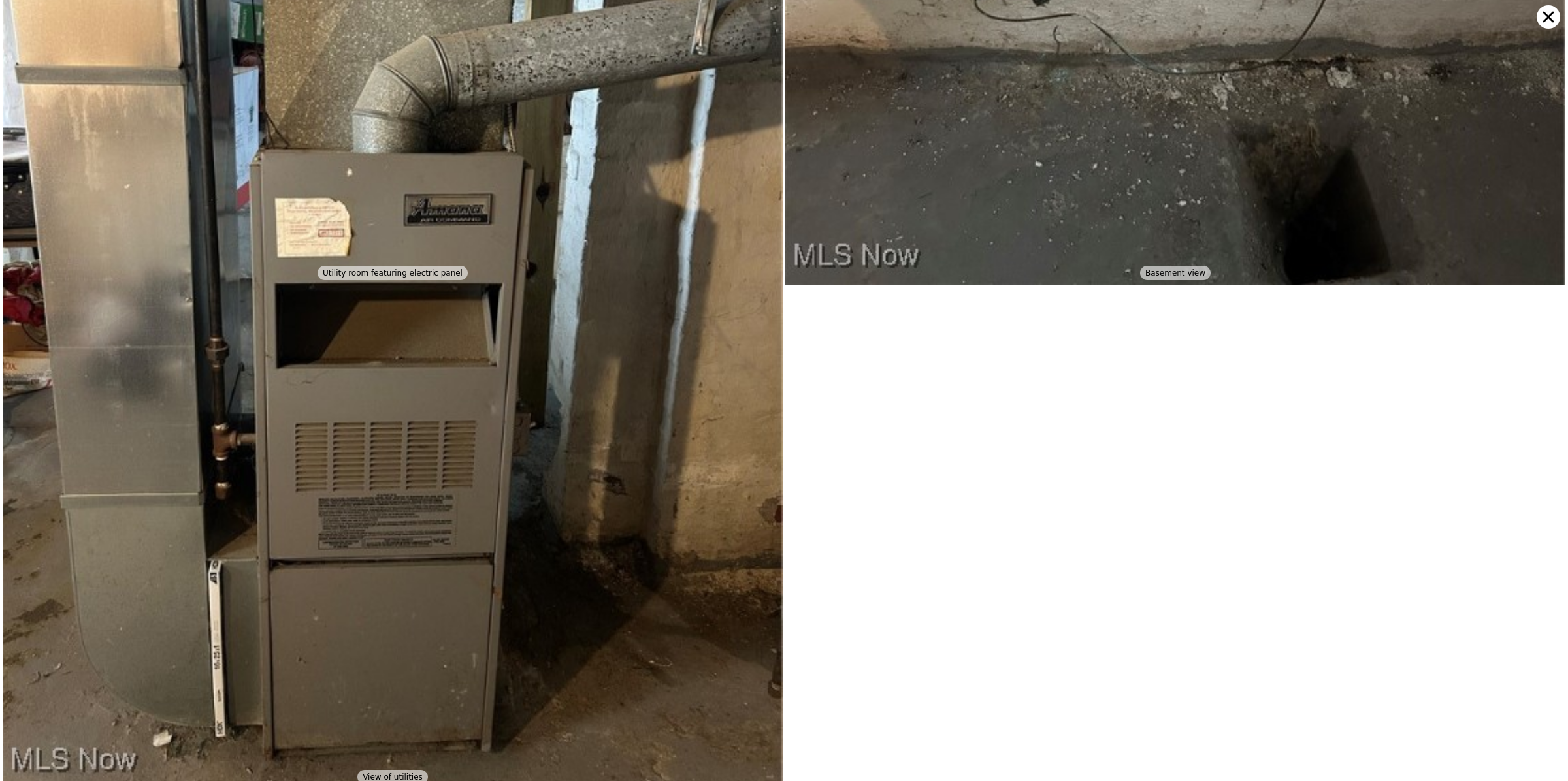
click at [1546, 17] on icon at bounding box center [1548, 17] width 11 height 11
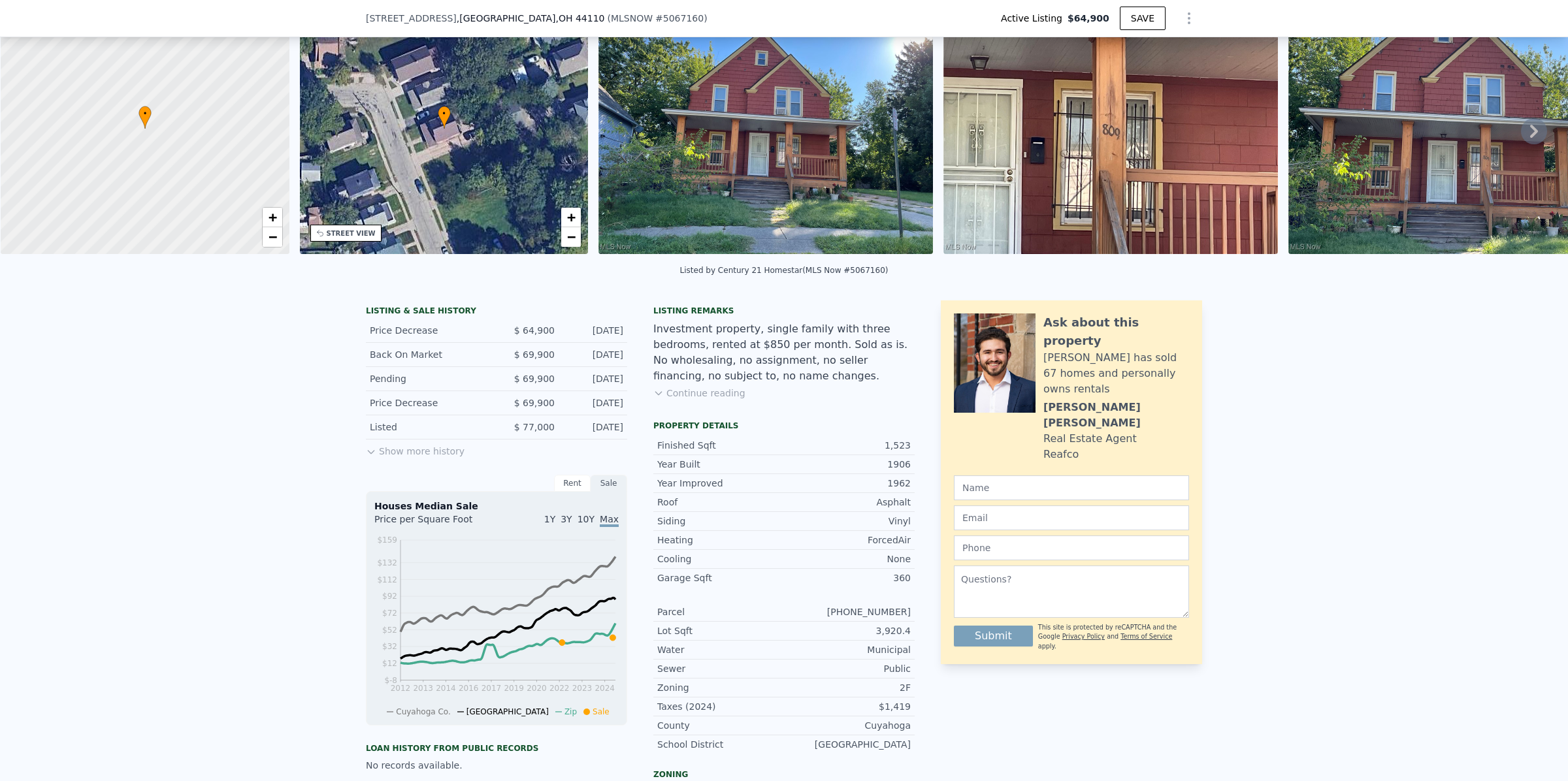
scroll to position [4, 0]
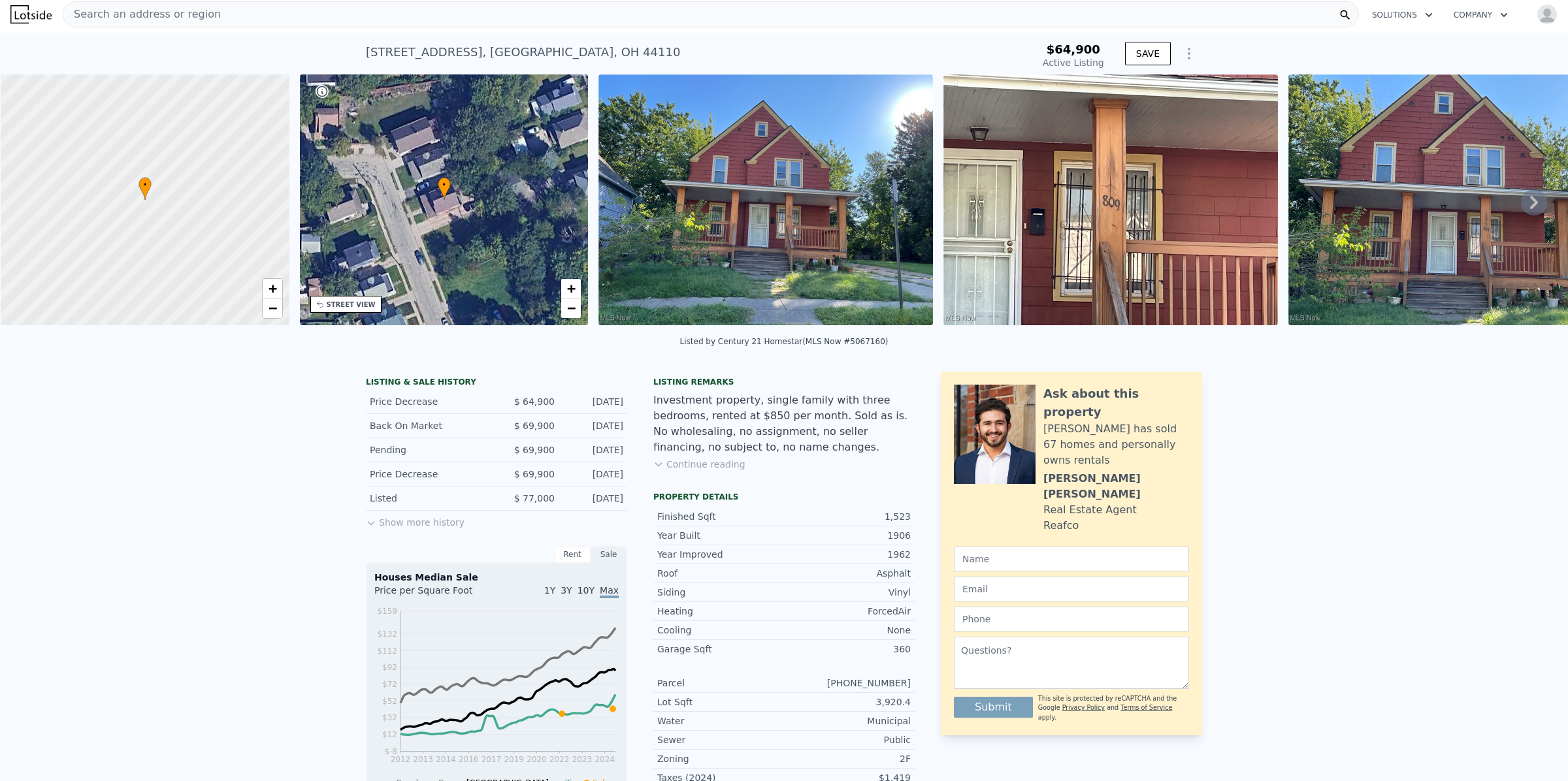
click at [360, 300] on div "STREET VIEW" at bounding box center [351, 304] width 49 height 10
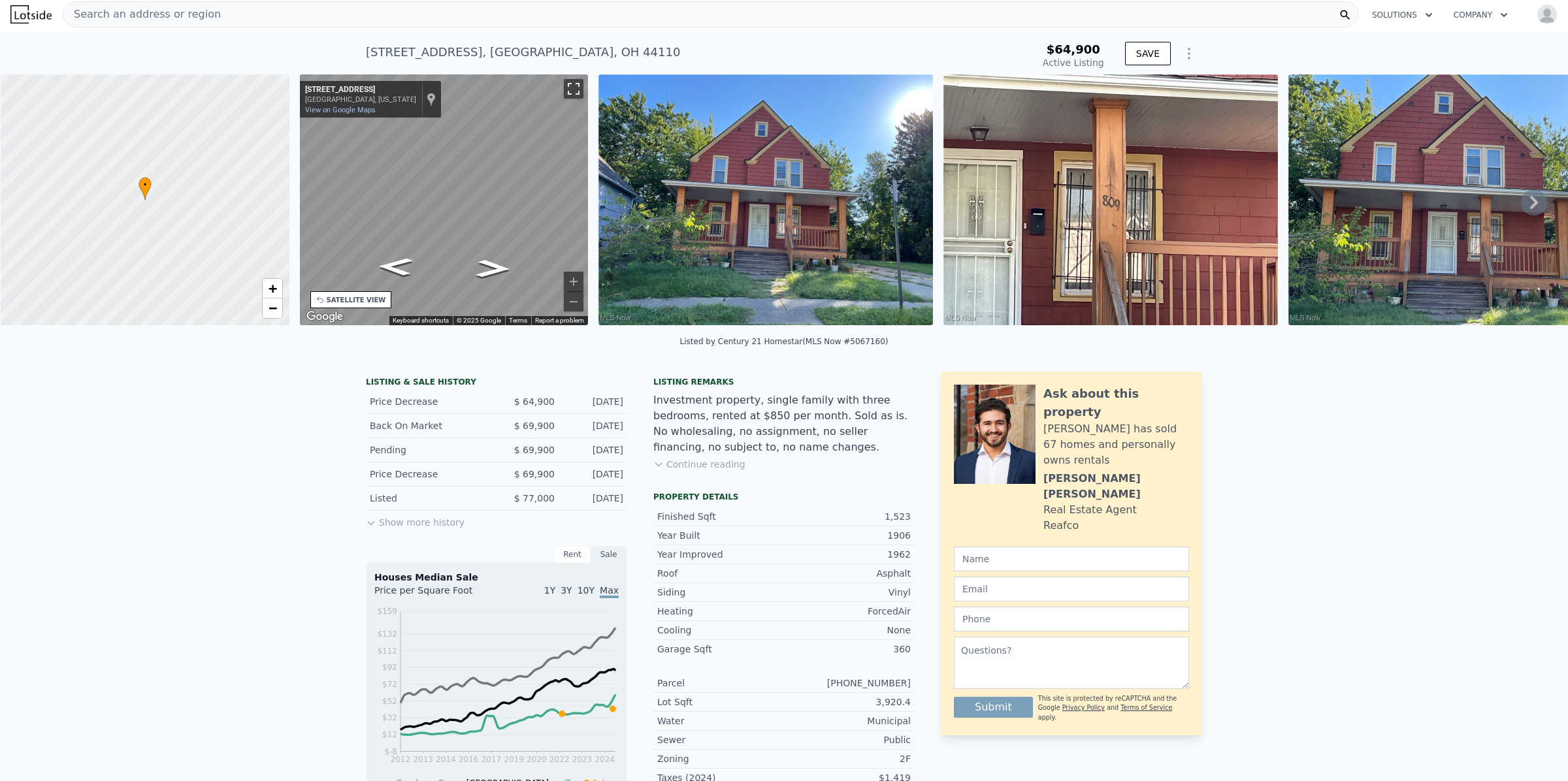
click at [570, 83] on button "Toggle fullscreen view" at bounding box center [573, 89] width 20 height 20
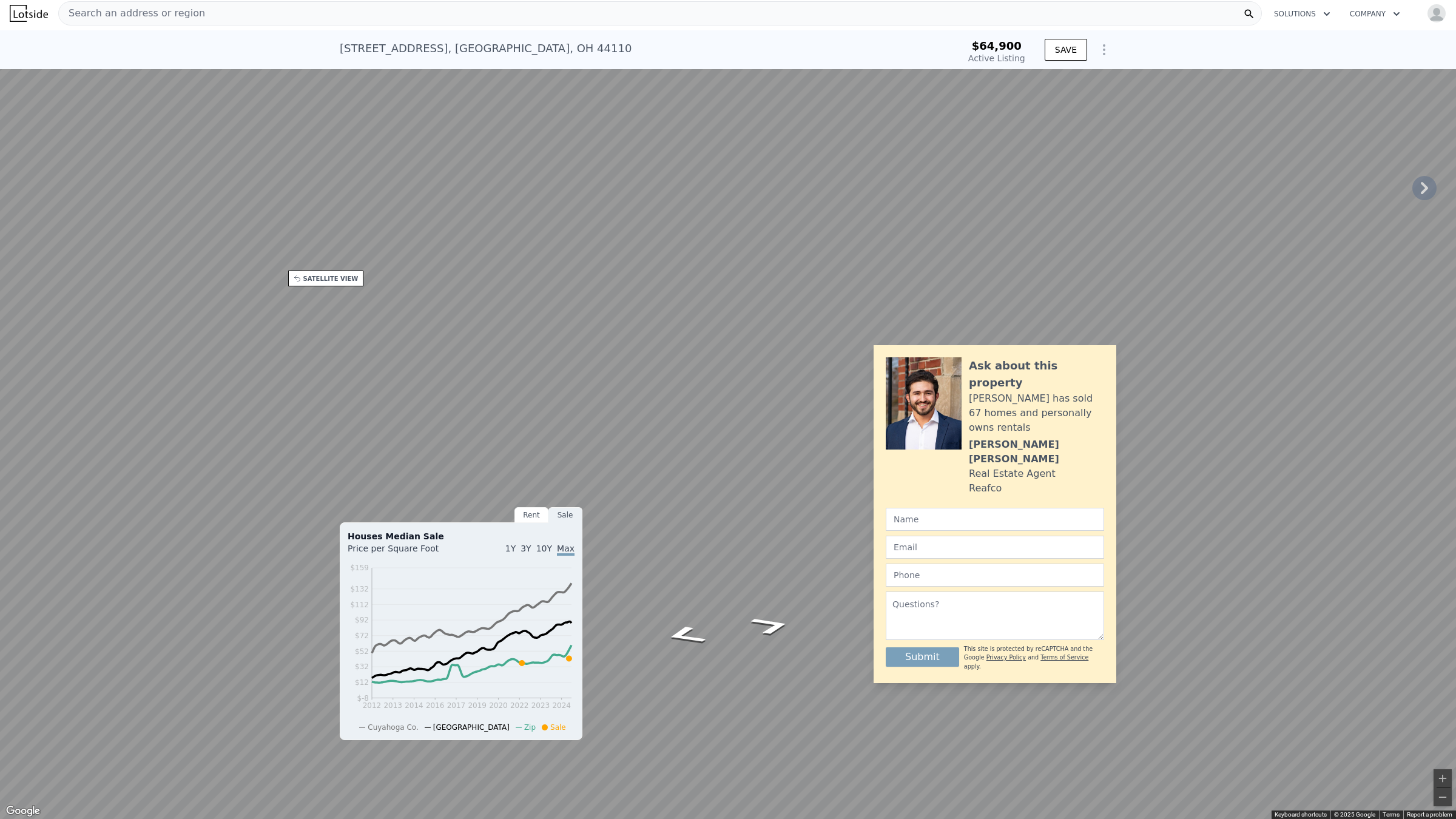
click at [1444, 11] on button "Toggle fullscreen view" at bounding box center [1442, 14] width 18 height 18
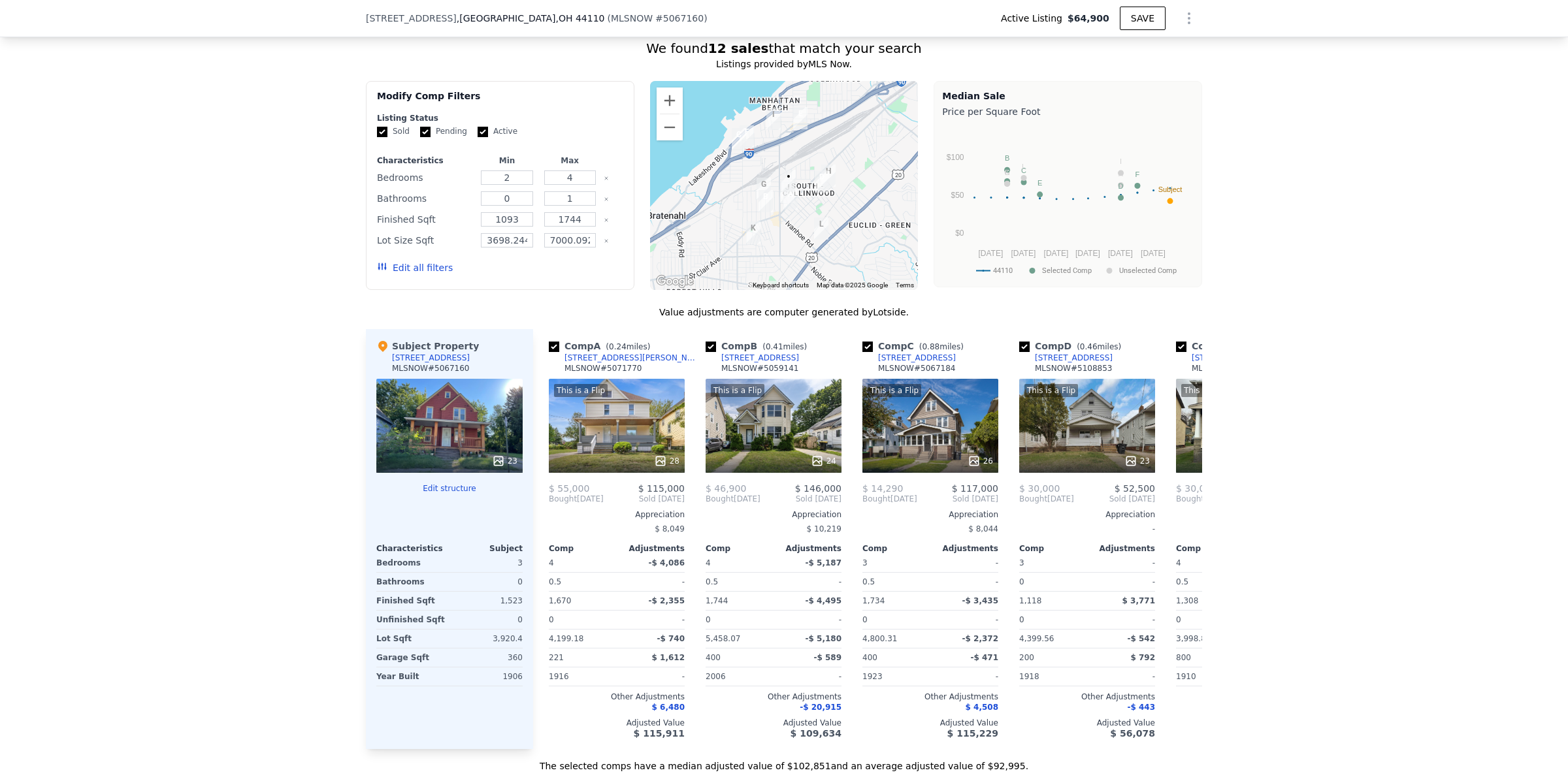
scroll to position [1232, 0]
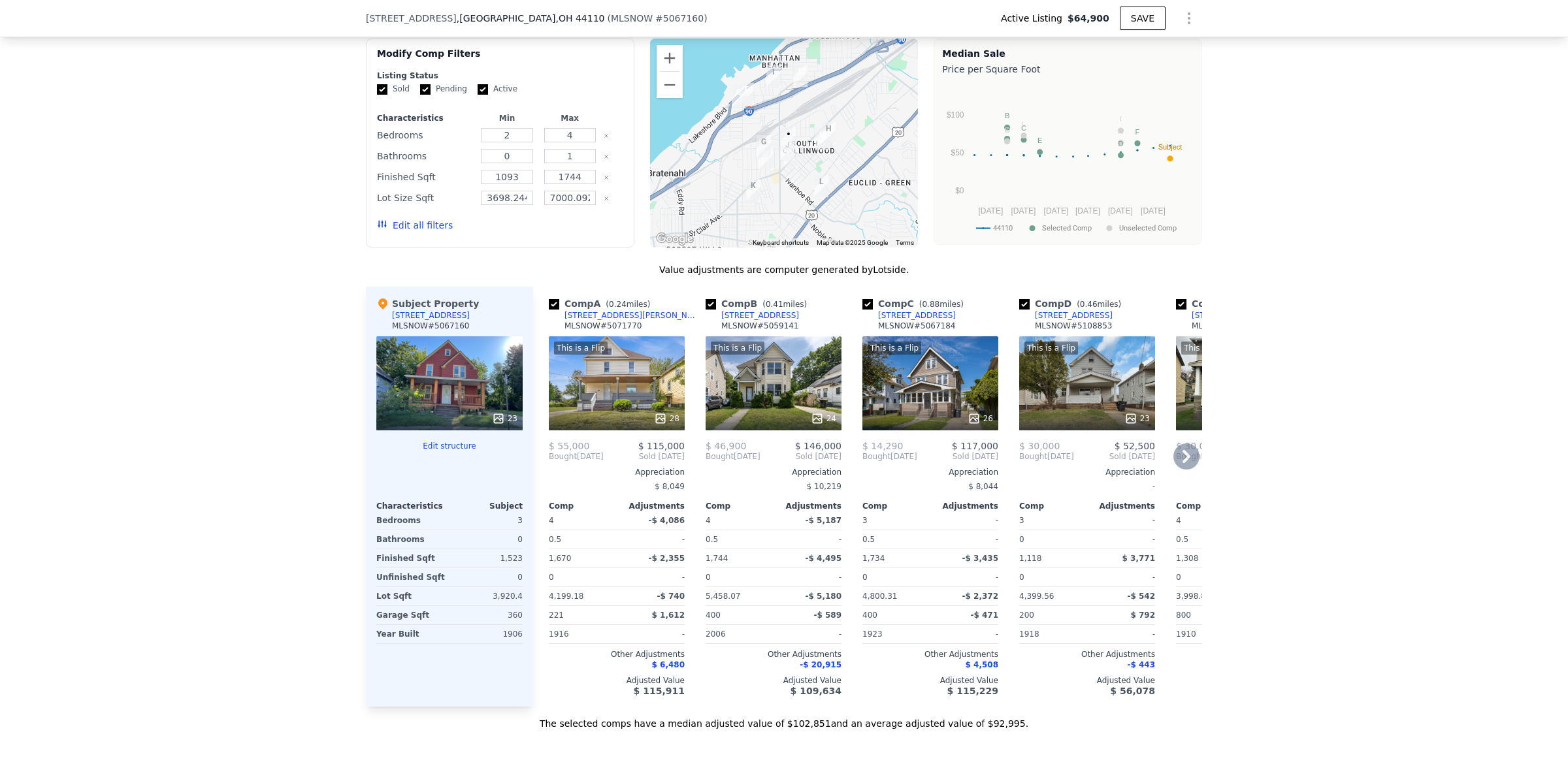
click at [862, 310] on input "checkbox" at bounding box center [867, 304] width 11 height 11
checkbox input "false"
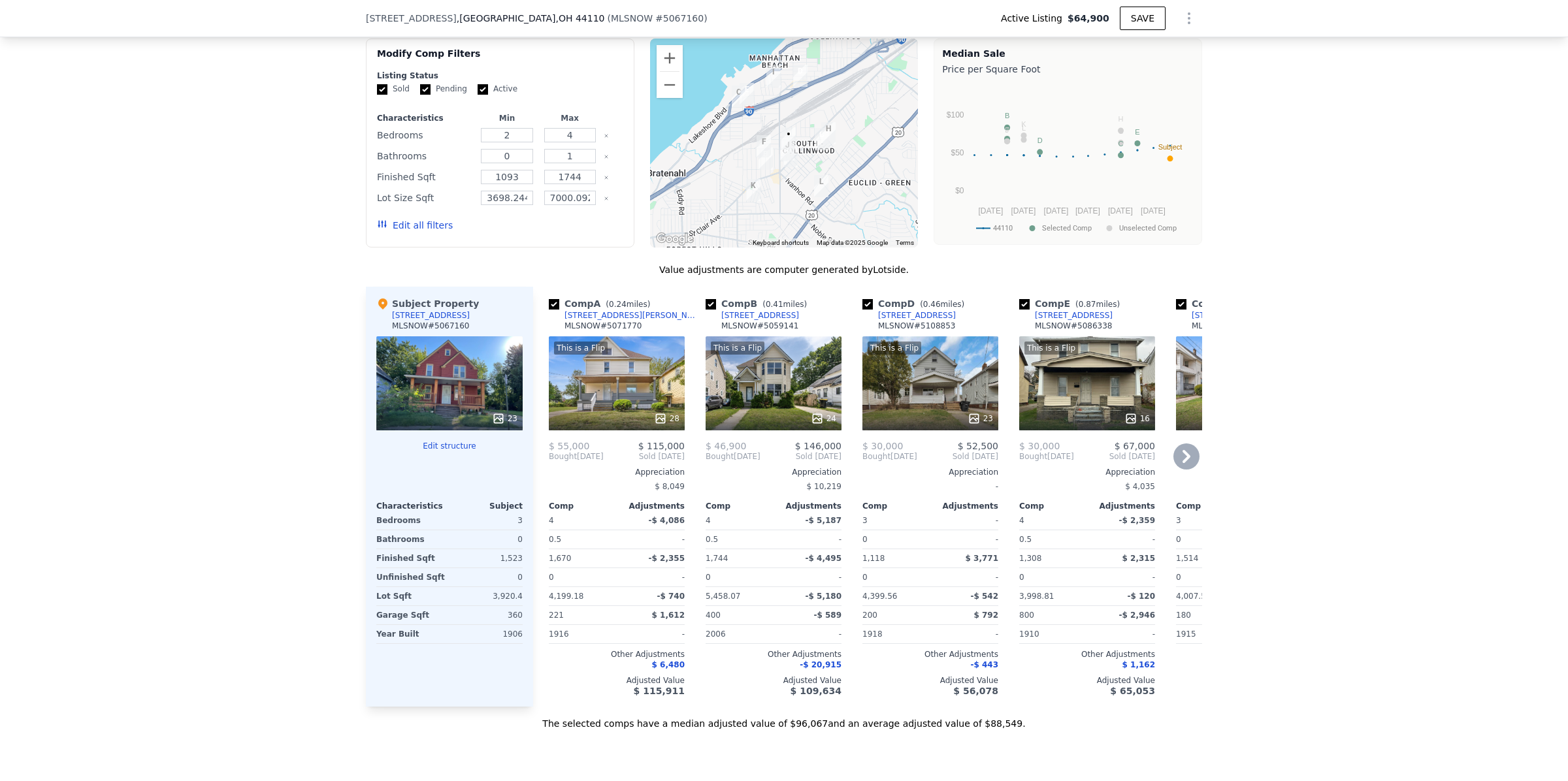
click at [1019, 310] on input "checkbox" at bounding box center [1024, 304] width 11 height 11
checkbox input "false"
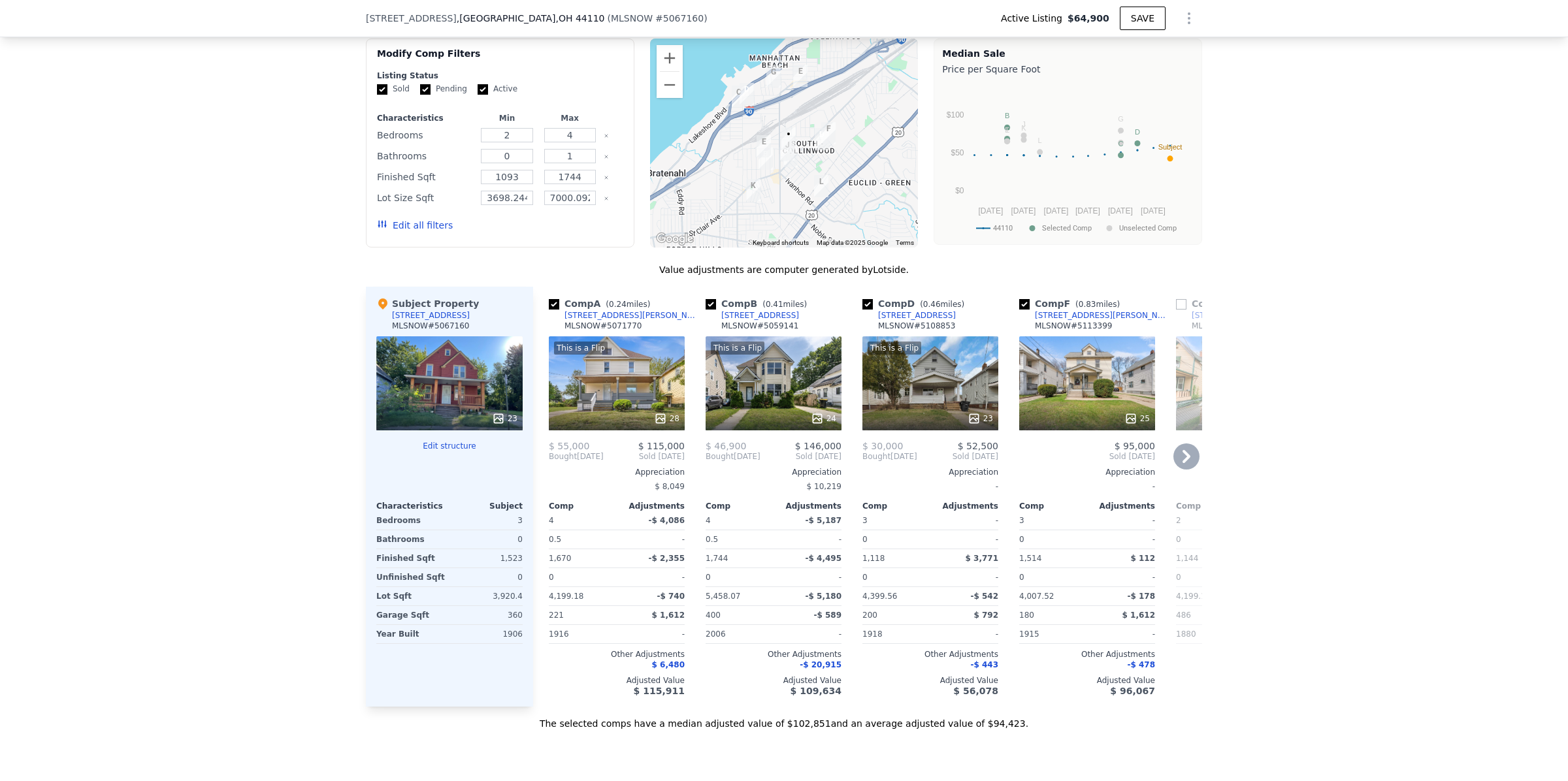
click at [862, 310] on input "checkbox" at bounding box center [867, 304] width 11 height 11
checkbox input "false"
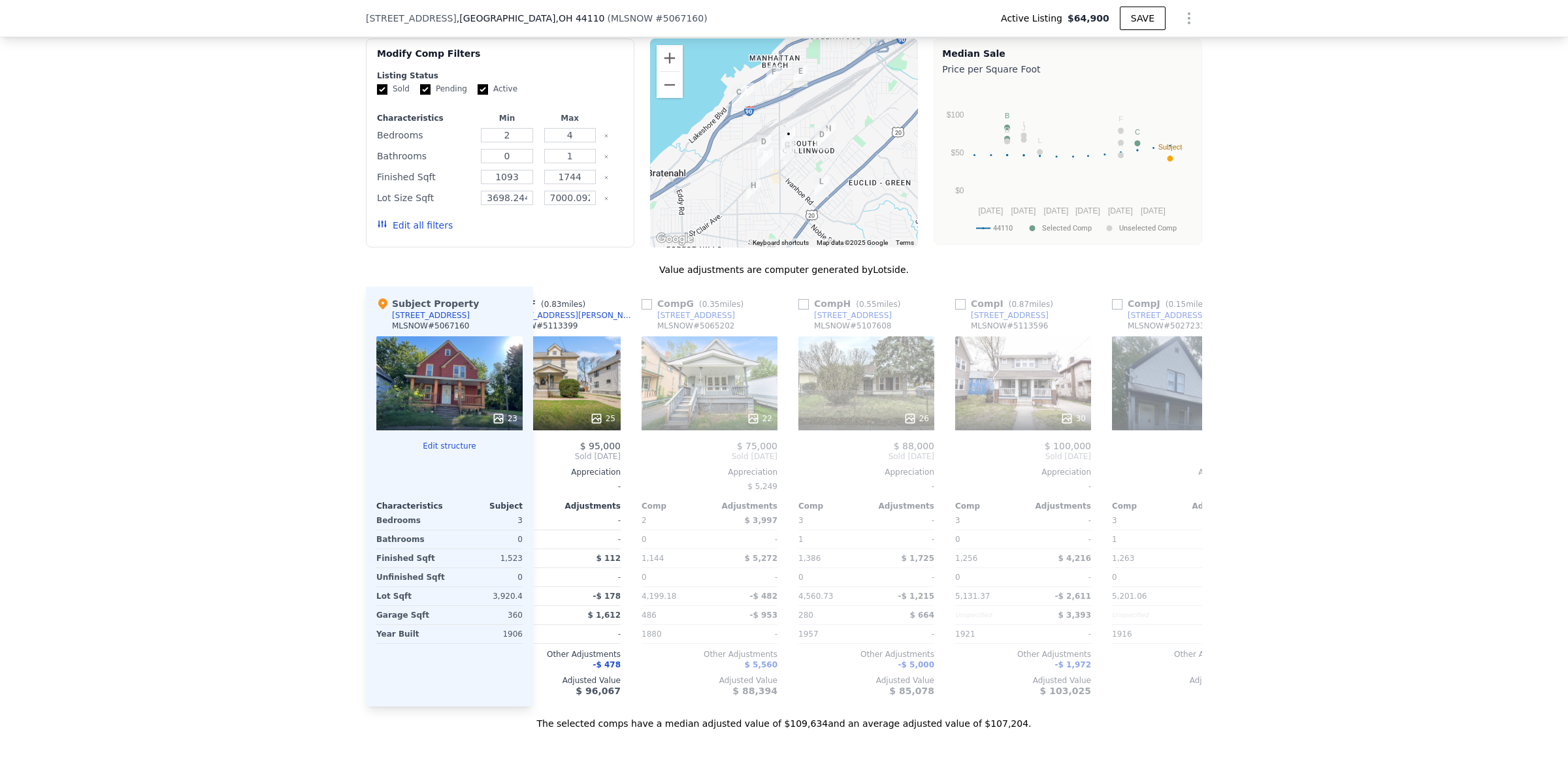
scroll to position [0, 397]
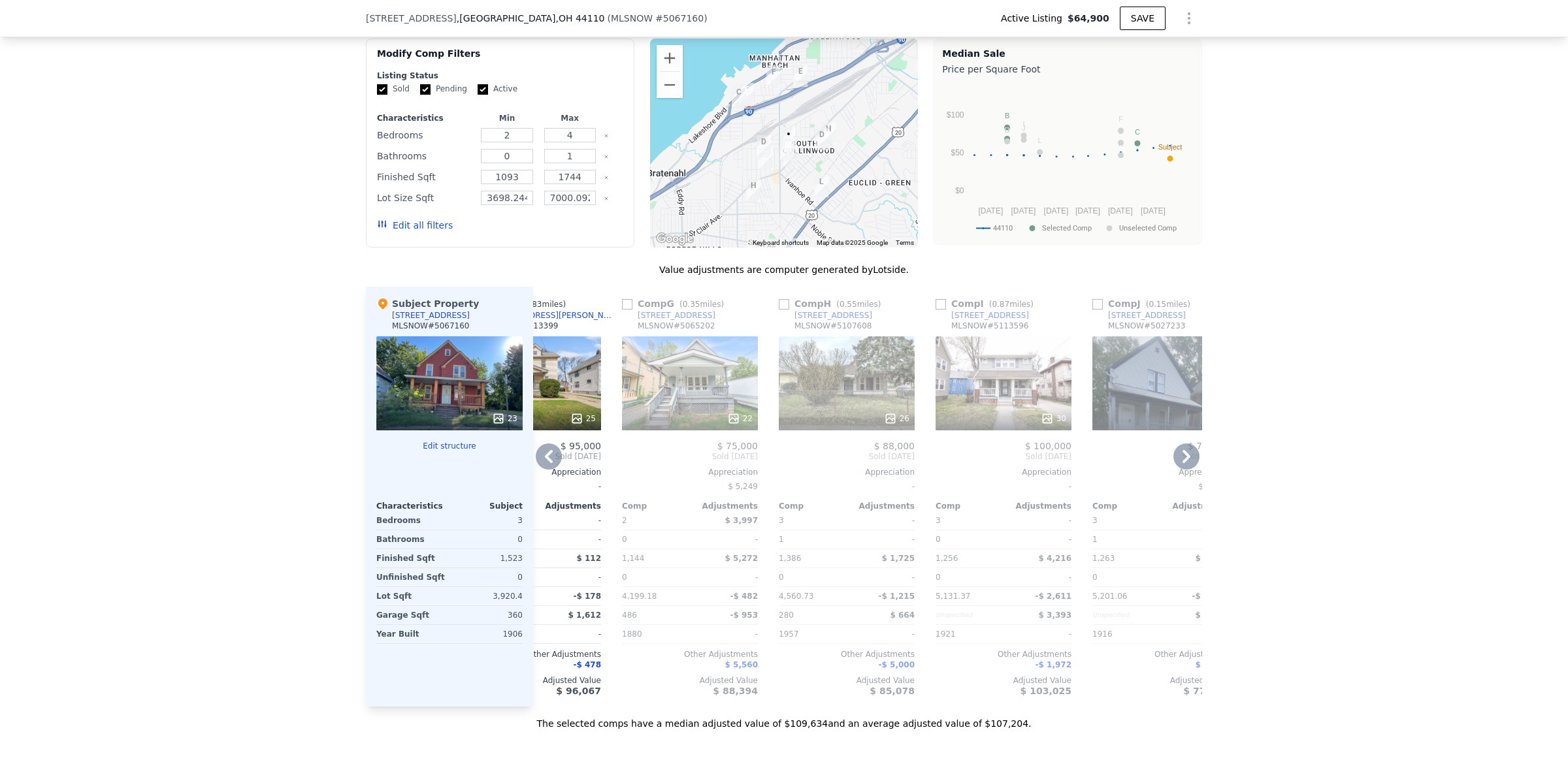
click at [622, 310] on input "checkbox" at bounding box center [627, 304] width 11 height 11
checkbox input "true"
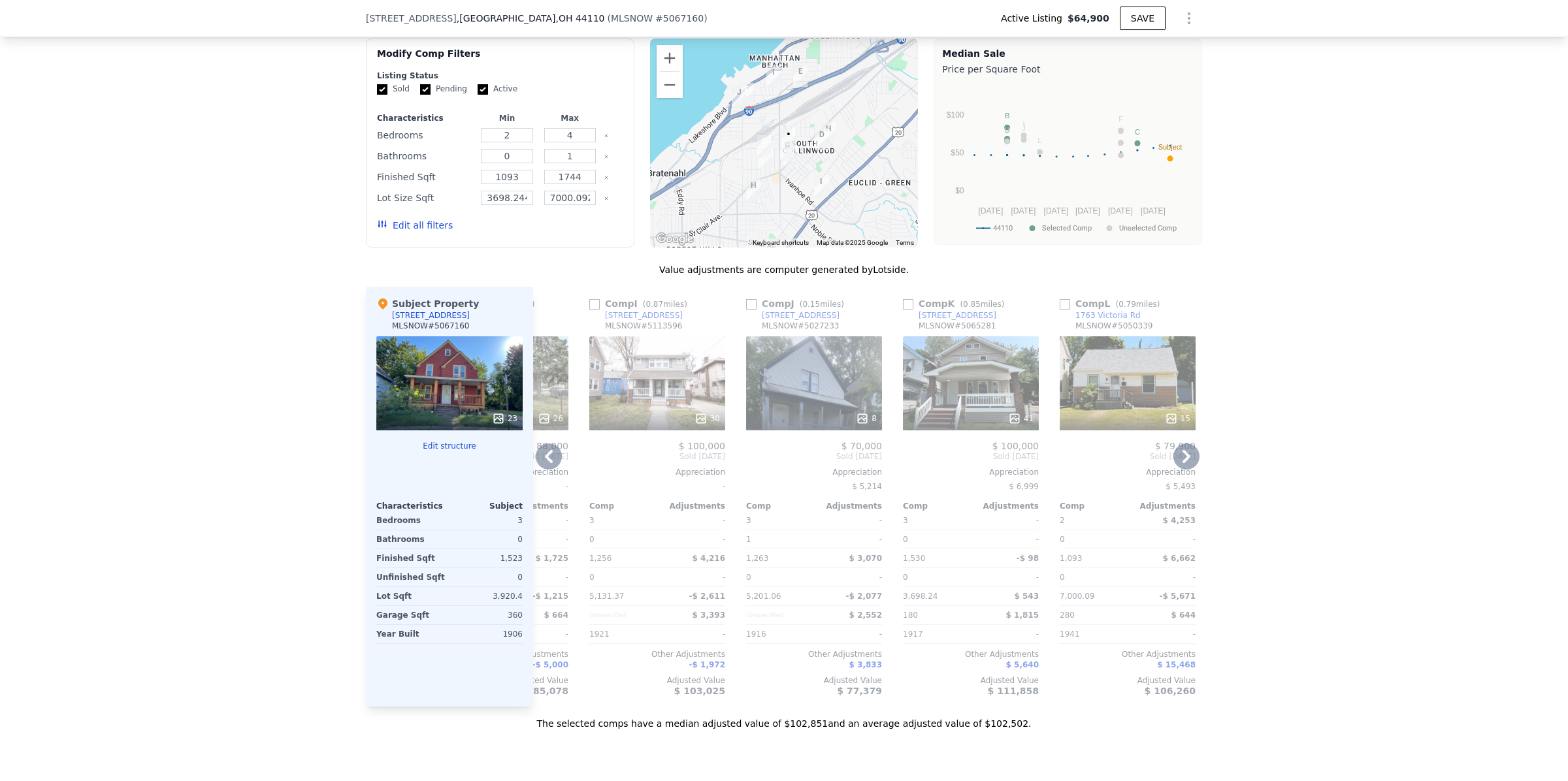
scroll to position [0, 761]
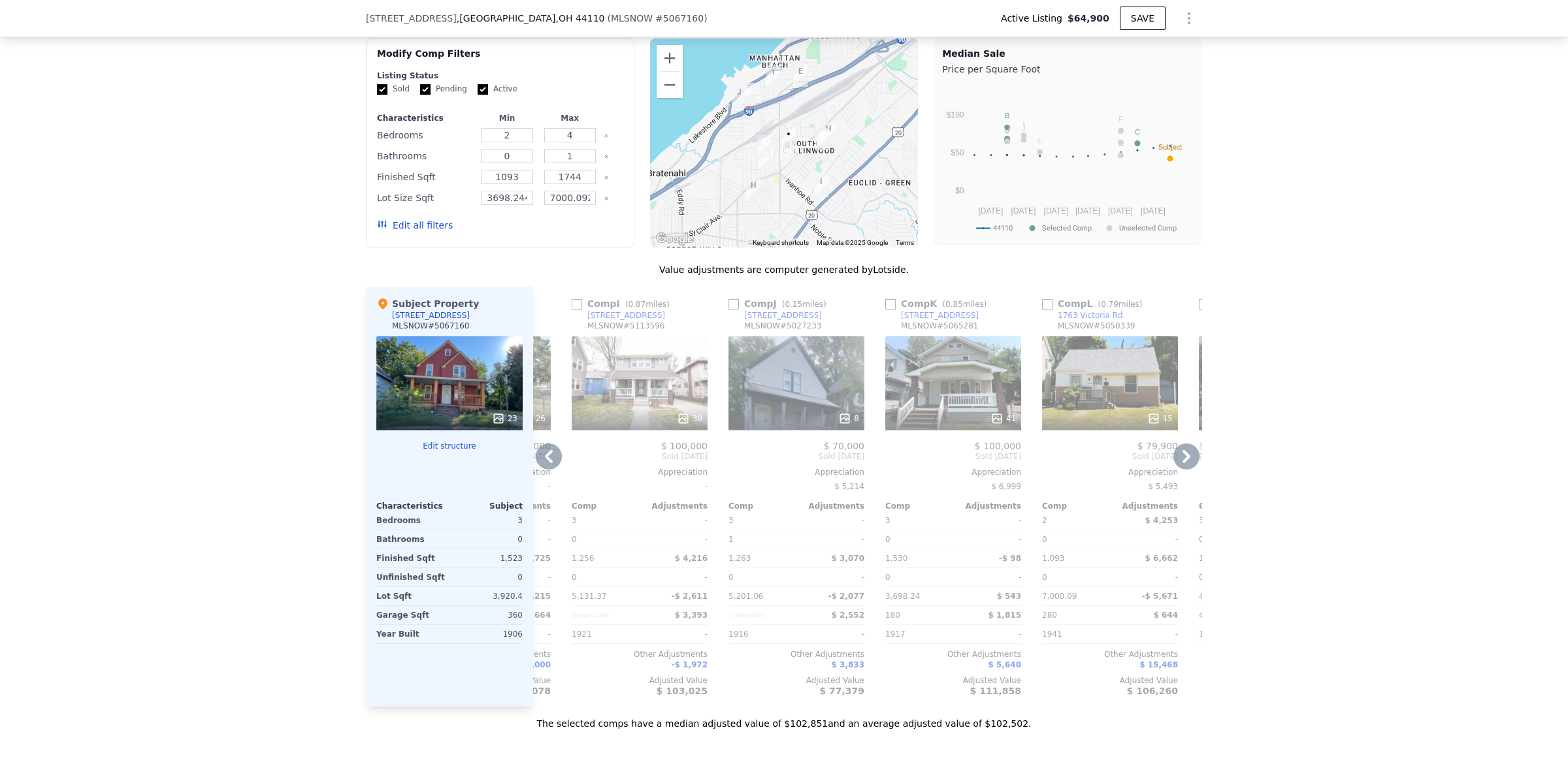
click at [885, 310] on input "checkbox" at bounding box center [891, 304] width 11 height 11
checkbox input "true"
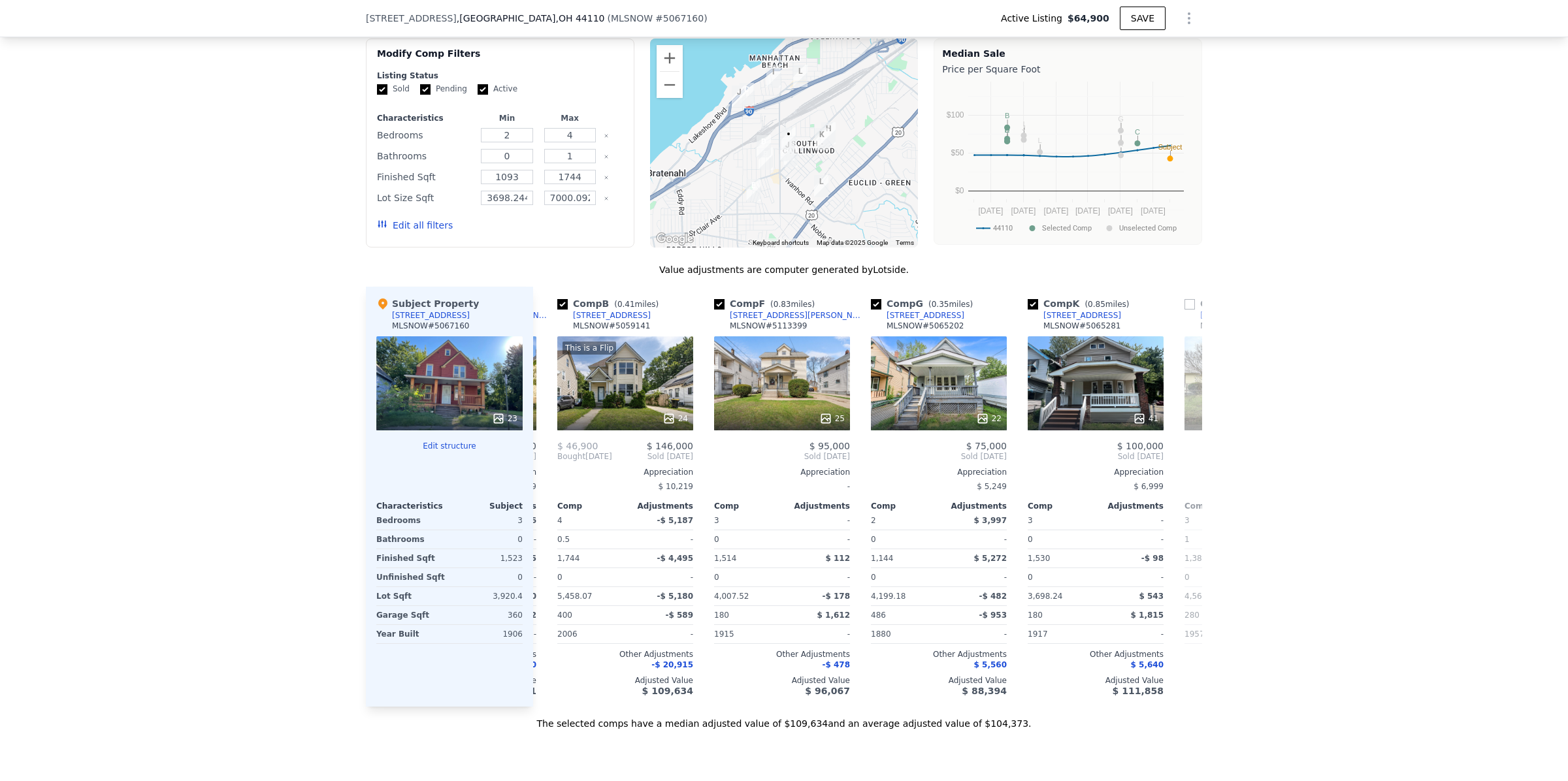
scroll to position [0, 0]
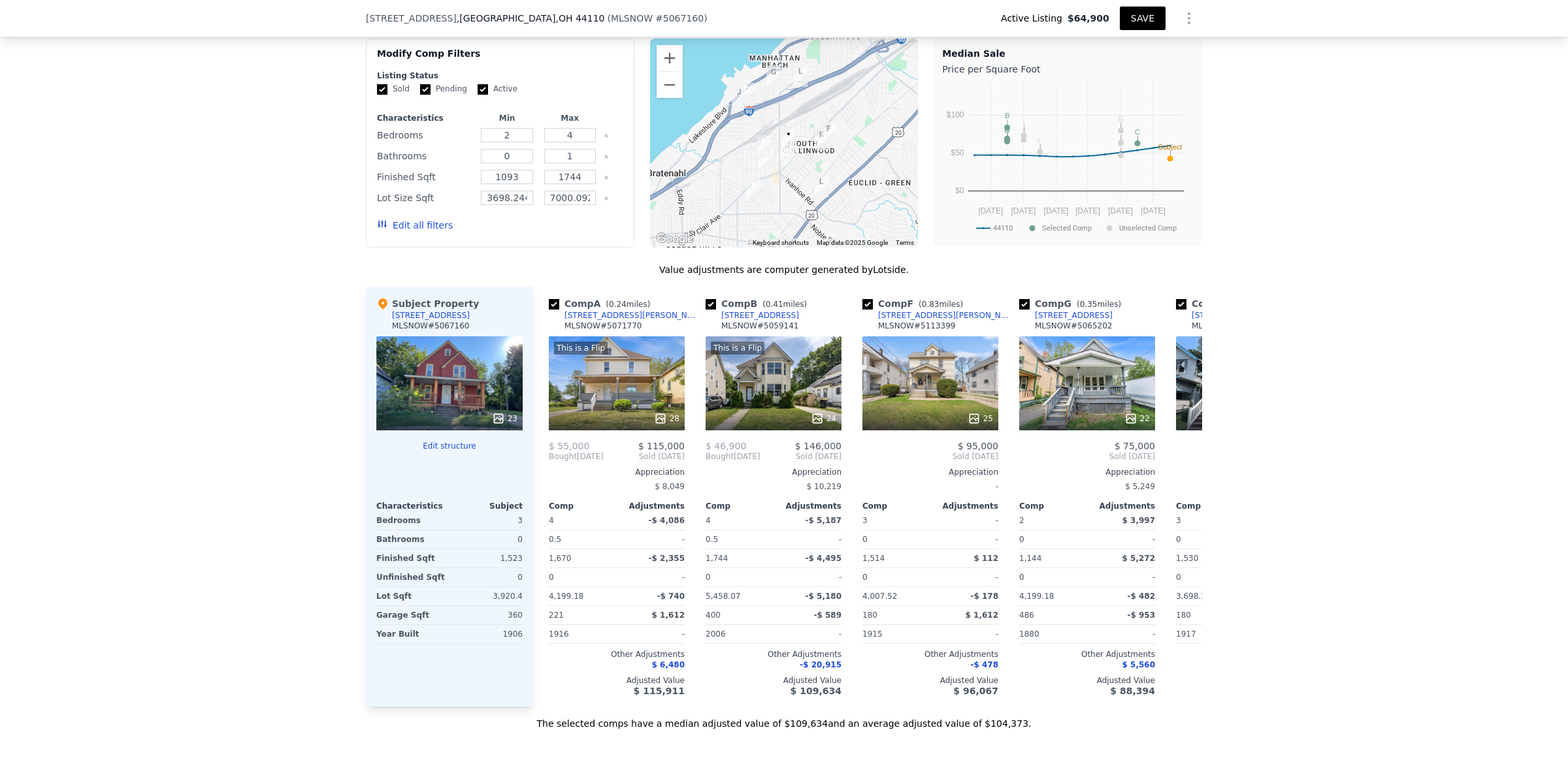
click at [1132, 20] on button "SAVE" at bounding box center [1142, 19] width 46 height 24
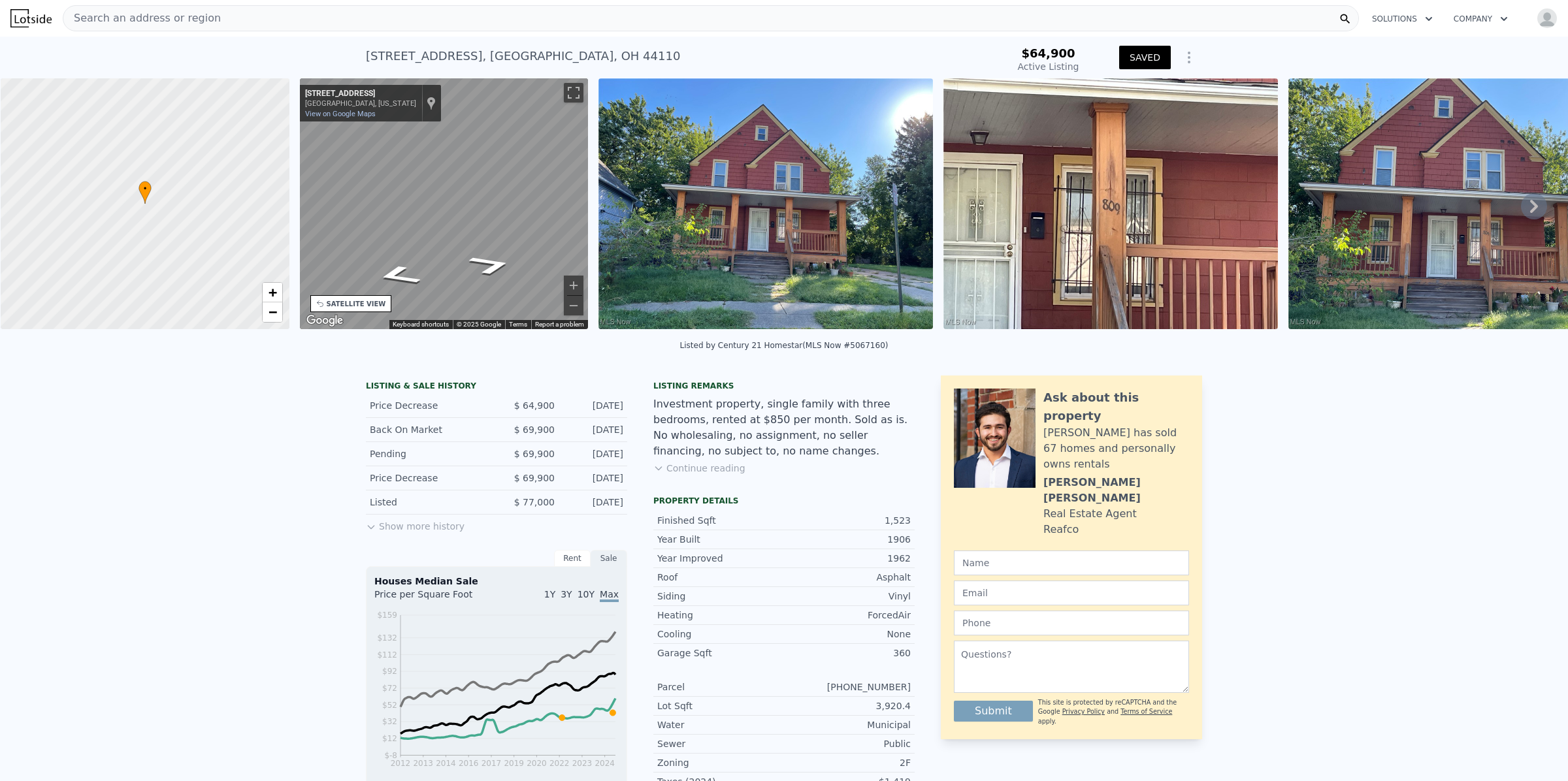
click at [154, 18] on span "Search an address or region" at bounding box center [142, 19] width 158 height 16
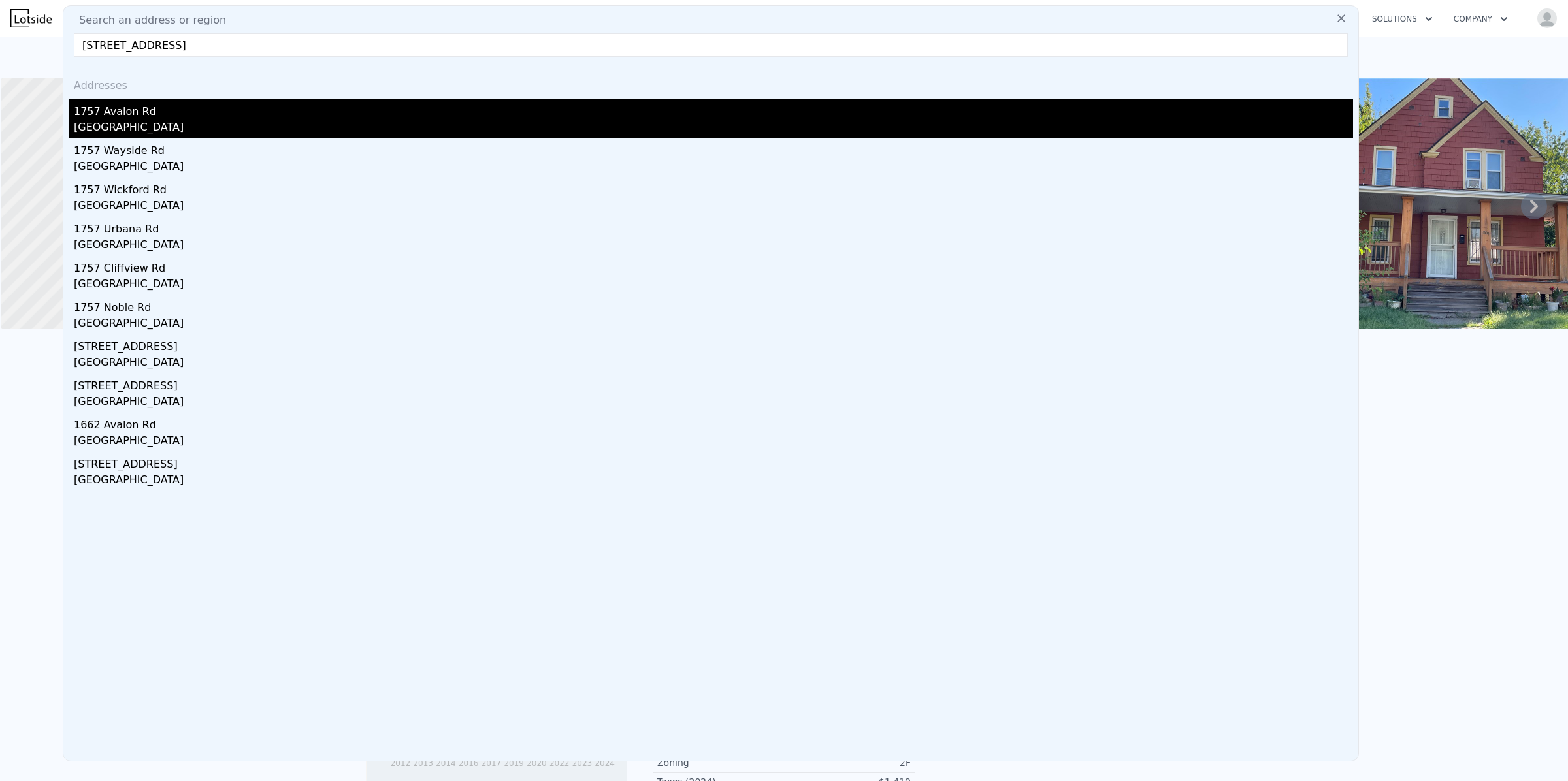
type input "[STREET_ADDRESS]"
click at [145, 122] on div "[GEOGRAPHIC_DATA]" at bounding box center [713, 129] width 1279 height 19
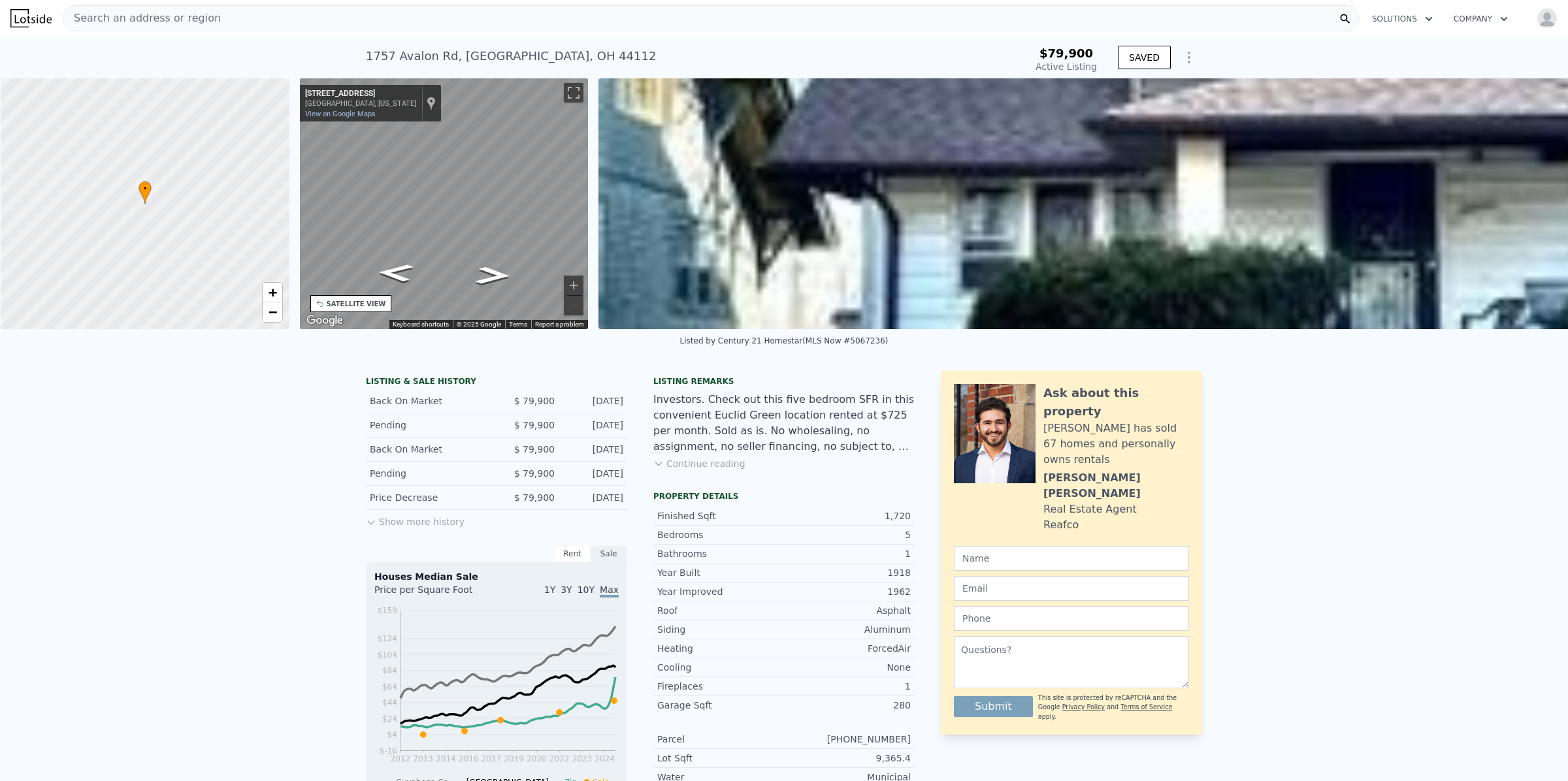
click at [364, 301] on div "SATELLITE VIEW" at bounding box center [356, 304] width 60 height 10
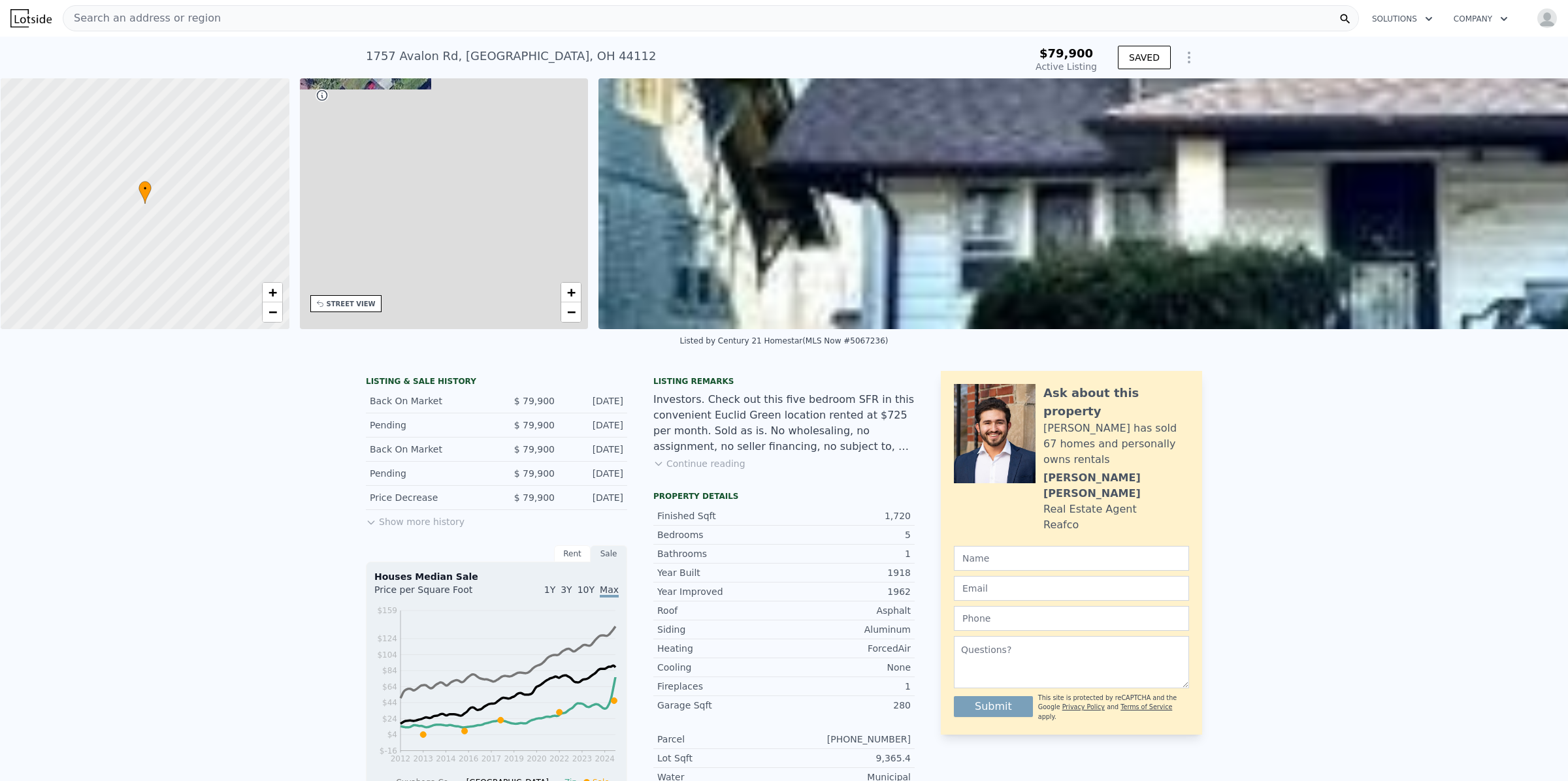
click at [342, 304] on div "STREET VIEW" at bounding box center [351, 304] width 49 height 10
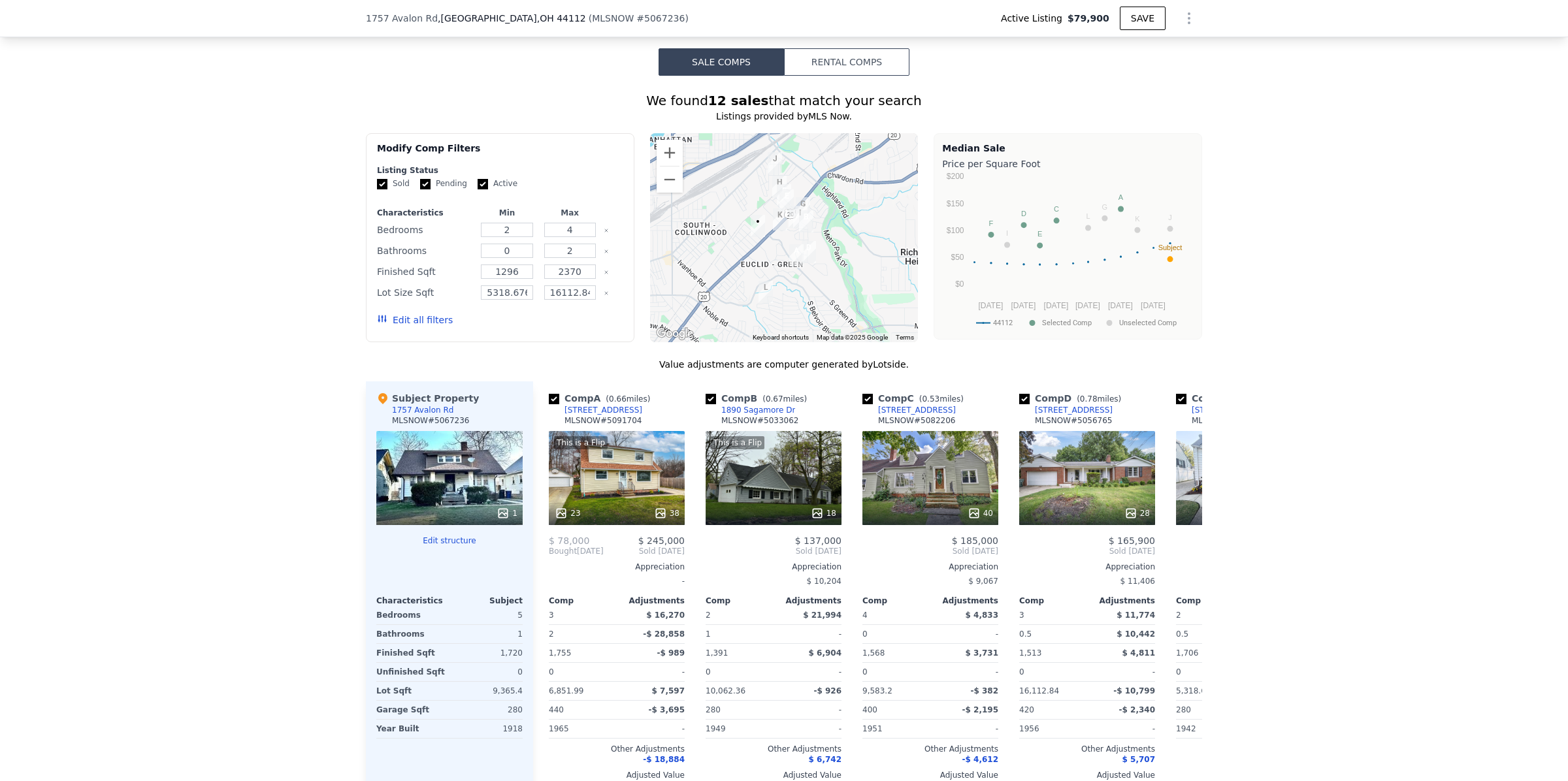
scroll to position [1237, 0]
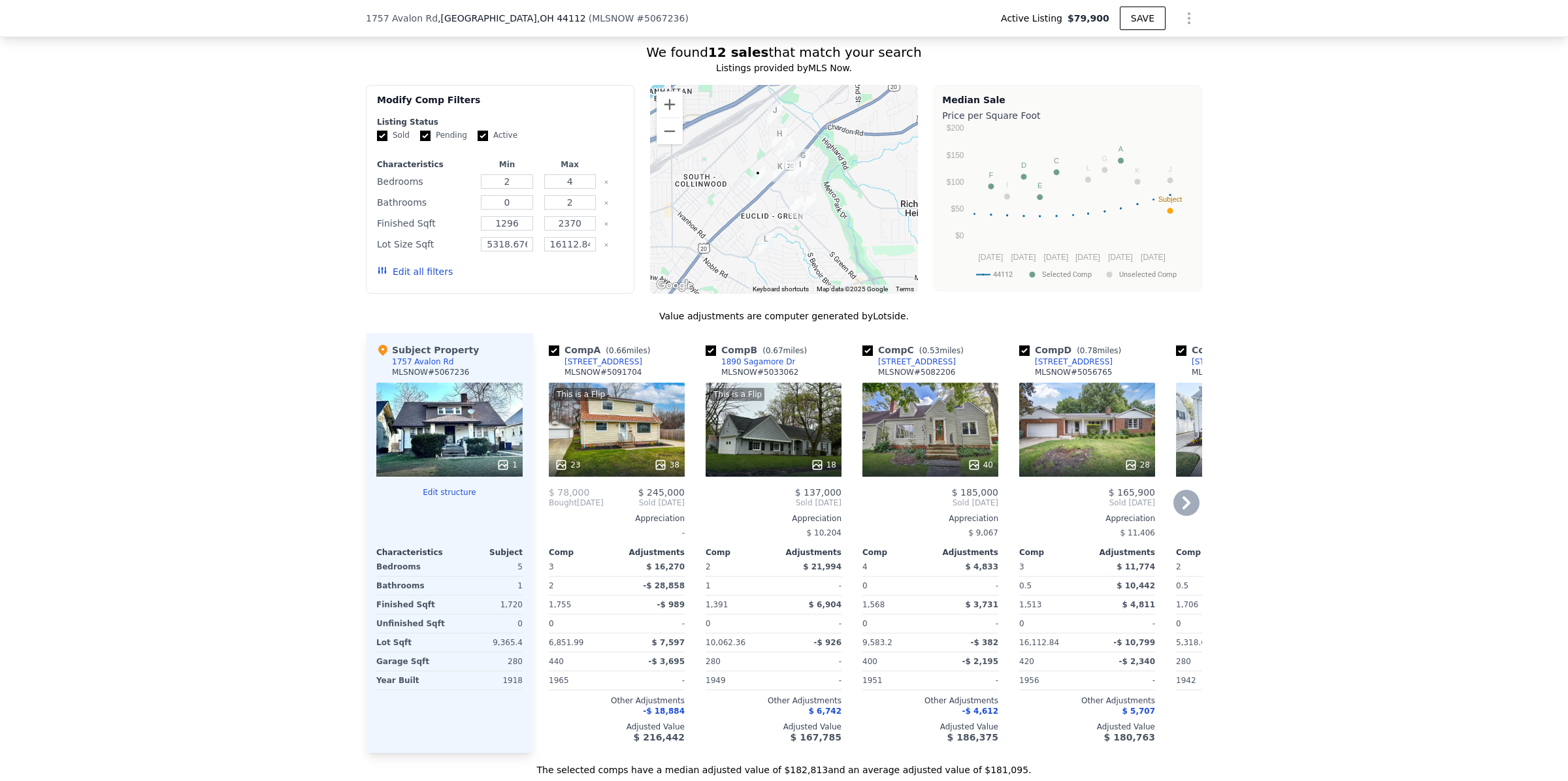
click at [549, 356] on input "checkbox" at bounding box center [554, 351] width 11 height 11
checkbox input "false"
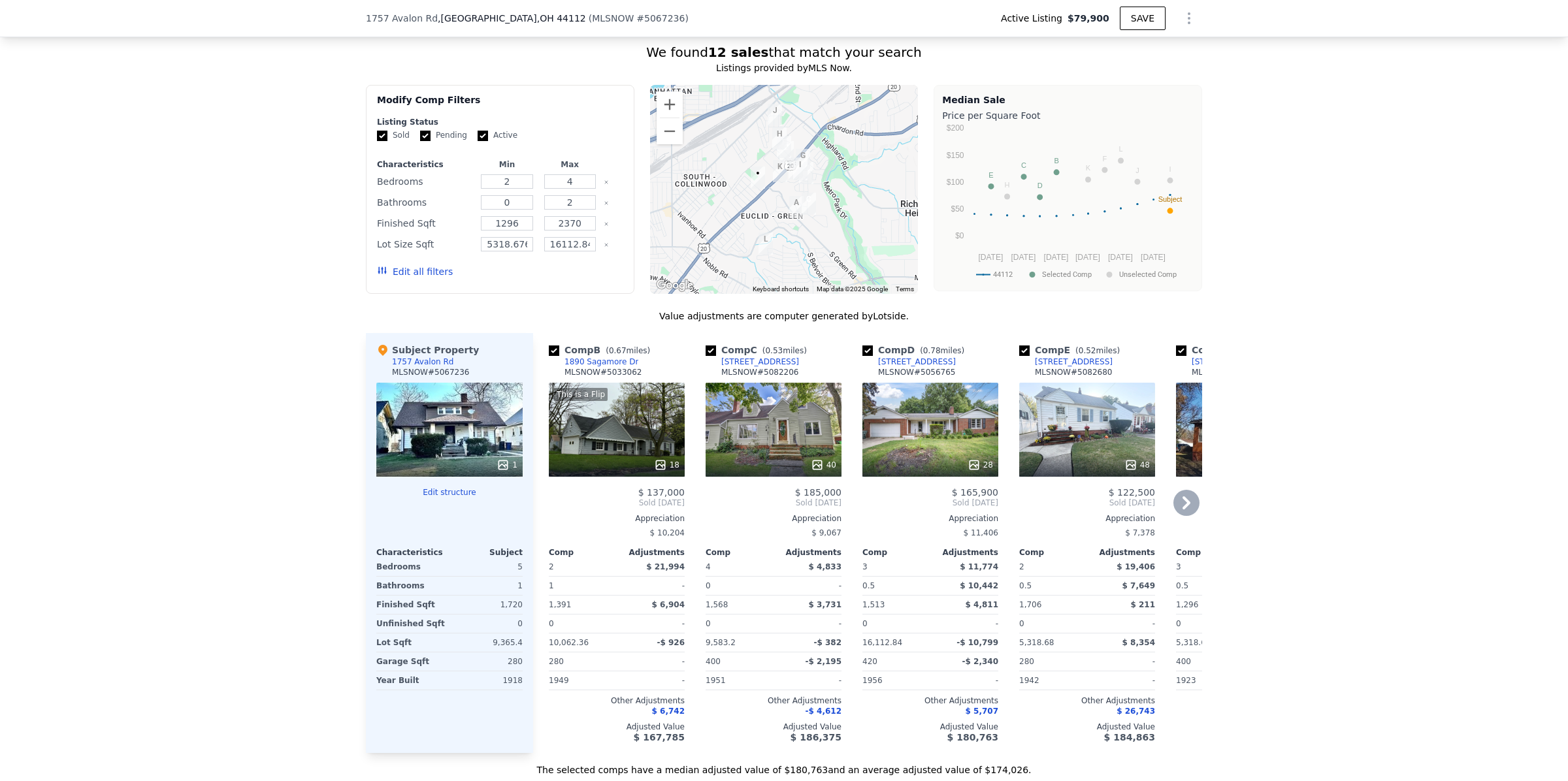
click at [705, 356] on input "checkbox" at bounding box center [710, 351] width 11 height 11
checkbox input "false"
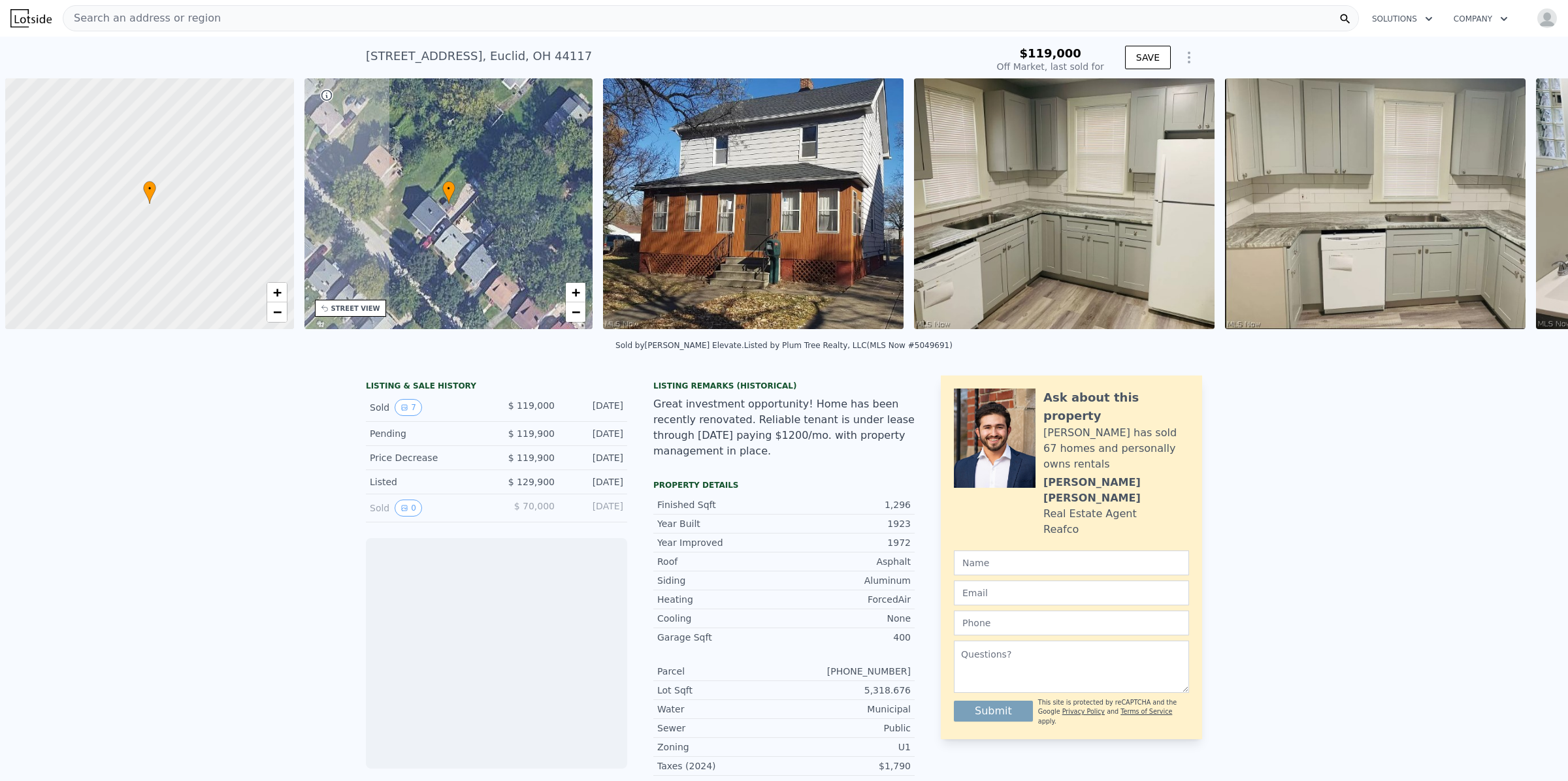
scroll to position [0, 5]
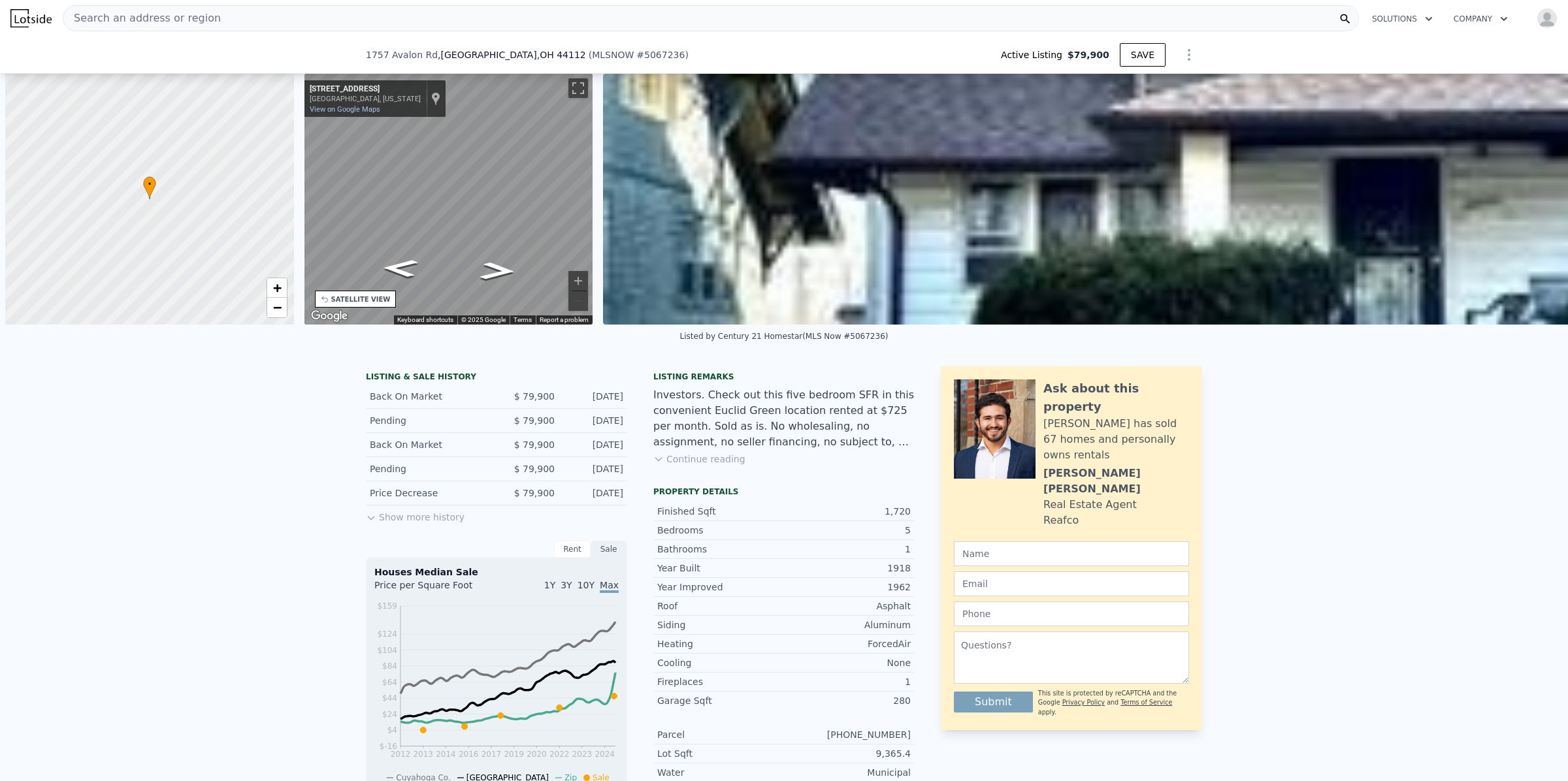
scroll to position [0, 5]
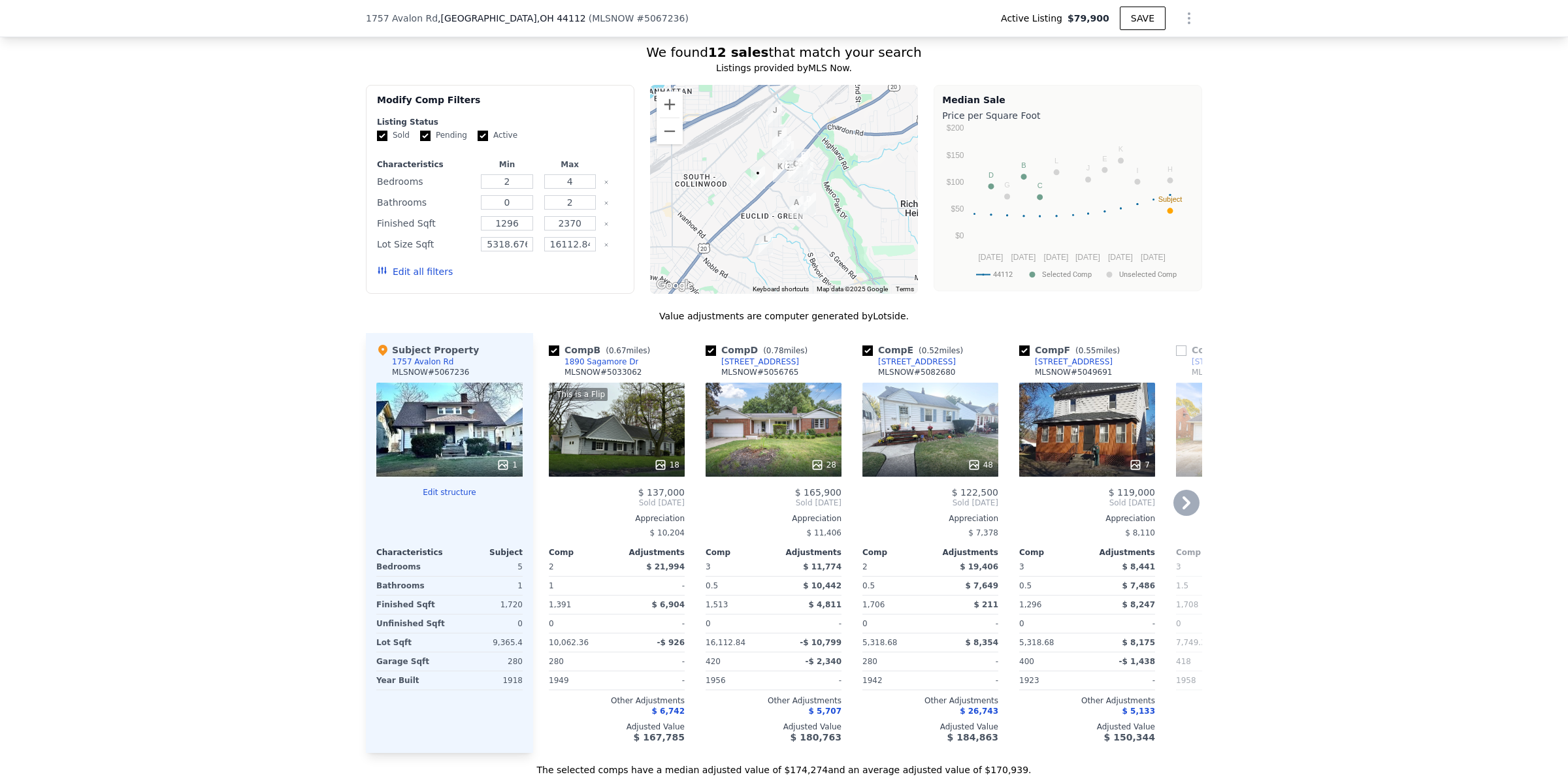
click at [862, 356] on input "checkbox" at bounding box center [867, 351] width 11 height 11
checkbox input "false"
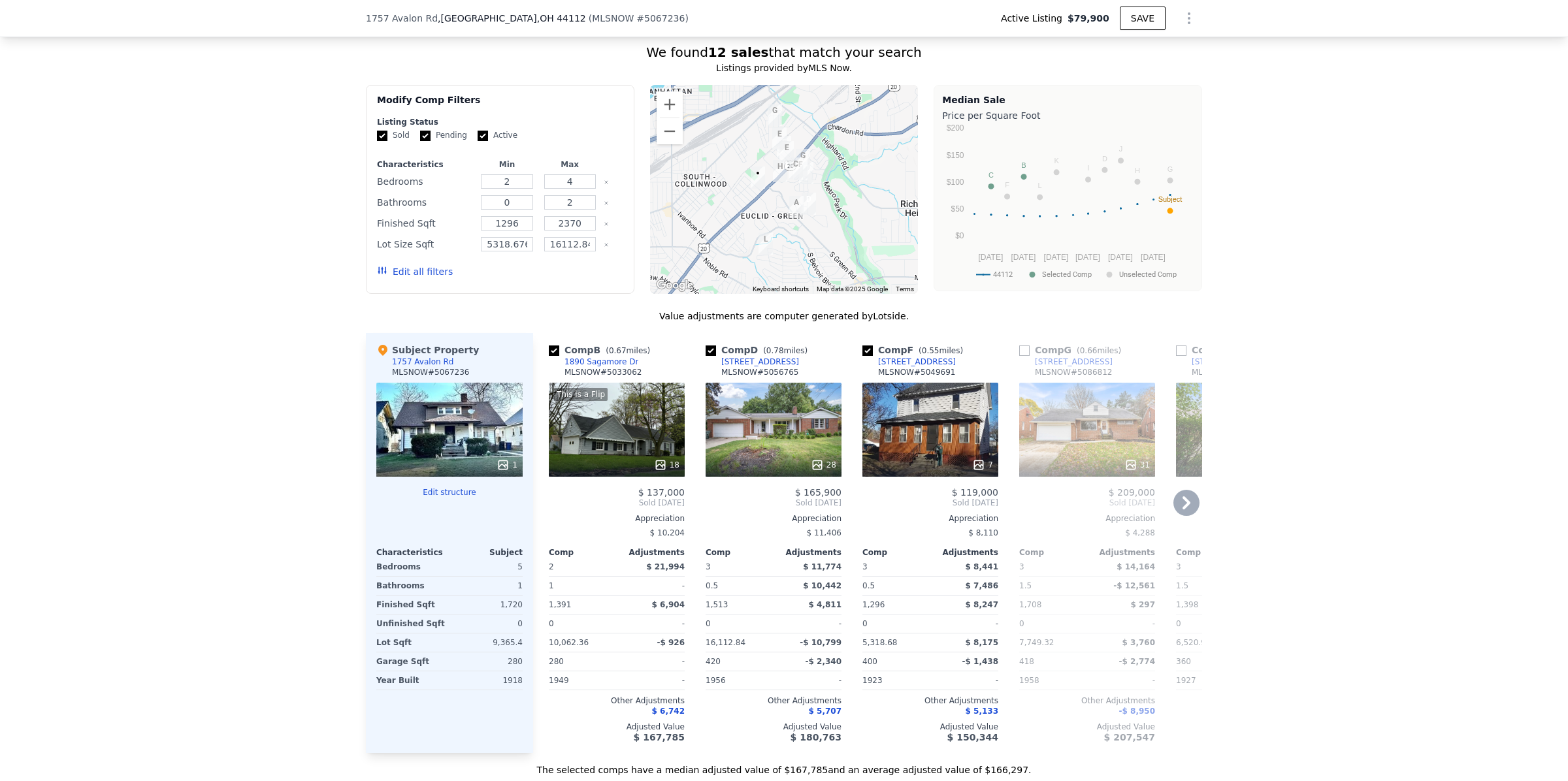
click at [1183, 509] on icon at bounding box center [1187, 503] width 8 height 13
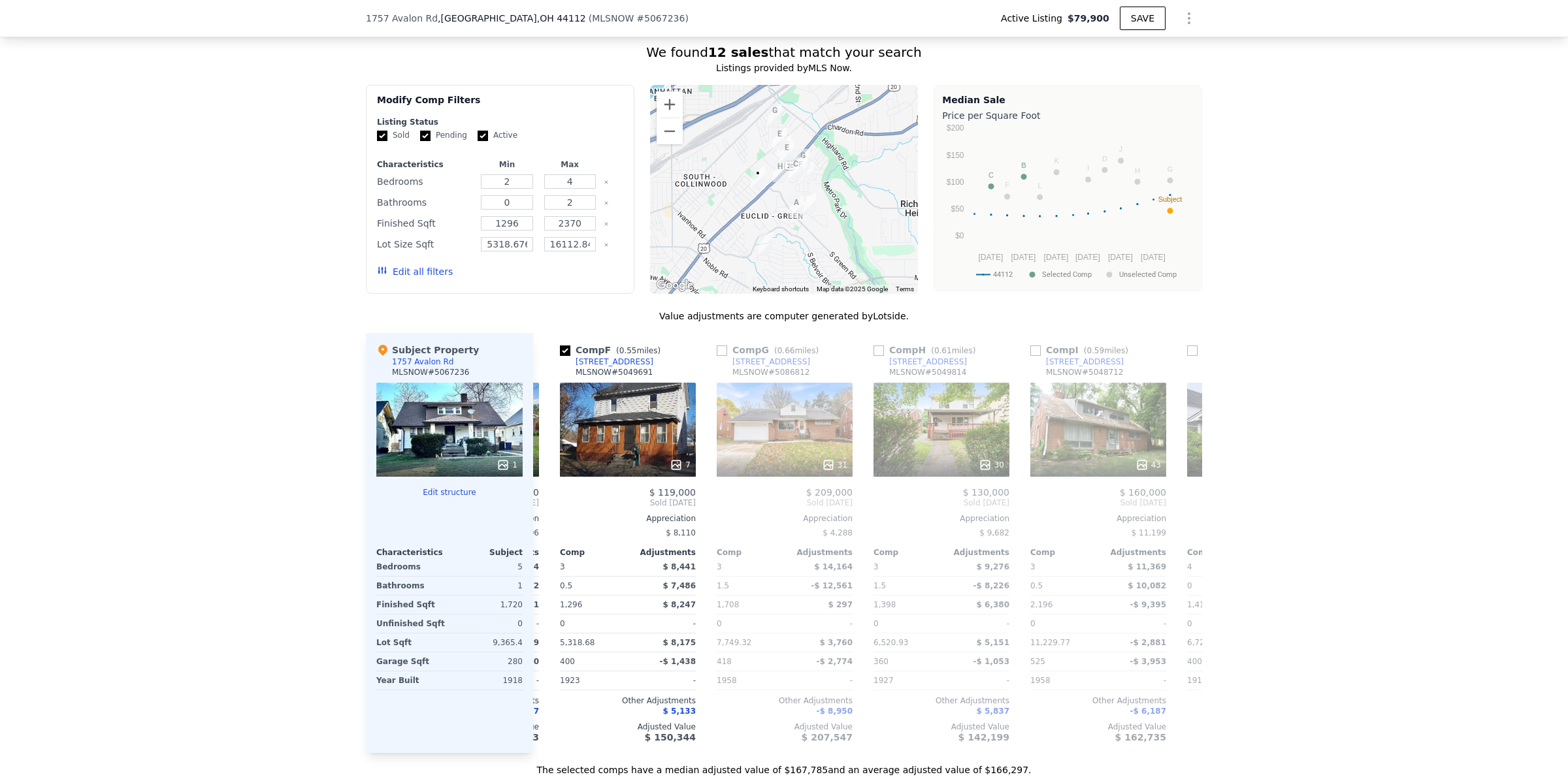
scroll to position [0, 314]
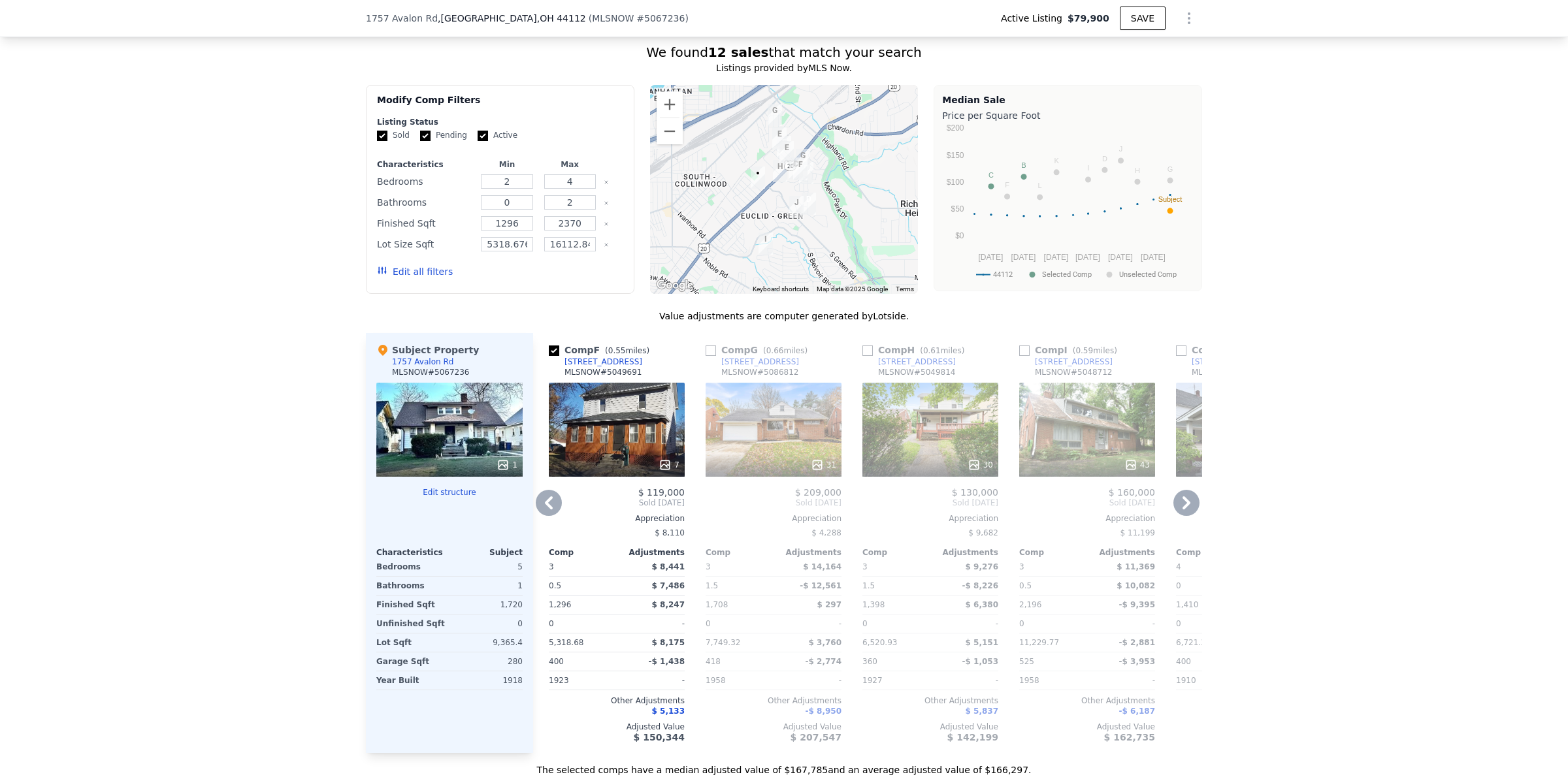
click at [540, 516] on icon at bounding box center [548, 502] width 26 height 26
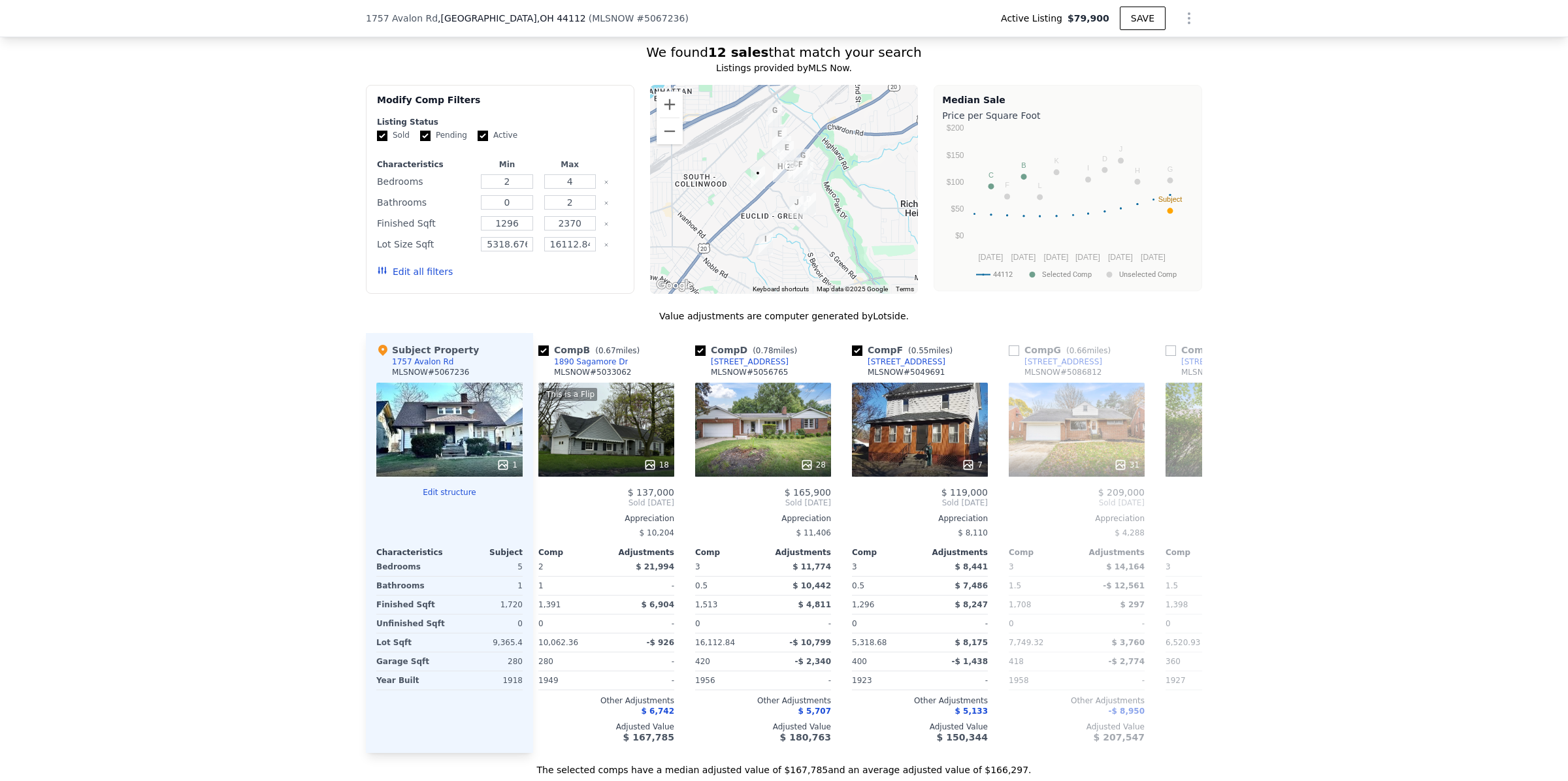
scroll to position [0, 0]
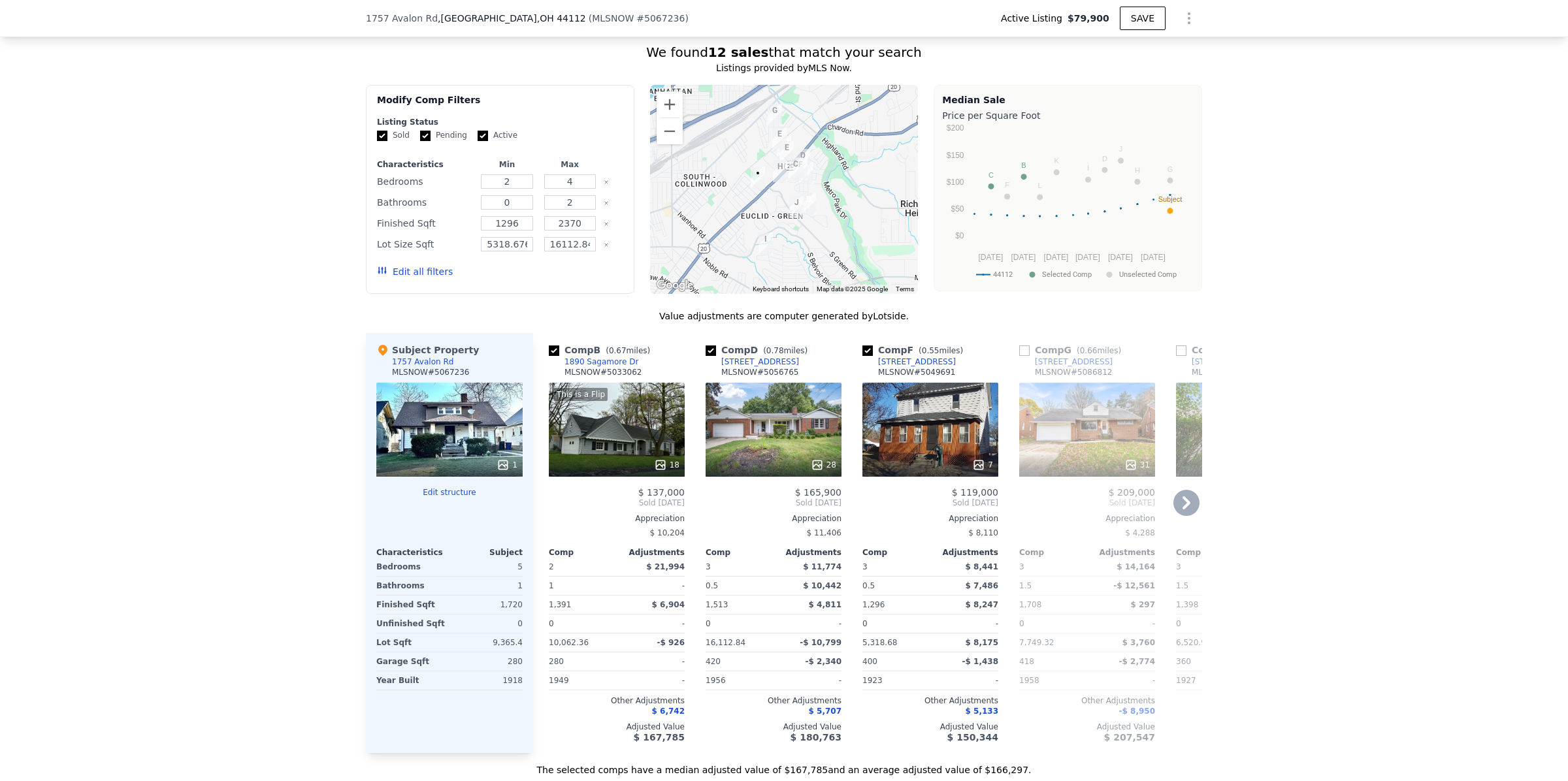
click at [1175, 516] on icon at bounding box center [1186, 502] width 26 height 26
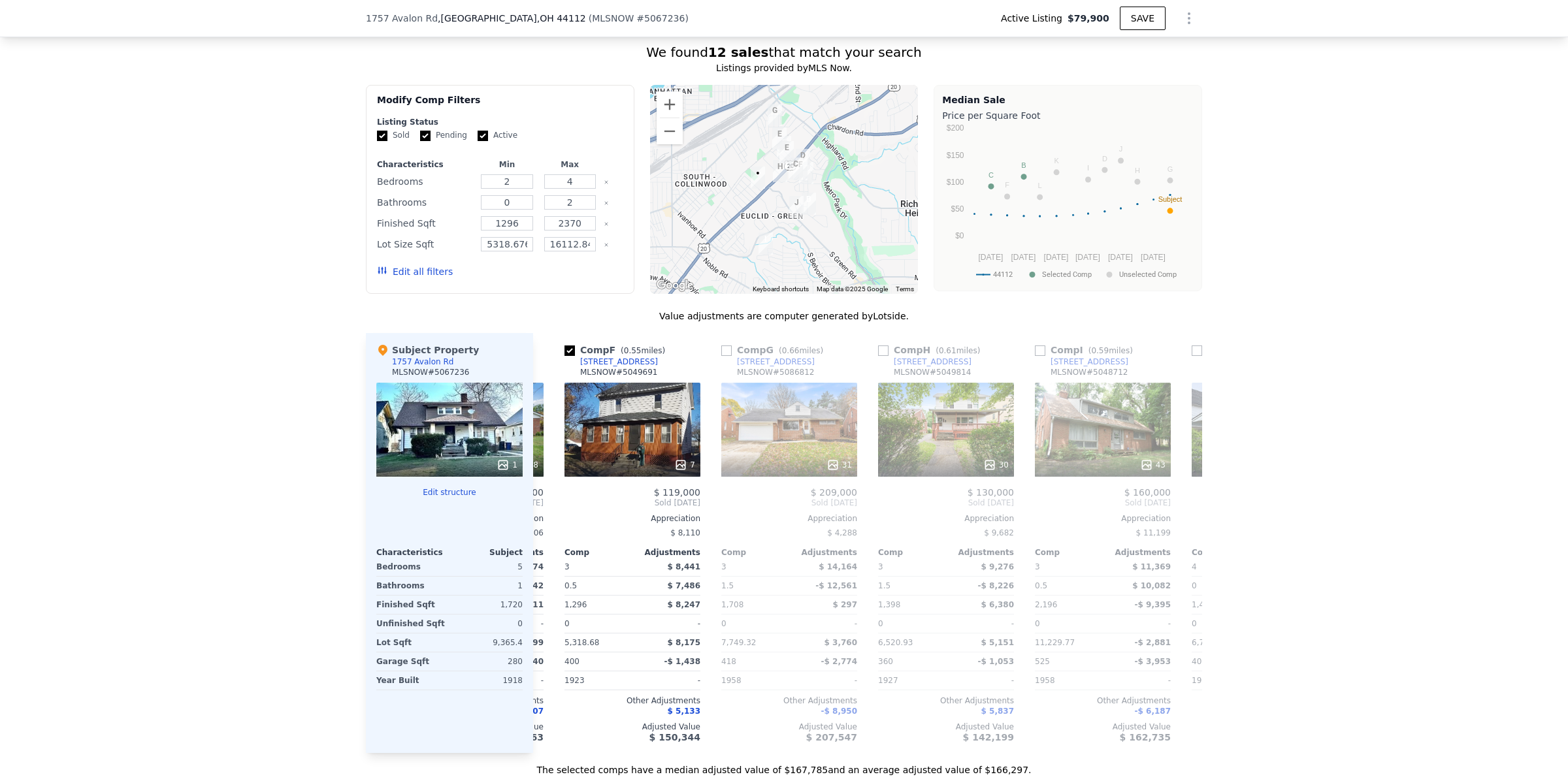
scroll to position [0, 314]
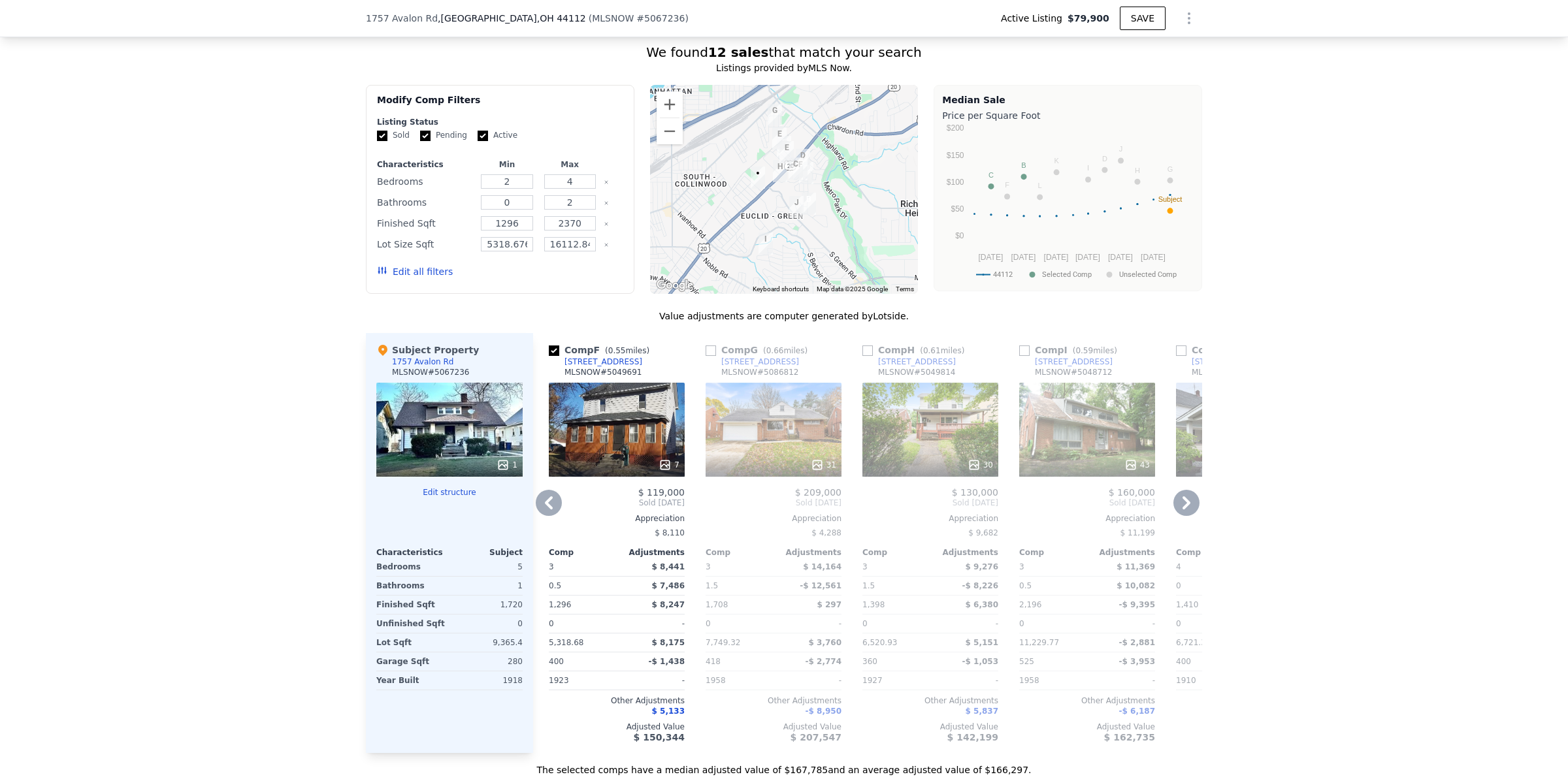
click at [1183, 509] on icon at bounding box center [1187, 503] width 8 height 13
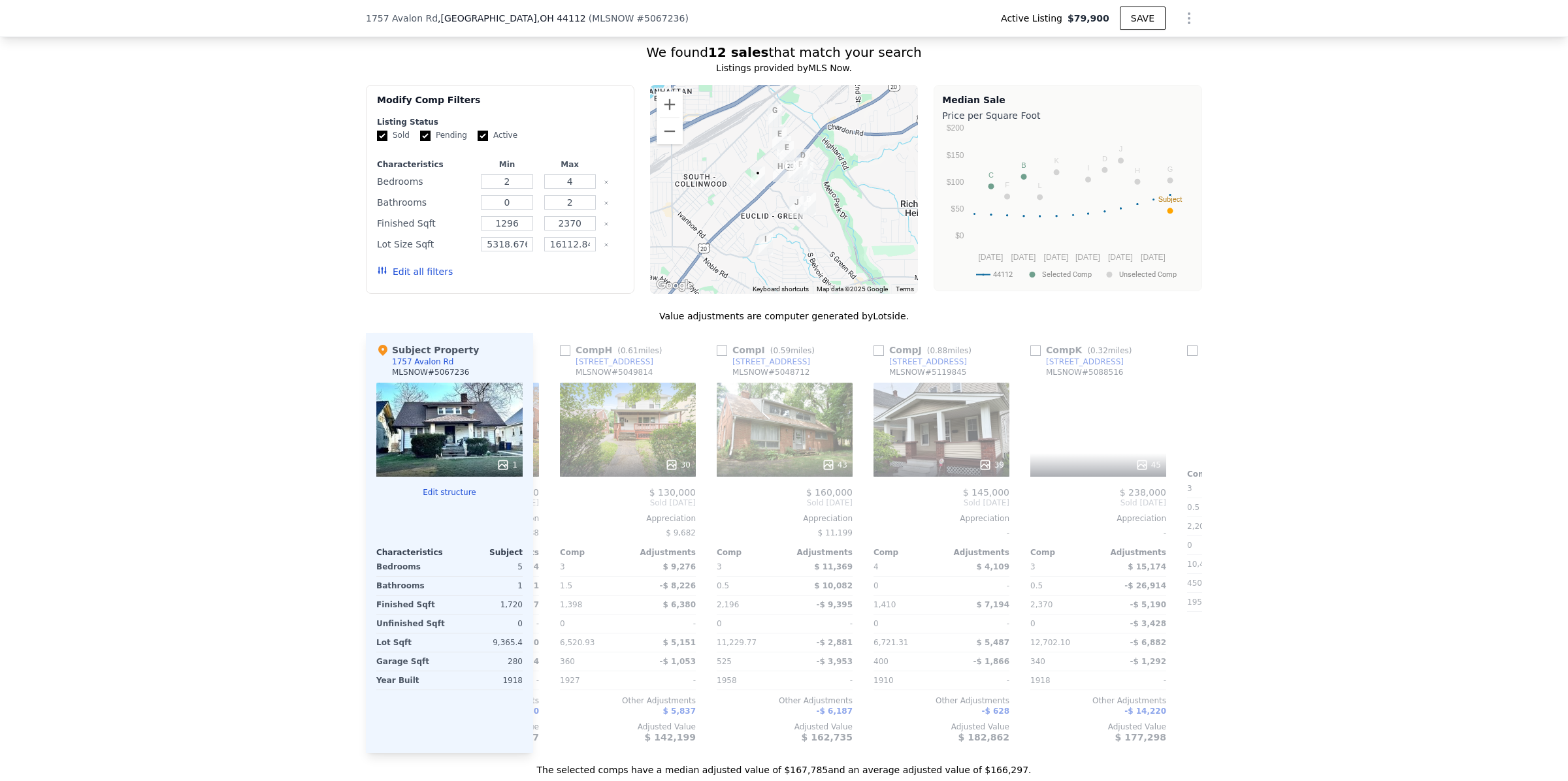
scroll to position [0, 627]
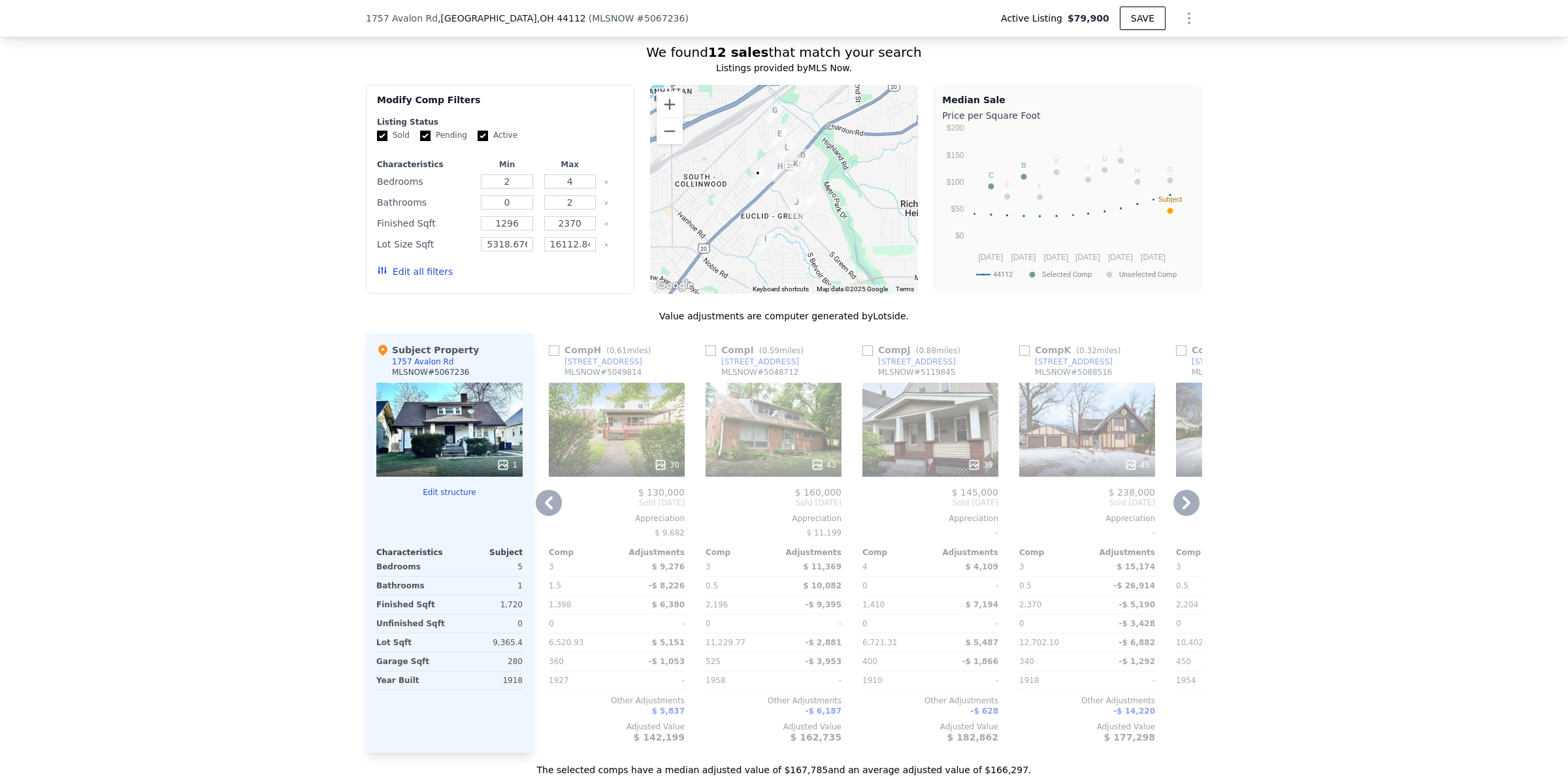
click at [1183, 509] on icon at bounding box center [1187, 503] width 8 height 13
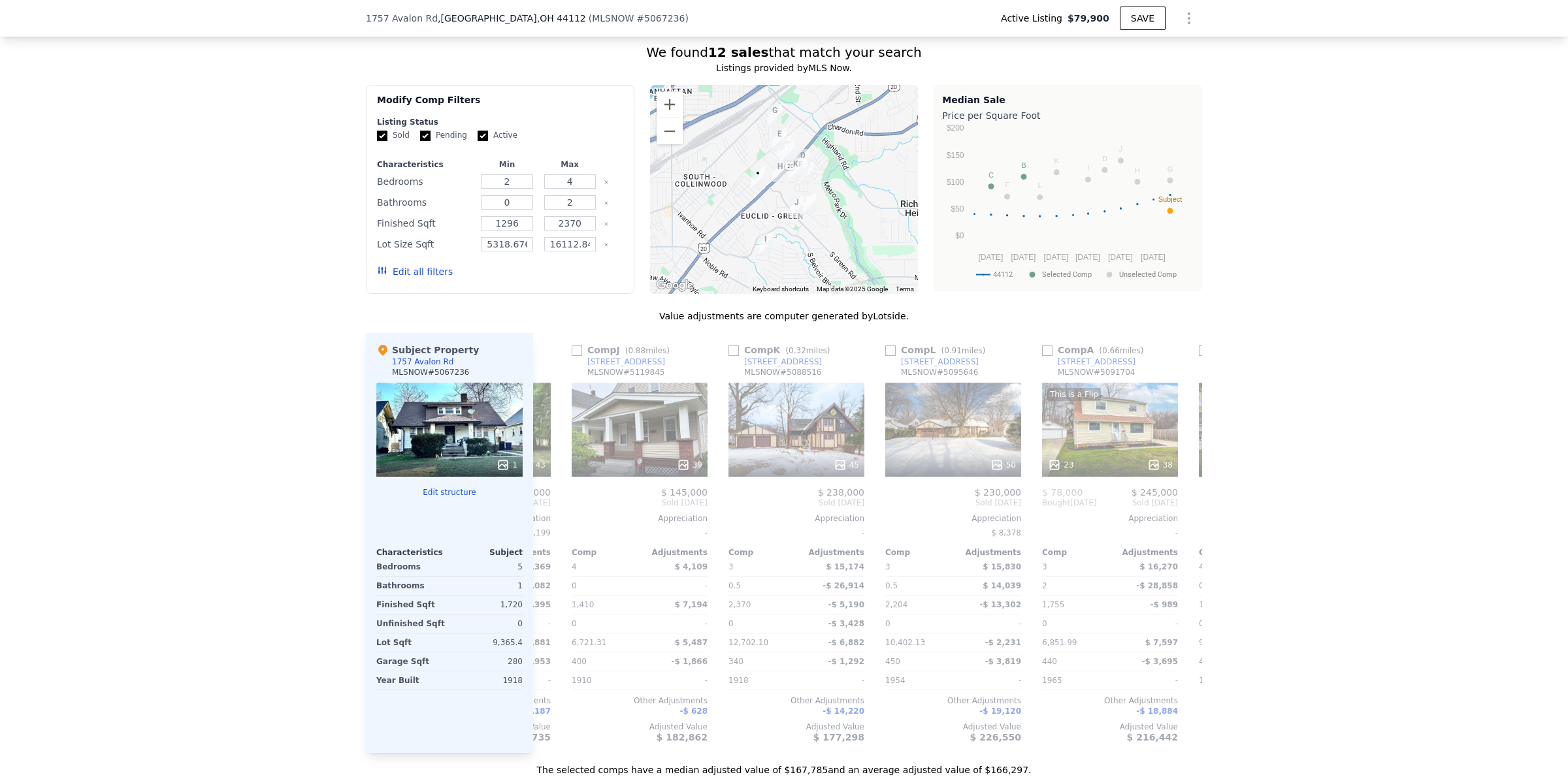
scroll to position [0, 941]
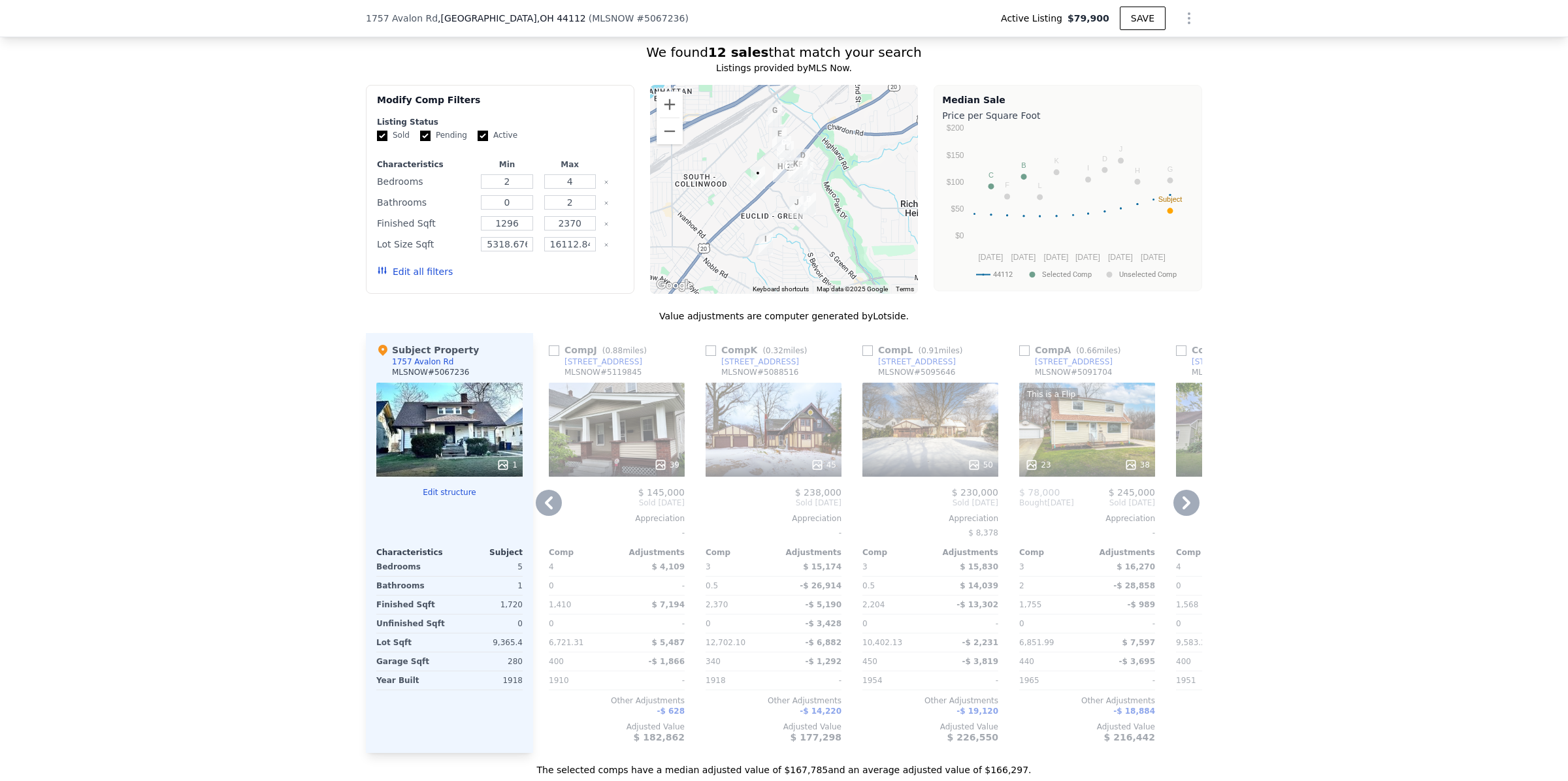
click at [1183, 509] on icon at bounding box center [1187, 503] width 8 height 13
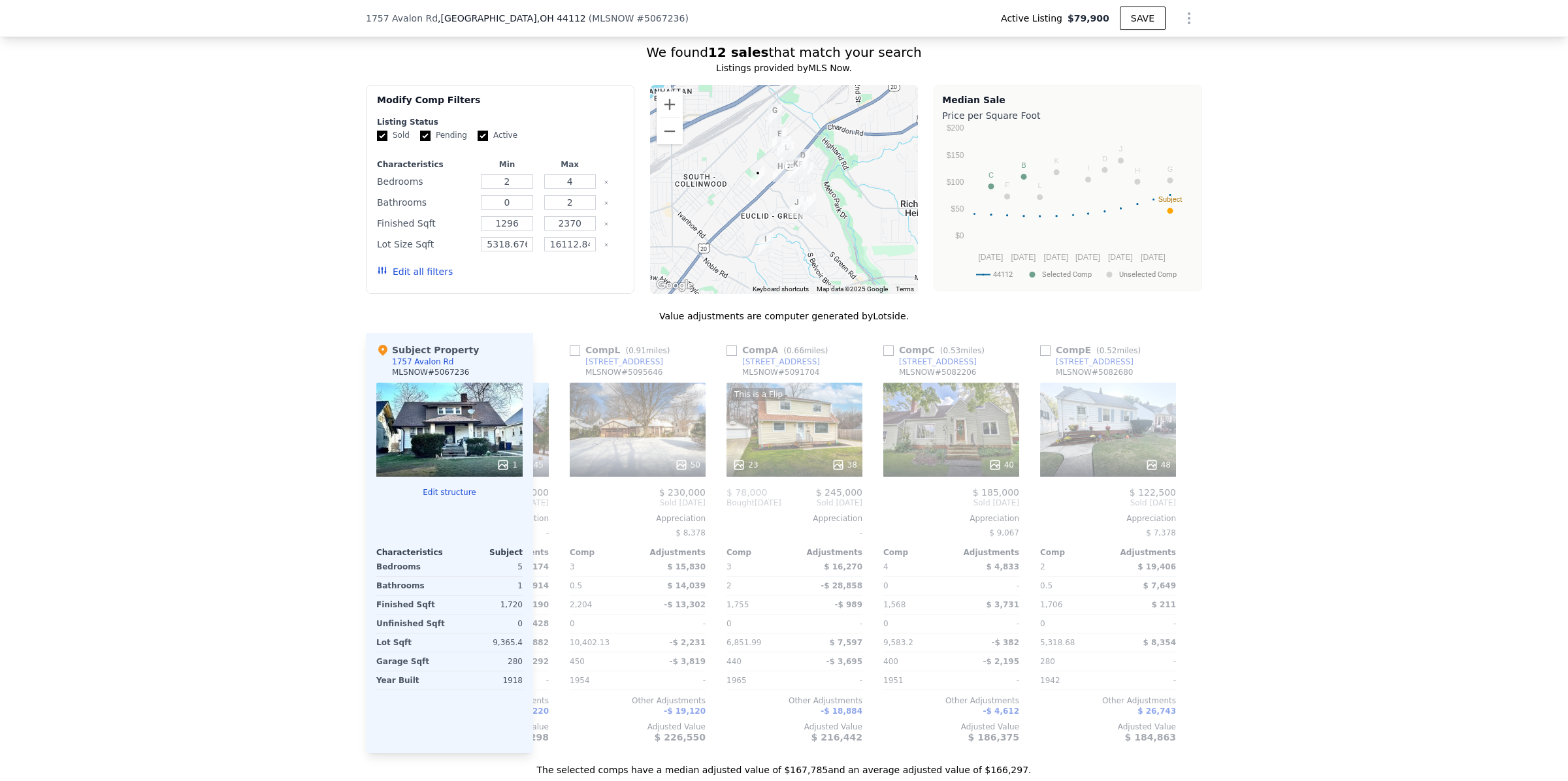
scroll to position [0, 1243]
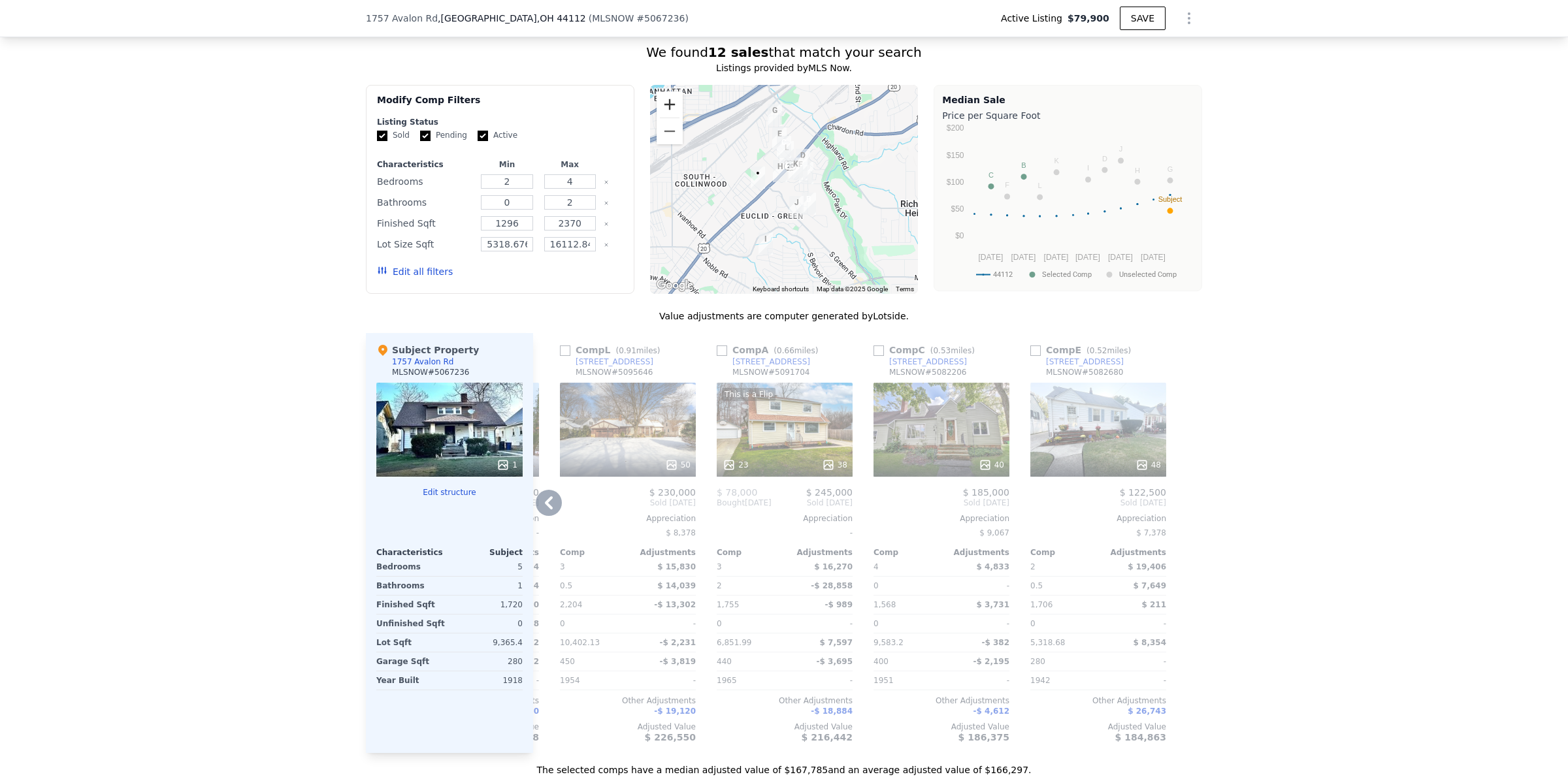
click at [666, 118] on button "Zoom in" at bounding box center [669, 104] width 26 height 26
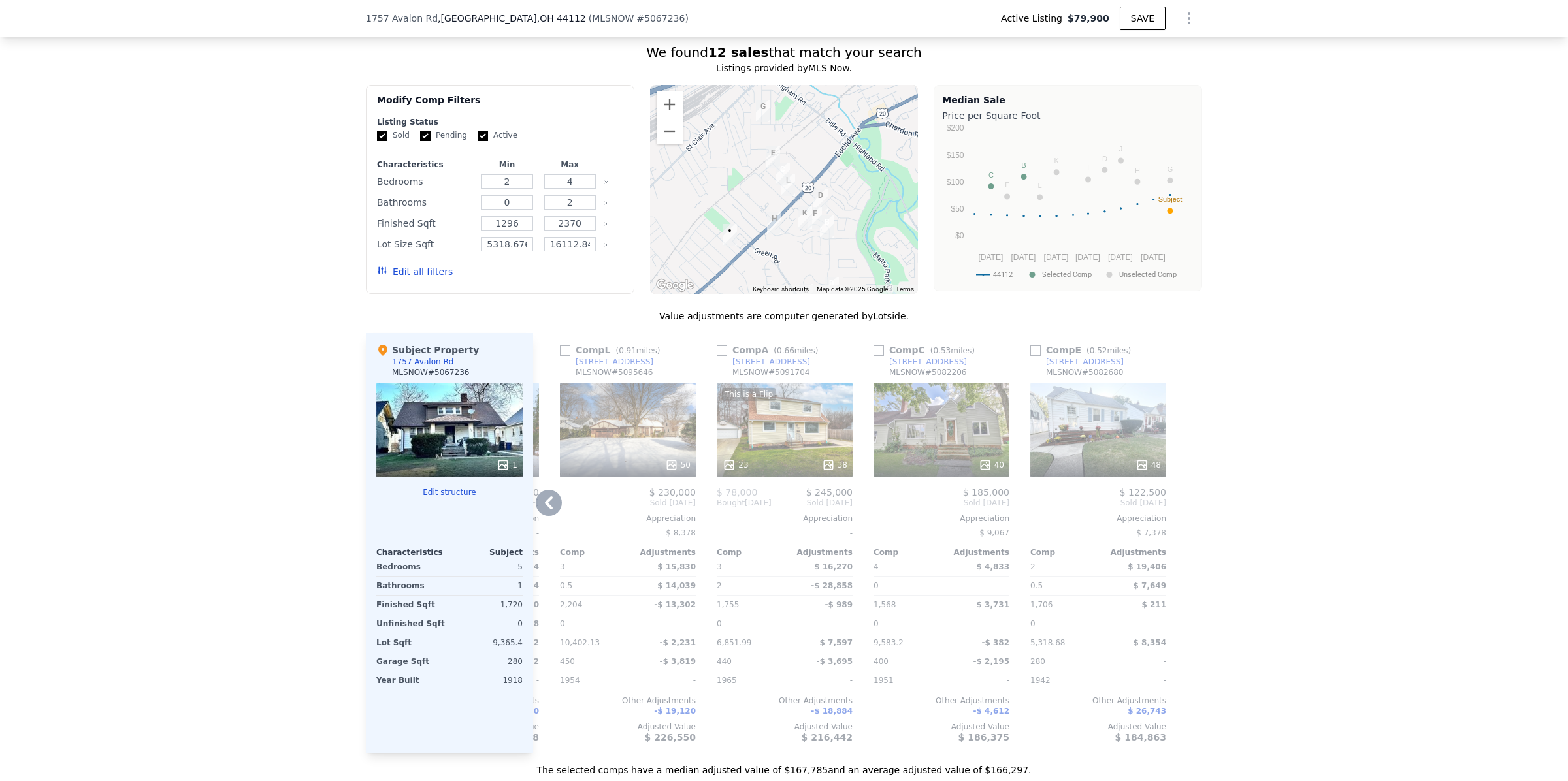
drag, startPoint x: 795, startPoint y: 243, endPoint x: 792, endPoint y: 306, distance: 63.1
click at [792, 294] on div at bounding box center [784, 189] width 268 height 209
click at [1030, 356] on input "checkbox" at bounding box center [1036, 351] width 11 height 11
checkbox input "true"
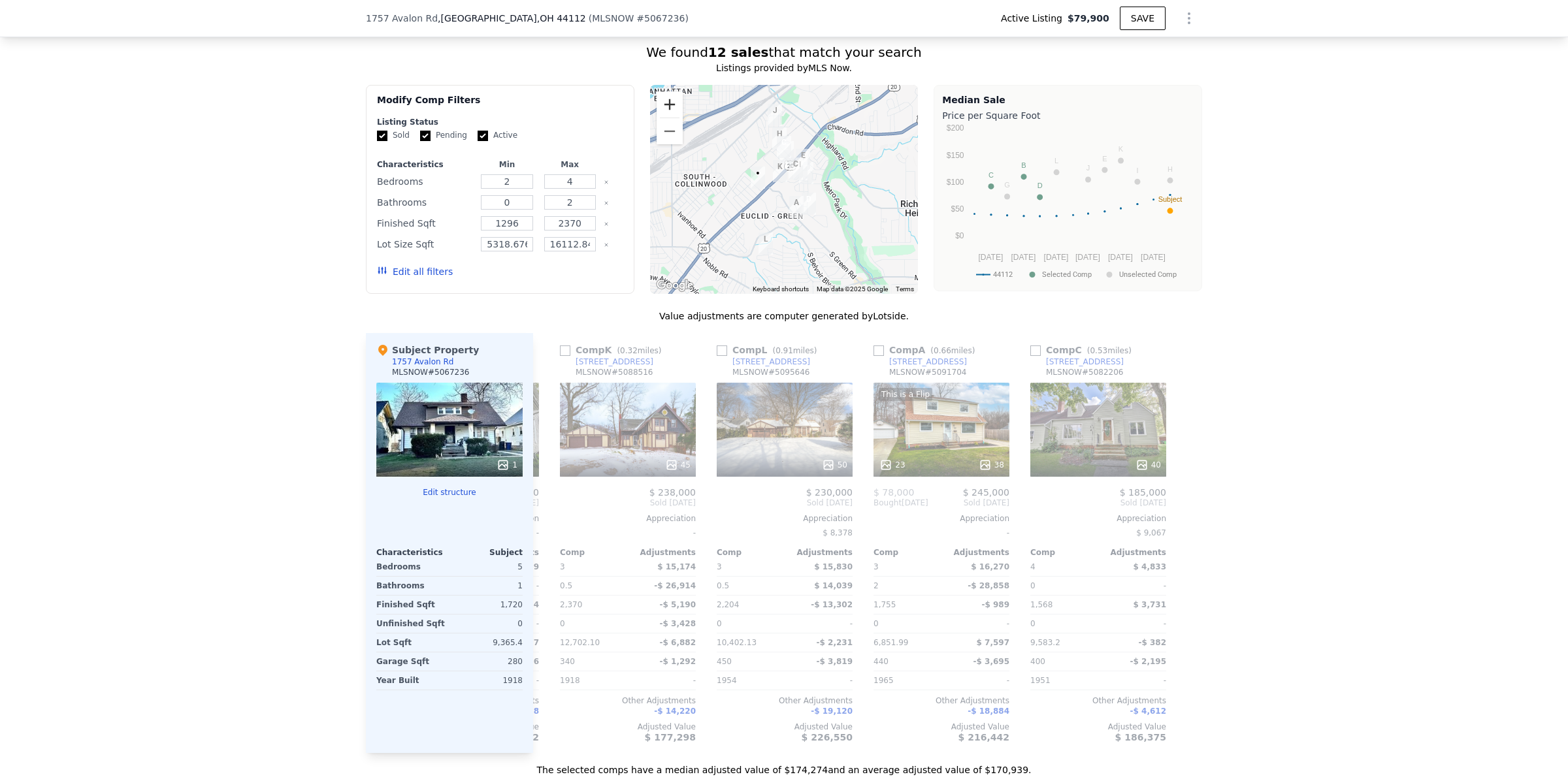
click at [667, 118] on button "Zoom in" at bounding box center [669, 104] width 26 height 26
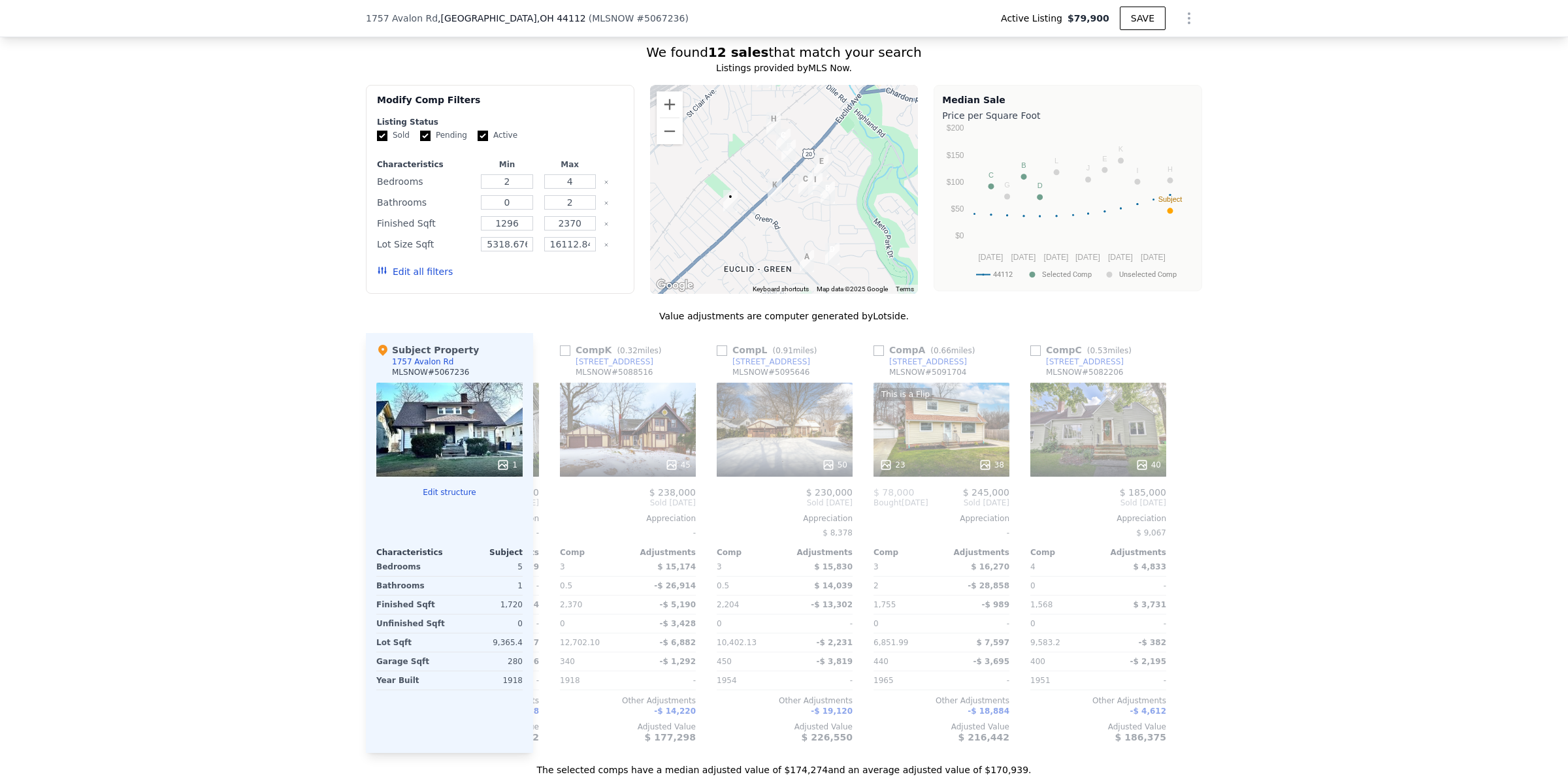
drag, startPoint x: 876, startPoint y: 224, endPoint x: 874, endPoint y: 252, distance: 28.1
click at [874, 252] on div at bounding box center [784, 189] width 268 height 209
click at [550, 516] on icon at bounding box center [548, 502] width 26 height 26
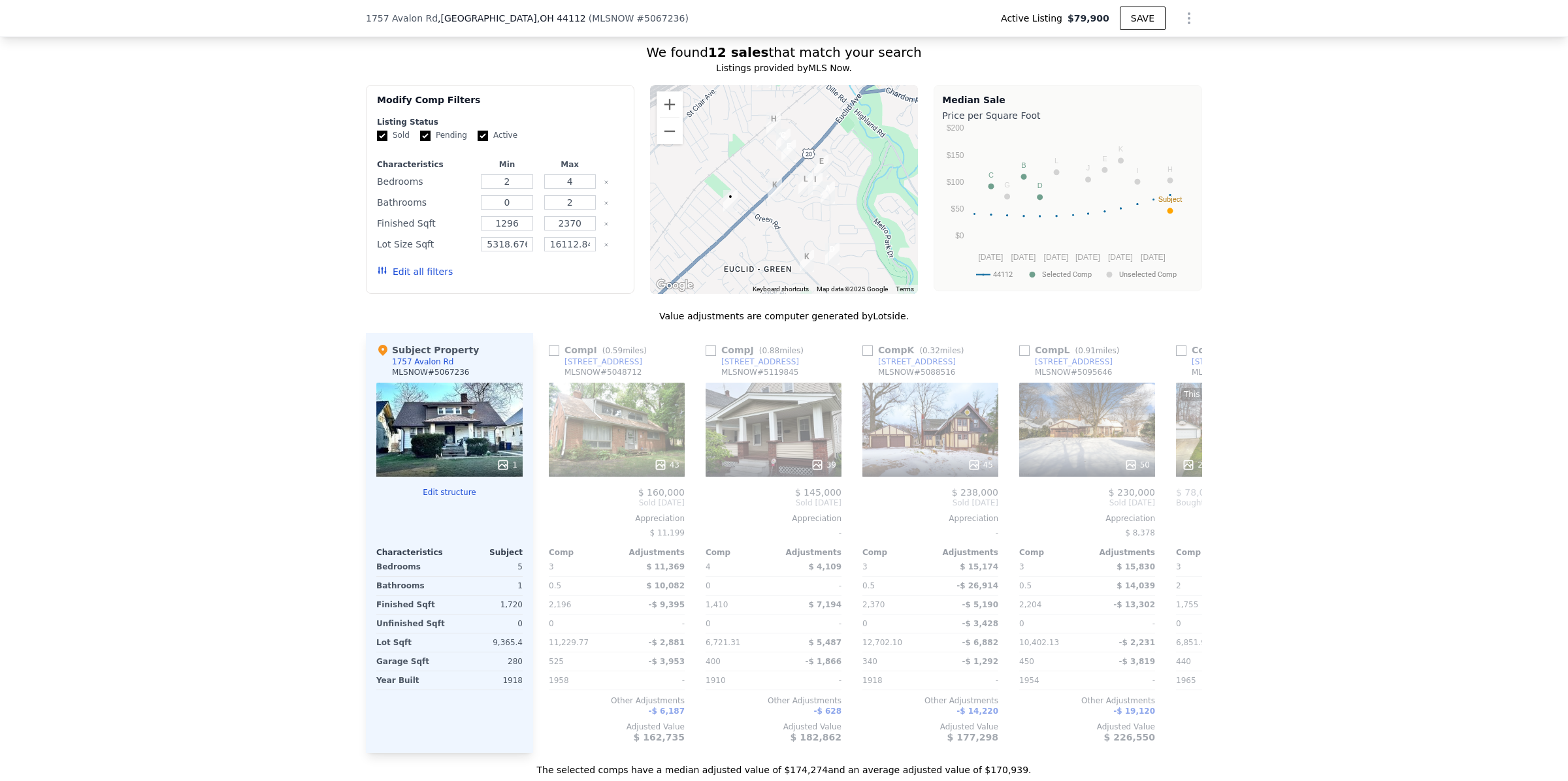
scroll to position [0, 930]
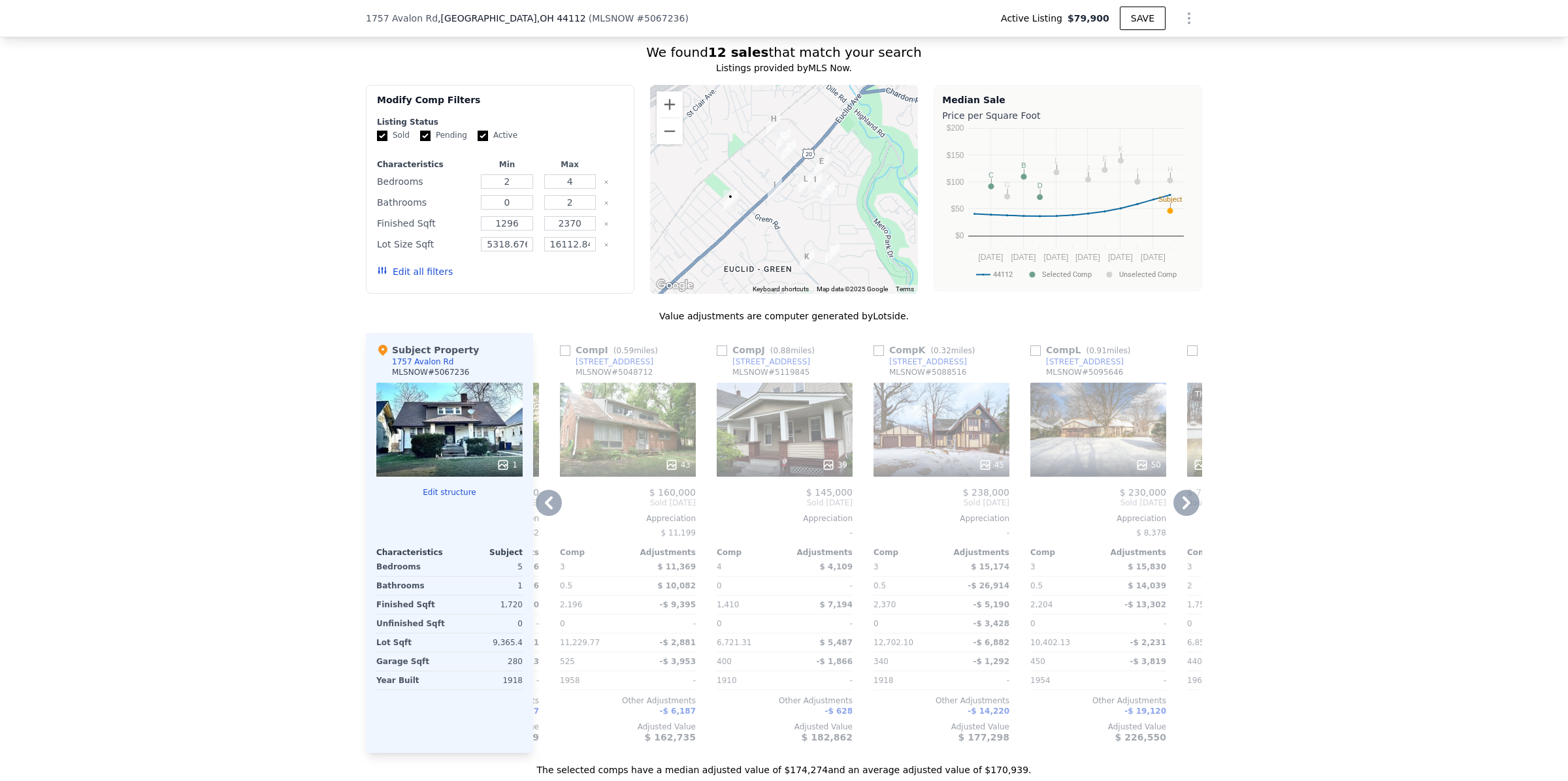
click at [543, 516] on icon at bounding box center [548, 502] width 26 height 26
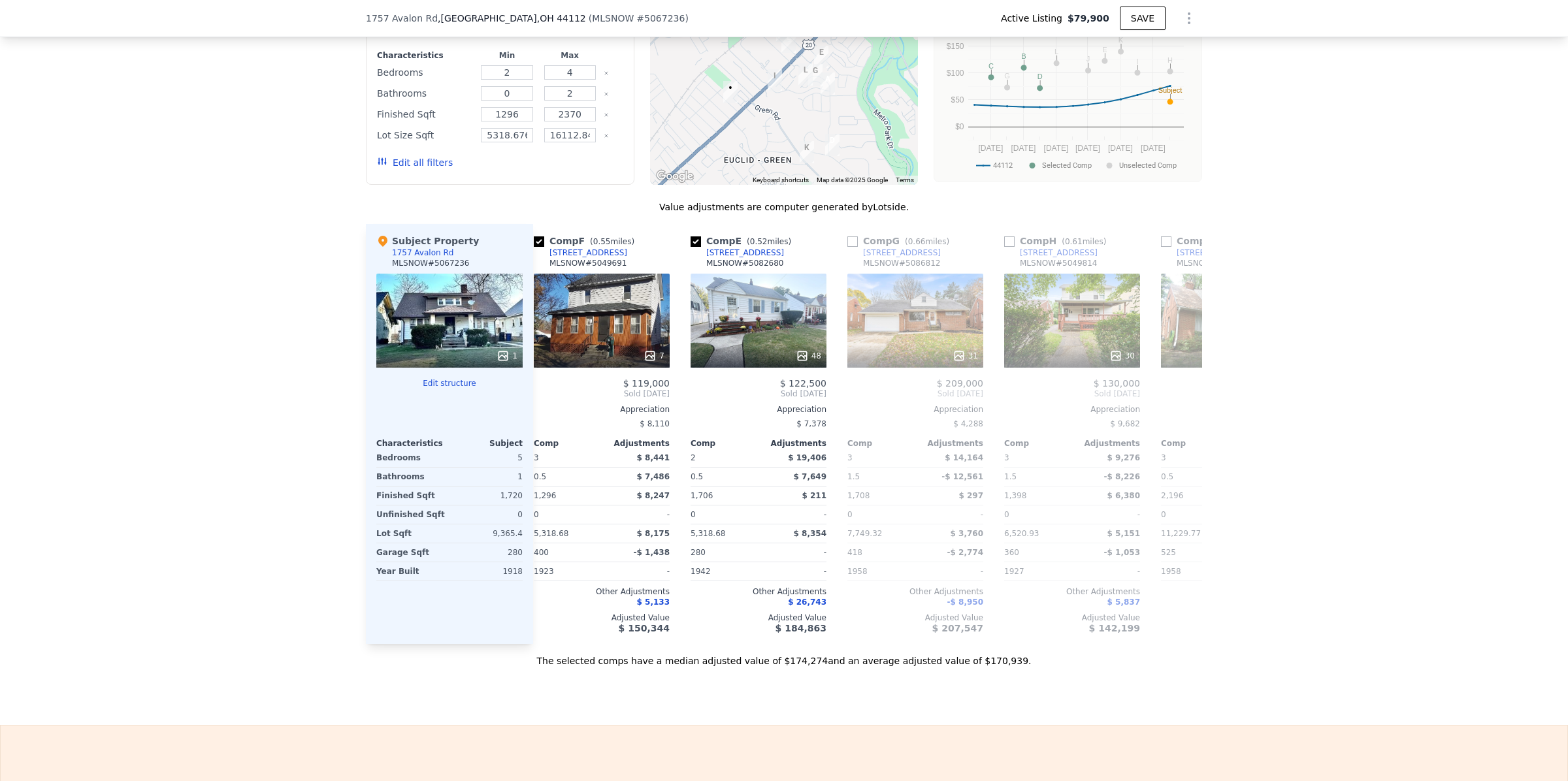
scroll to position [0, 0]
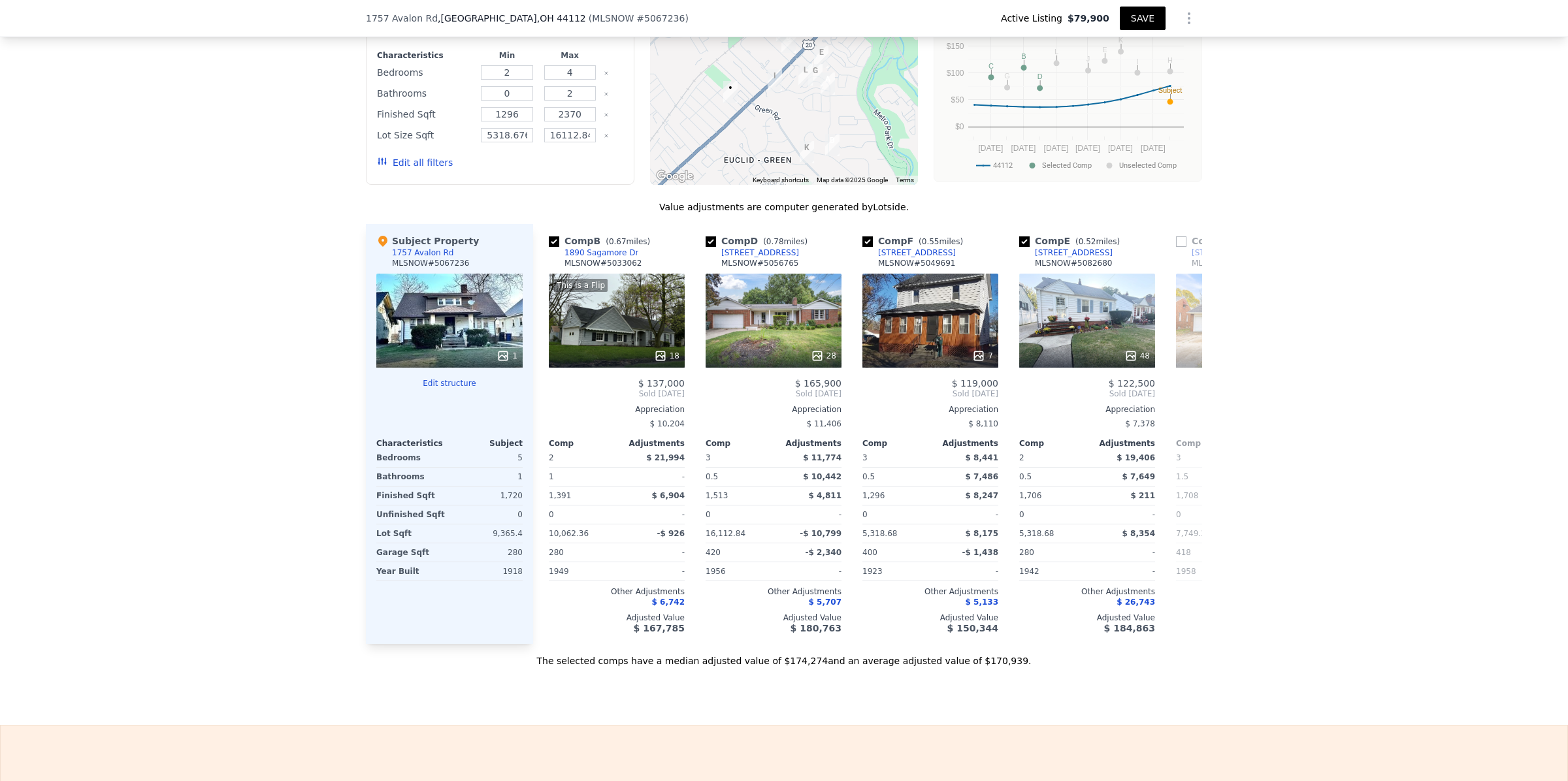
click at [1132, 20] on button "SAVE" at bounding box center [1142, 19] width 46 height 24
